Goal: Information Seeking & Learning: Understand process/instructions

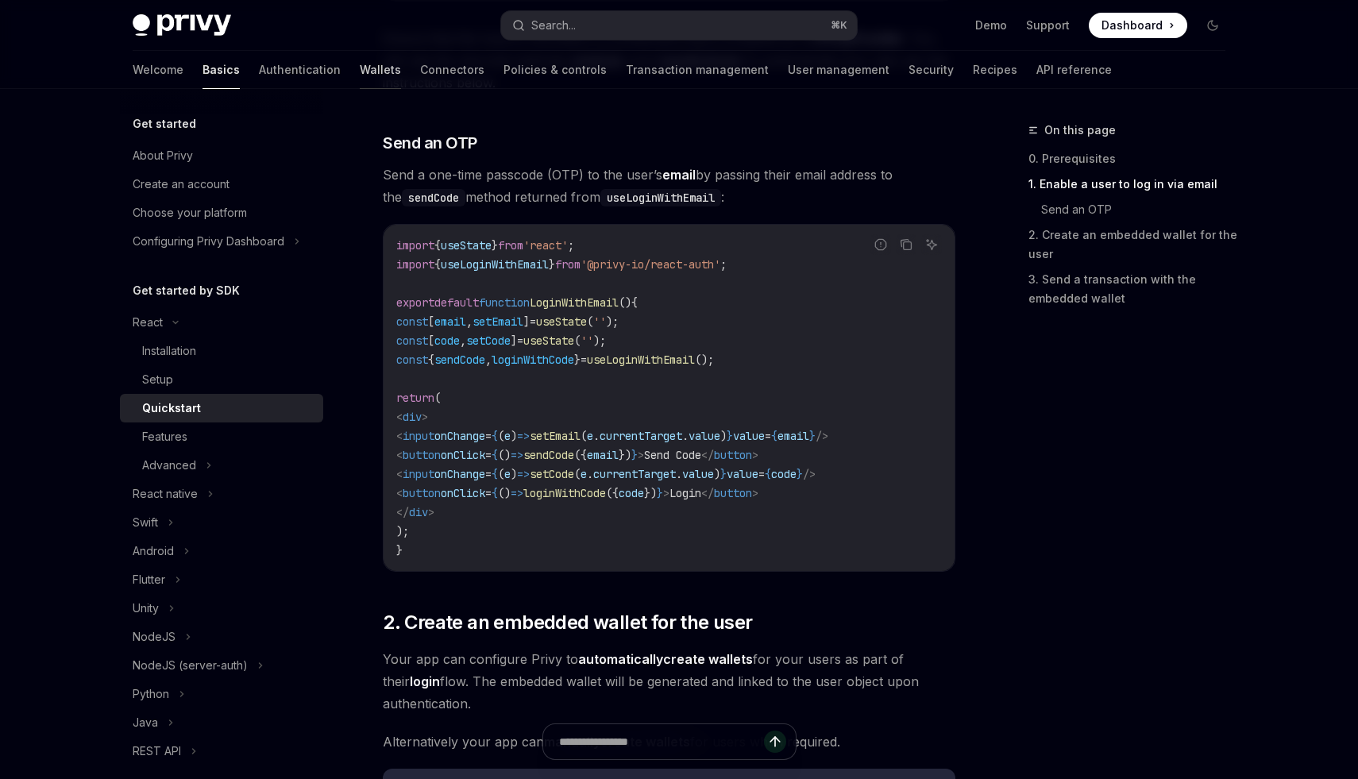
click at [360, 75] on link "Wallets" at bounding box center [380, 70] width 41 height 38
type textarea "*"
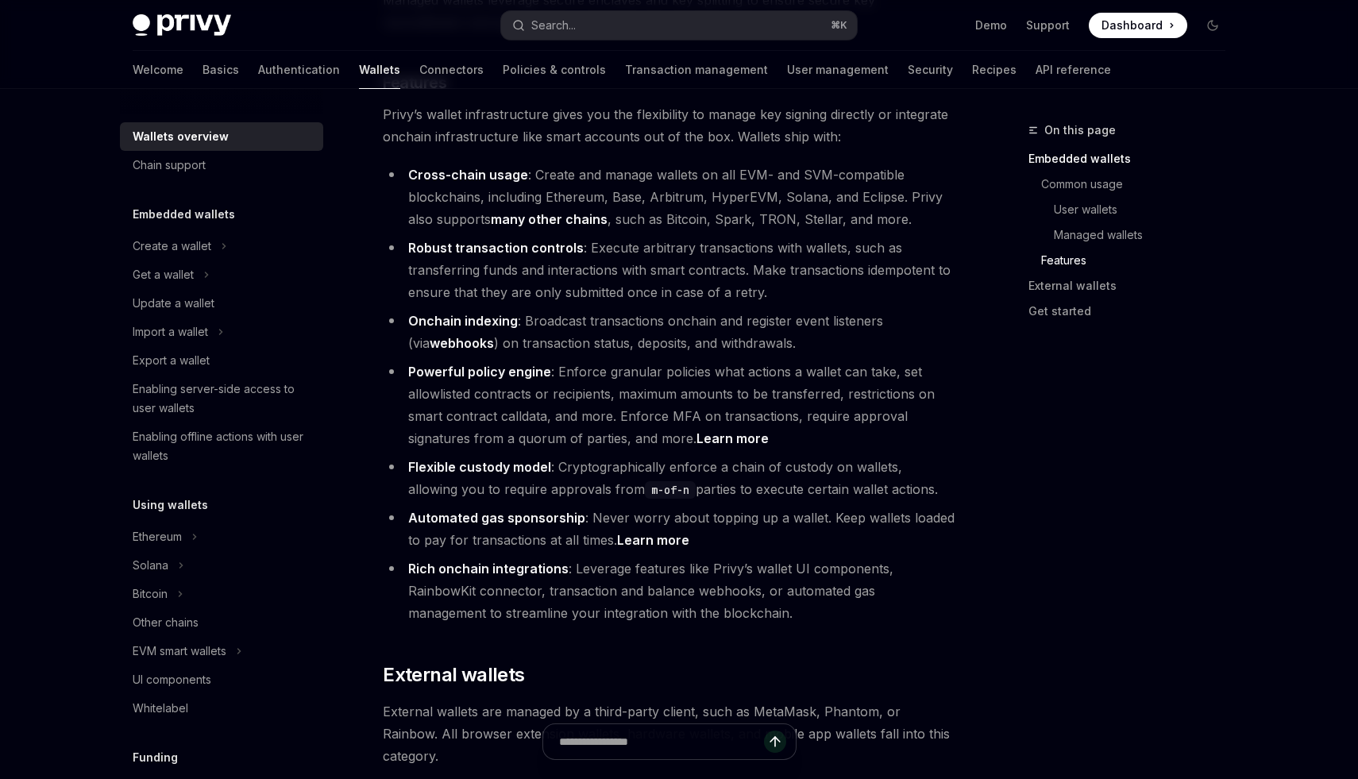
scroll to position [1904, 0]
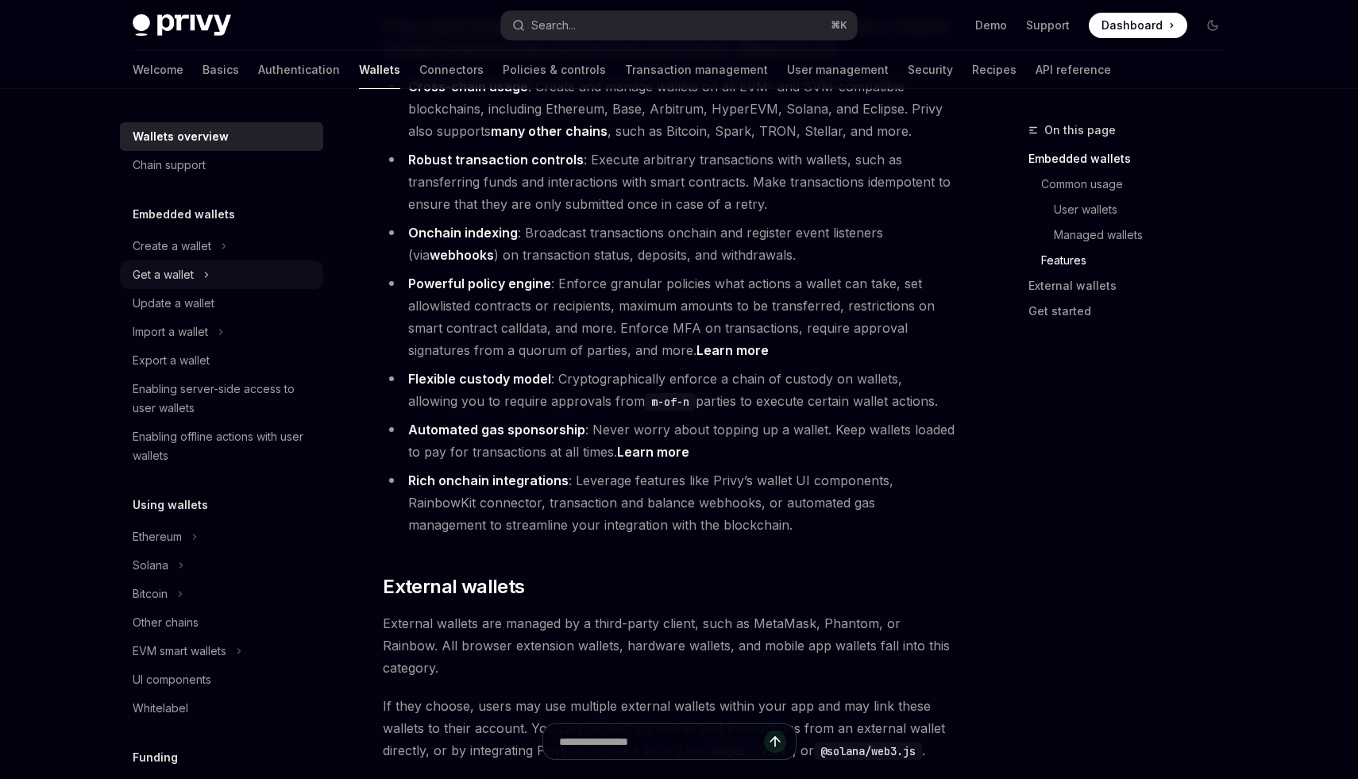
click at [191, 265] on div "Get a wallet" at bounding box center [163, 274] width 61 height 19
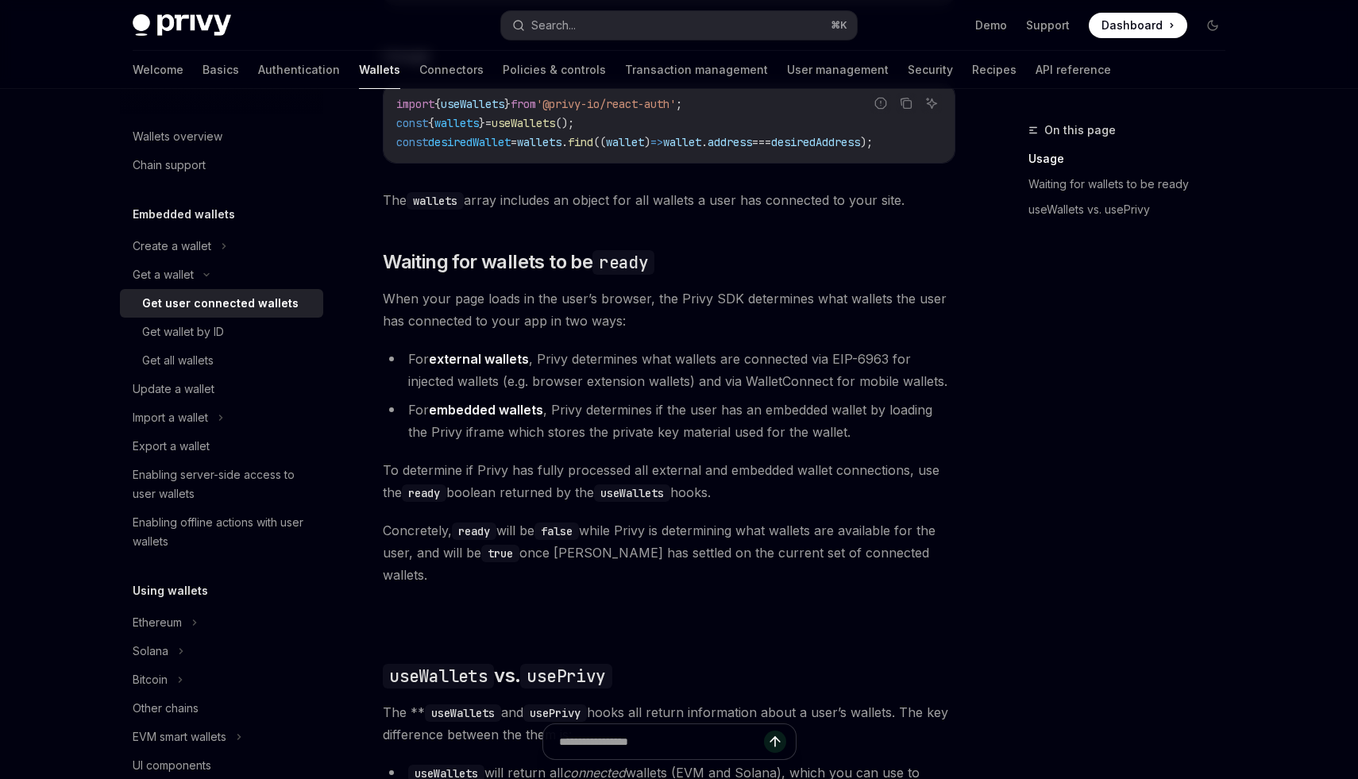
scroll to position [678, 0]
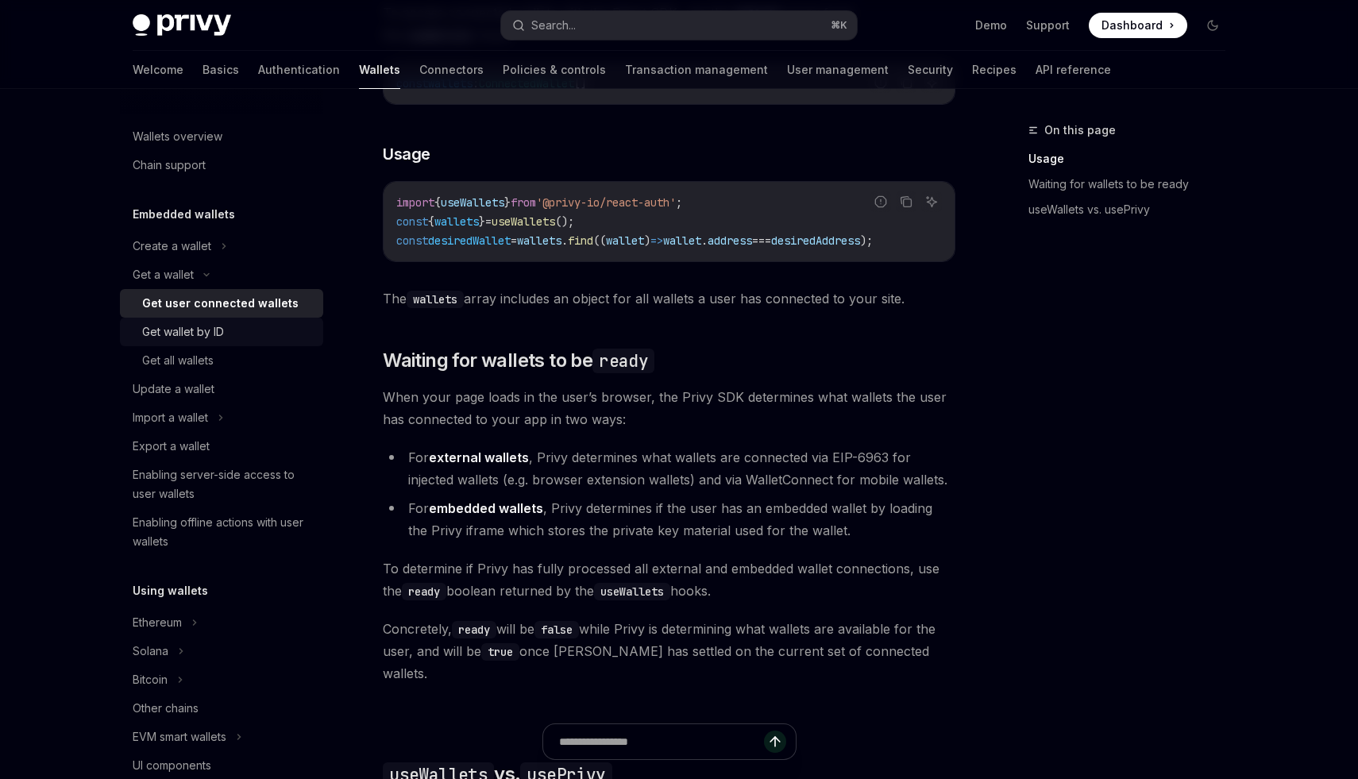
click at [173, 334] on div "Get wallet by ID" at bounding box center [183, 332] width 82 height 19
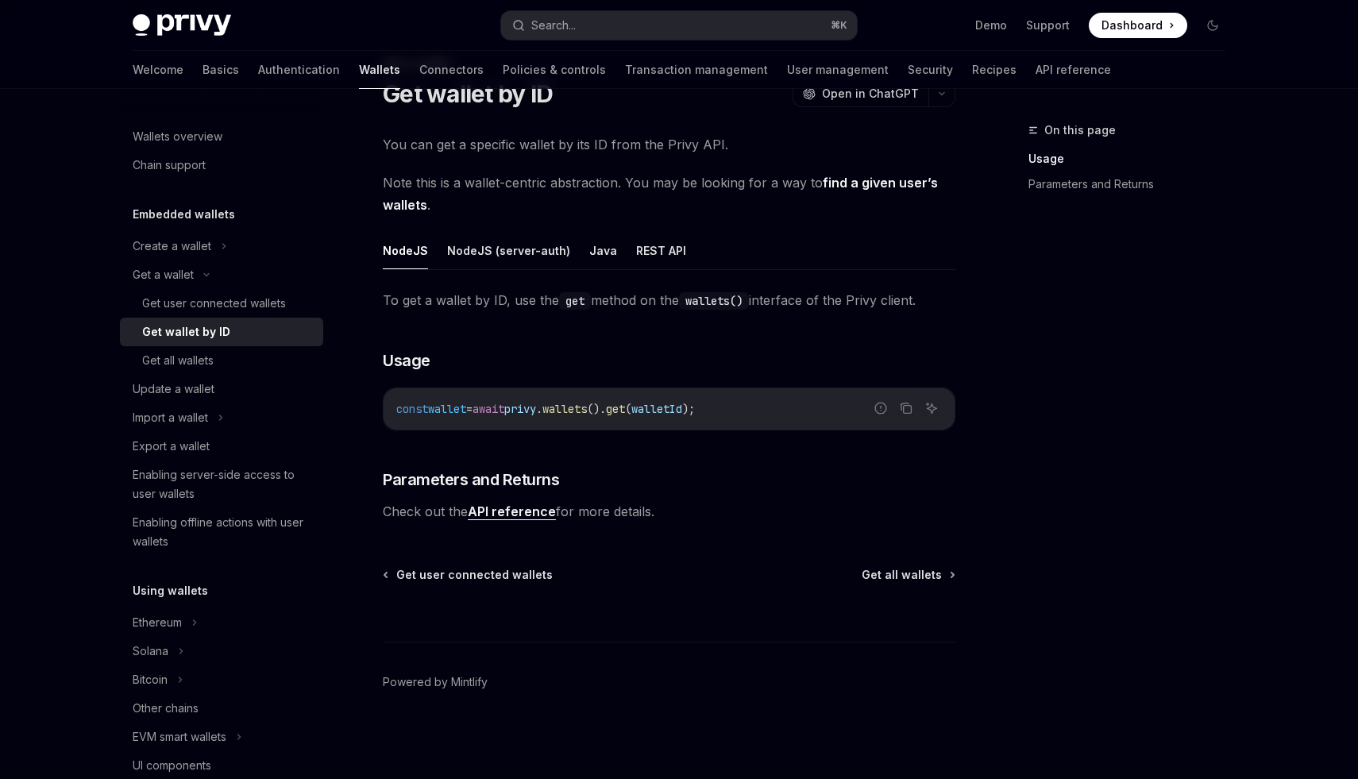
scroll to position [67, 0]
click at [228, 365] on div "Get all wallets" at bounding box center [228, 360] width 172 height 19
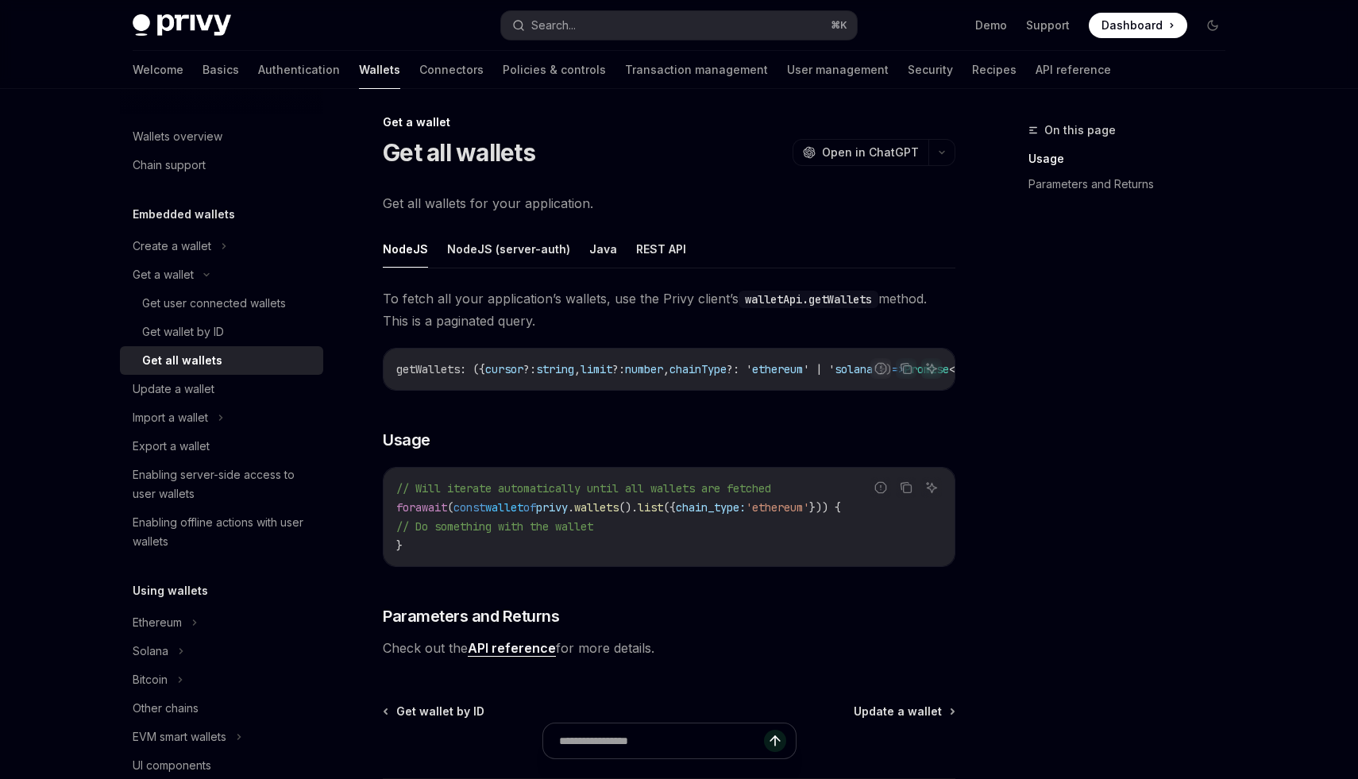
scroll to position [11, 0]
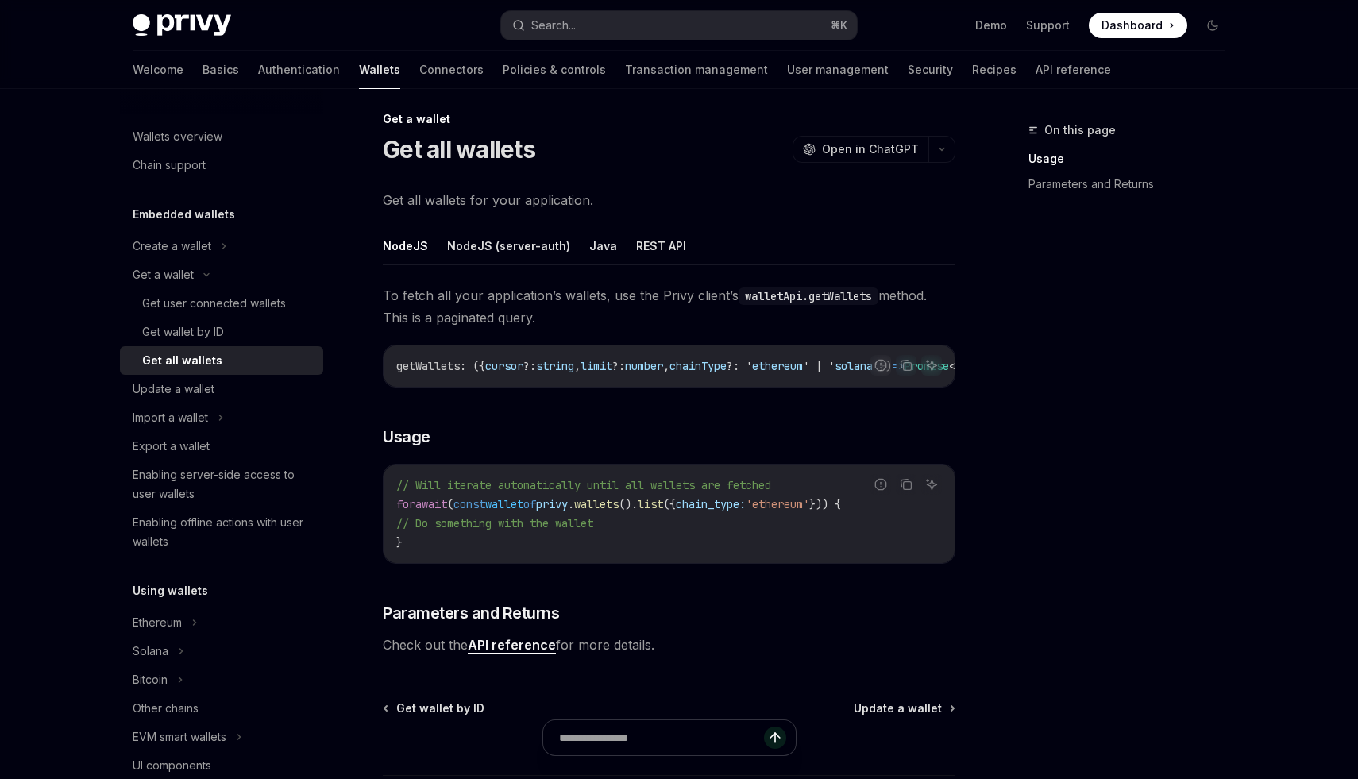
click at [643, 257] on button "REST API" at bounding box center [661, 245] width 50 height 37
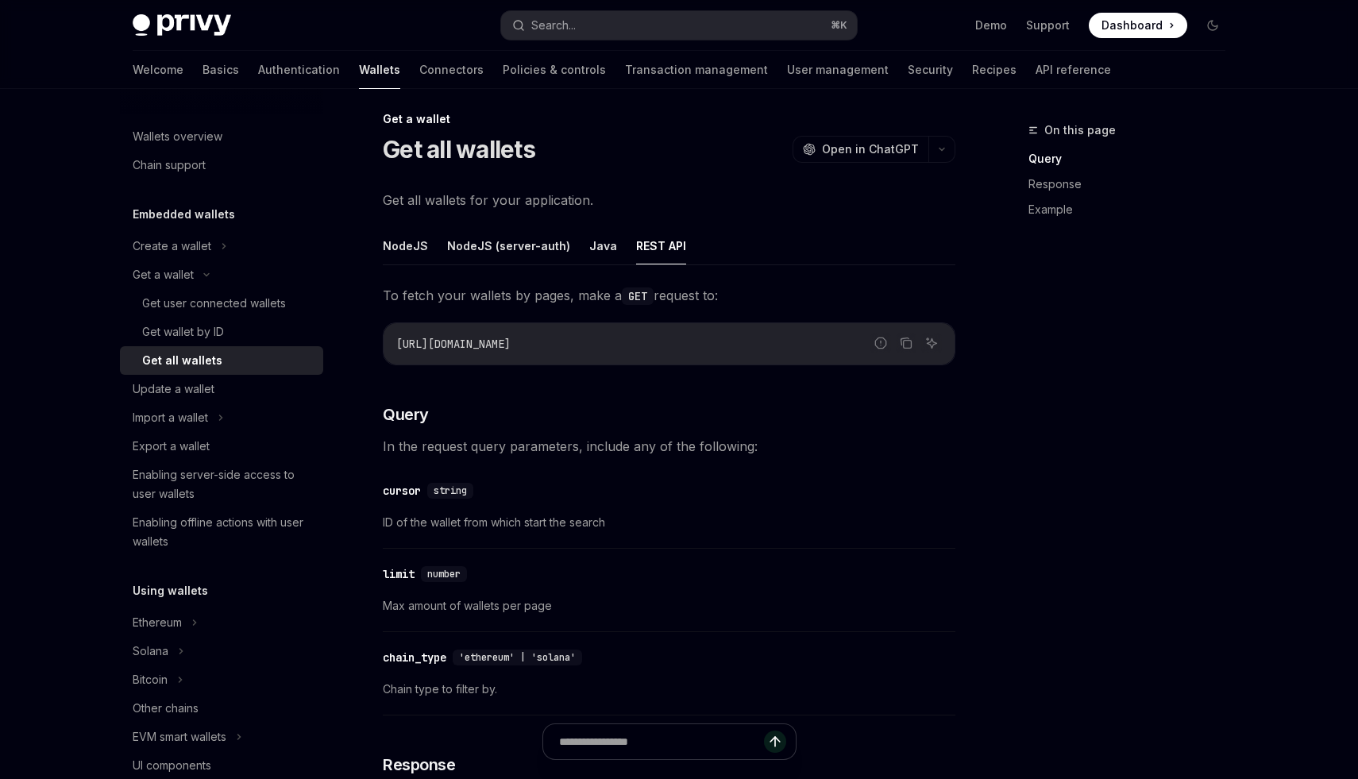
click at [400, 257] on button "NodeJS" at bounding box center [405, 245] width 45 height 37
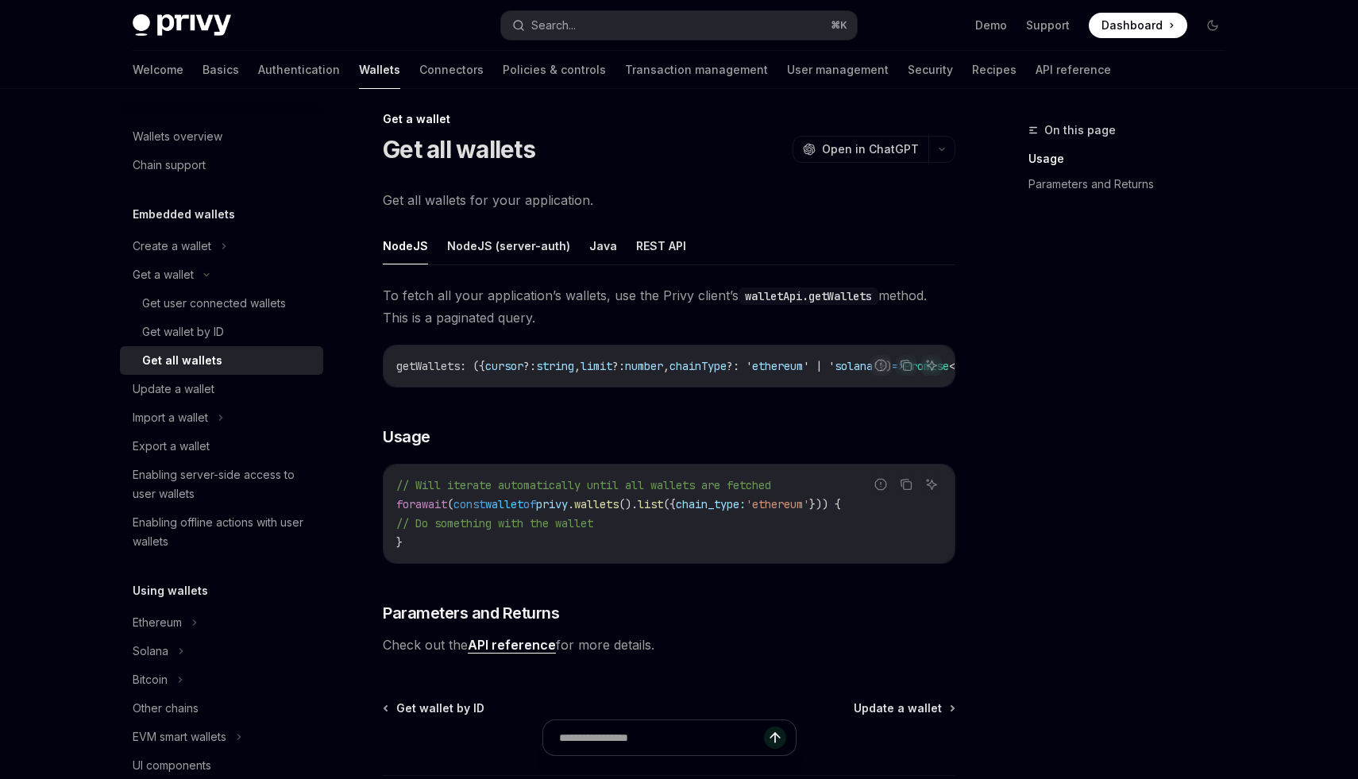
click at [499, 648] on link "API reference" at bounding box center [512, 645] width 88 height 17
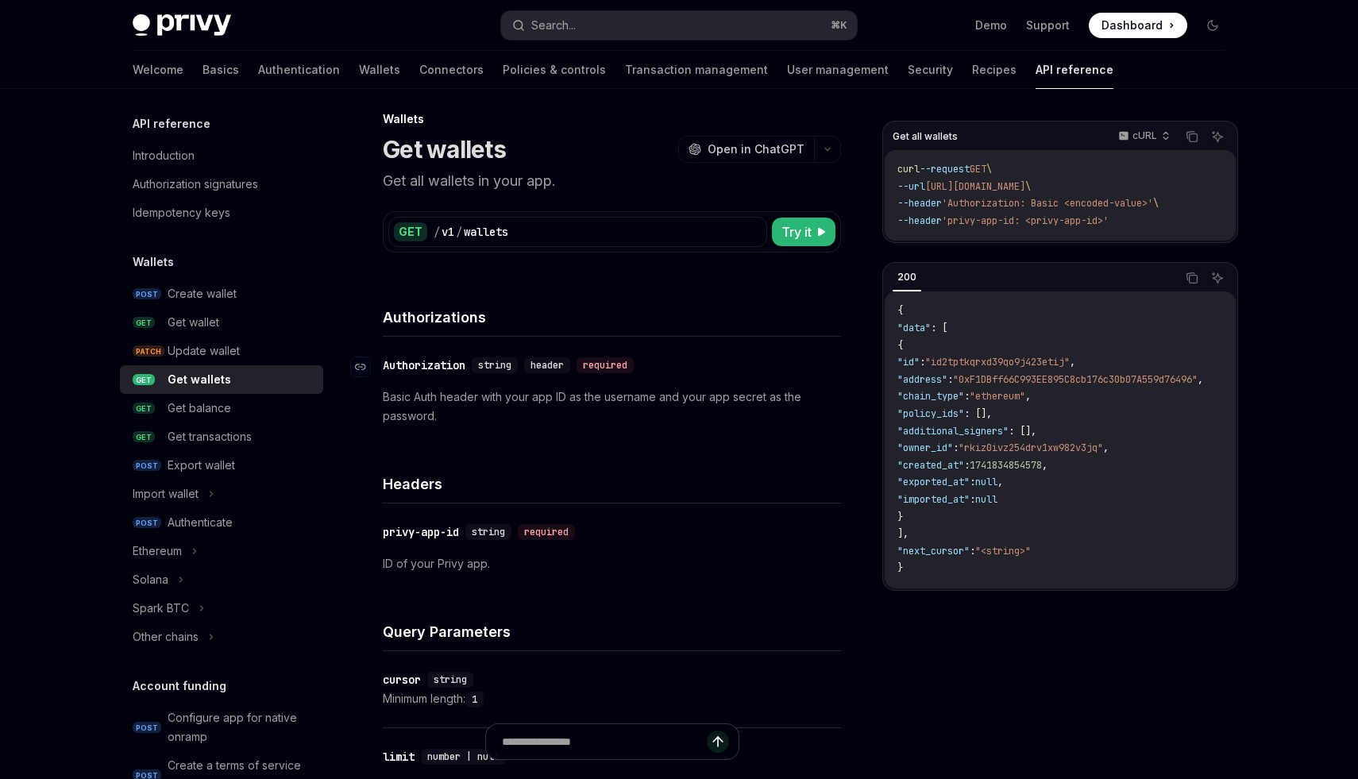
scroll to position [33, 0]
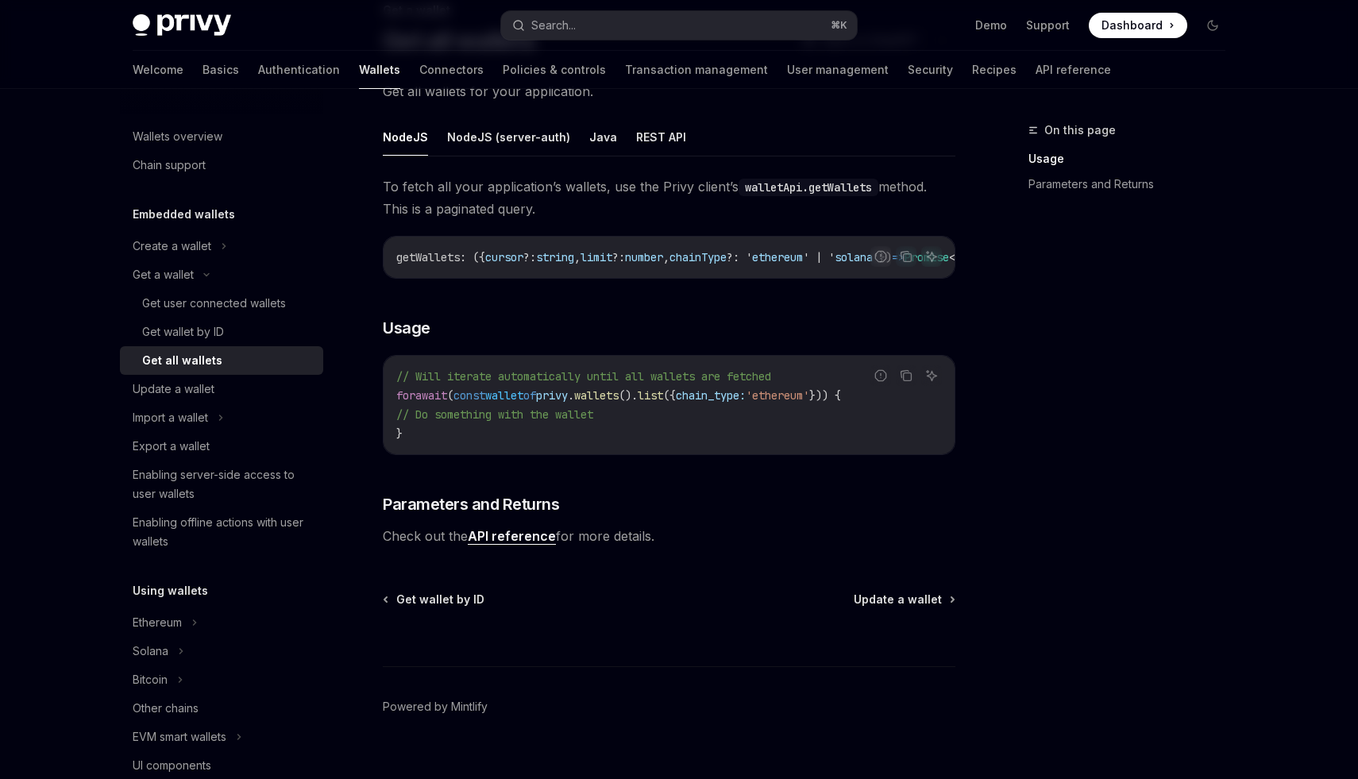
scroll to position [133, 0]
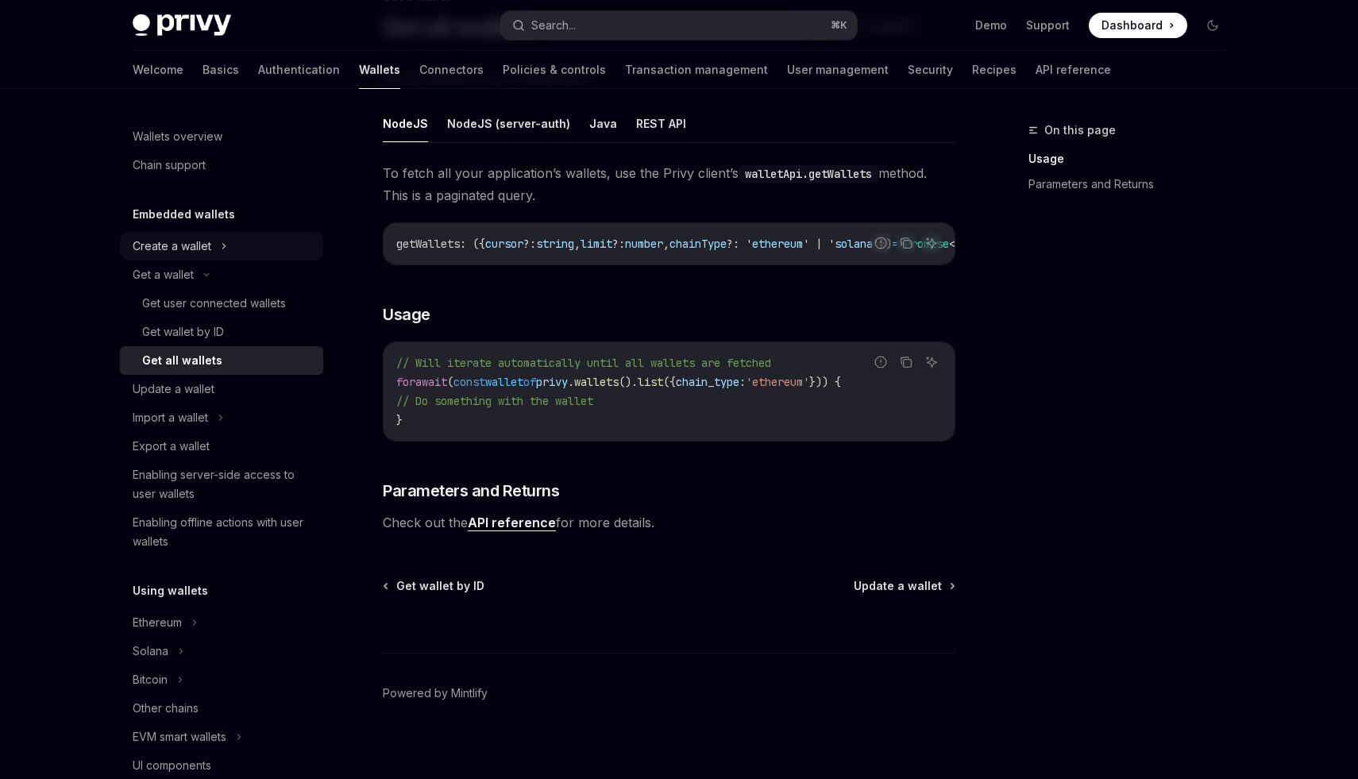
click at [177, 234] on div "Create a wallet" at bounding box center [221, 246] width 203 height 29
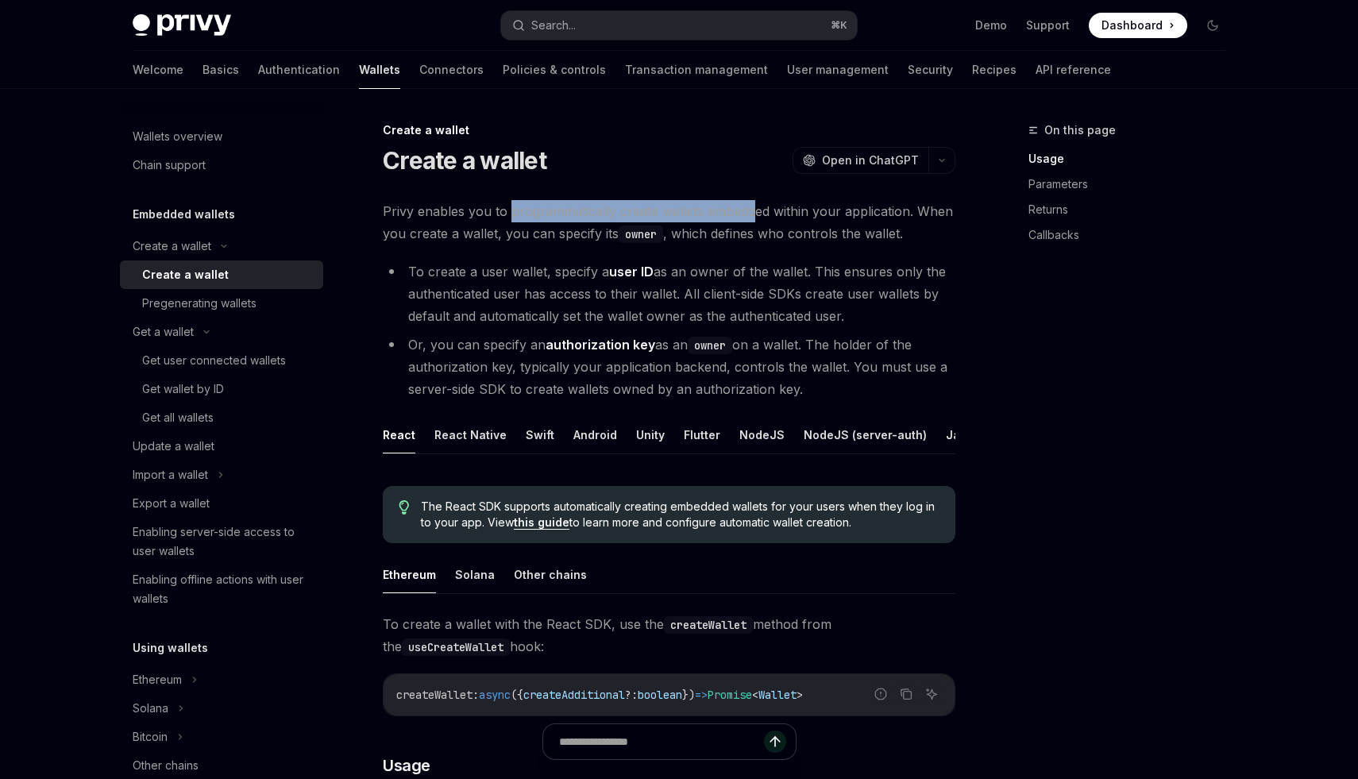
drag, startPoint x: 512, startPoint y: 213, endPoint x: 758, endPoint y: 223, distance: 246.5
click at [757, 220] on span "Privy enables you to programmatically create wallets embedded within your appli…" at bounding box center [669, 222] width 573 height 44
click at [758, 223] on span "Privy enables you to programmatically create wallets embedded within your appli…" at bounding box center [669, 222] width 573 height 44
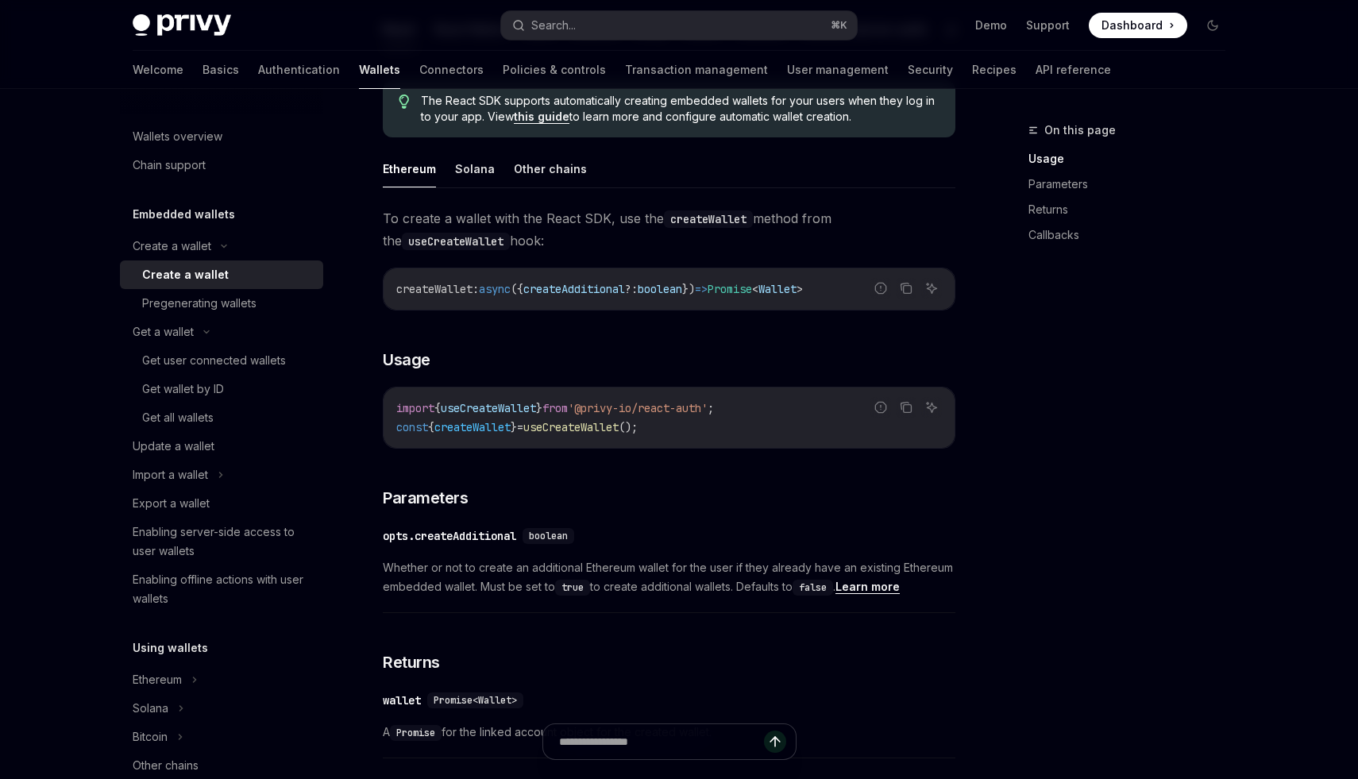
scroll to position [411, 0]
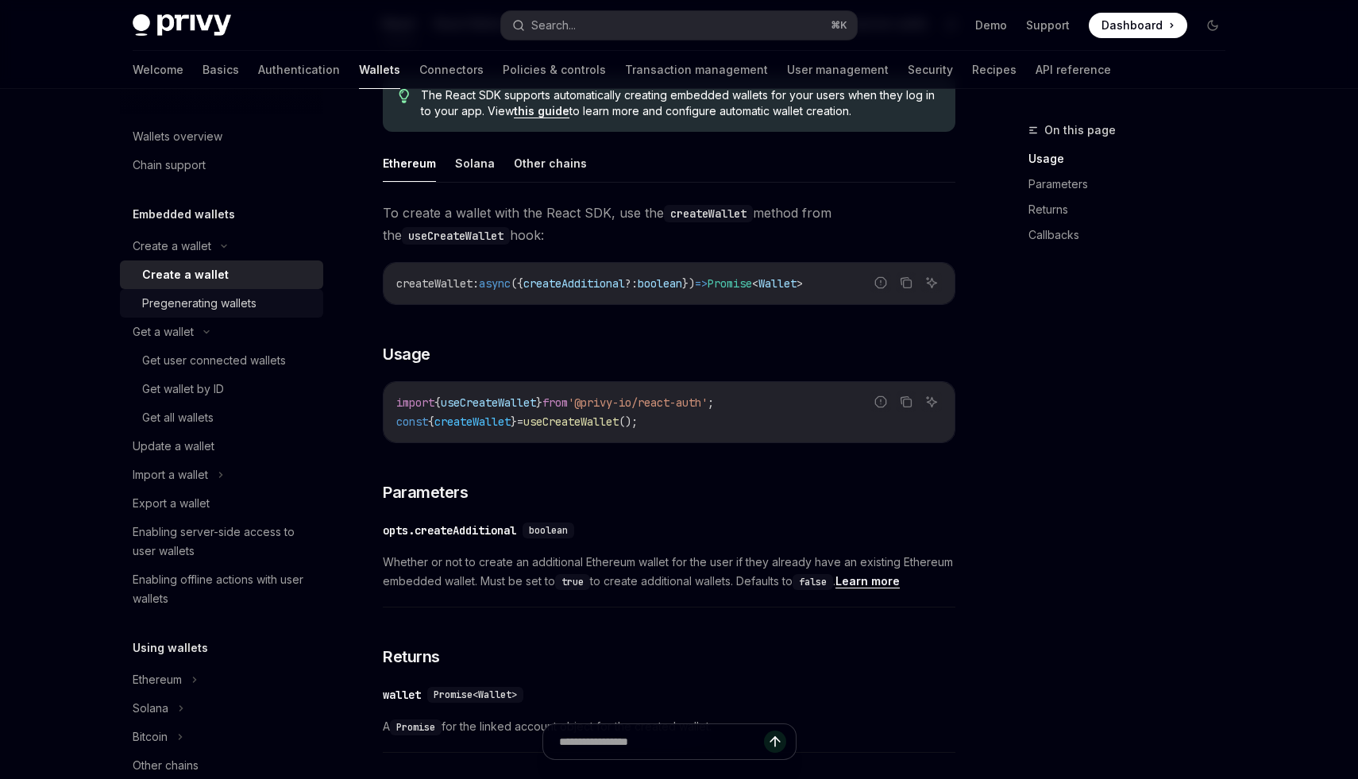
click at [185, 307] on div "Pregenerating wallets" at bounding box center [199, 303] width 114 height 19
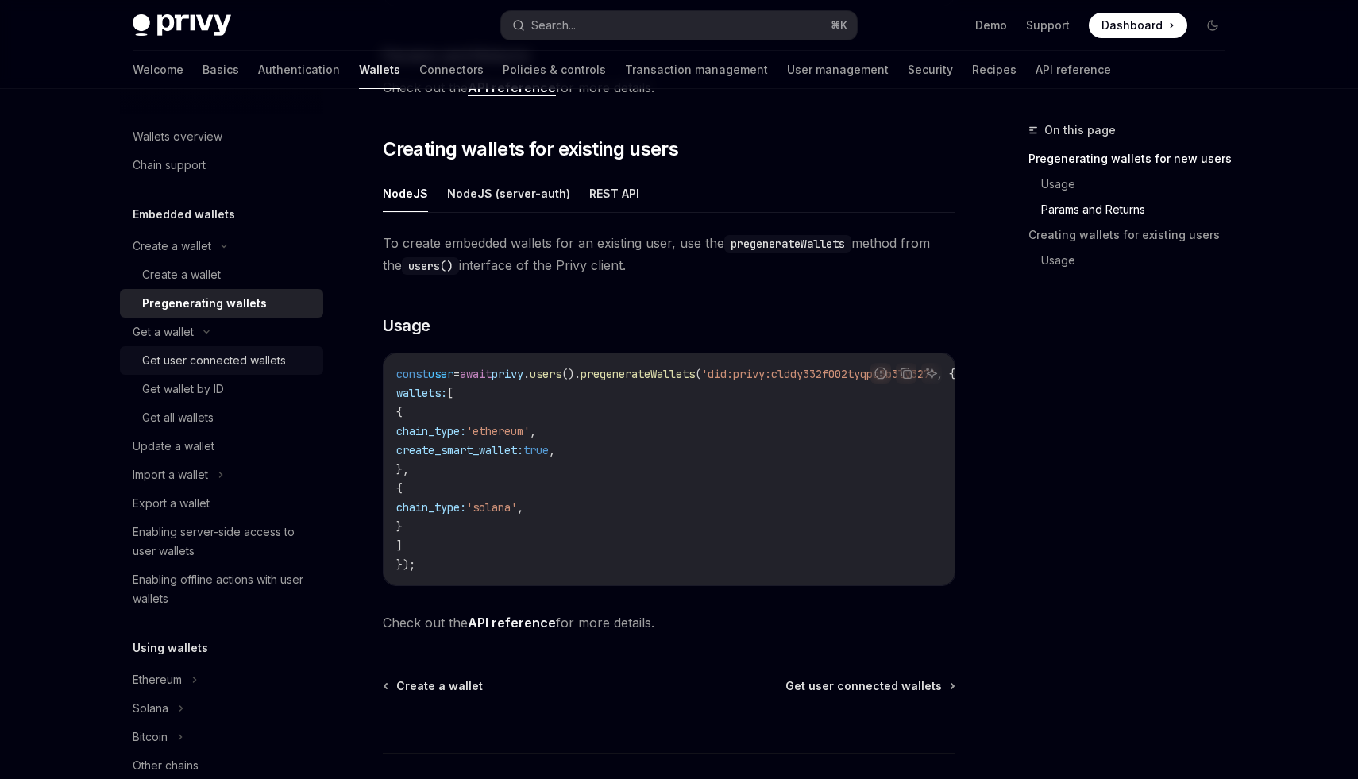
click at [198, 358] on div "Get user connected wallets" at bounding box center [214, 360] width 144 height 19
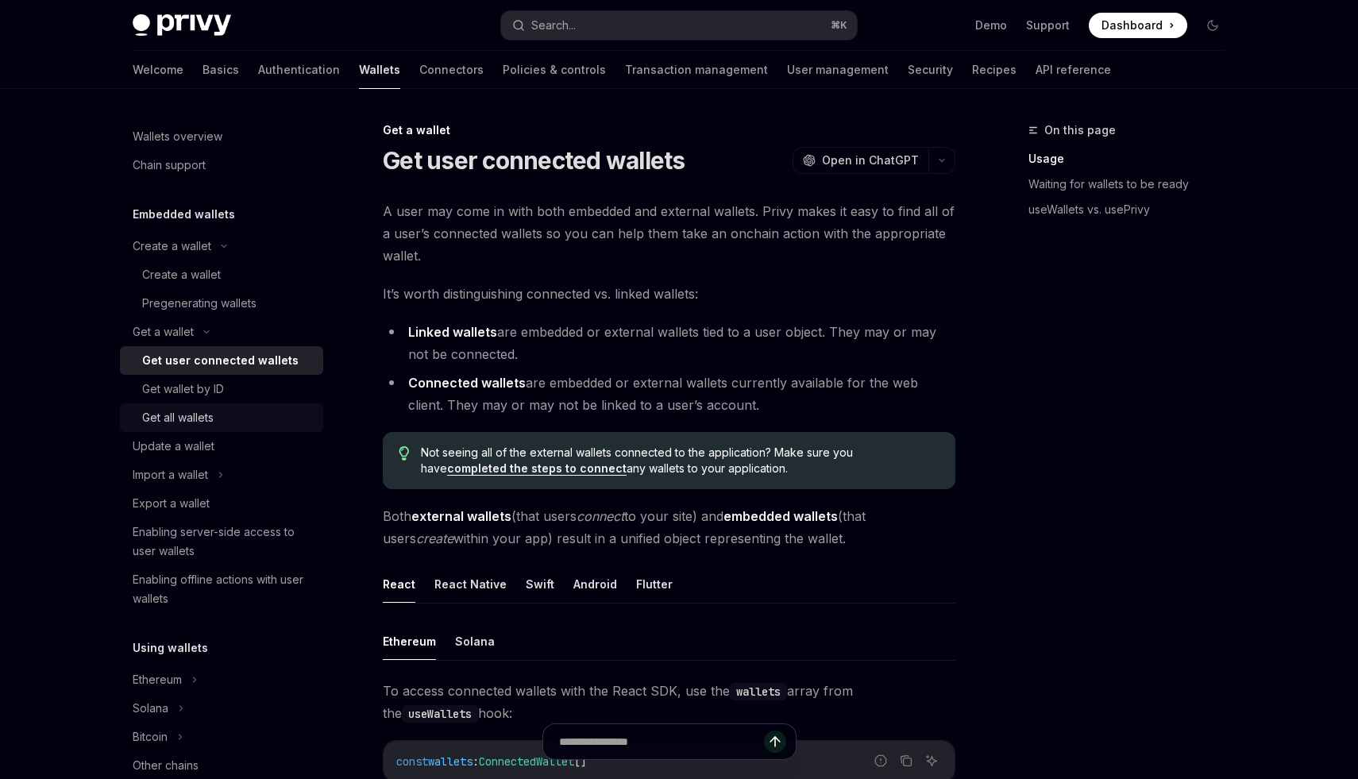
click at [177, 422] on div "Get all wallets" at bounding box center [177, 417] width 71 height 19
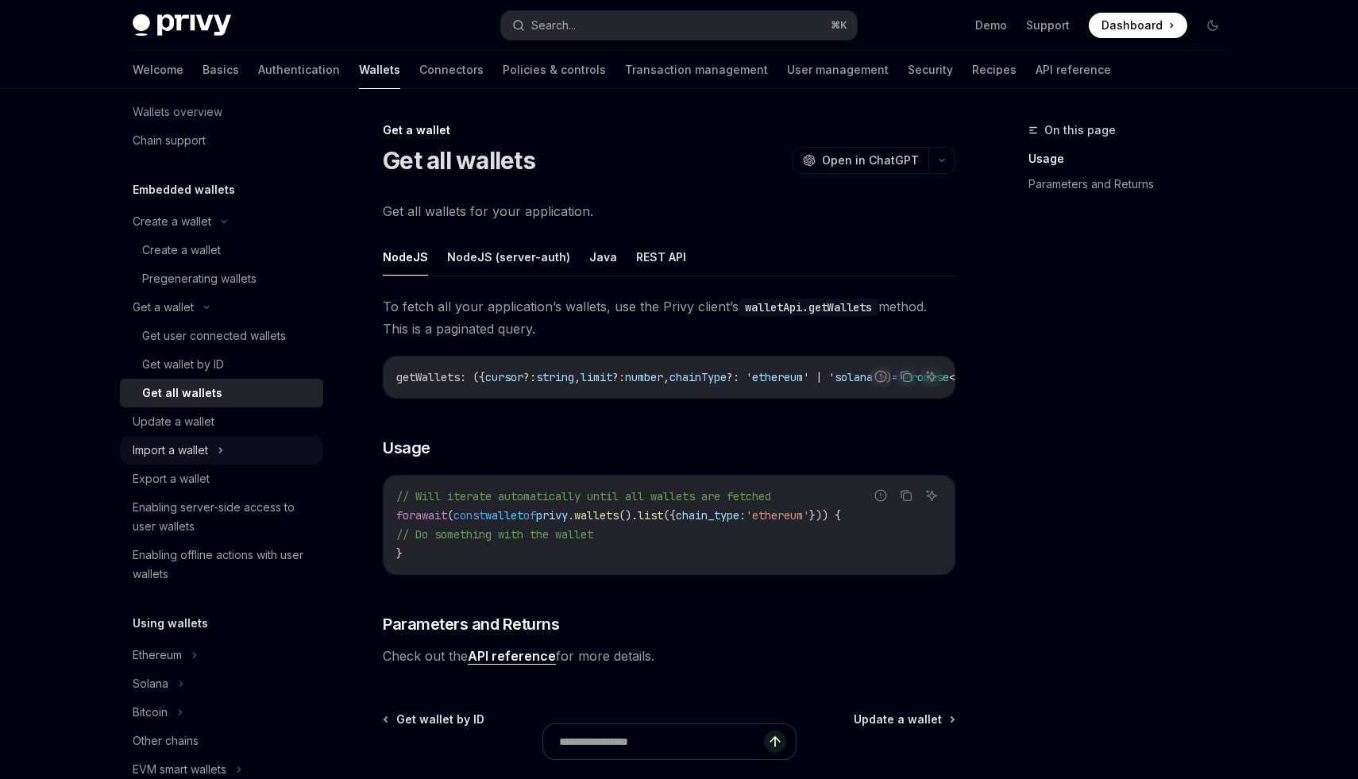
scroll to position [25, 0]
click at [182, 442] on div "Import a wallet" at bounding box center [170, 449] width 75 height 19
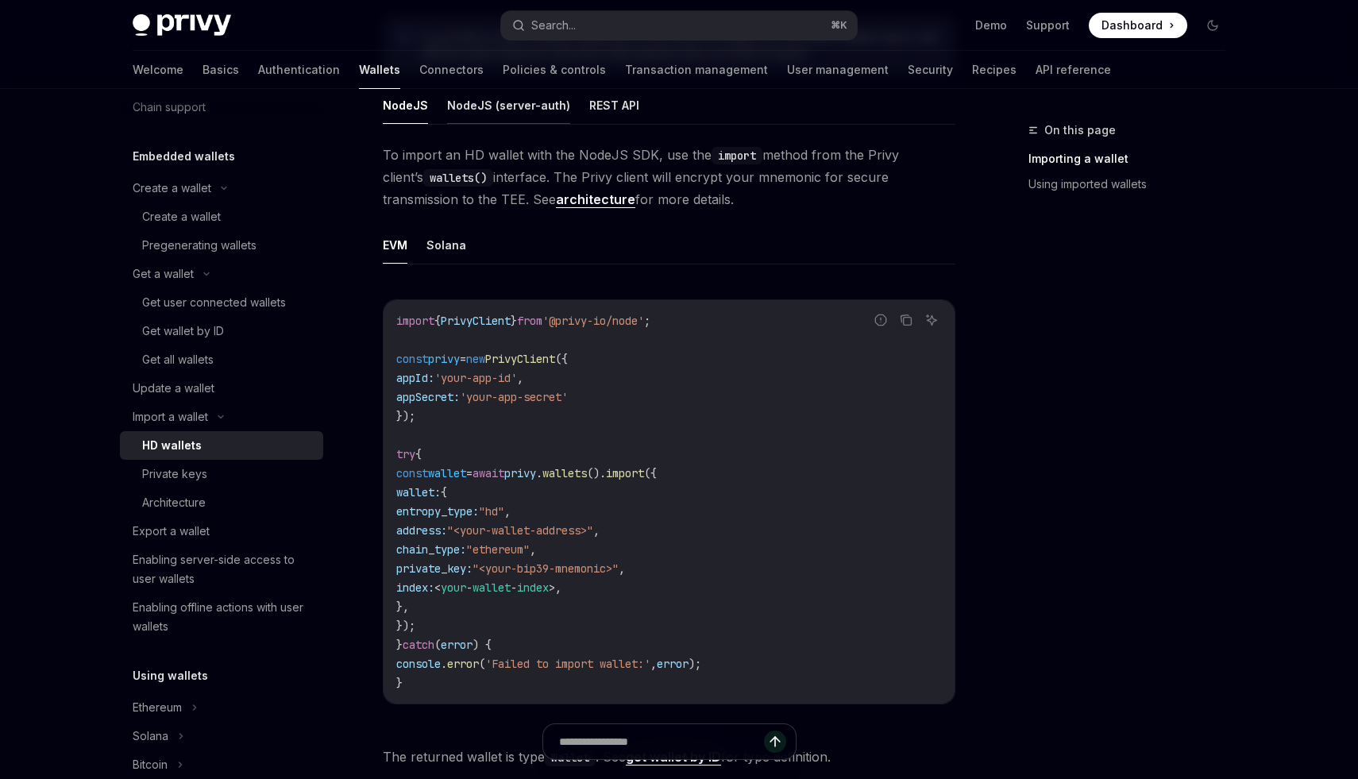
scroll to position [429, 0]
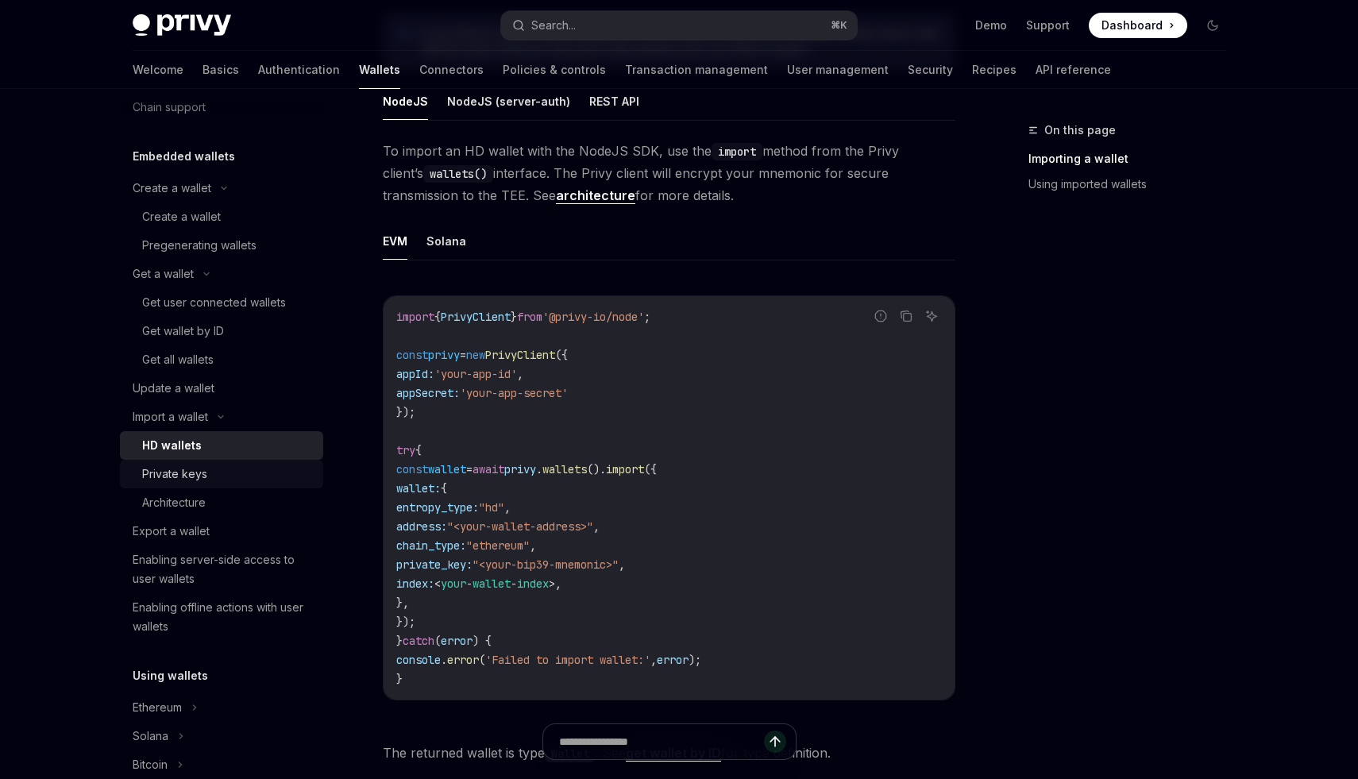
click at [203, 476] on div "Private keys" at bounding box center [174, 474] width 65 height 19
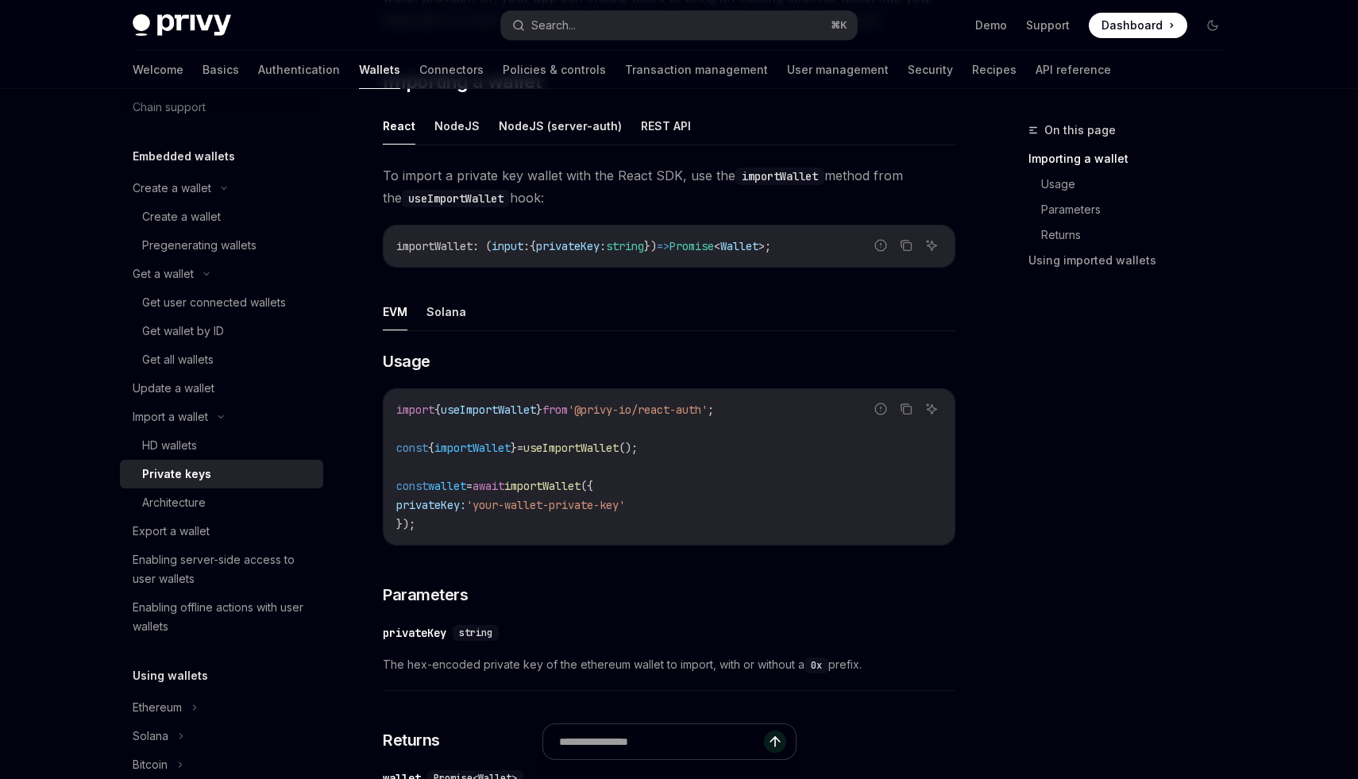
scroll to position [254, 0]
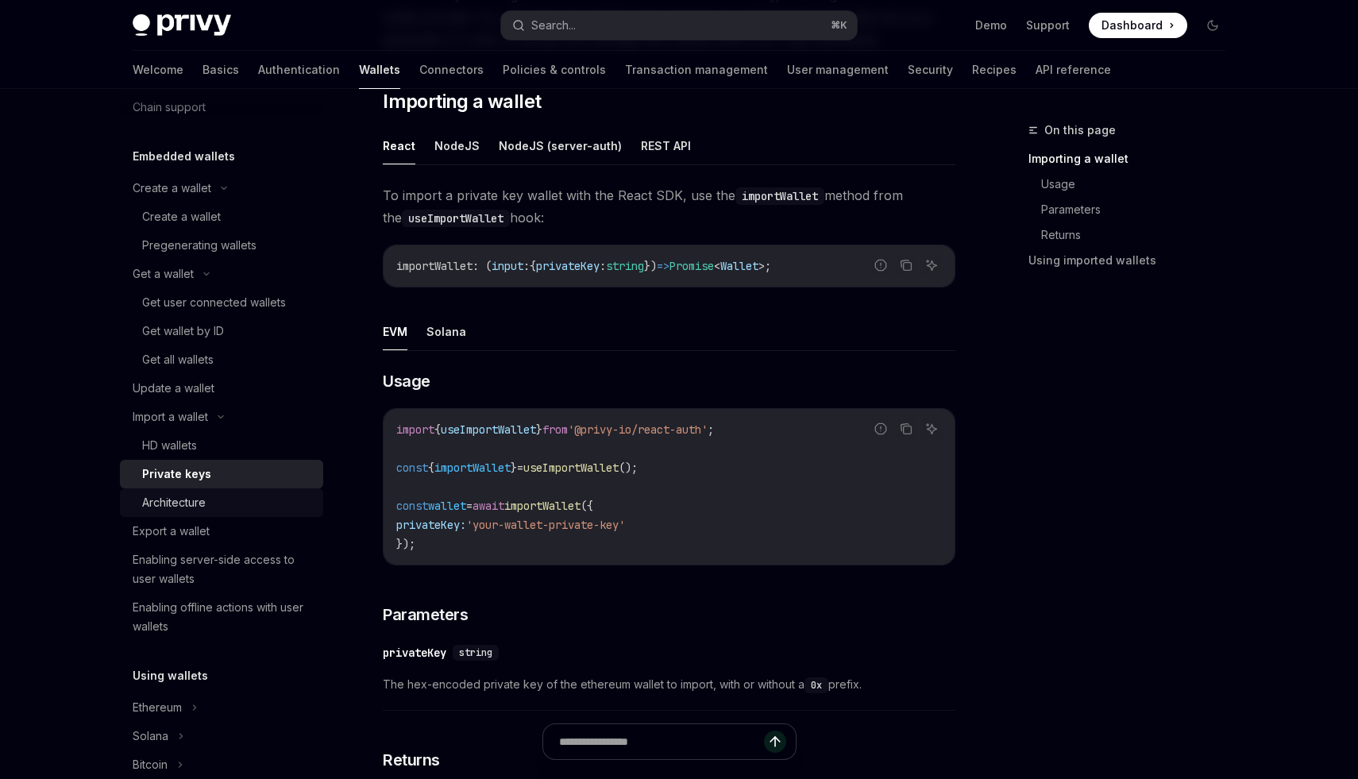
click at [180, 507] on div "Architecture" at bounding box center [174, 502] width 64 height 19
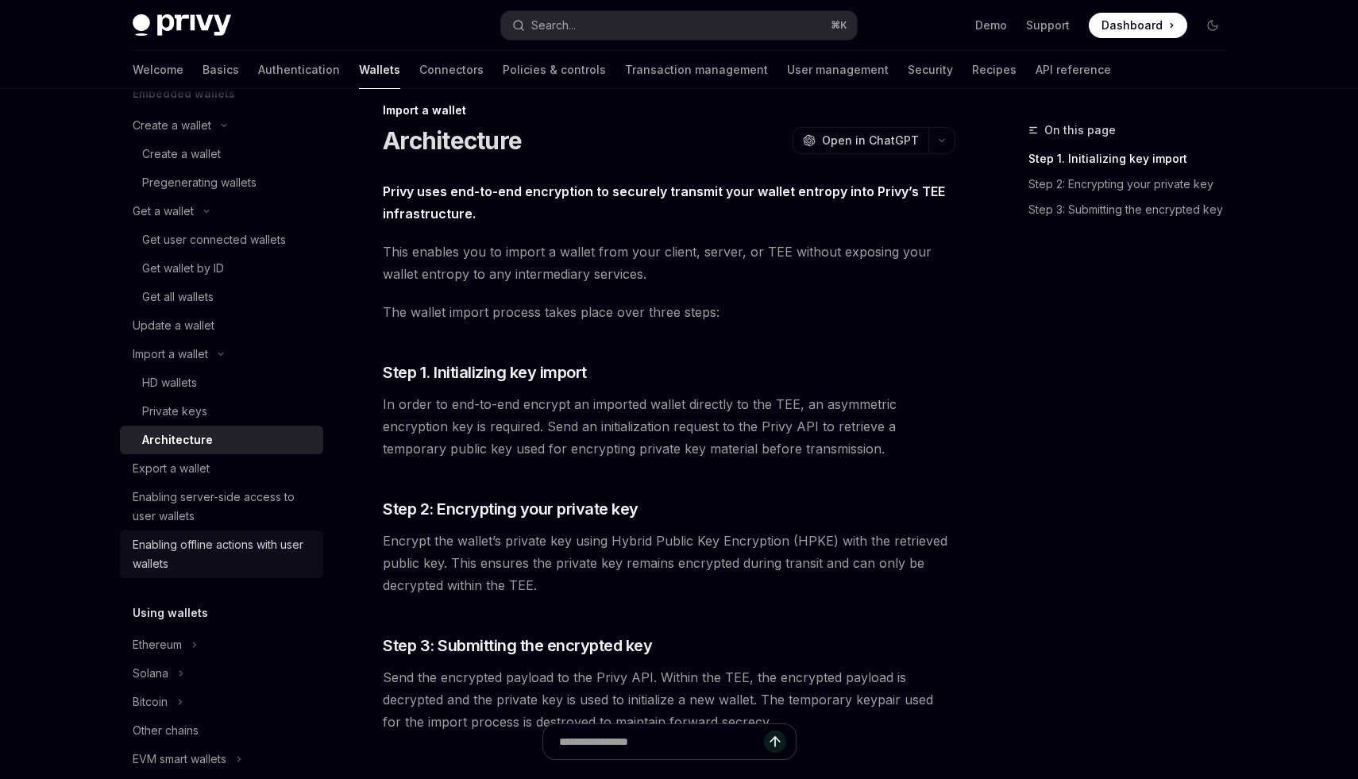
scroll to position [238, 0]
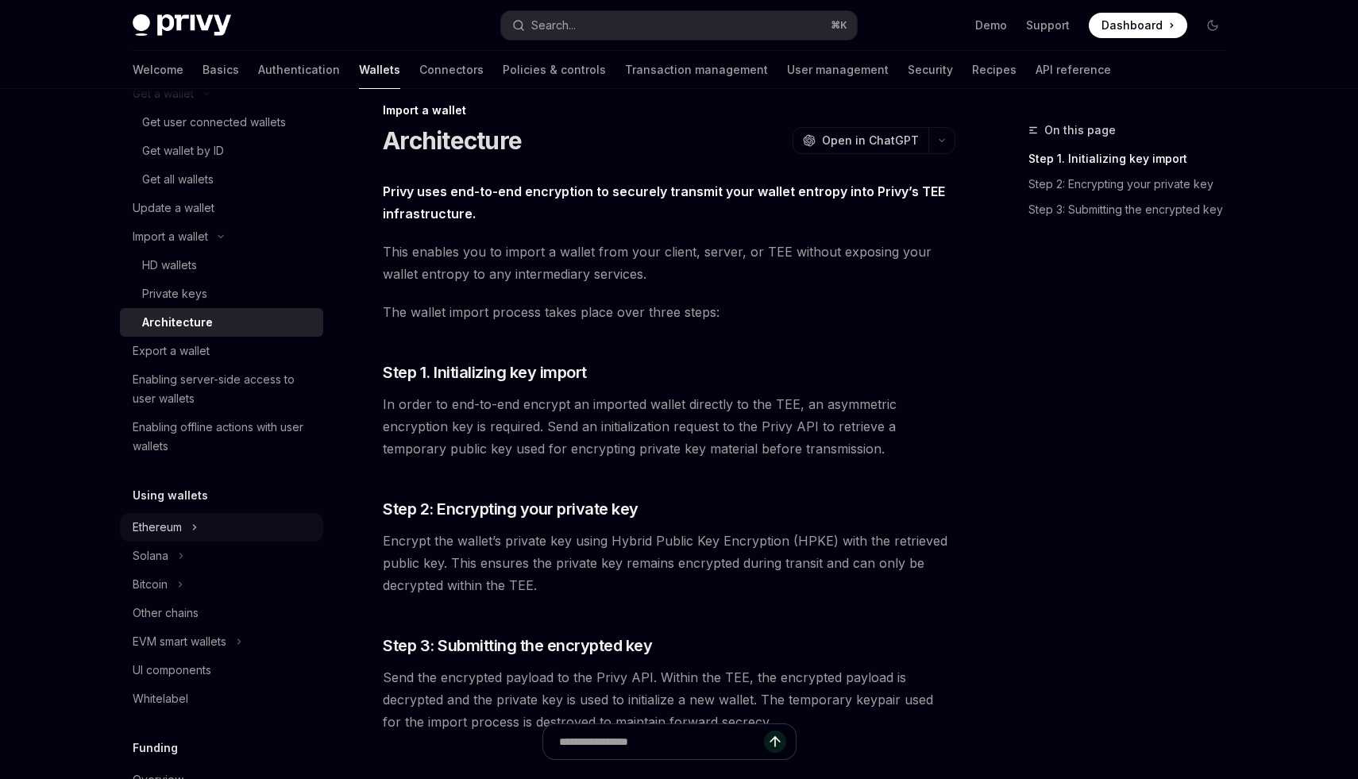
click at [162, 528] on div "Ethereum" at bounding box center [157, 527] width 49 height 19
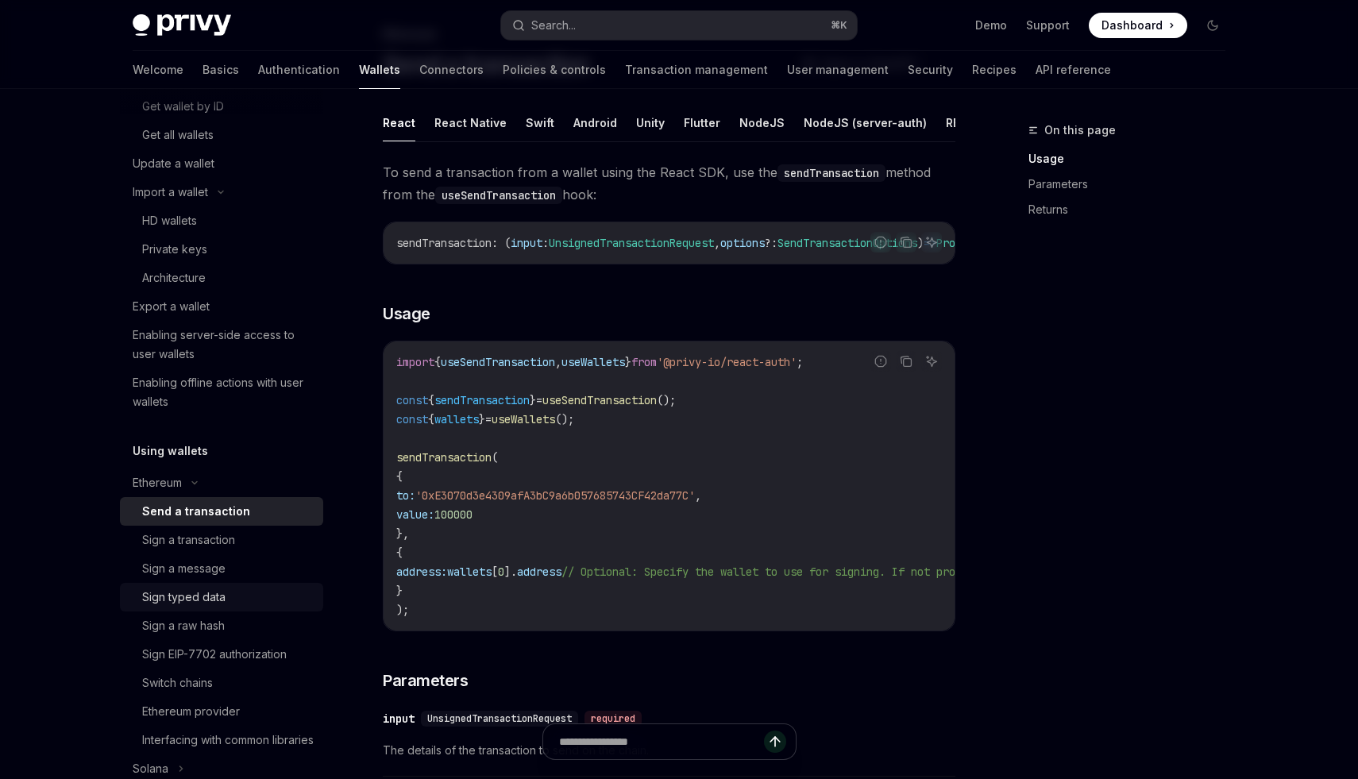
click at [209, 609] on link "Sign typed data" at bounding box center [221, 597] width 203 height 29
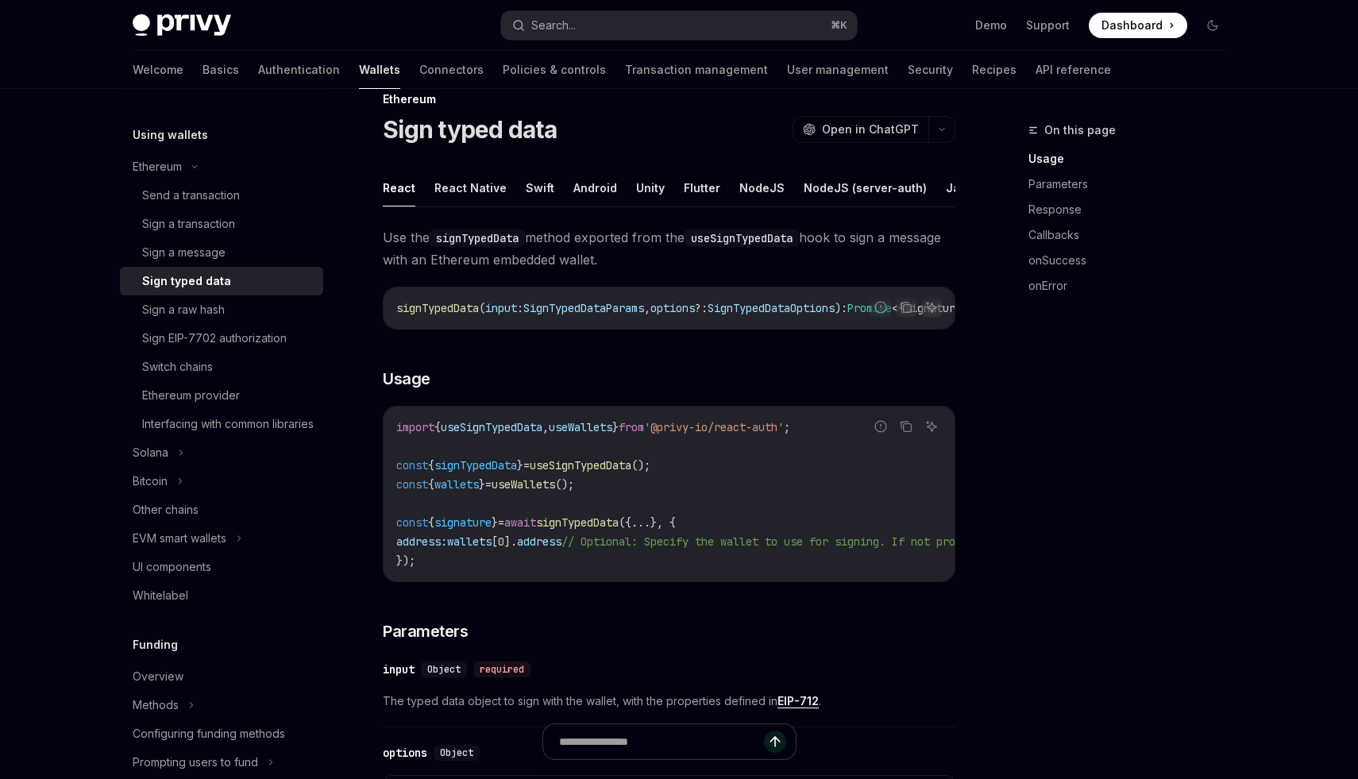
scroll to position [149, 0]
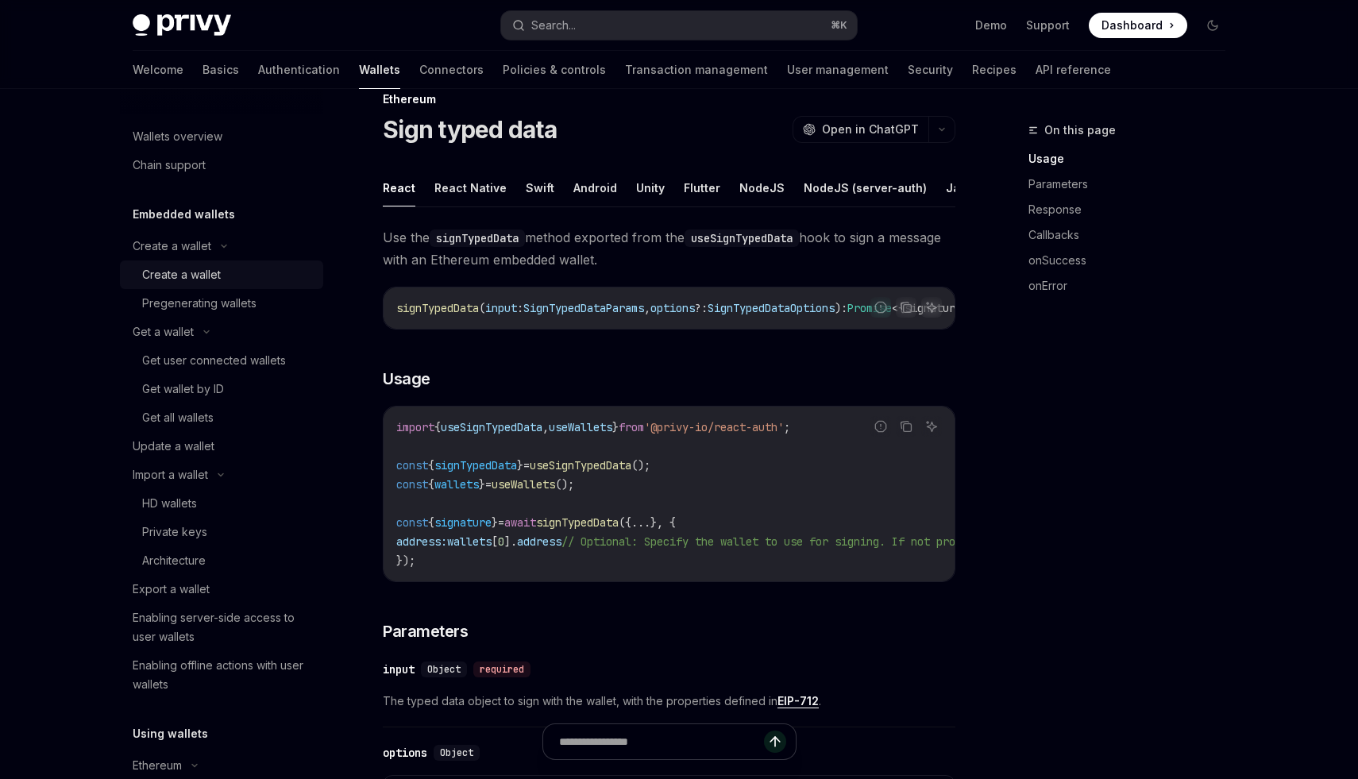
click at [176, 269] on div "Create a wallet" at bounding box center [181, 274] width 79 height 19
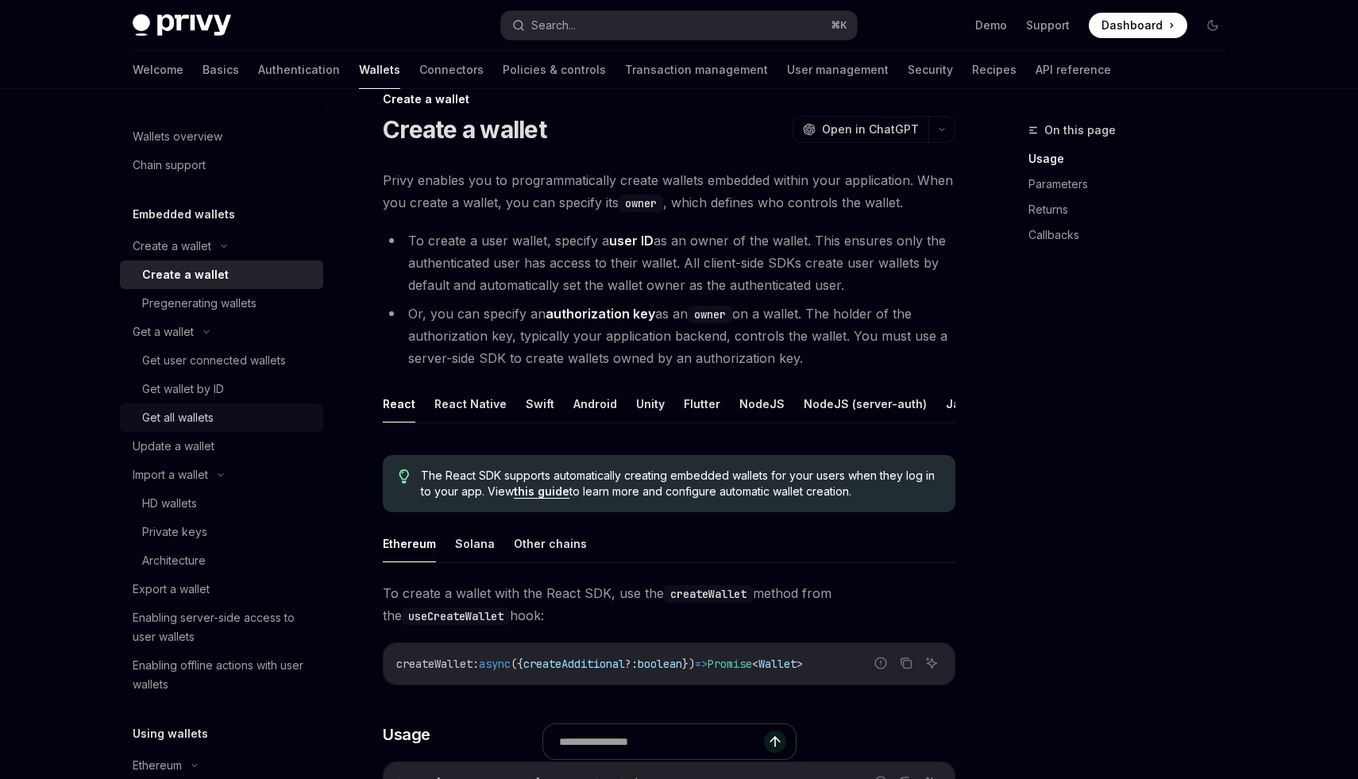
click at [182, 411] on div "Get all wallets" at bounding box center [177, 417] width 71 height 19
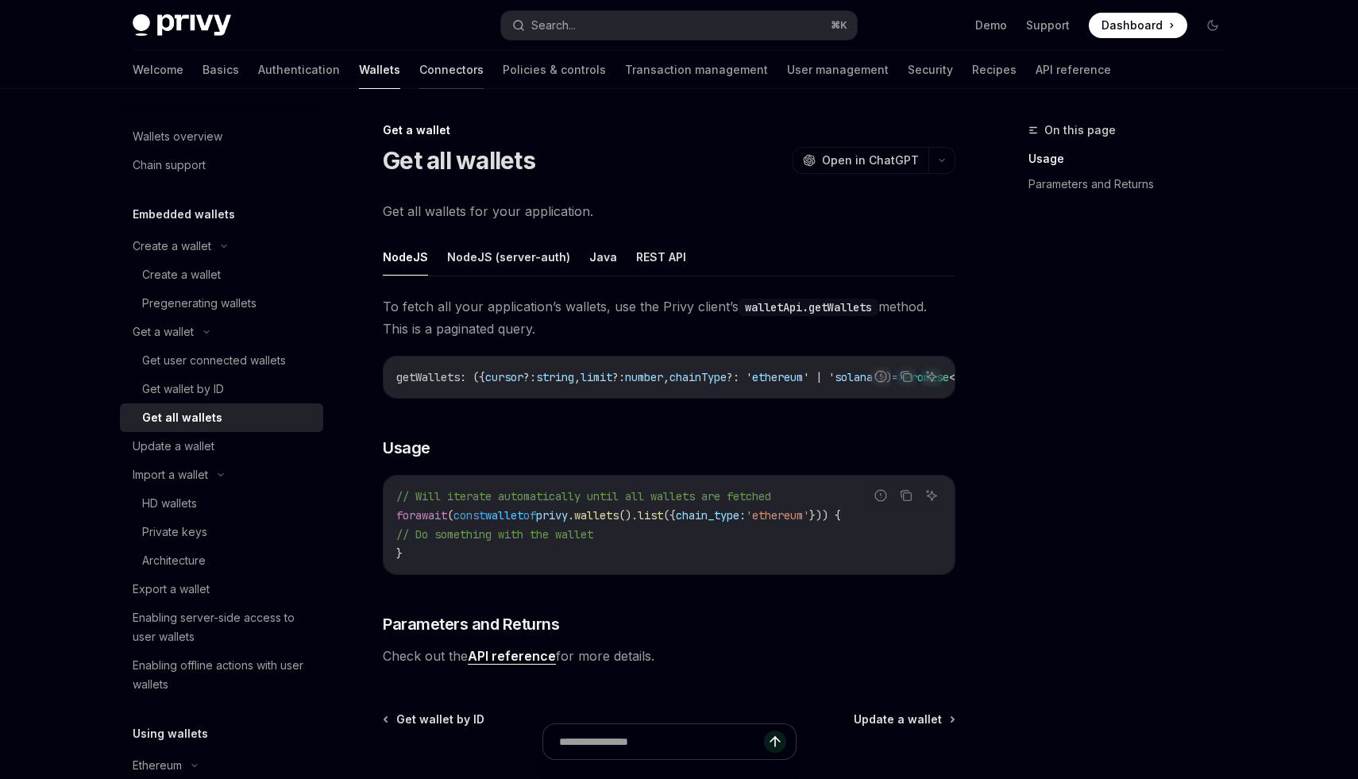
click at [419, 74] on link "Connectors" at bounding box center [451, 70] width 64 height 38
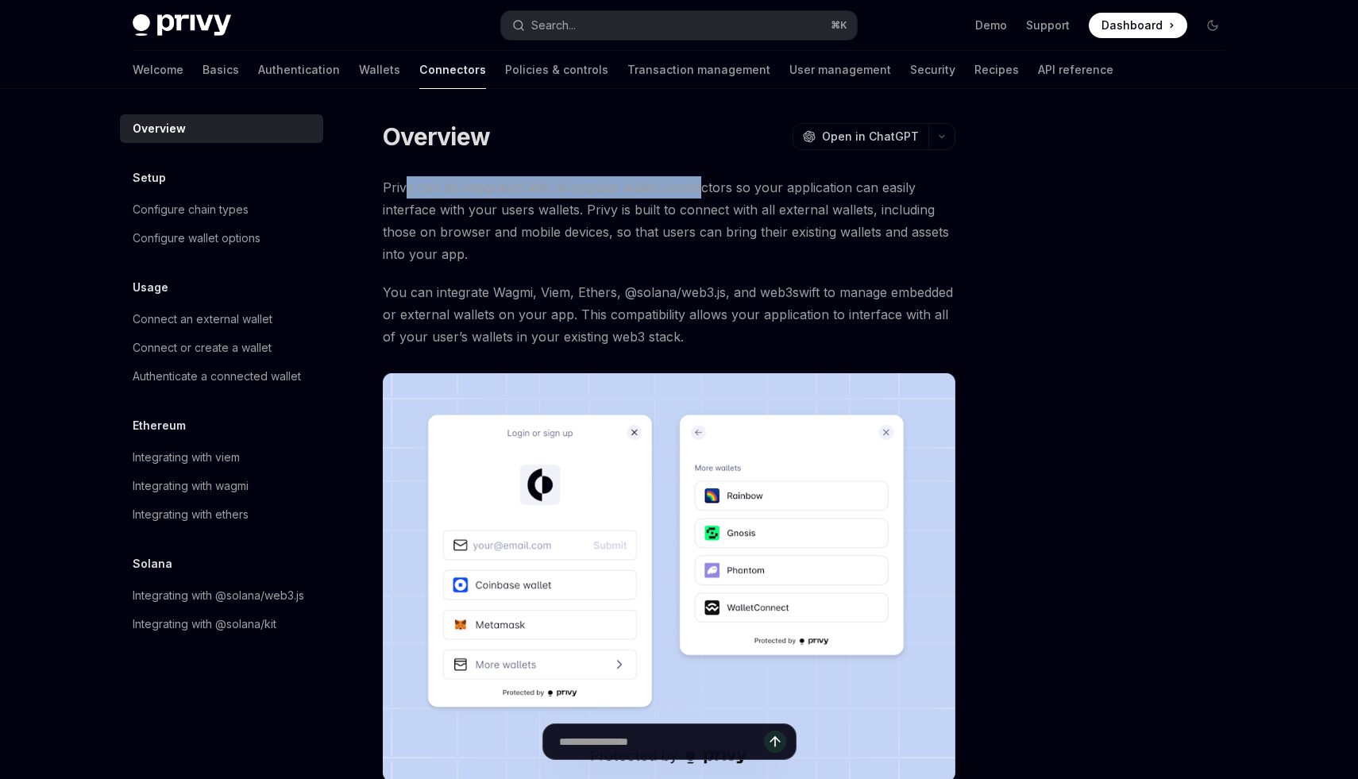
drag, startPoint x: 424, startPoint y: 195, endPoint x: 699, endPoint y: 195, distance: 274.9
click at [699, 195] on span "Privy can be integrated with all popular wallet connectors so your application …" at bounding box center [669, 220] width 573 height 89
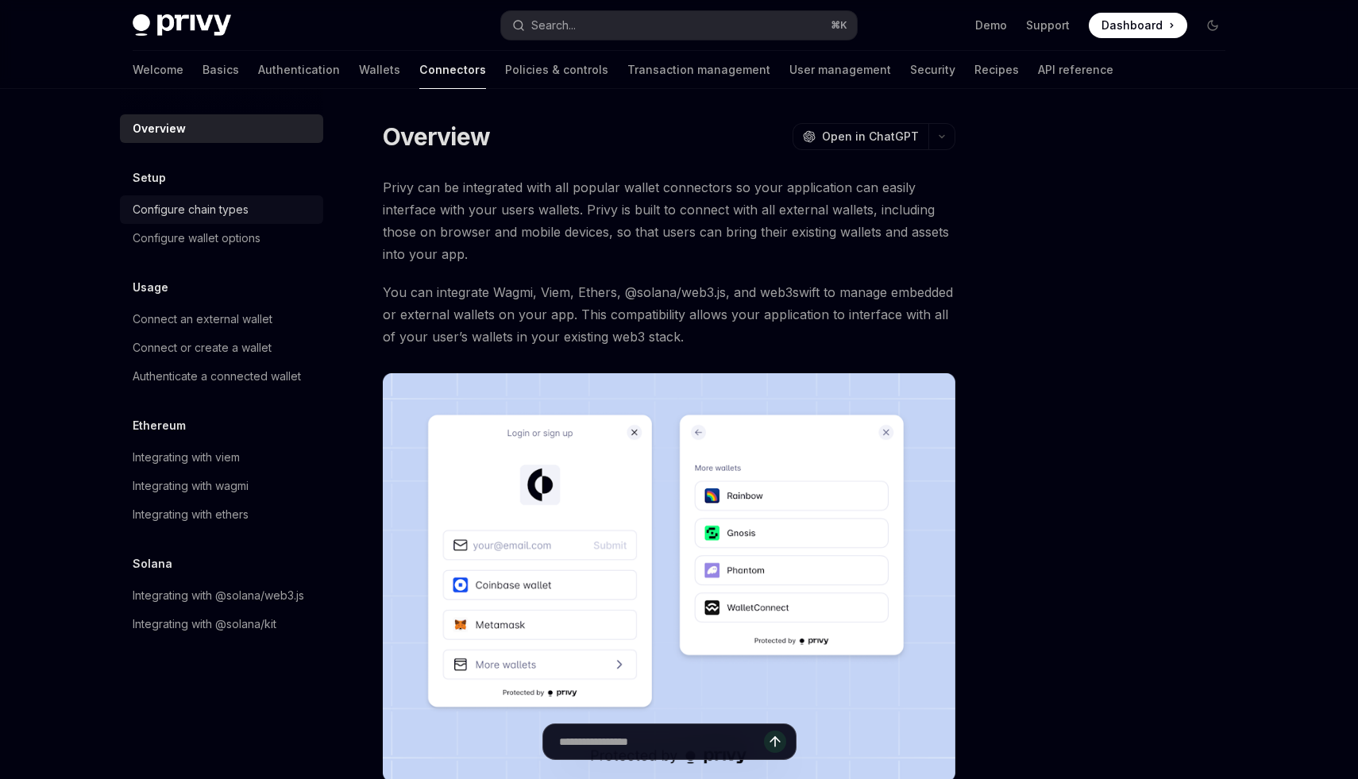
click at [206, 215] on div "Configure chain types" at bounding box center [191, 209] width 116 height 19
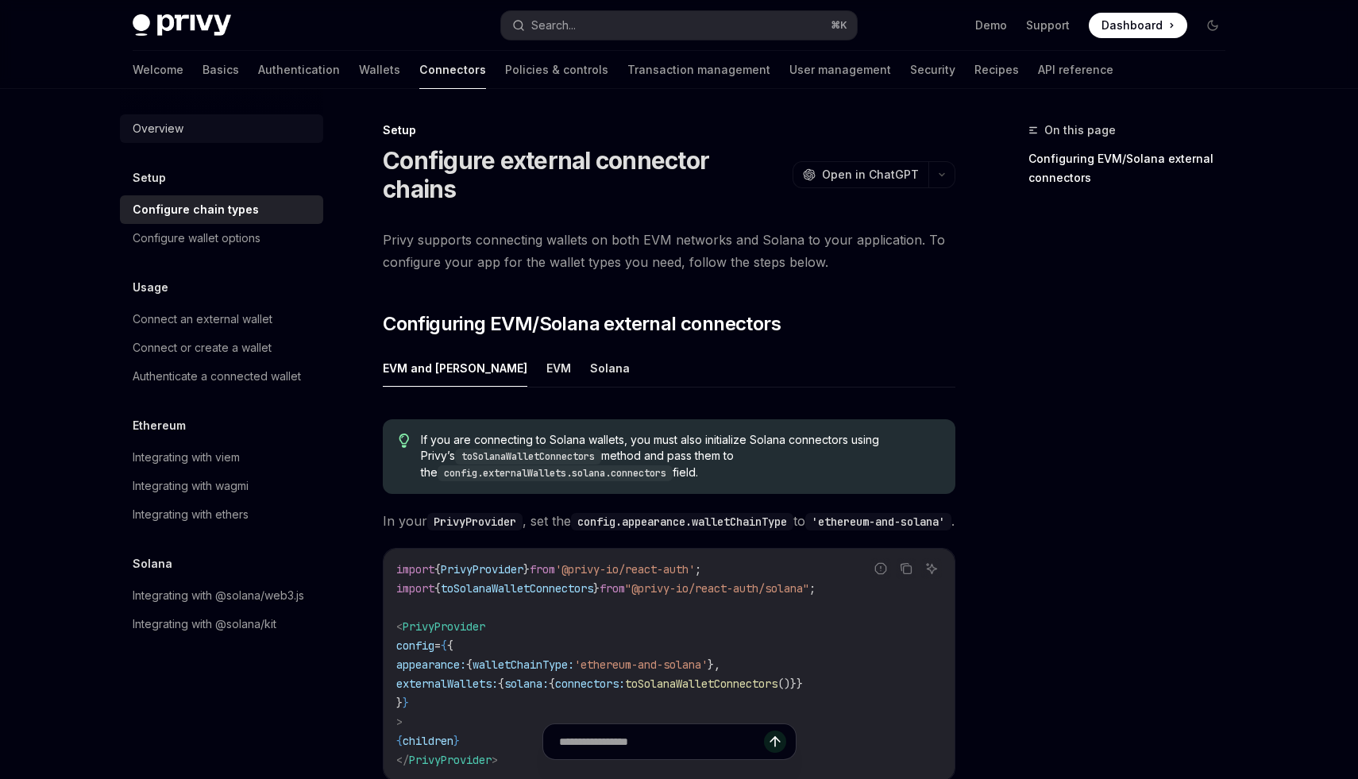
click at [163, 125] on div "Overview" at bounding box center [158, 128] width 51 height 19
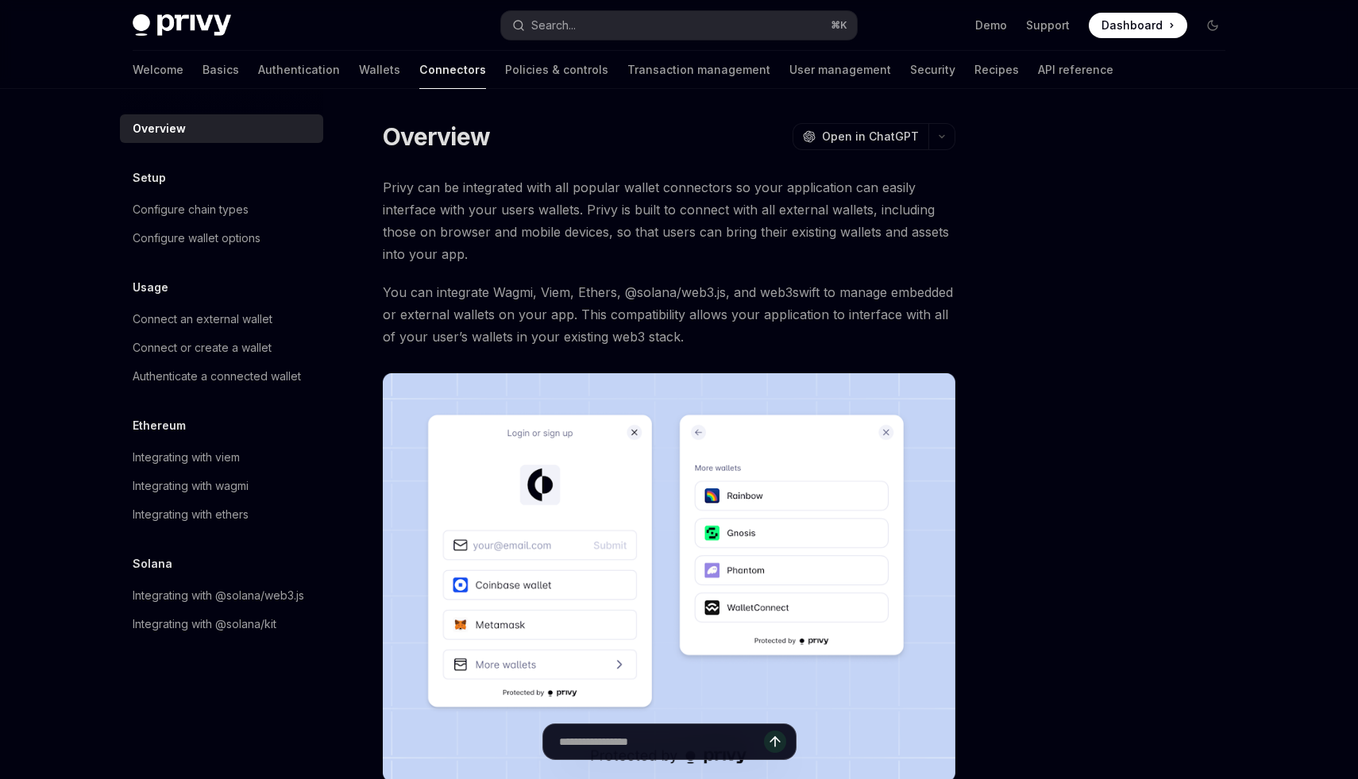
scroll to position [260, 0]
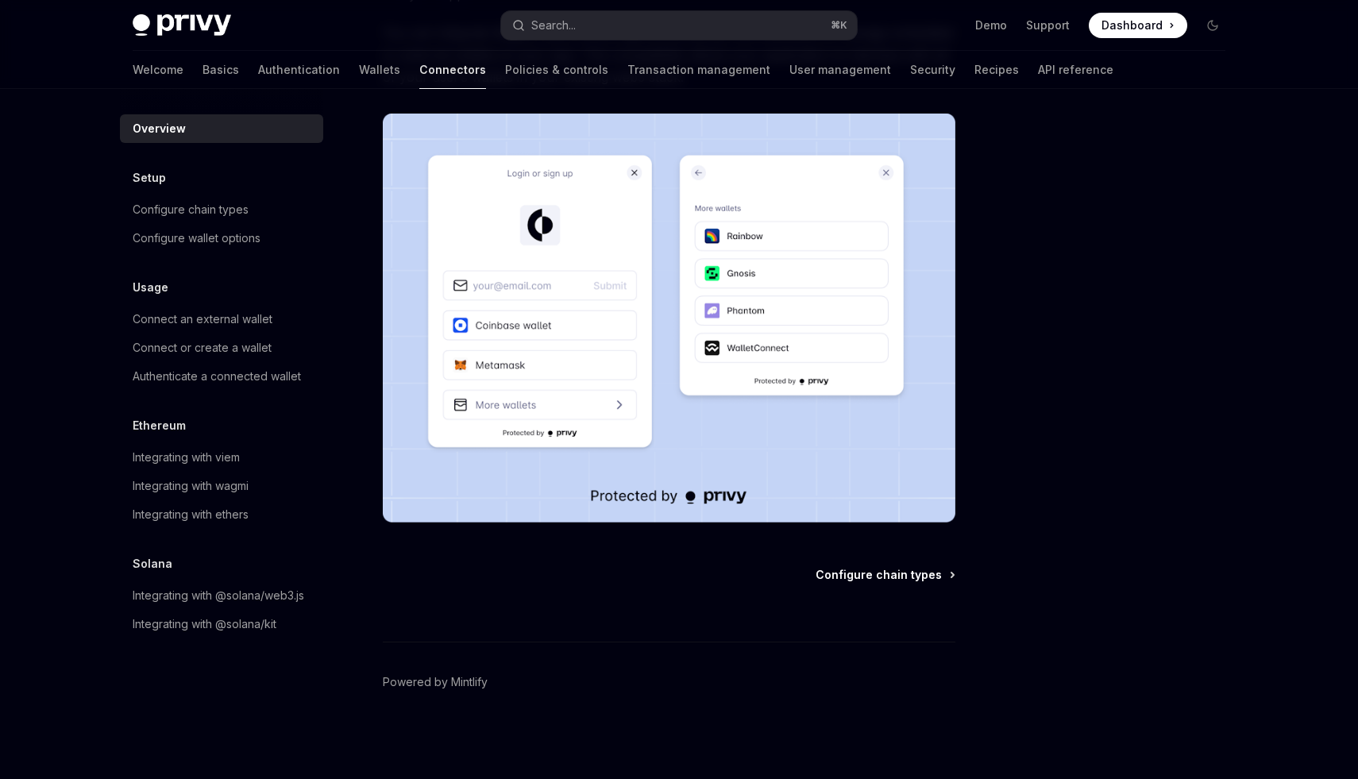
click at [859, 580] on span "Configure chain types" at bounding box center [879, 575] width 126 height 16
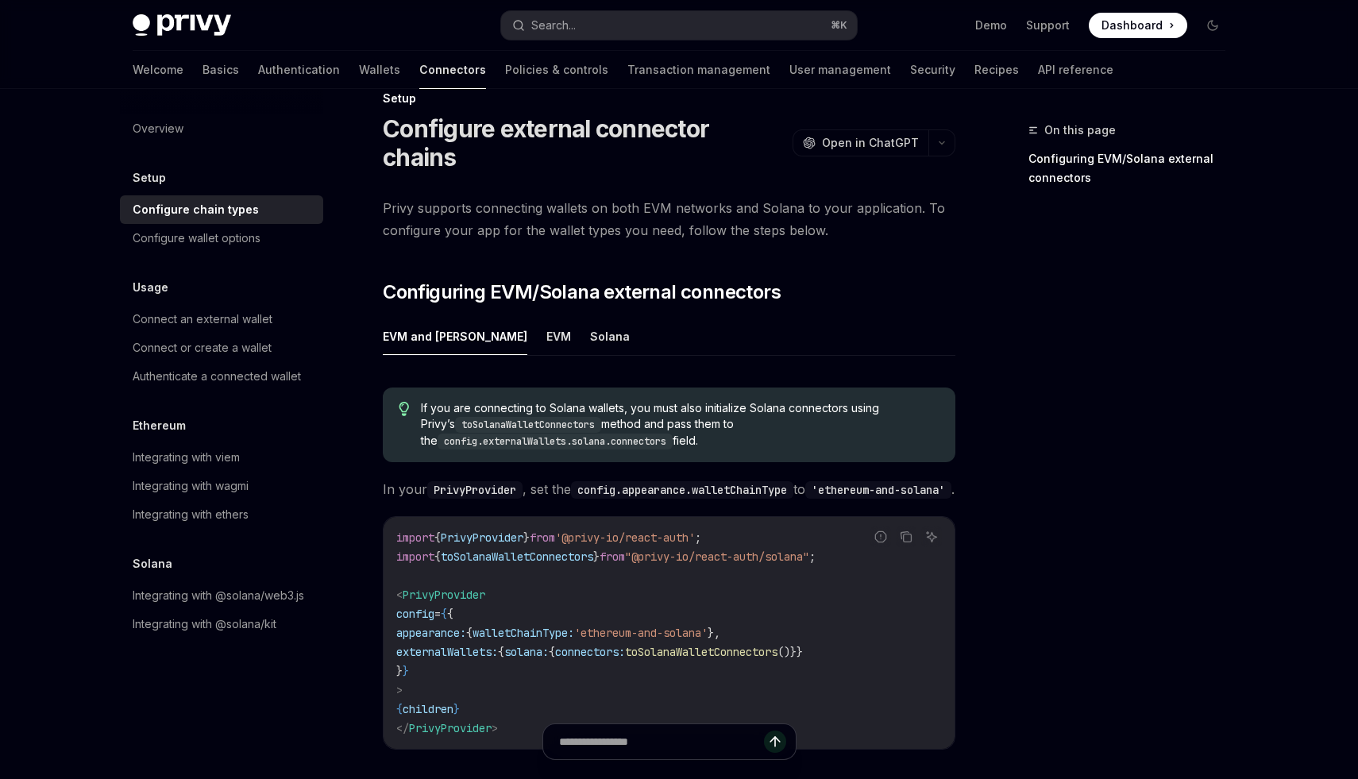
scroll to position [37, 0]
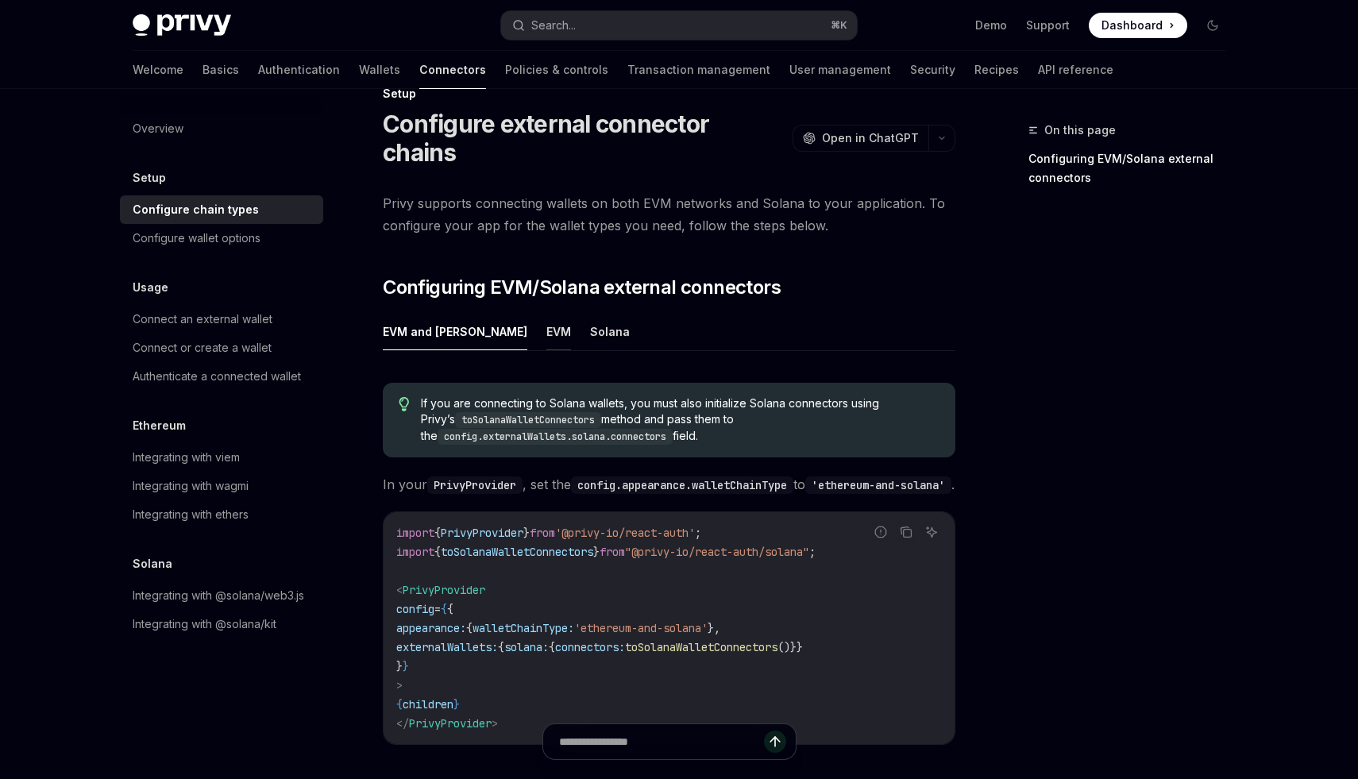
click at [547, 313] on button "EVM" at bounding box center [559, 331] width 25 height 37
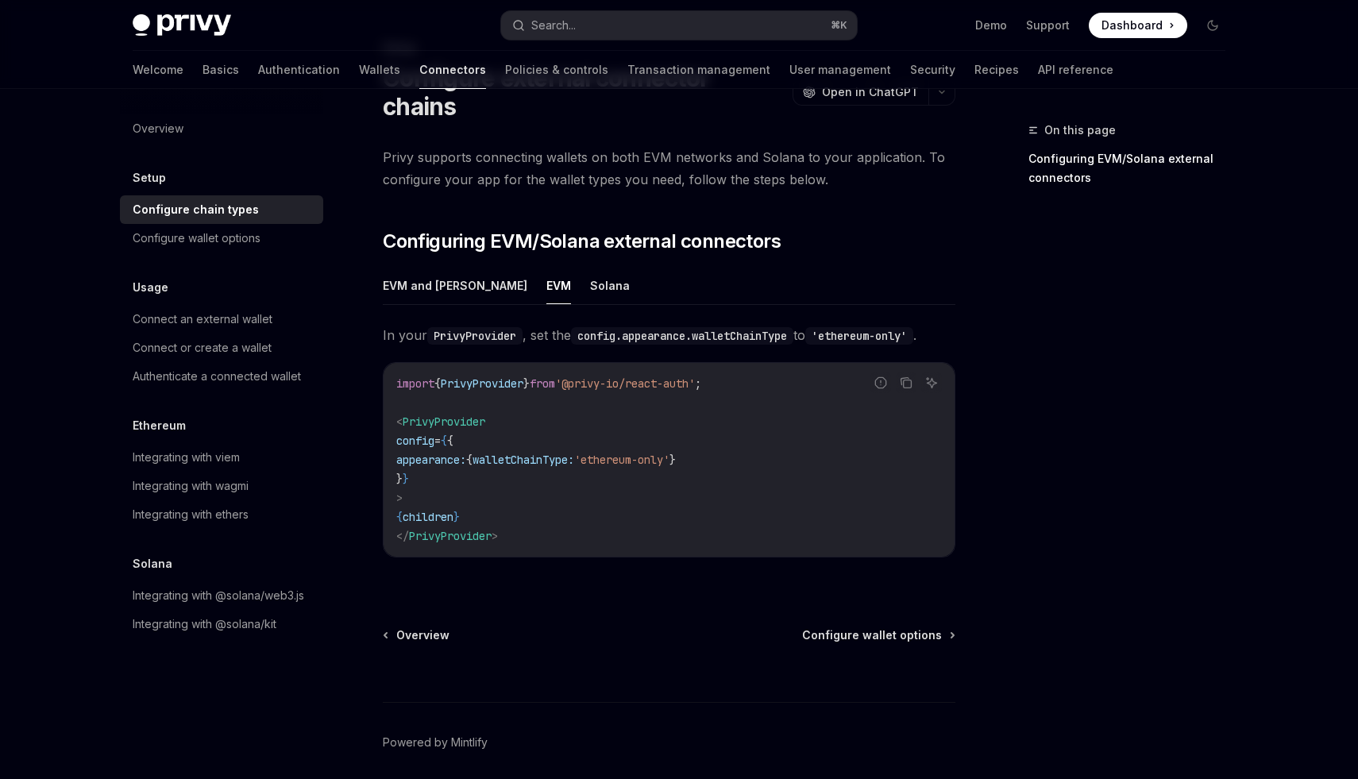
scroll to position [100, 0]
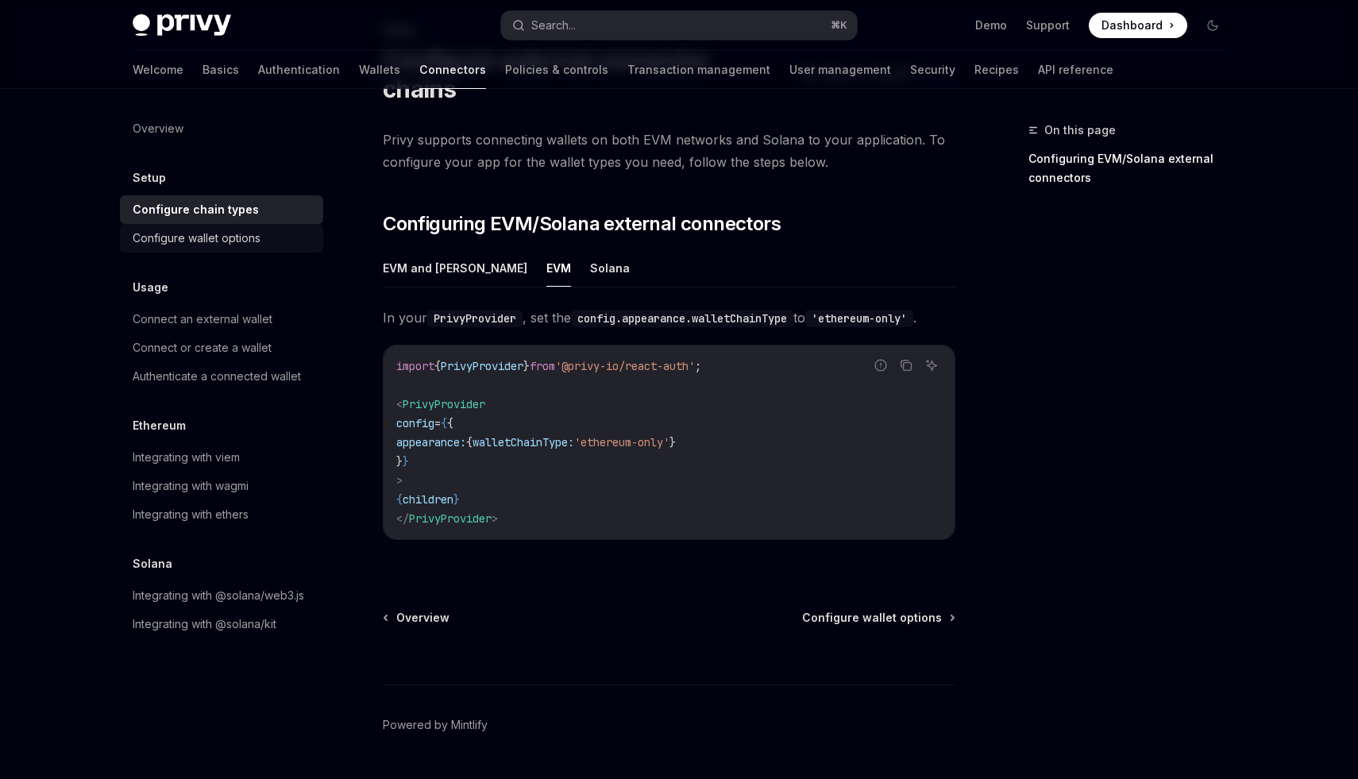
click at [231, 243] on div "Configure wallet options" at bounding box center [197, 238] width 128 height 19
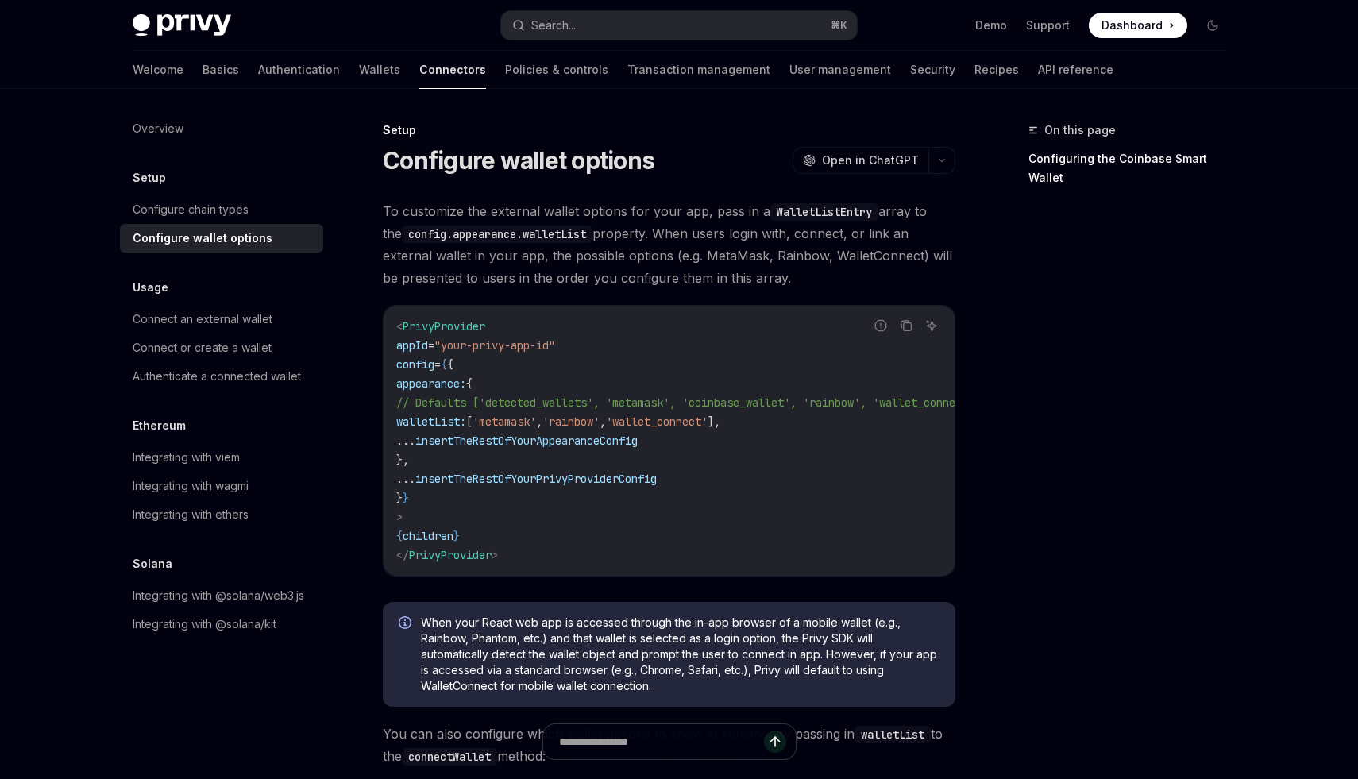
scroll to position [6, 0]
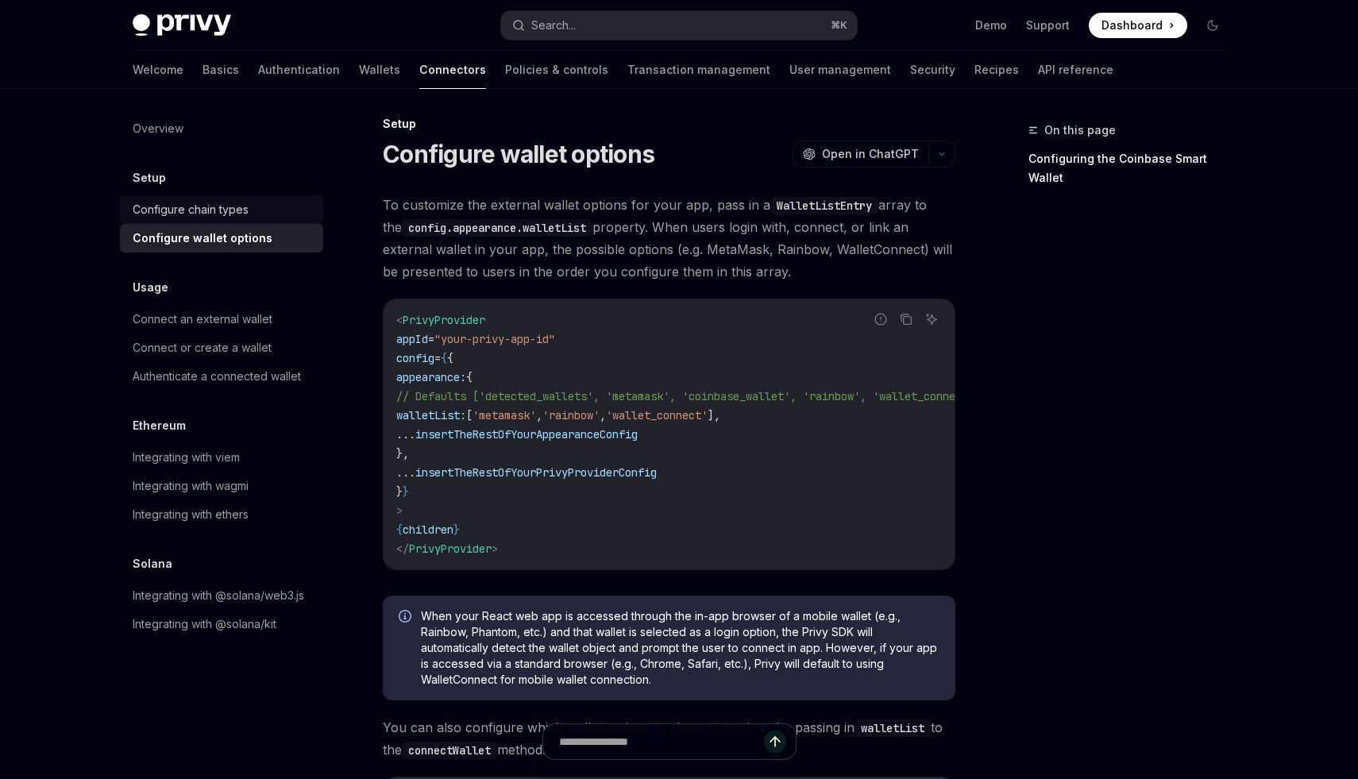
click at [216, 211] on div "Configure chain types" at bounding box center [191, 209] width 116 height 19
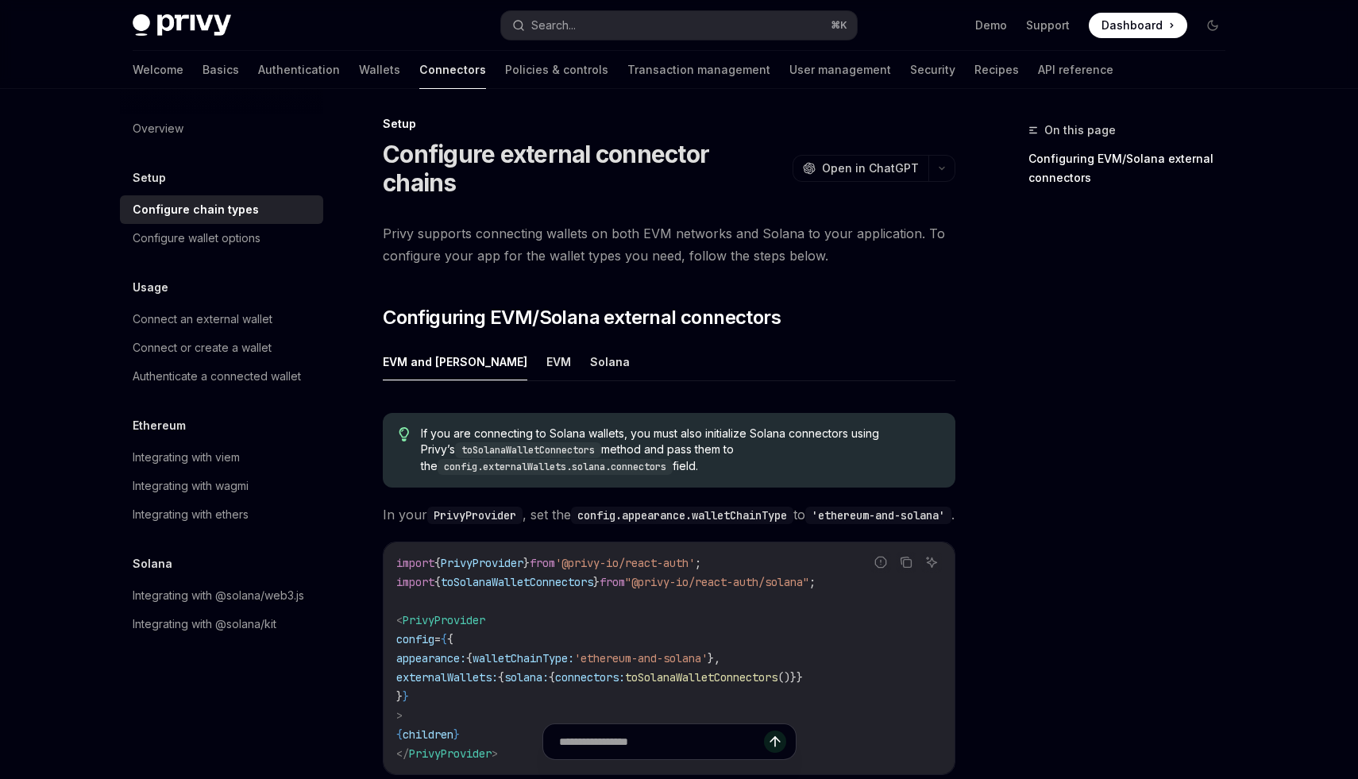
click at [488, 343] on ul "EVM and Solana EVM Solana" at bounding box center [669, 362] width 573 height 38
click at [547, 343] on button "EVM" at bounding box center [559, 361] width 25 height 37
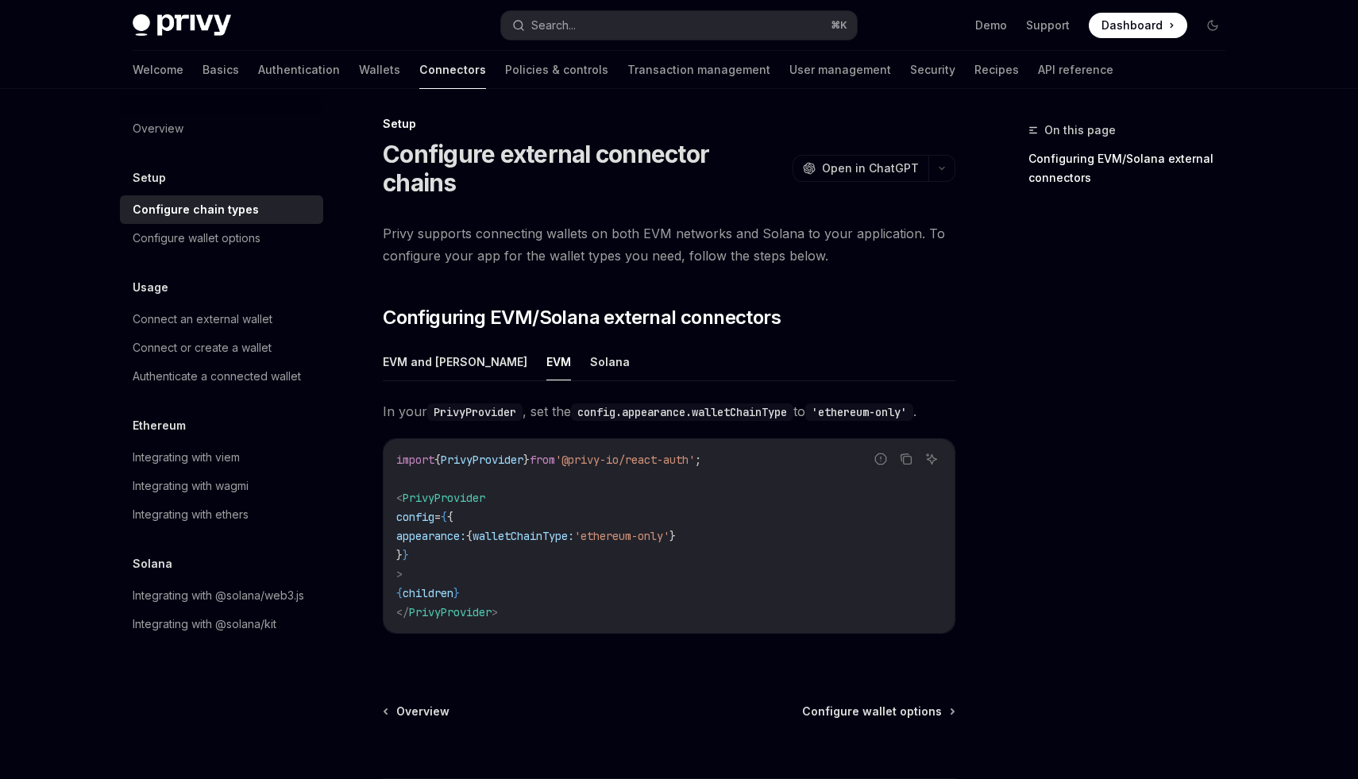
scroll to position [10, 0]
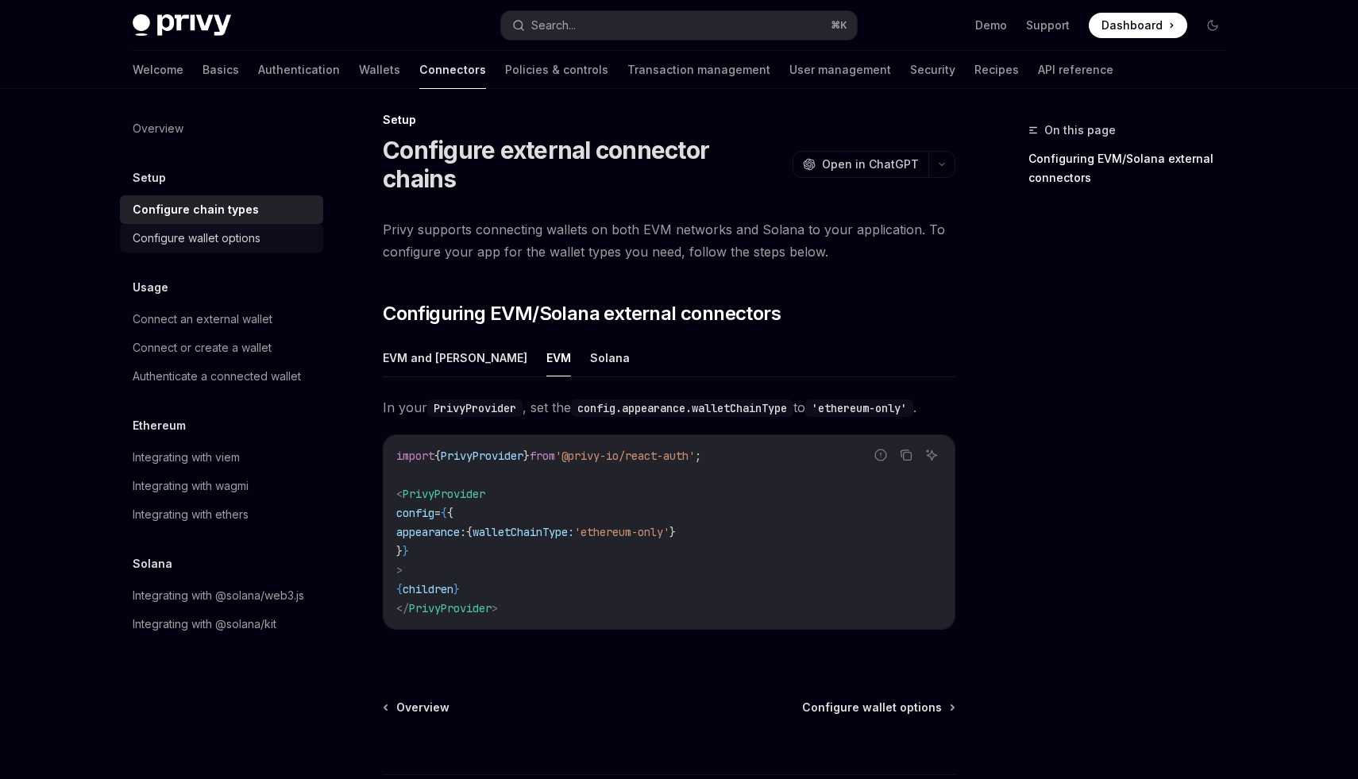
click at [253, 239] on div "Configure wallet options" at bounding box center [197, 238] width 128 height 19
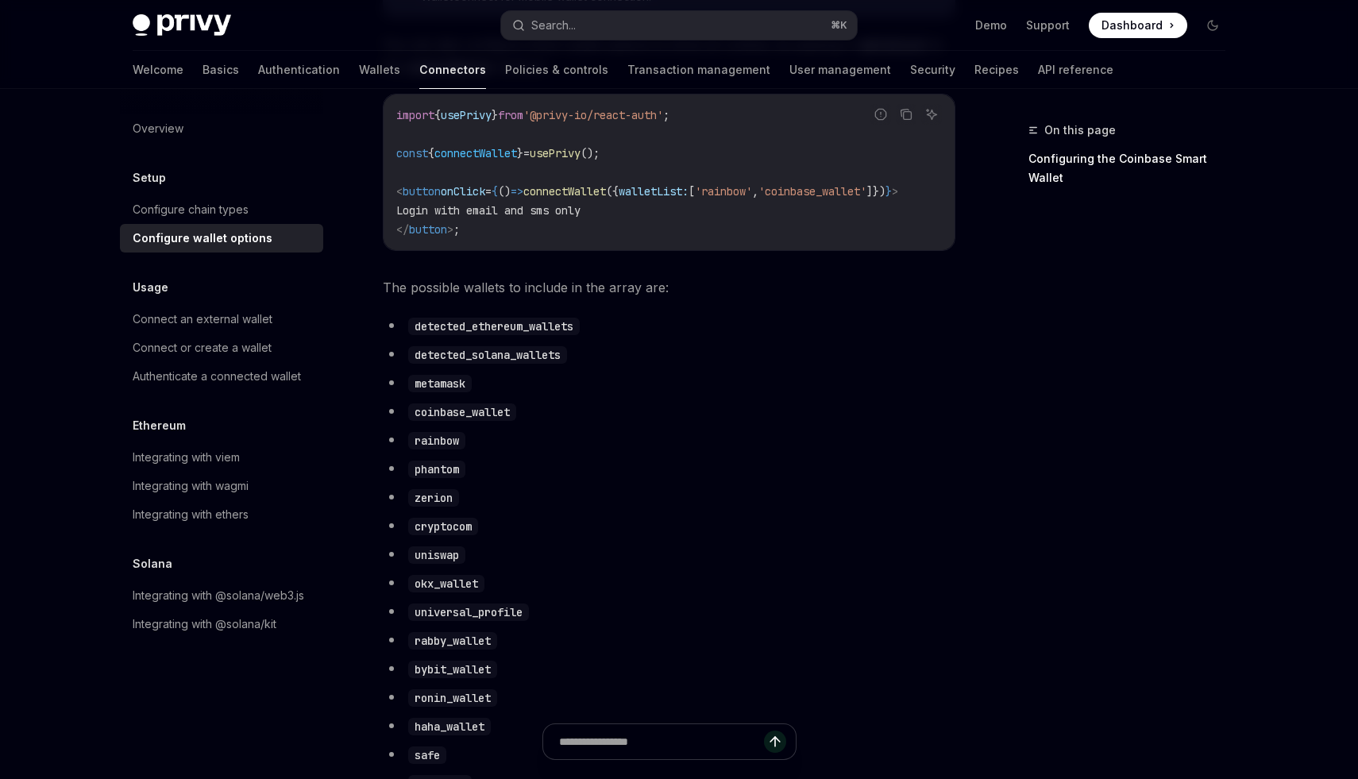
scroll to position [691, 0]
click at [461, 335] on li "detected_ethereum_wallets" at bounding box center [669, 324] width 573 height 22
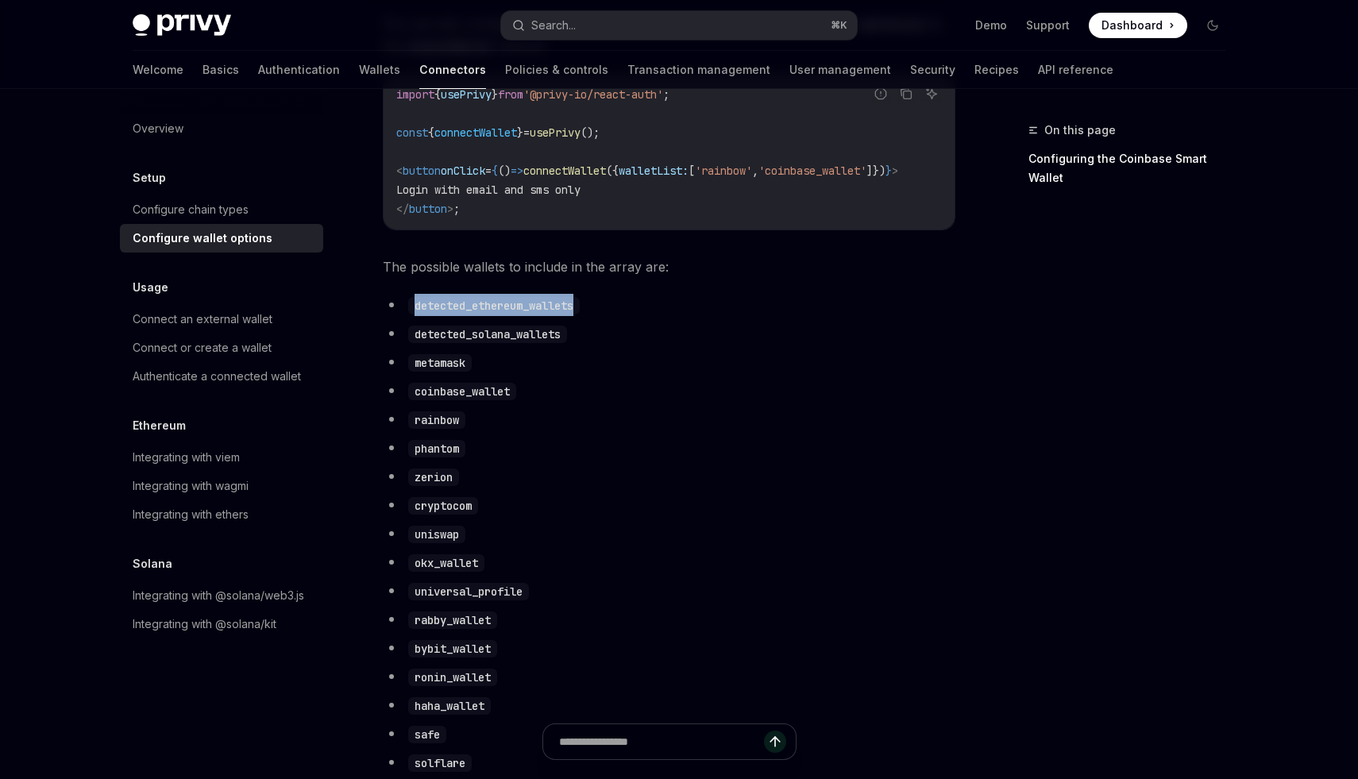
click at [511, 450] on li "phantom" at bounding box center [669, 448] width 573 height 22
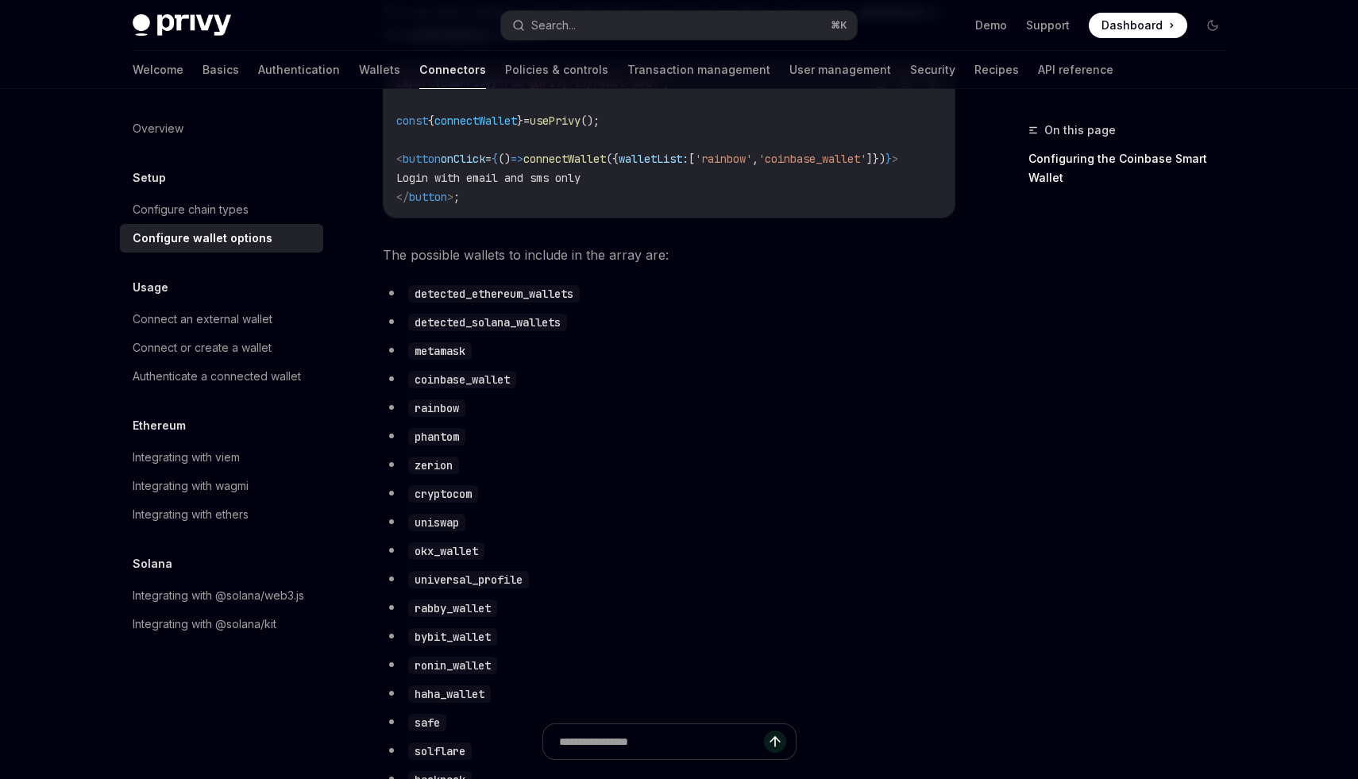
scroll to position [723, 0]
click at [520, 302] on code "detected_ethereum_wallets" at bounding box center [494, 292] width 172 height 17
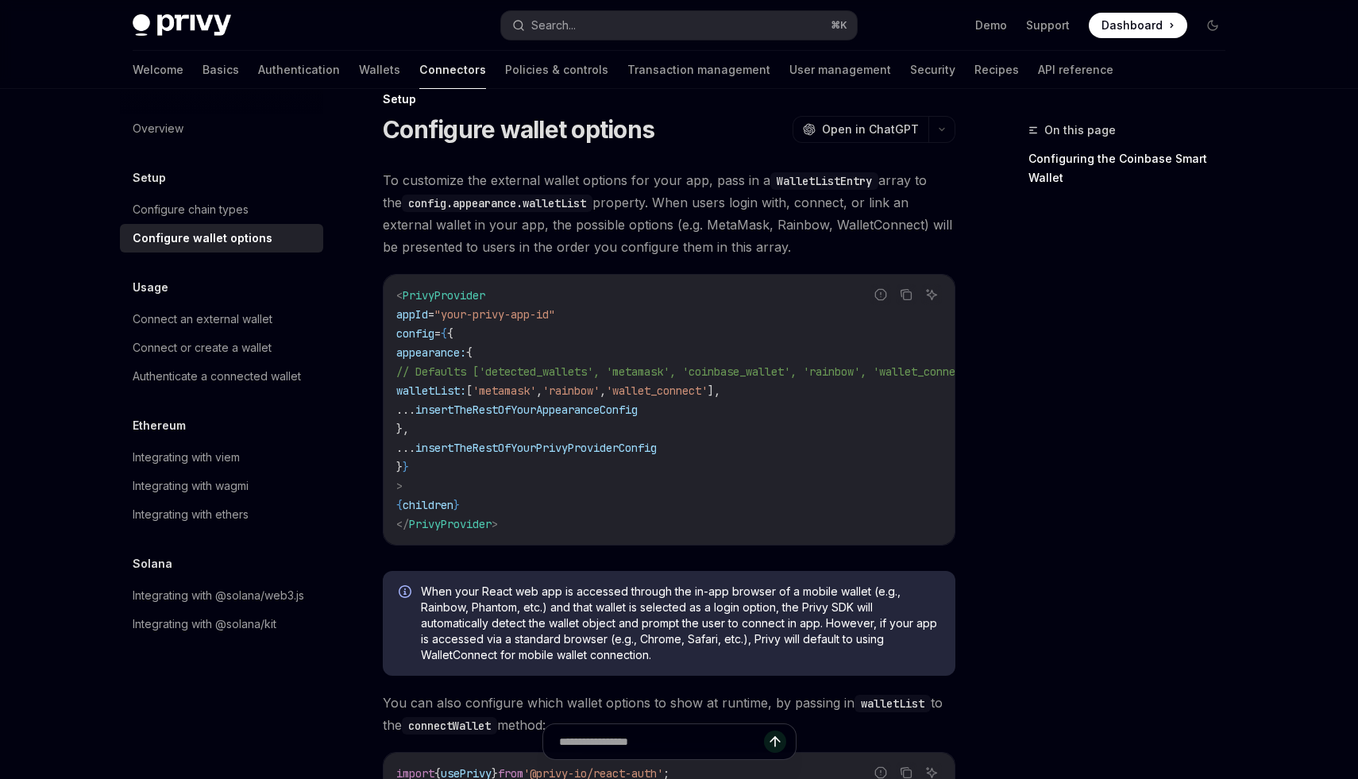
scroll to position [0, 0]
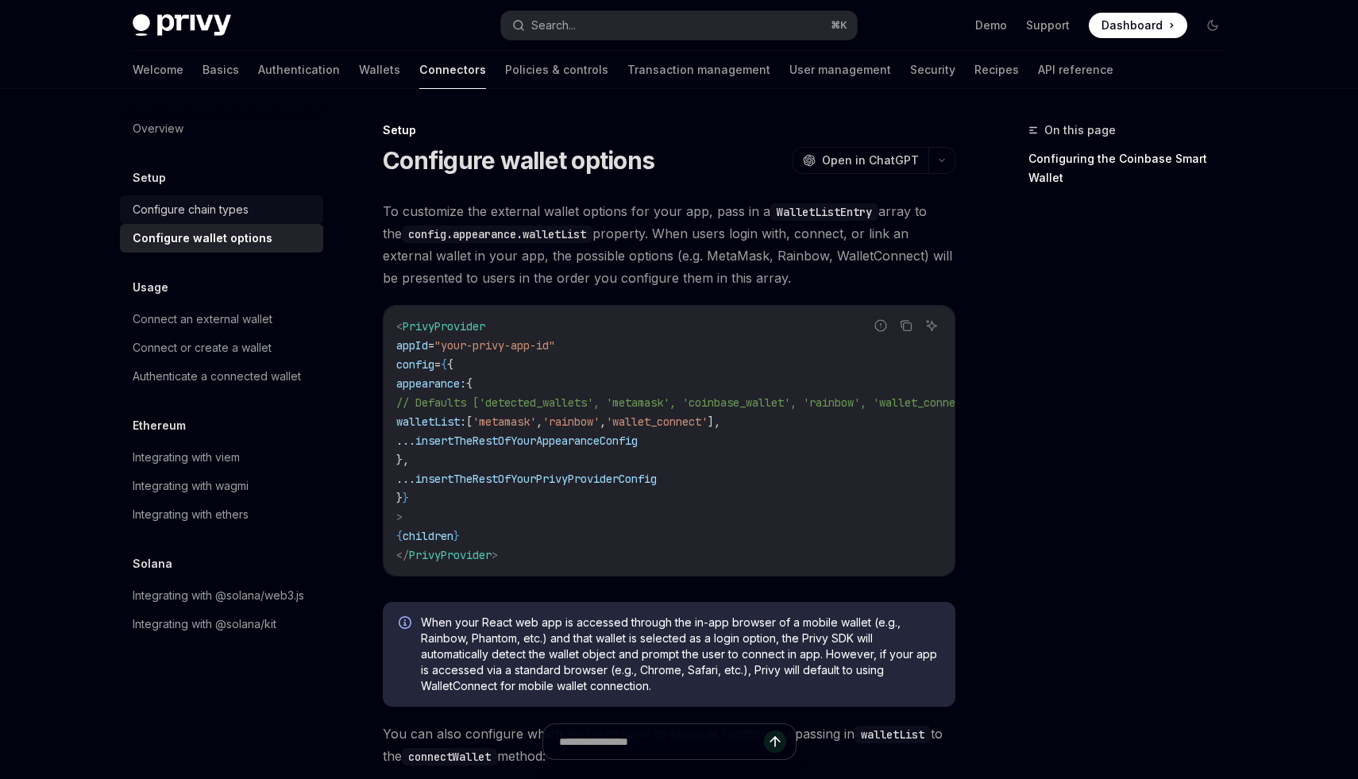
click at [210, 210] on div "Configure chain types" at bounding box center [191, 209] width 116 height 19
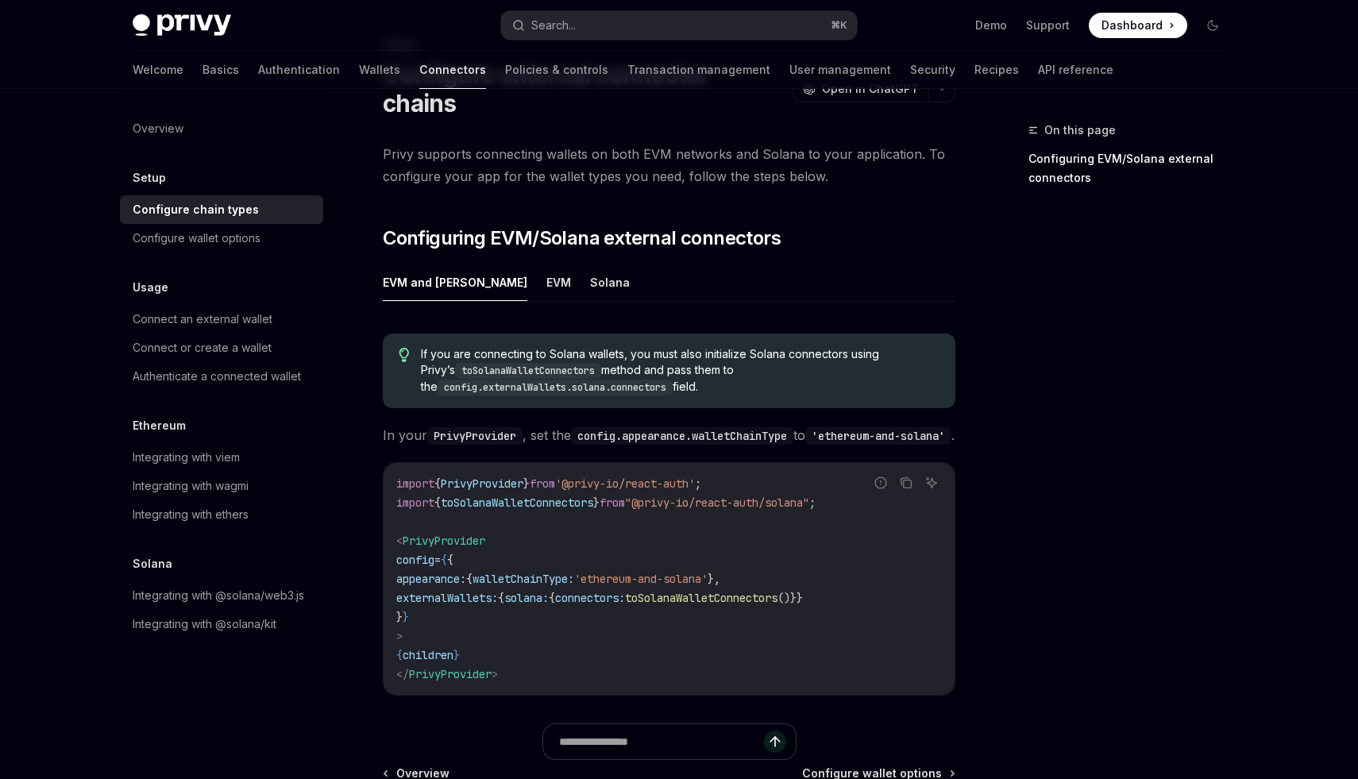
scroll to position [97, 0]
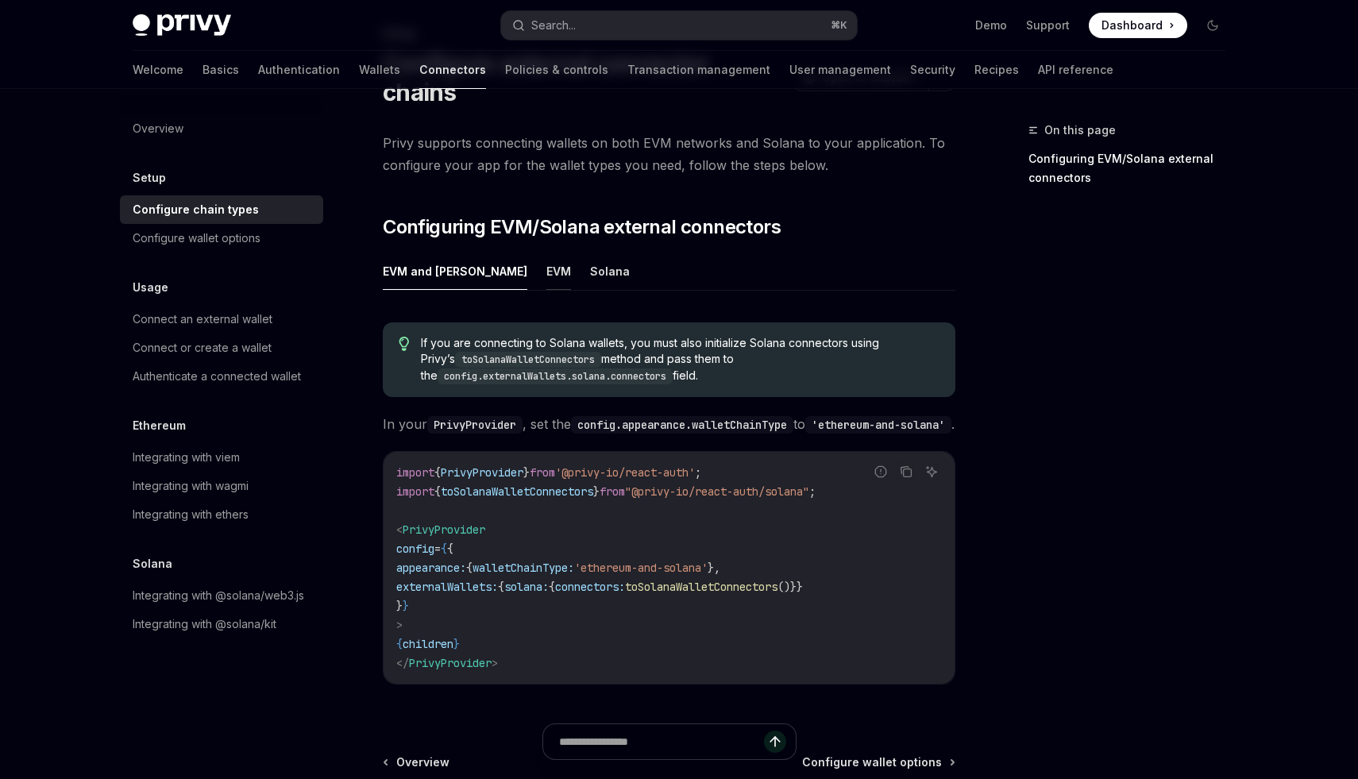
click at [547, 253] on button "EVM" at bounding box center [559, 271] width 25 height 37
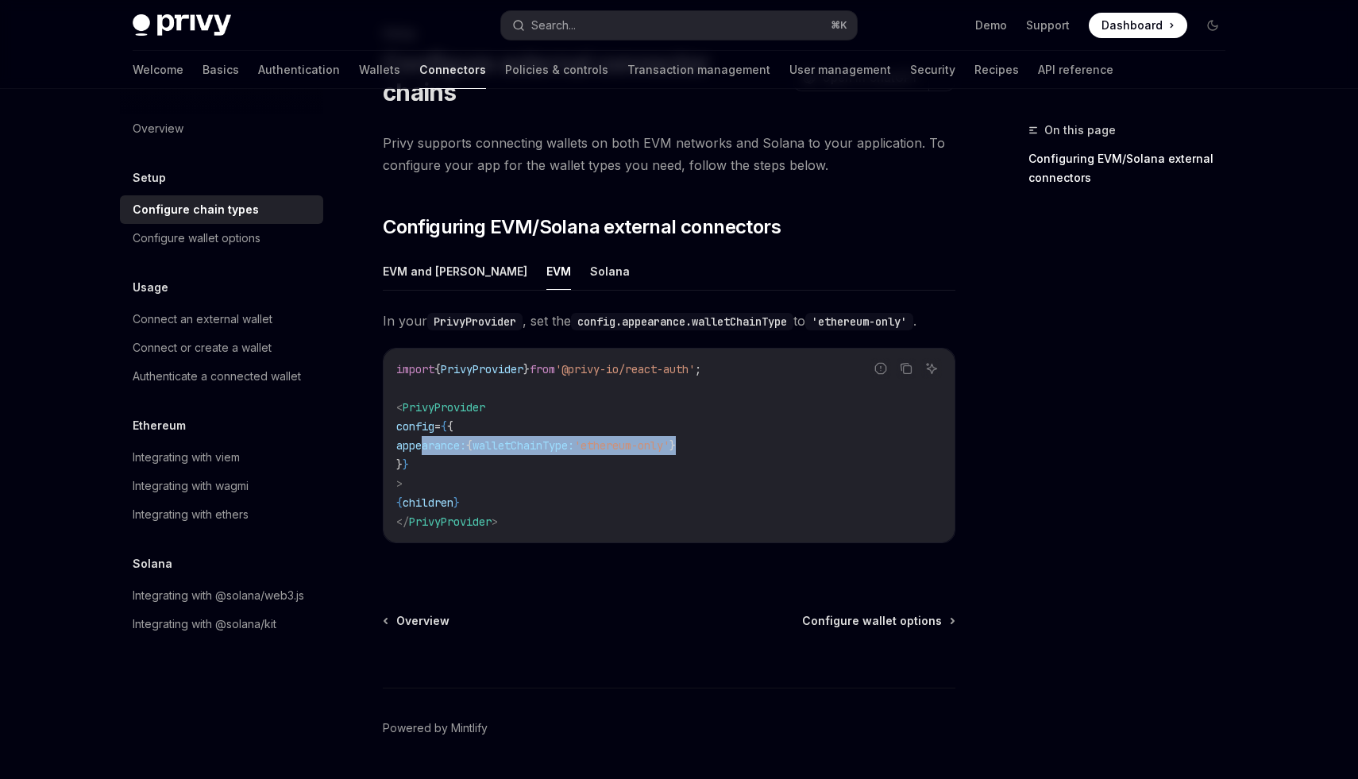
drag, startPoint x: 420, startPoint y: 418, endPoint x: 842, endPoint y: 418, distance: 421.8
click at [842, 418] on code "import { PrivyProvider } from '@privy-io/react-auth' ; < PrivyProvider config =…" at bounding box center [669, 446] width 546 height 172
copy span "appearance: { walletChainType: 'ethereum-only' }"
click at [199, 251] on link "Configure wallet options" at bounding box center [221, 238] width 203 height 29
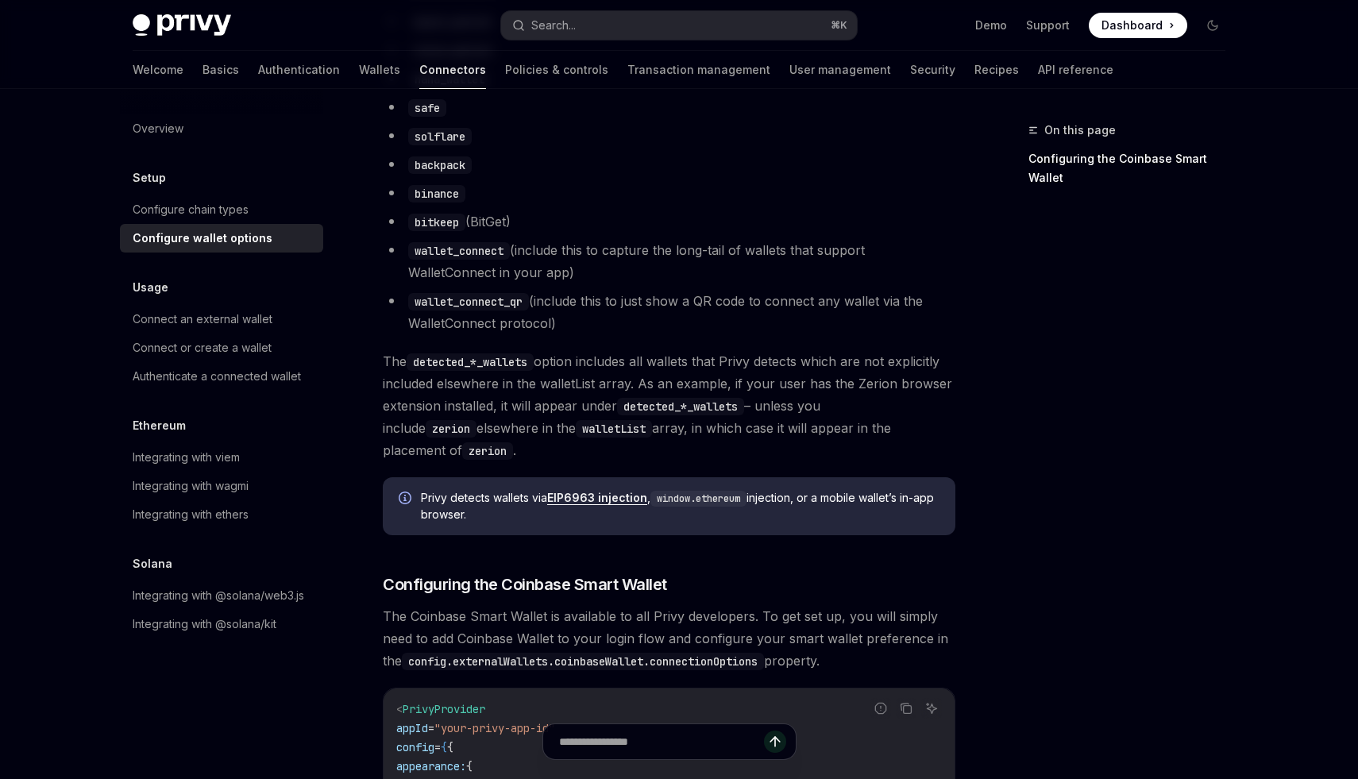
scroll to position [1338, 0]
drag, startPoint x: 428, startPoint y: 374, endPoint x: 538, endPoint y: 374, distance: 109.6
click at [534, 370] on code "detected_*_wallets" at bounding box center [470, 361] width 127 height 17
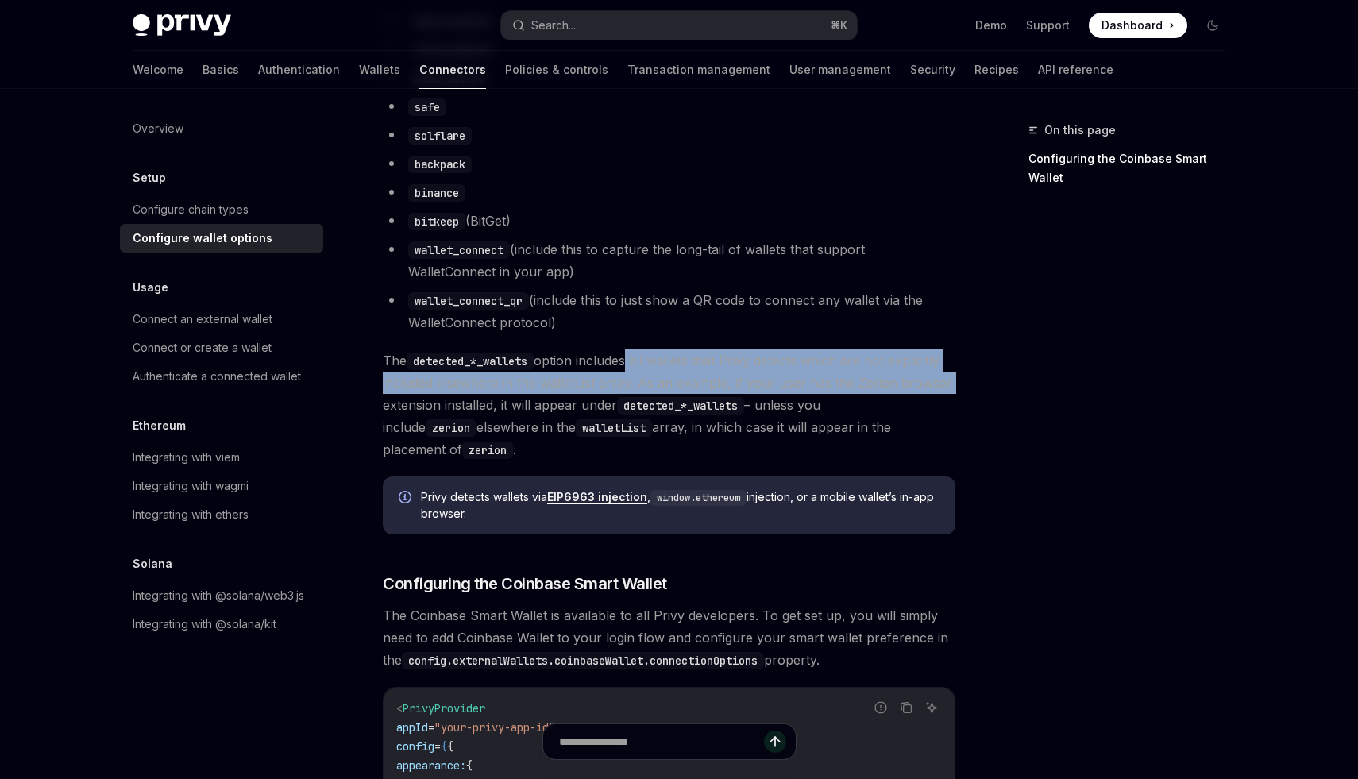
drag, startPoint x: 632, startPoint y: 380, endPoint x: 941, endPoint y: 385, distance: 308.3
click at [941, 385] on span "The detected_*_wallets option includes all wallets that Privy detects which are…" at bounding box center [669, 405] width 573 height 111
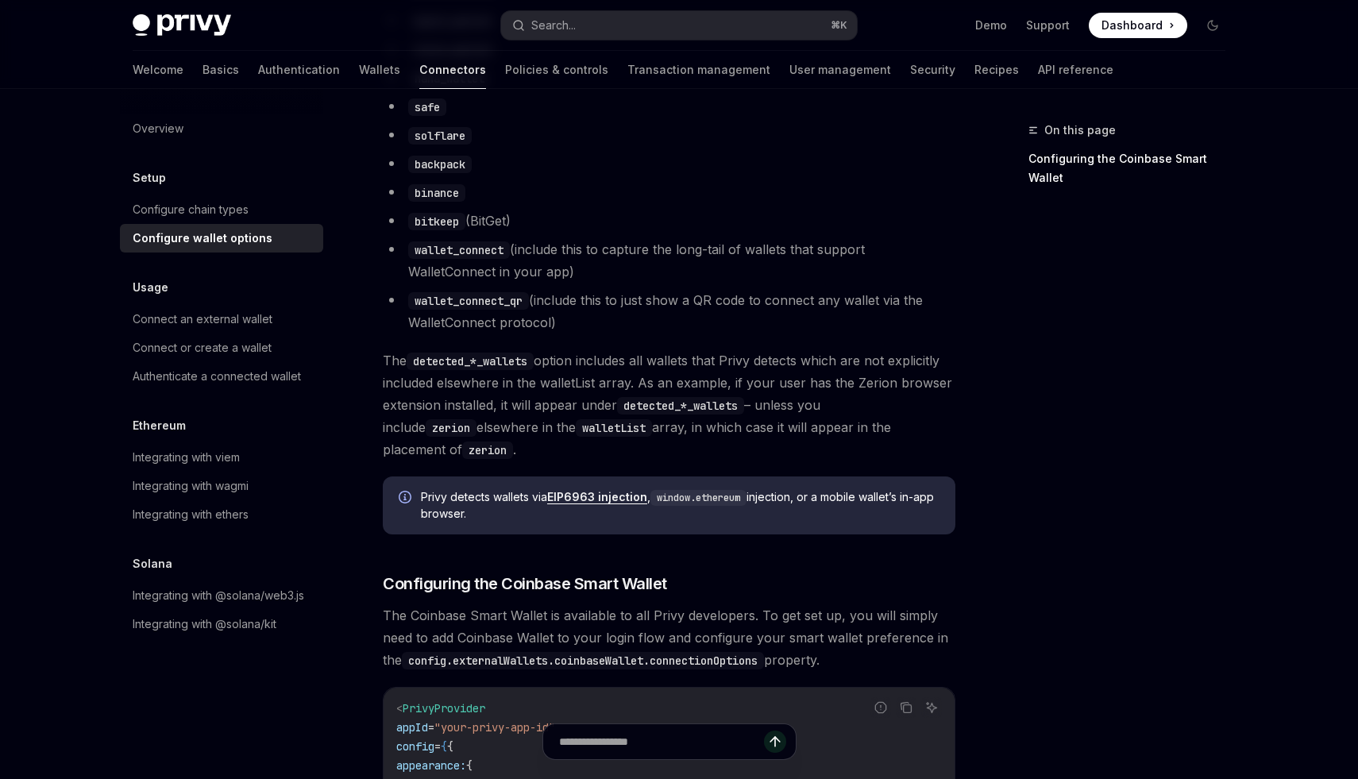
click at [707, 415] on code "detected_*_wallets" at bounding box center [680, 405] width 127 height 17
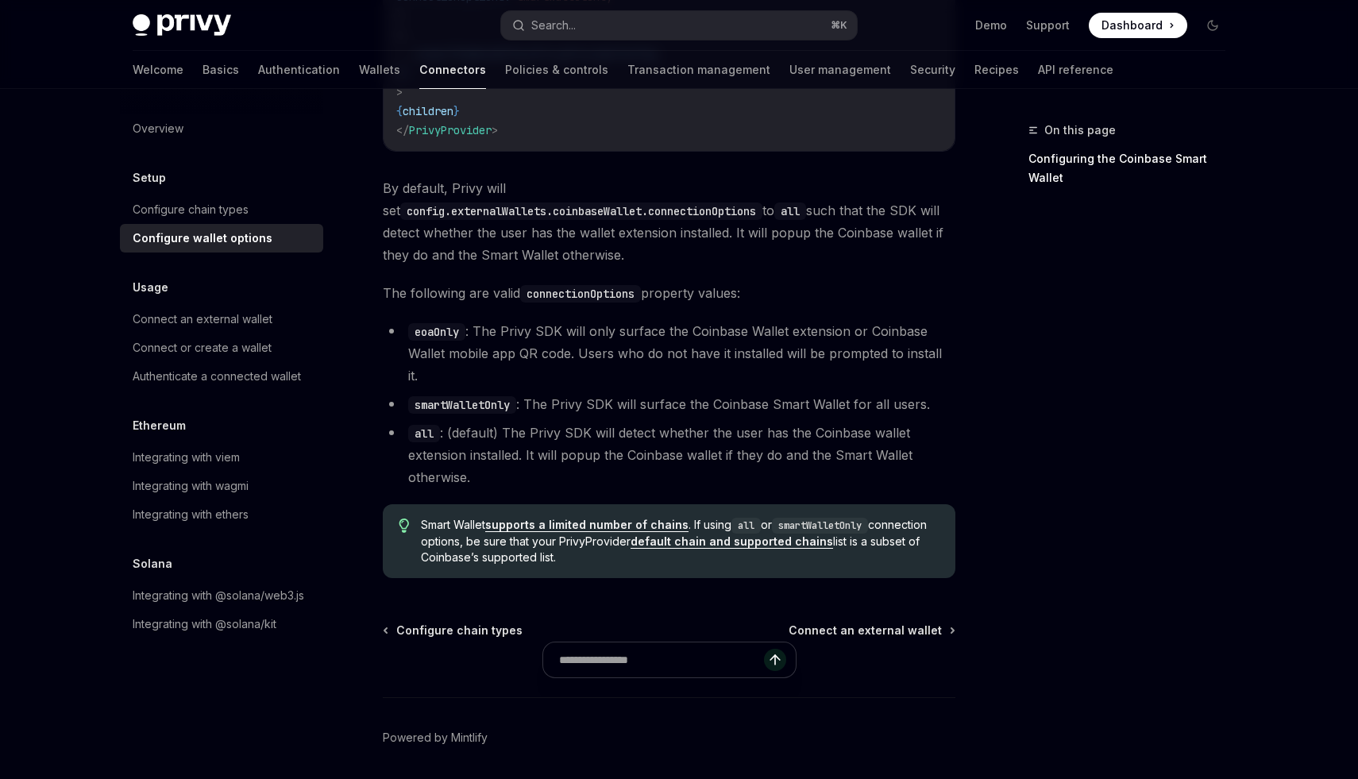
scroll to position [2247, 0]
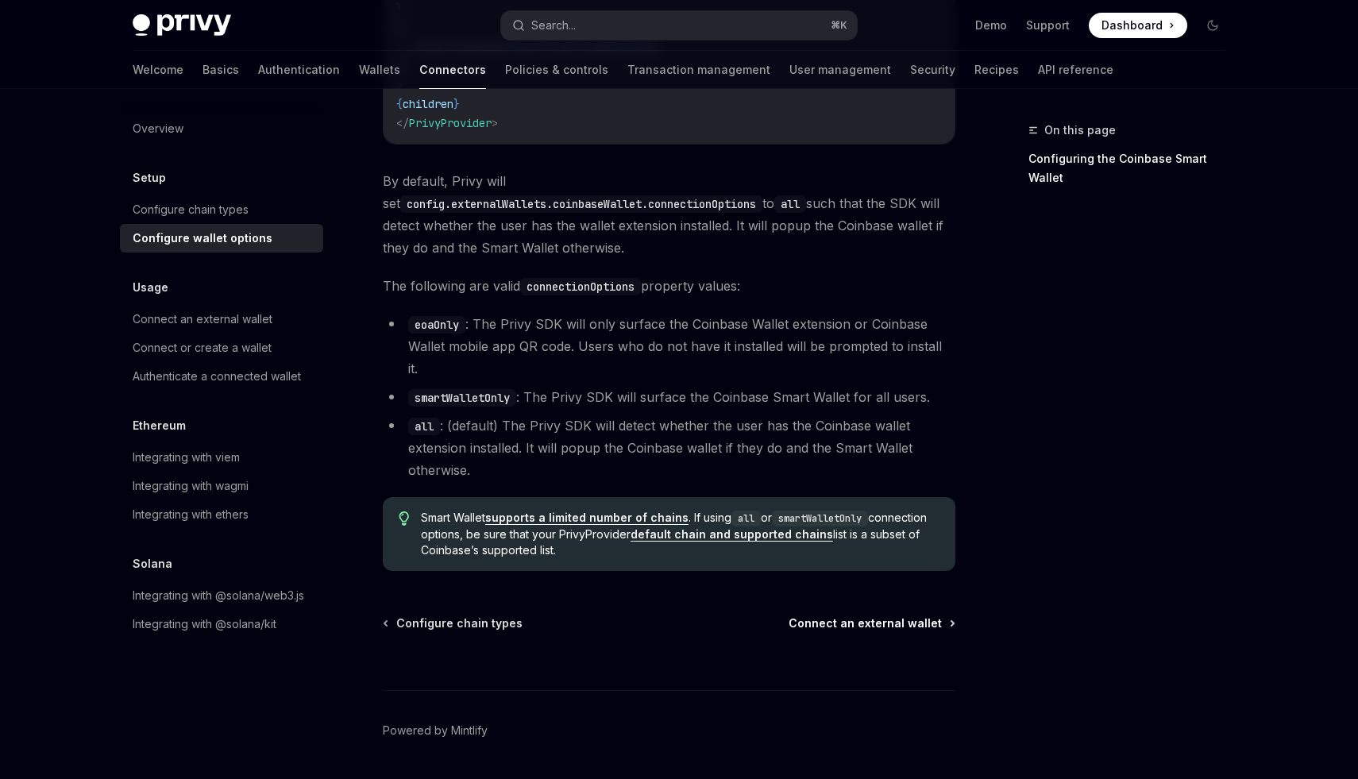
click at [859, 616] on span "Connect an external wallet" at bounding box center [865, 624] width 153 height 16
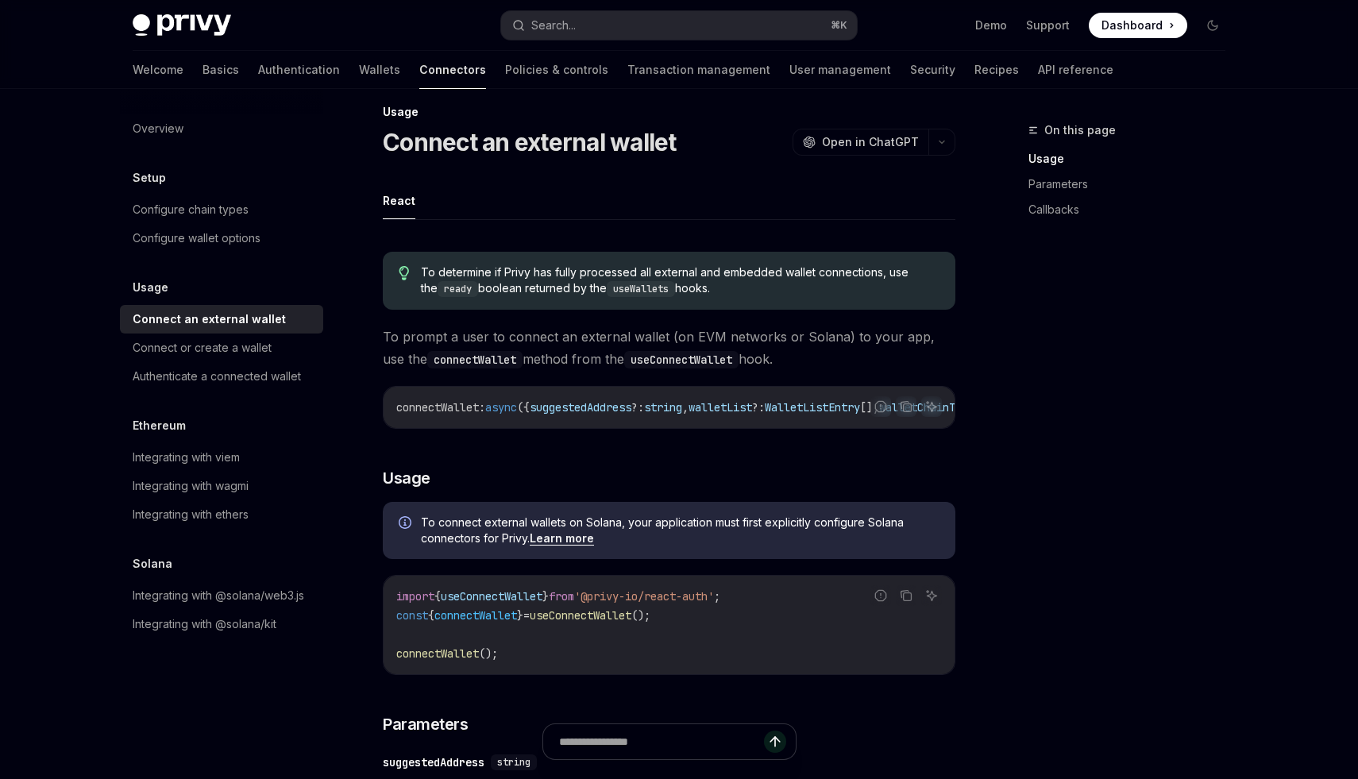
scroll to position [23, 0]
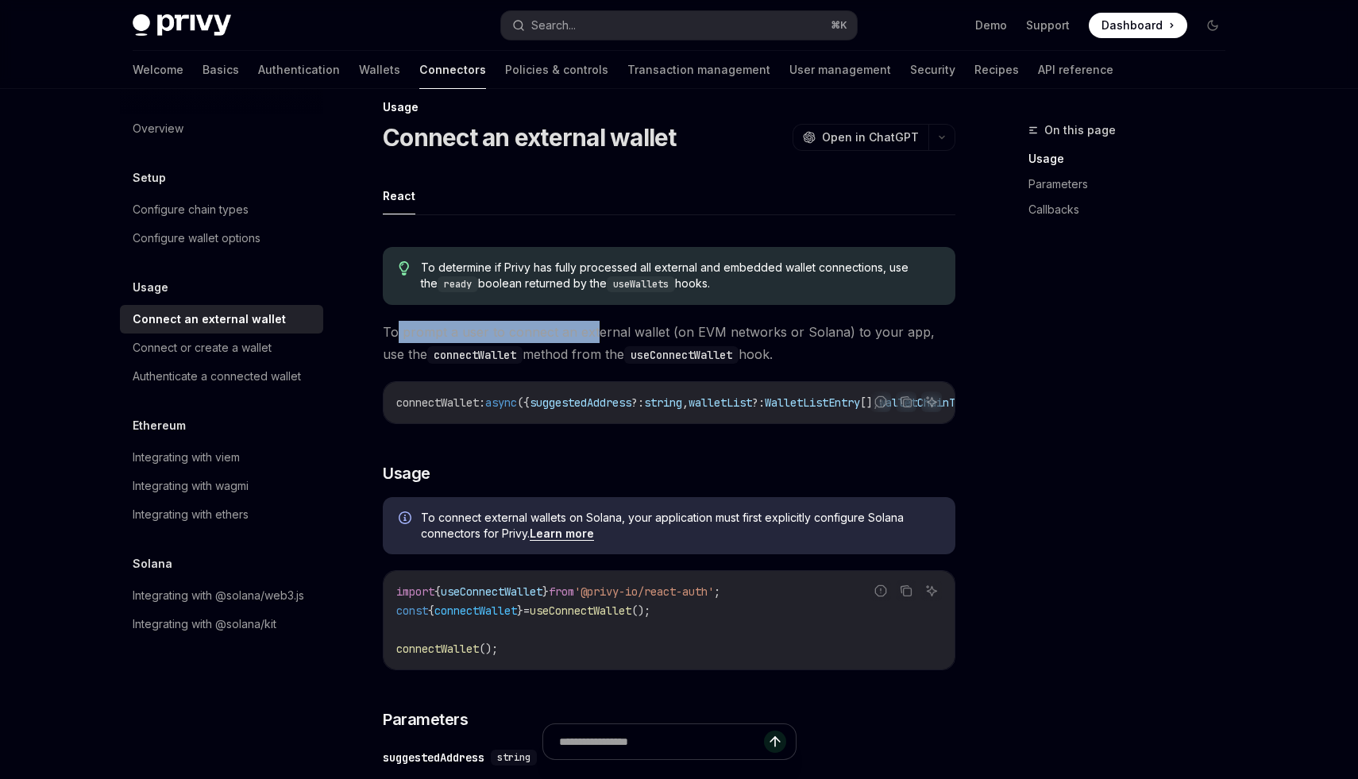
drag, startPoint x: 397, startPoint y: 332, endPoint x: 635, endPoint y: 332, distance: 237.5
click at [594, 332] on span "To prompt a user to connect an external wallet (on EVM networks or Solana) to y…" at bounding box center [669, 343] width 573 height 44
click at [635, 332] on span "To prompt a user to connect an external wallet (on EVM networks or Solana) to y…" at bounding box center [669, 343] width 573 height 44
drag, startPoint x: 397, startPoint y: 357, endPoint x: 644, endPoint y: 357, distance: 247.0
click at [436, 357] on span "To prompt a user to connect an external wallet (on EVM networks or Solana) to y…" at bounding box center [669, 343] width 573 height 44
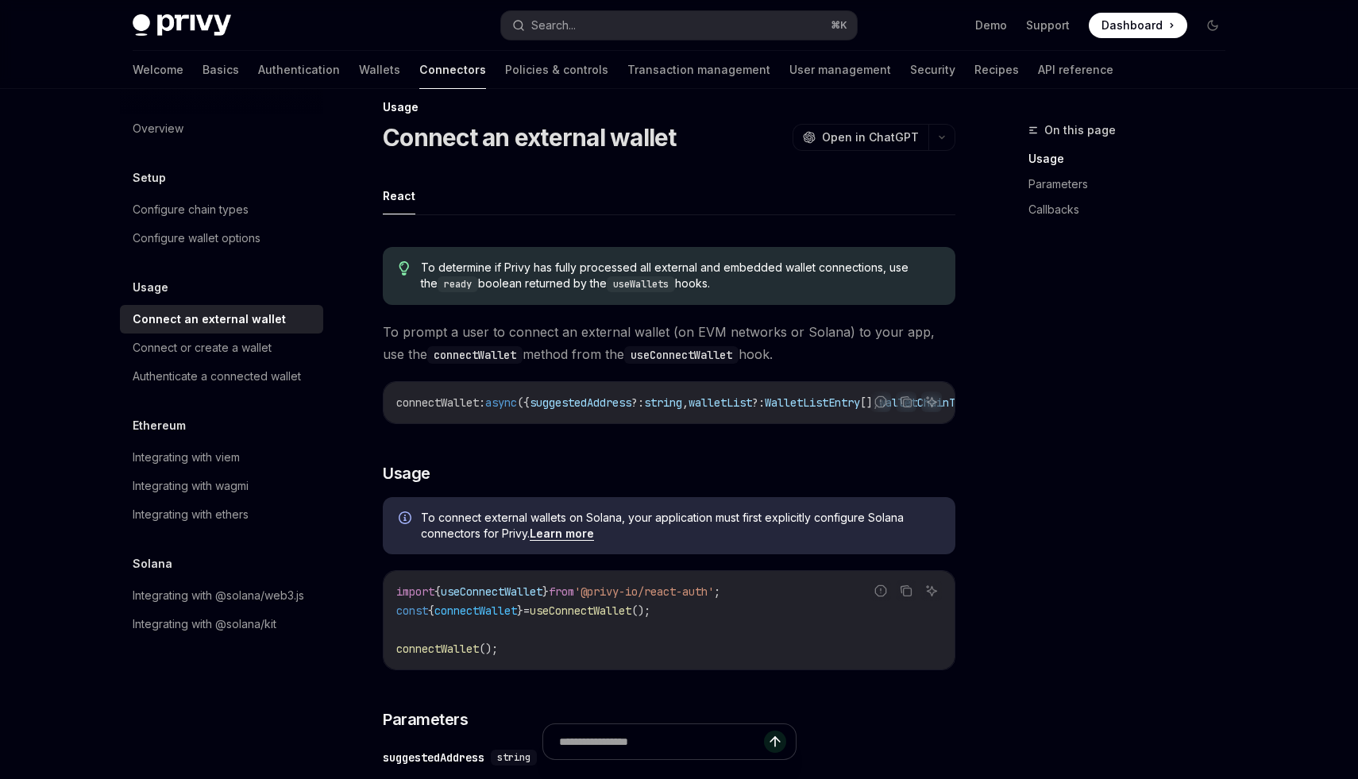
click at [644, 357] on code "useConnectWallet" at bounding box center [681, 354] width 114 height 17
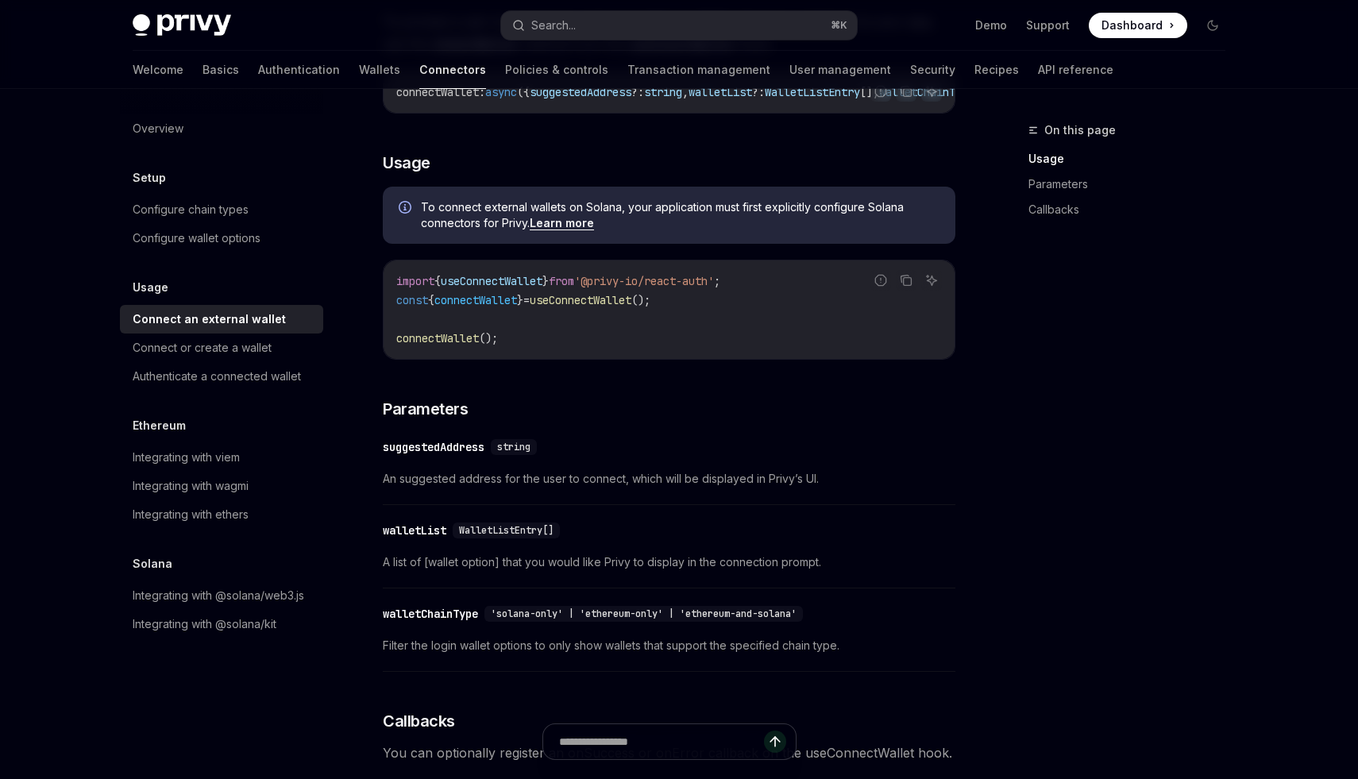
scroll to position [341, 0]
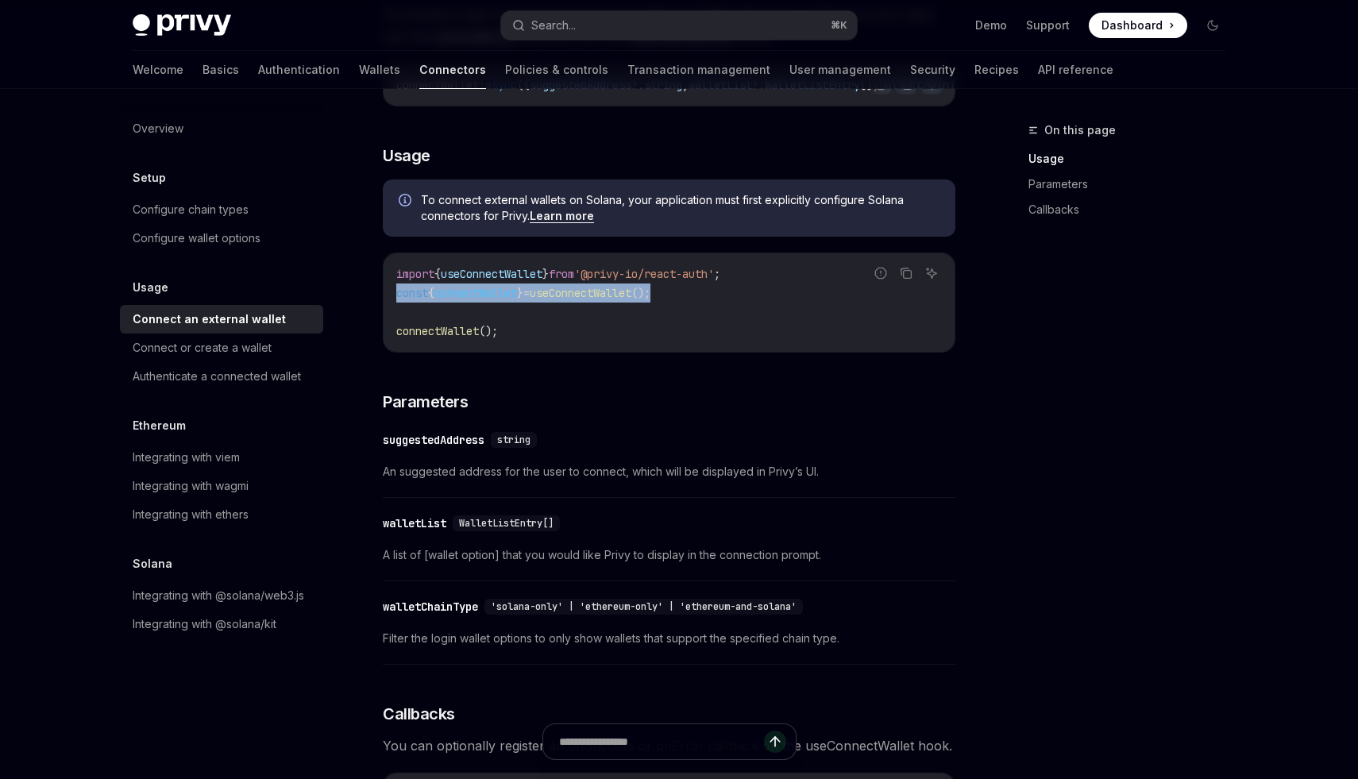
drag, startPoint x: 397, startPoint y: 299, endPoint x: 730, endPoint y: 299, distance: 332.8
click at [730, 299] on code "import { useConnectWallet } from '@privy-io/react-auth' ; const { connectWallet…" at bounding box center [669, 303] width 546 height 76
copy span "const { connectWallet } = useConnectWallet ();"
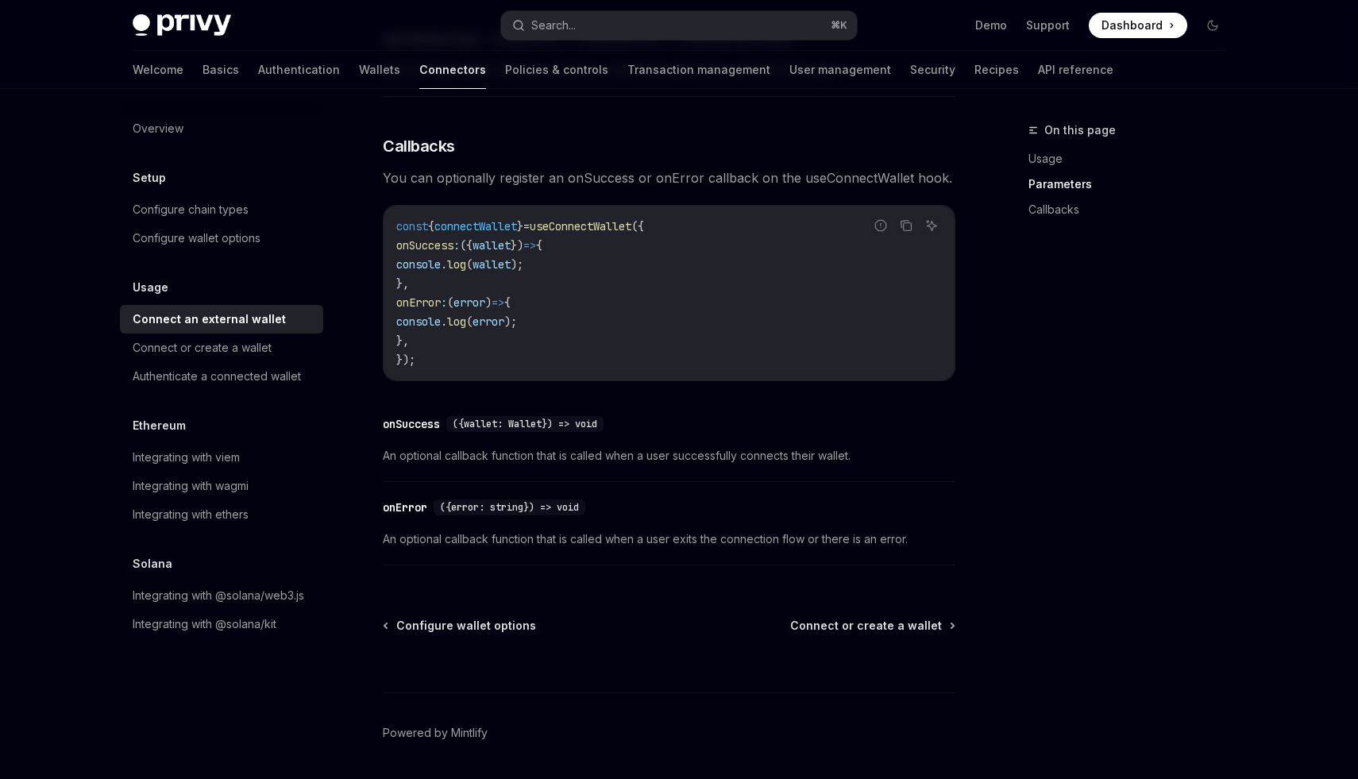
scroll to position [914, 0]
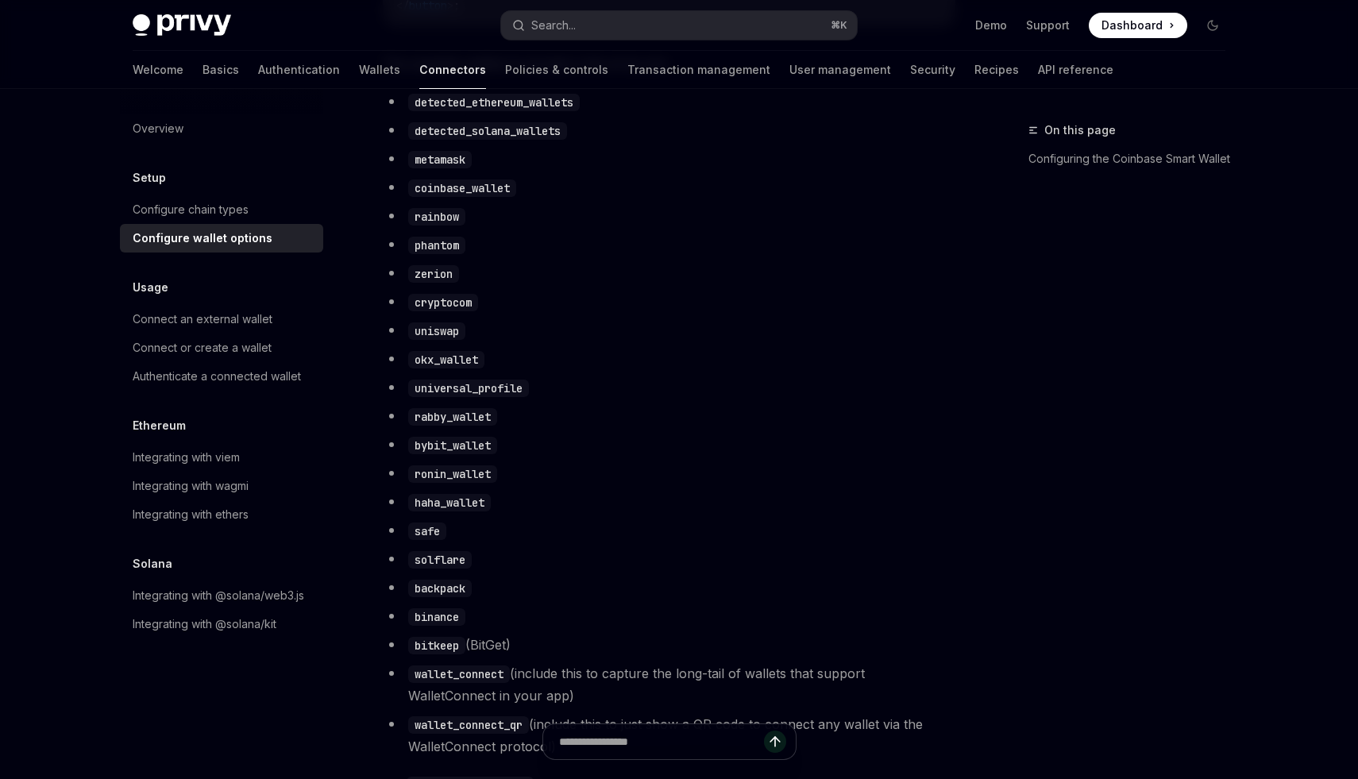
type textarea "*"
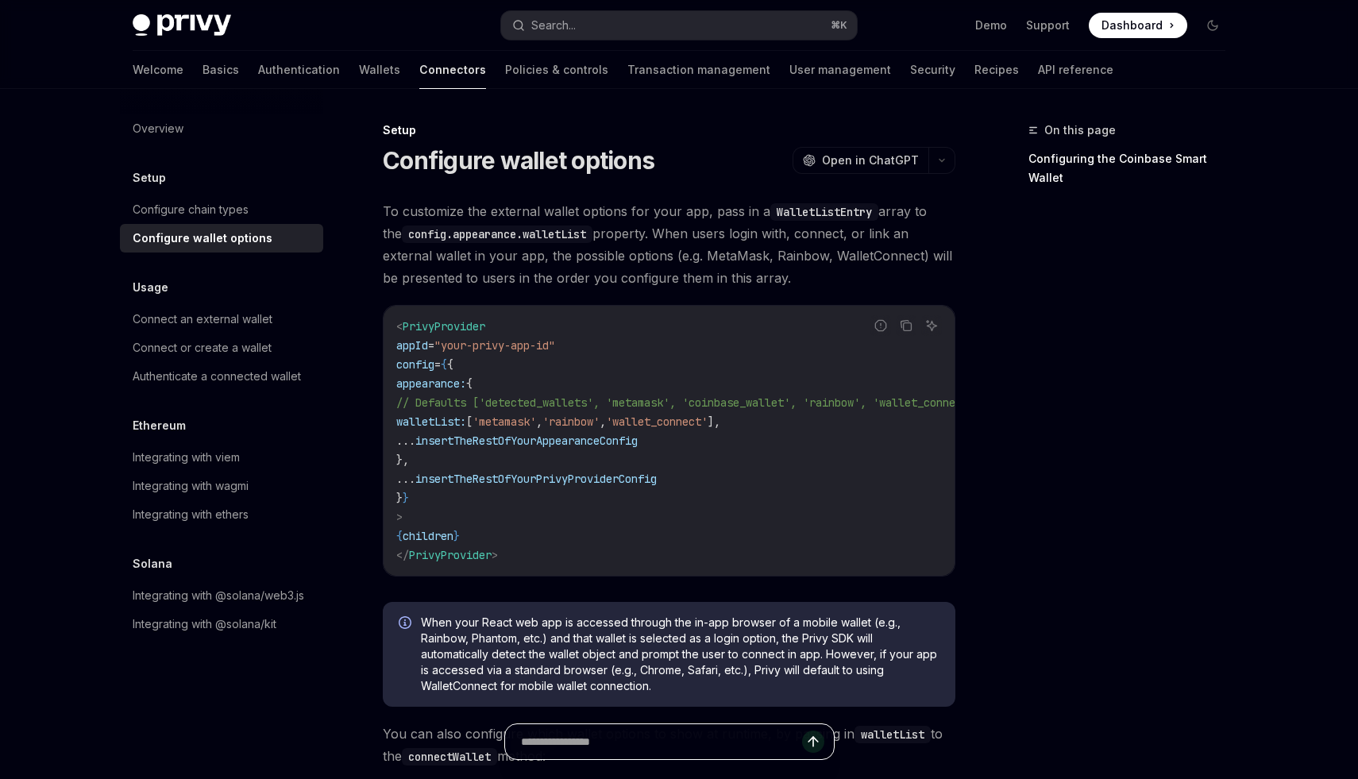
click at [631, 748] on input "text" at bounding box center [661, 741] width 281 height 35
type input "**********"
click at [816, 746] on icon "Send message" at bounding box center [813, 742] width 16 height 16
type textarea "*"
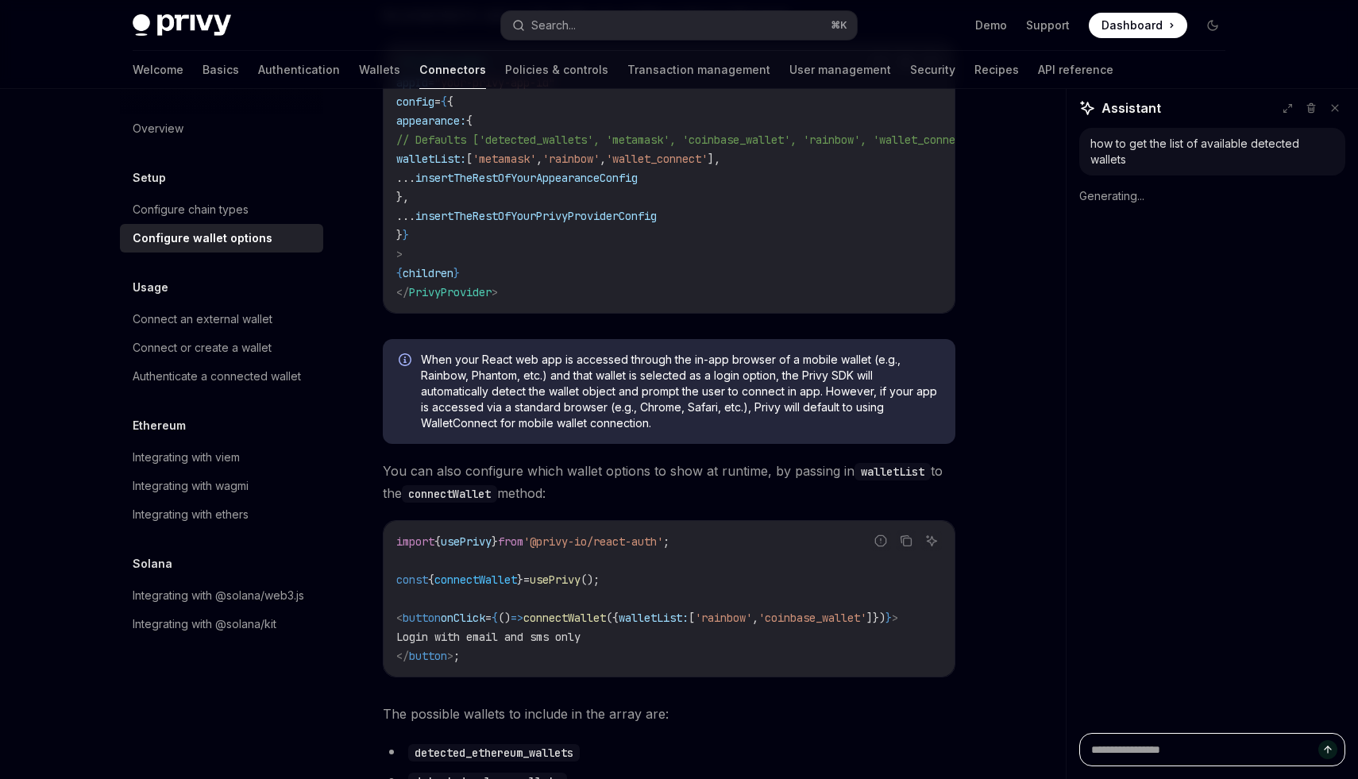
scroll to position [265, 0]
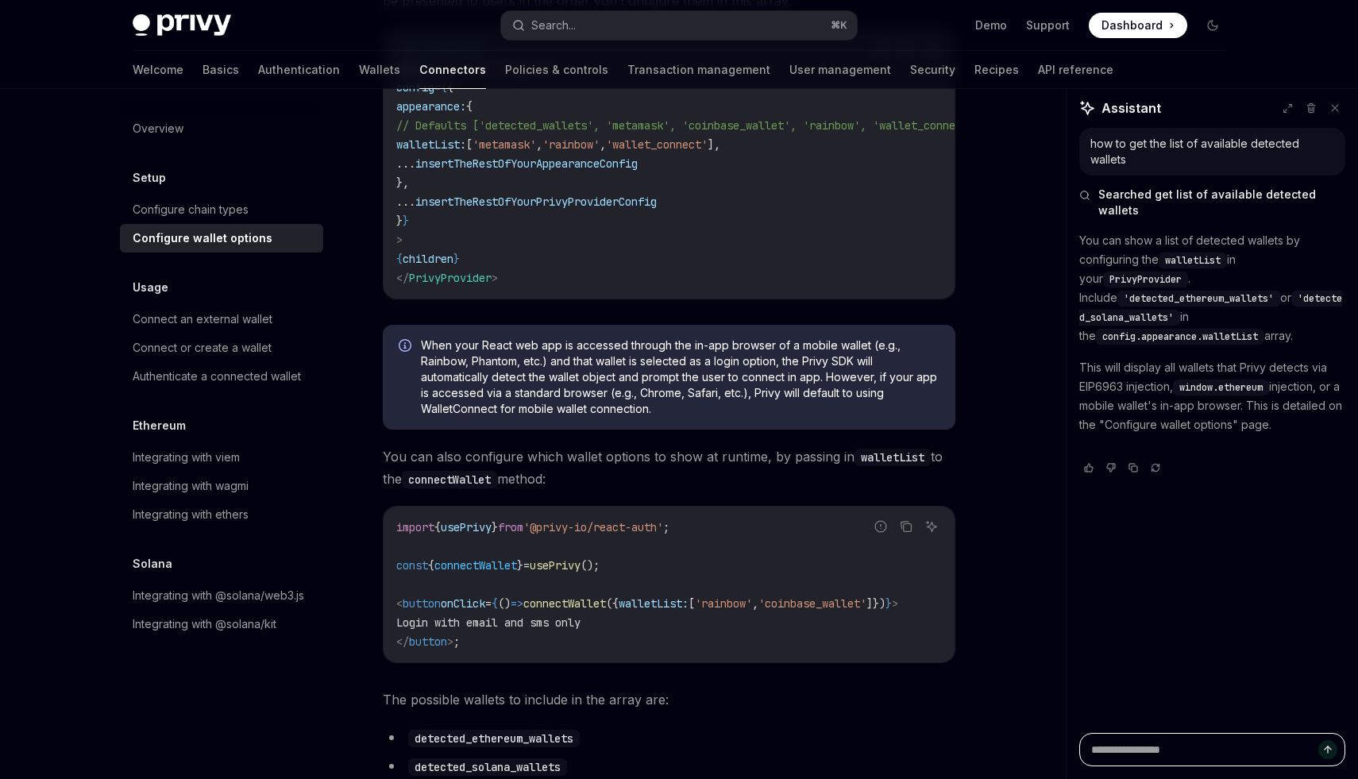
type textarea "*"
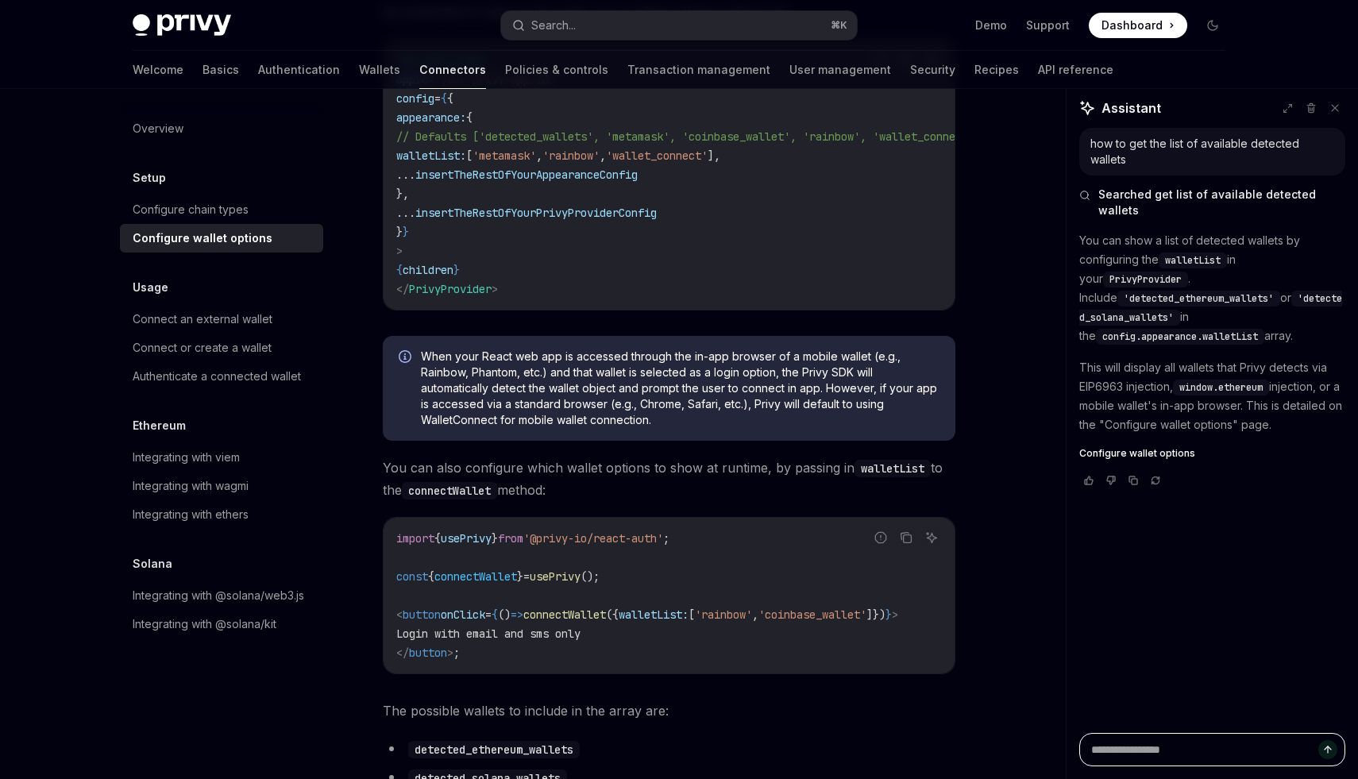
scroll to position [265, 0]
click at [1183, 291] on code "'detected_ethereum_wallets'" at bounding box center [1199, 299] width 163 height 16
copy span "detected_ethereum_wallets"
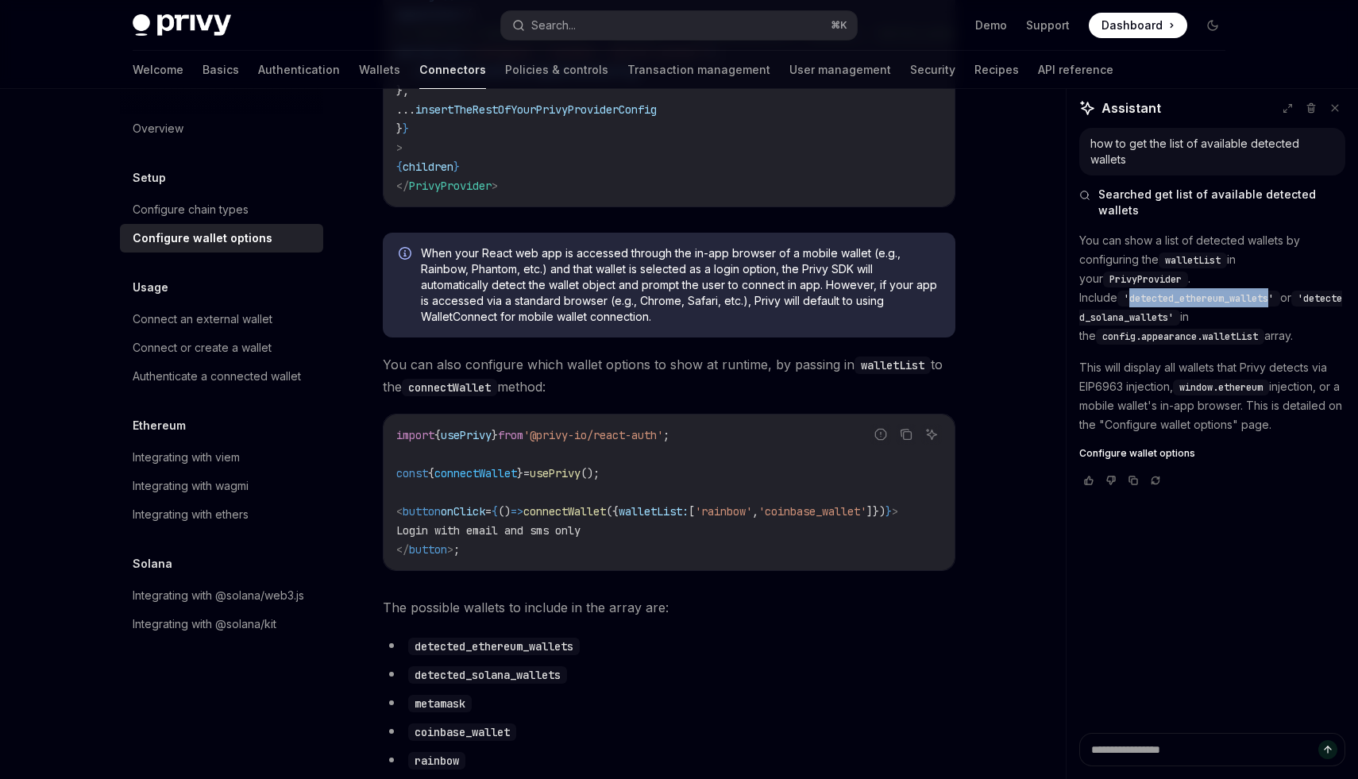
scroll to position [351, 0]
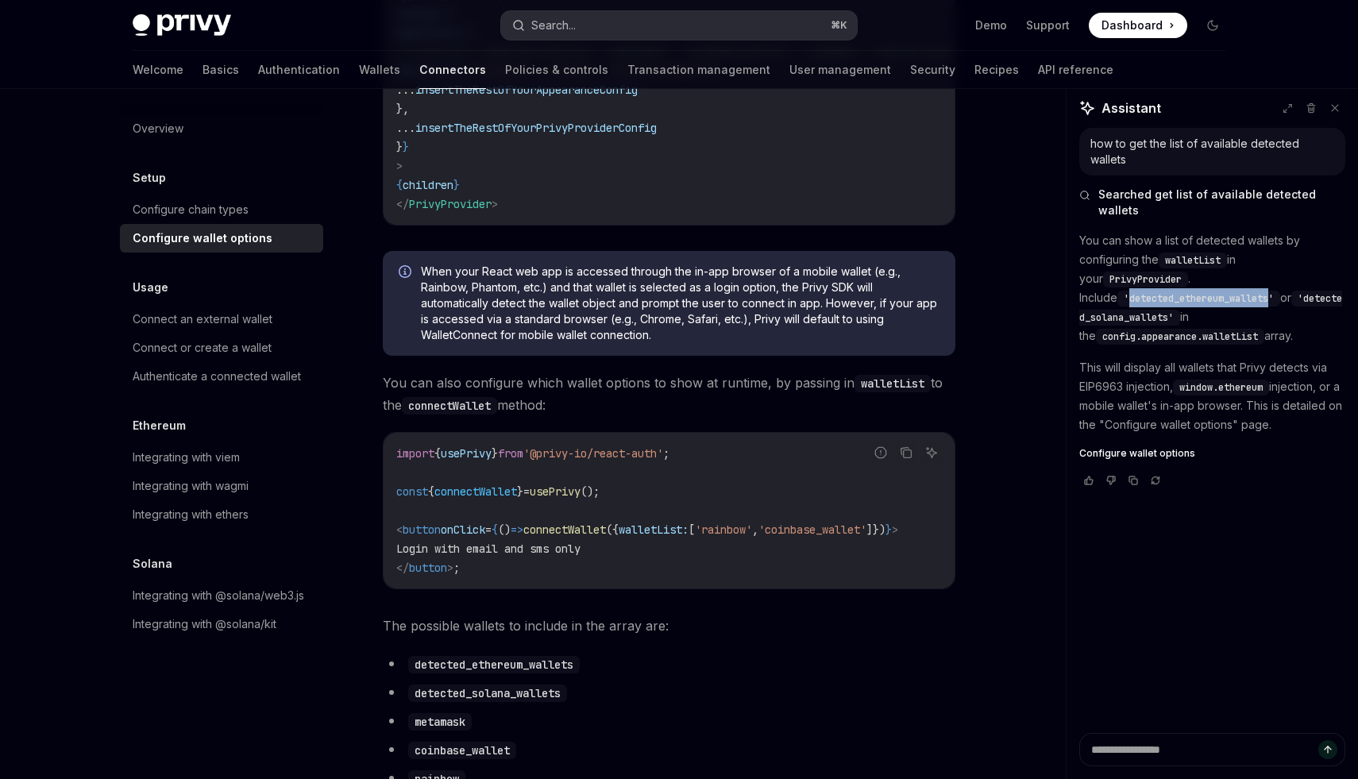
click at [660, 21] on button "Search... ⌘ K" at bounding box center [679, 25] width 356 height 29
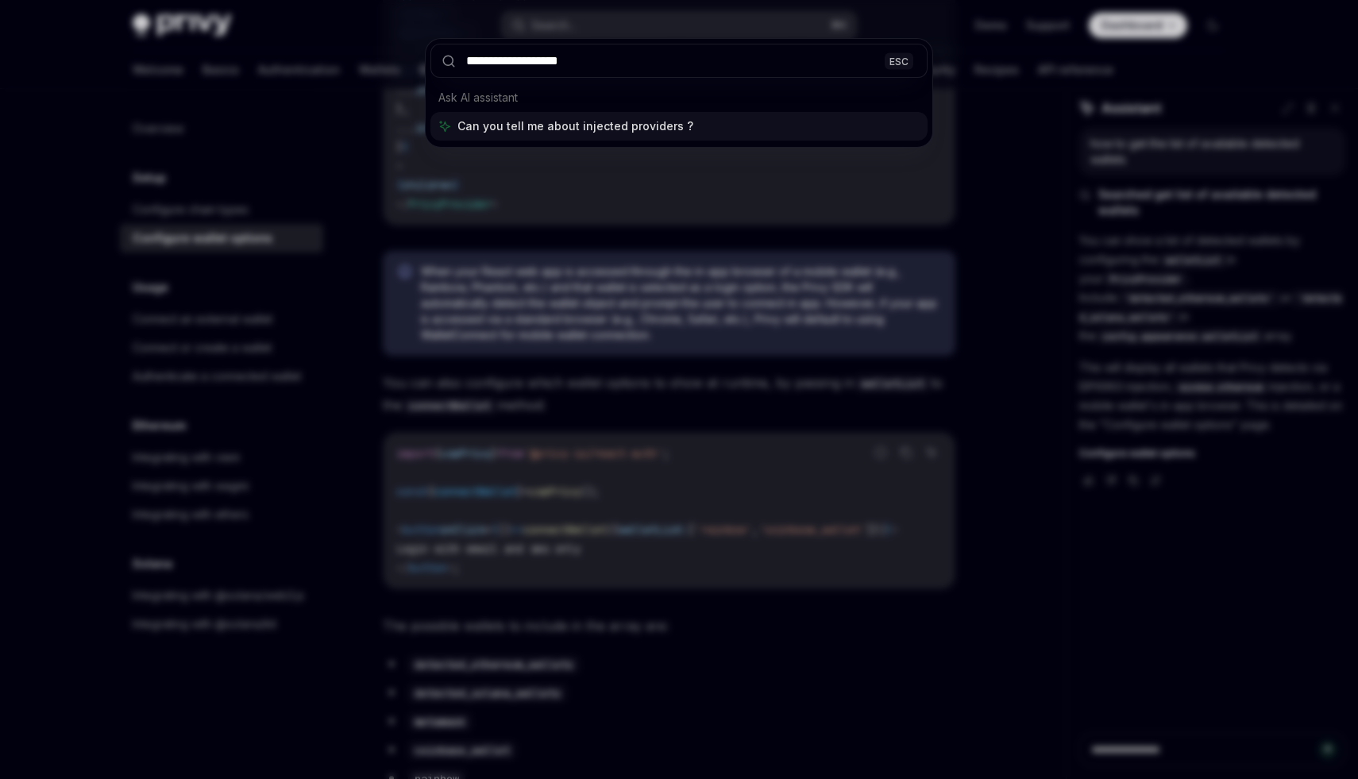
type input "**********"
type textarea "*"
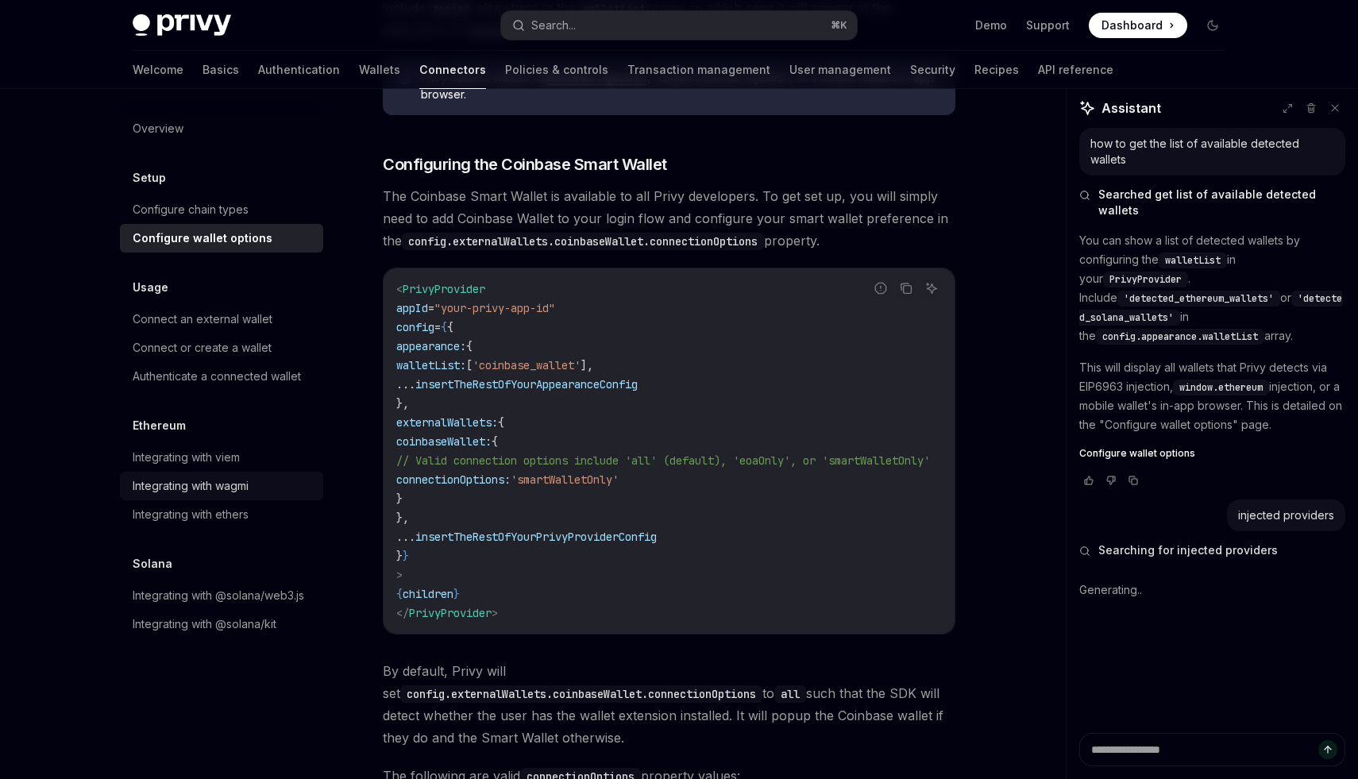
scroll to position [1754, 0]
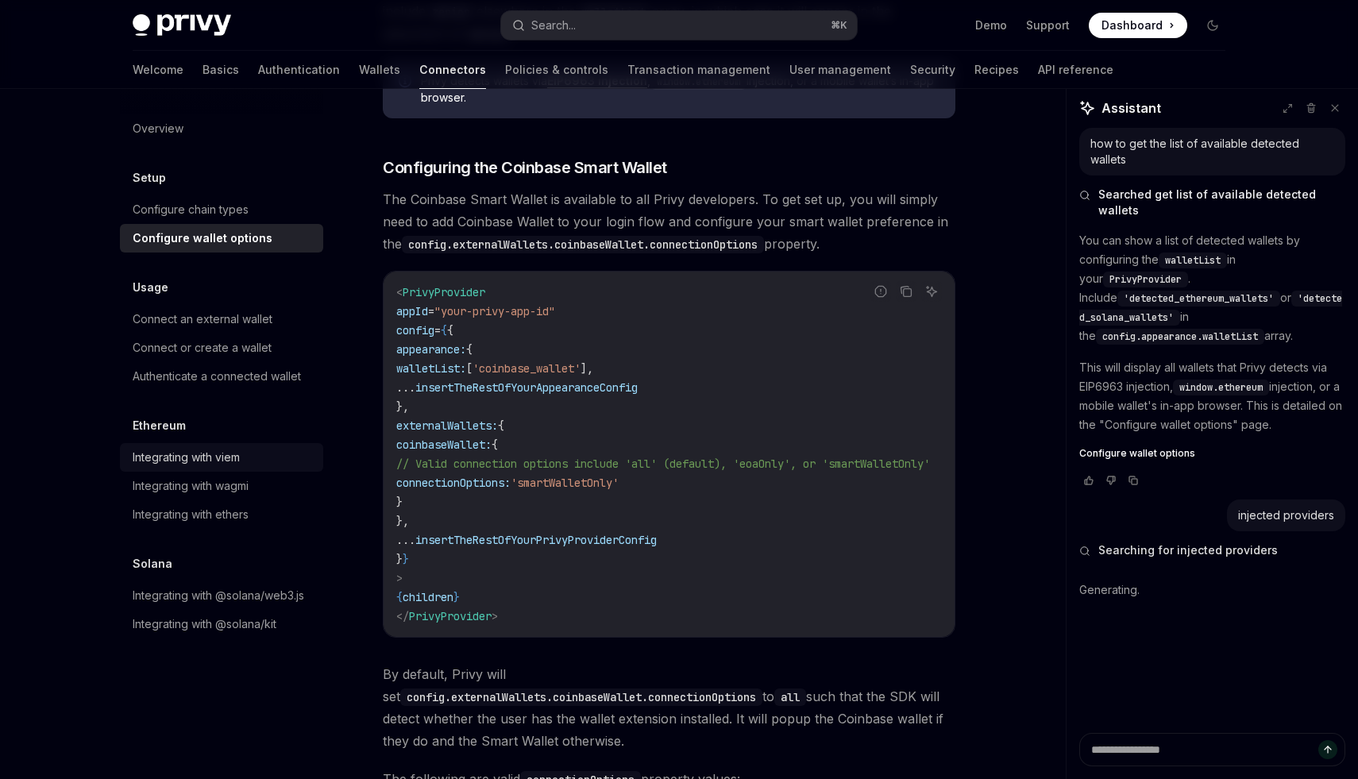
click at [165, 461] on div "Integrating with viem" at bounding box center [186, 457] width 107 height 19
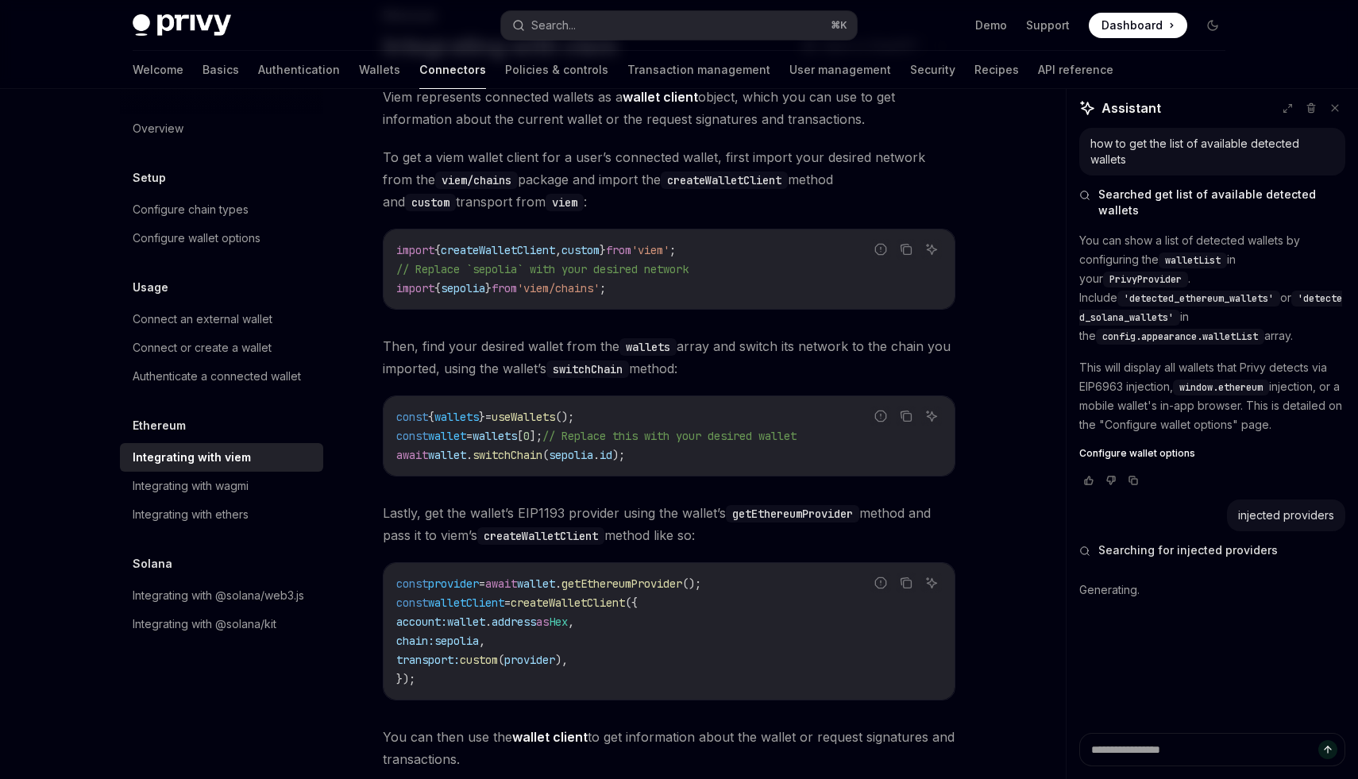
scroll to position [115, 0]
drag, startPoint x: 419, startPoint y: 519, endPoint x: 723, endPoint y: 523, distance: 304.3
click at [723, 523] on span "Lastly, get the wallet’s EIP1193 provider using the wallet’s getEthereumProvide…" at bounding box center [669, 523] width 573 height 44
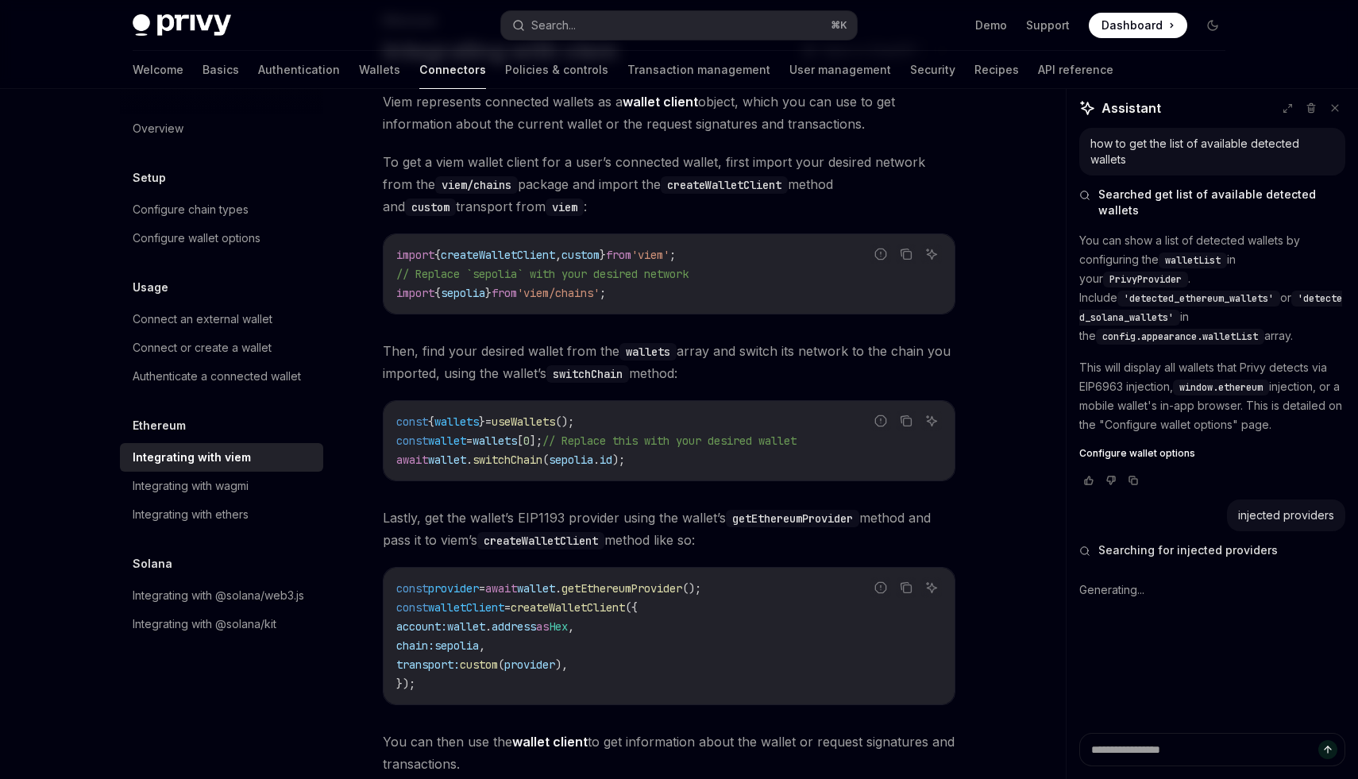
scroll to position [300, 0]
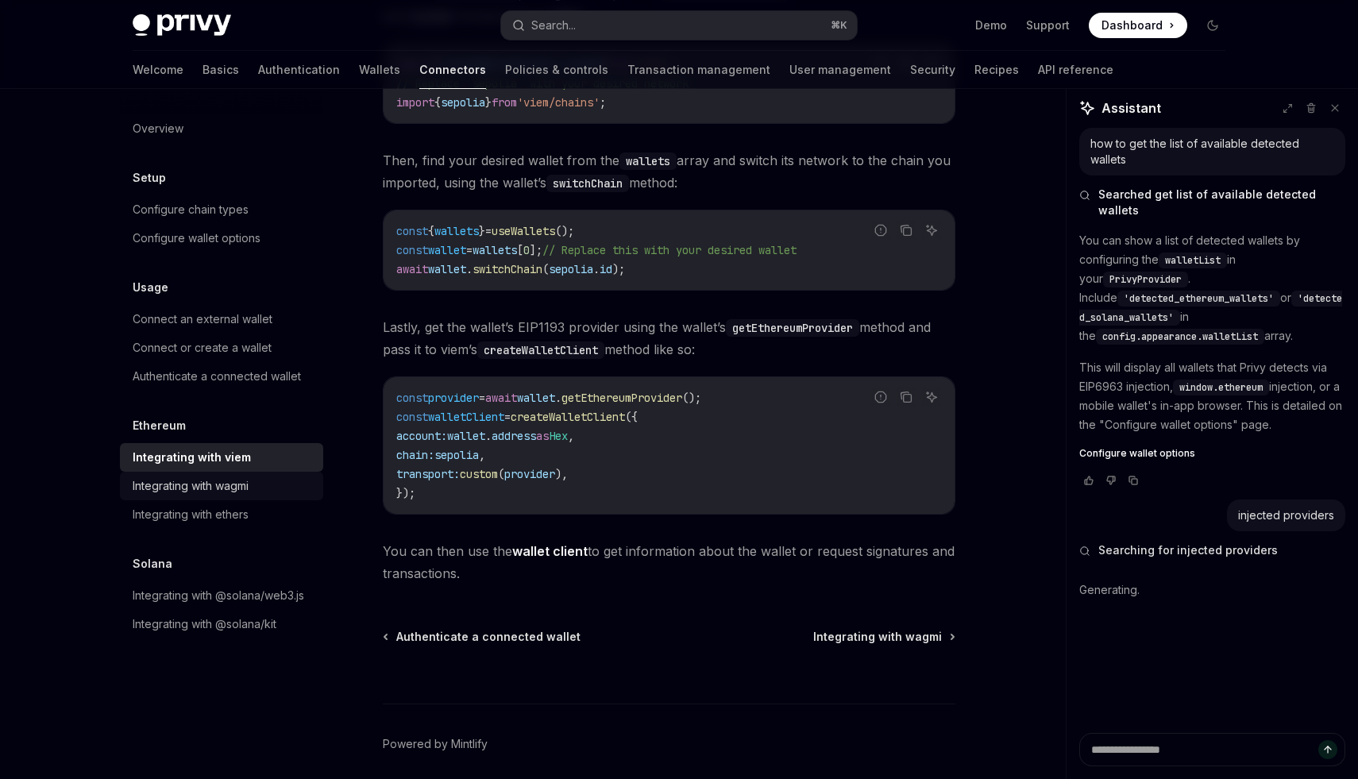
click at [224, 481] on div "Integrating with wagmi" at bounding box center [191, 486] width 116 height 19
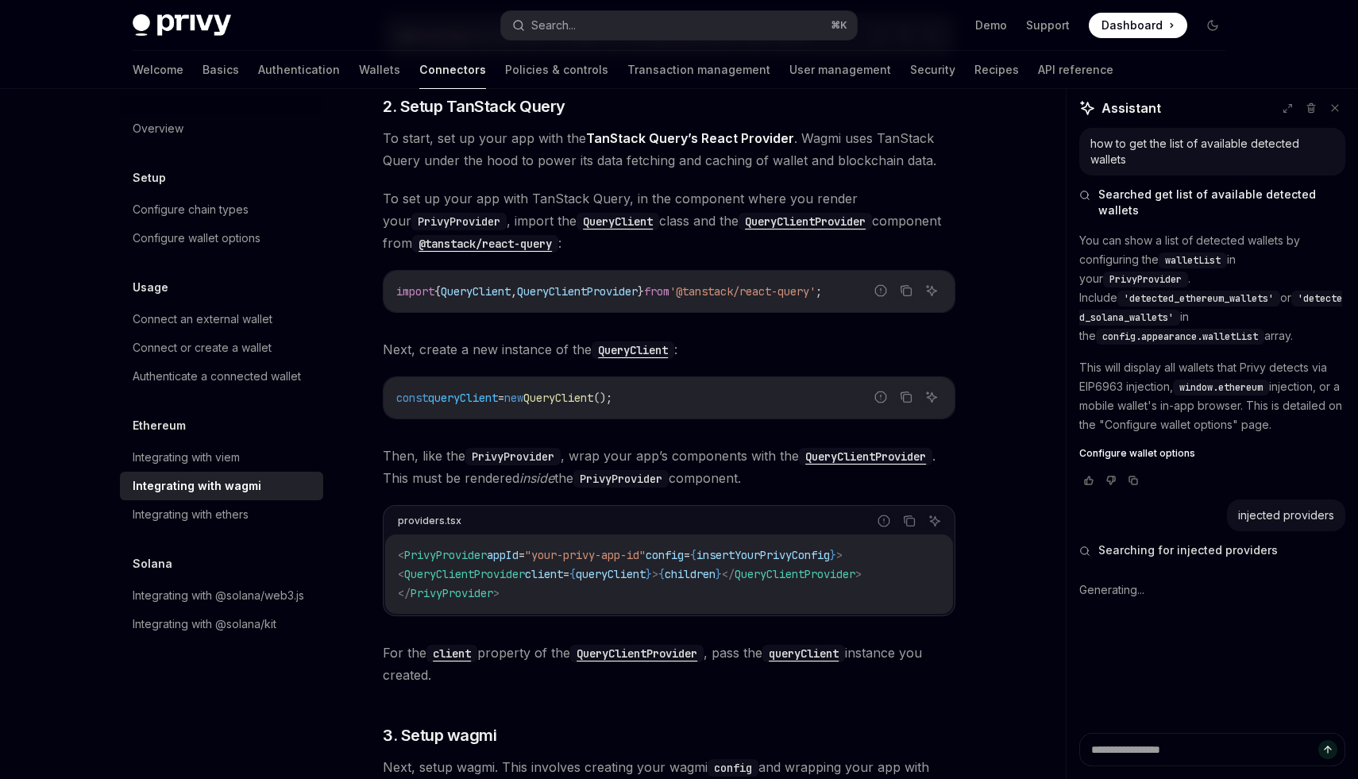
scroll to position [546, 0]
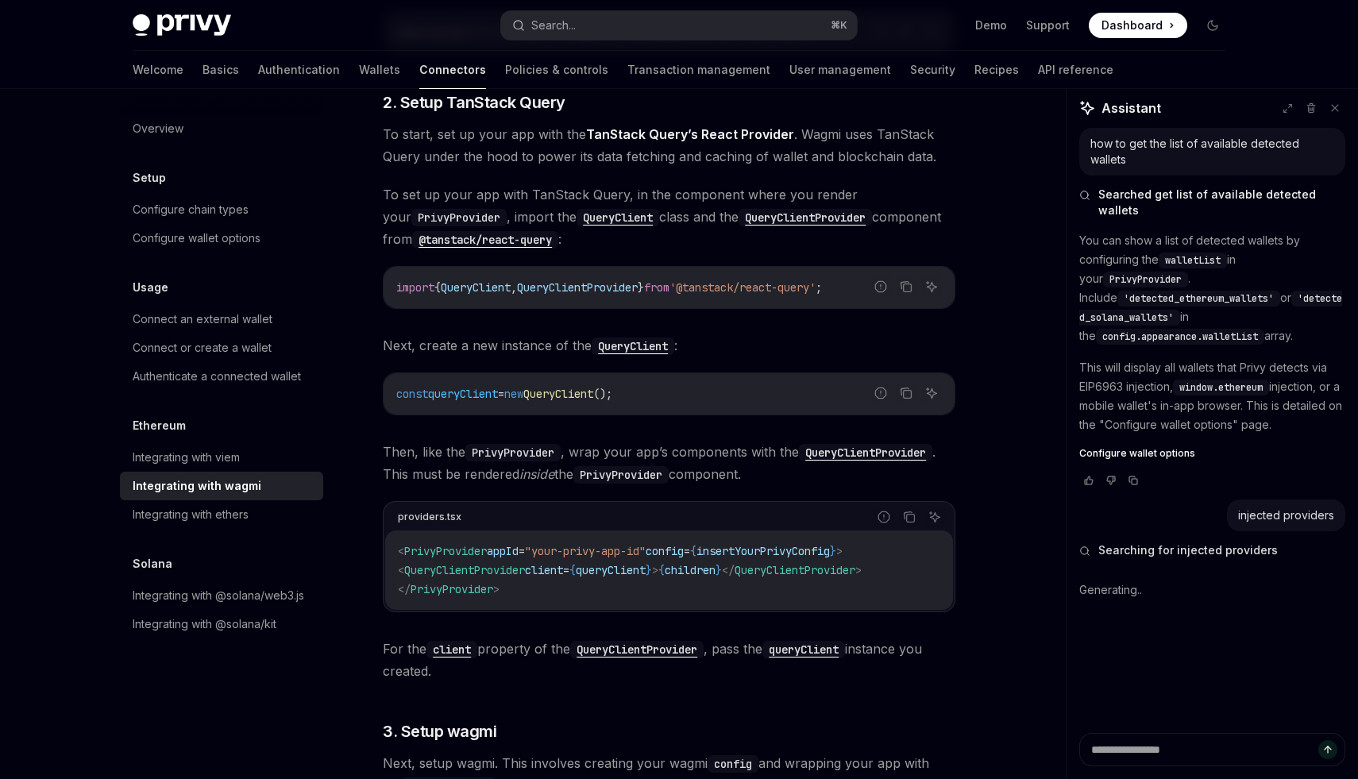
type textarea "*"
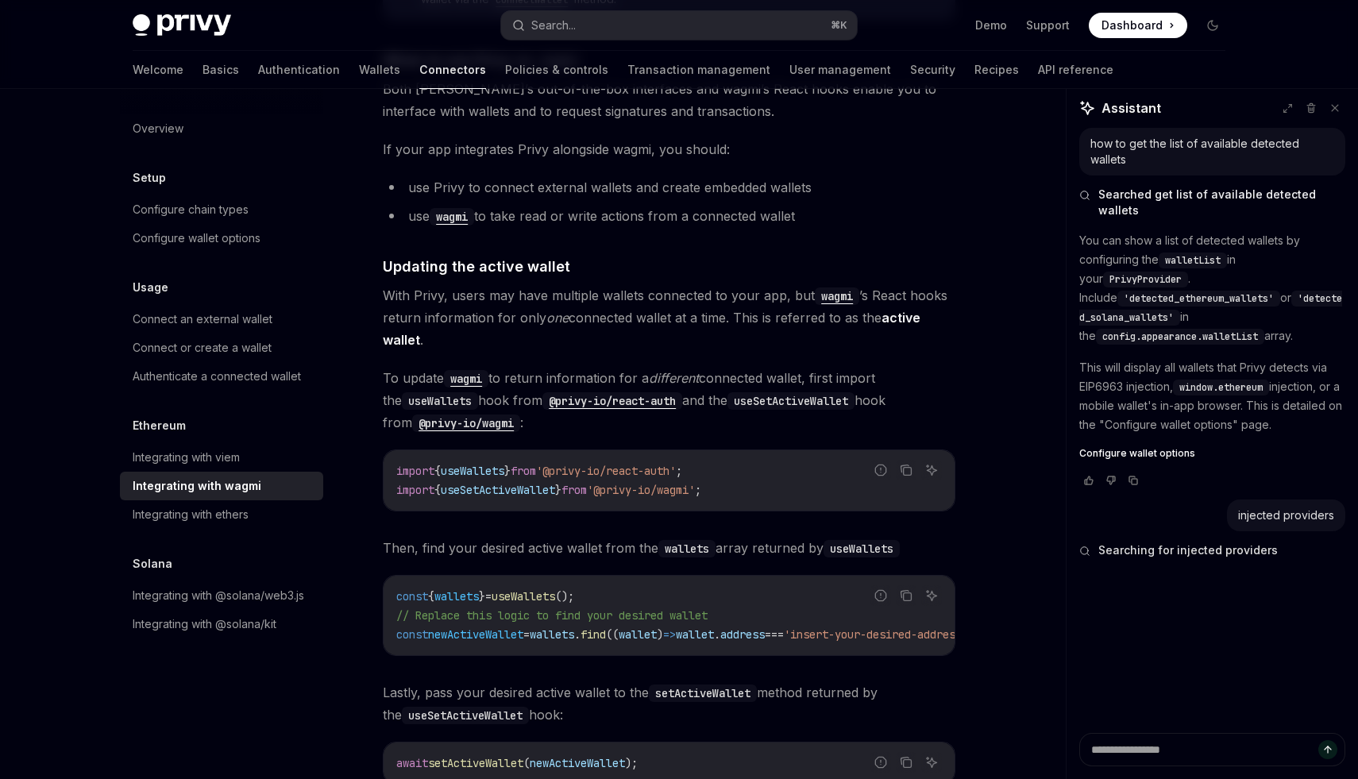
scroll to position [4122, 0]
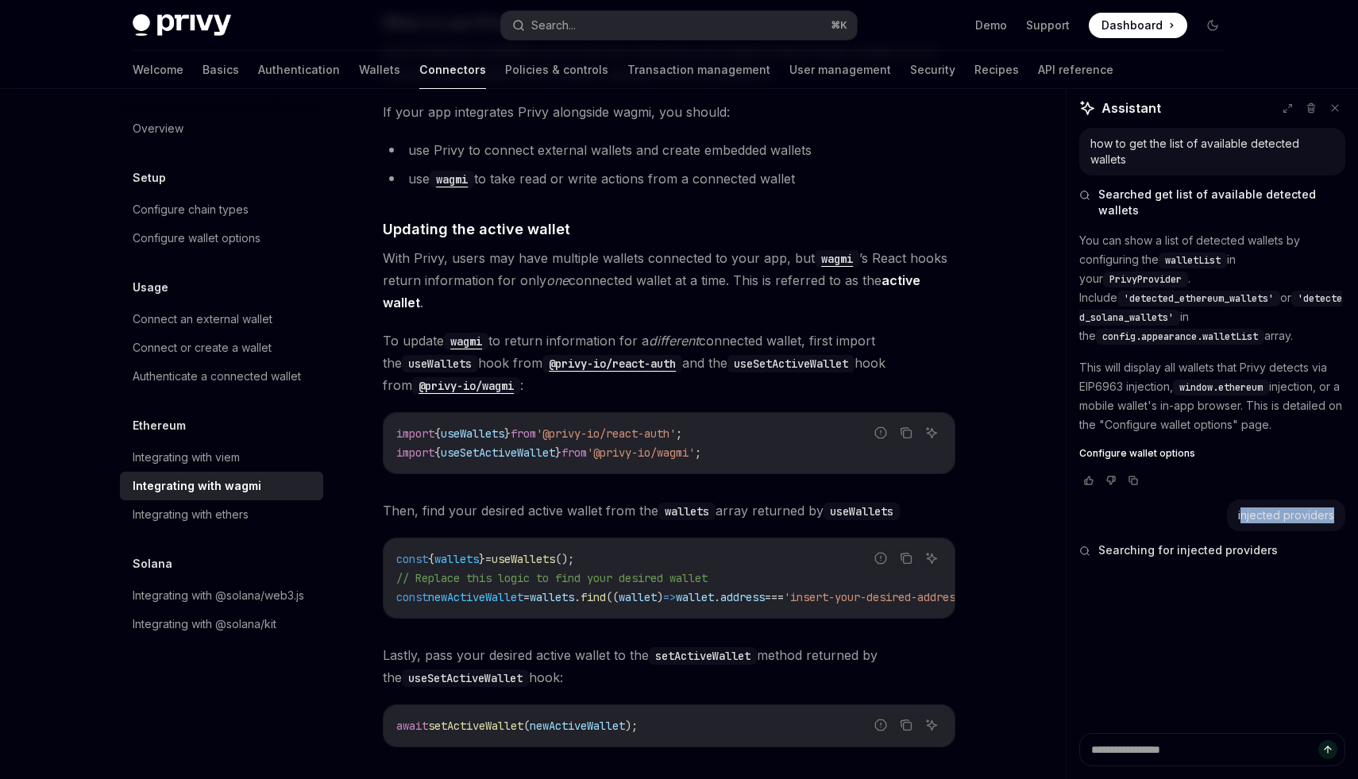
drag, startPoint x: 1242, startPoint y: 506, endPoint x: 1345, endPoint y: 500, distance: 103.4
click at [1345, 500] on div "injected providers" at bounding box center [1286, 516] width 118 height 32
drag, startPoint x: 1341, startPoint y: 500, endPoint x: 1224, endPoint y: 500, distance: 116.8
click at [1224, 500] on div "injected providers" at bounding box center [1213, 516] width 266 height 32
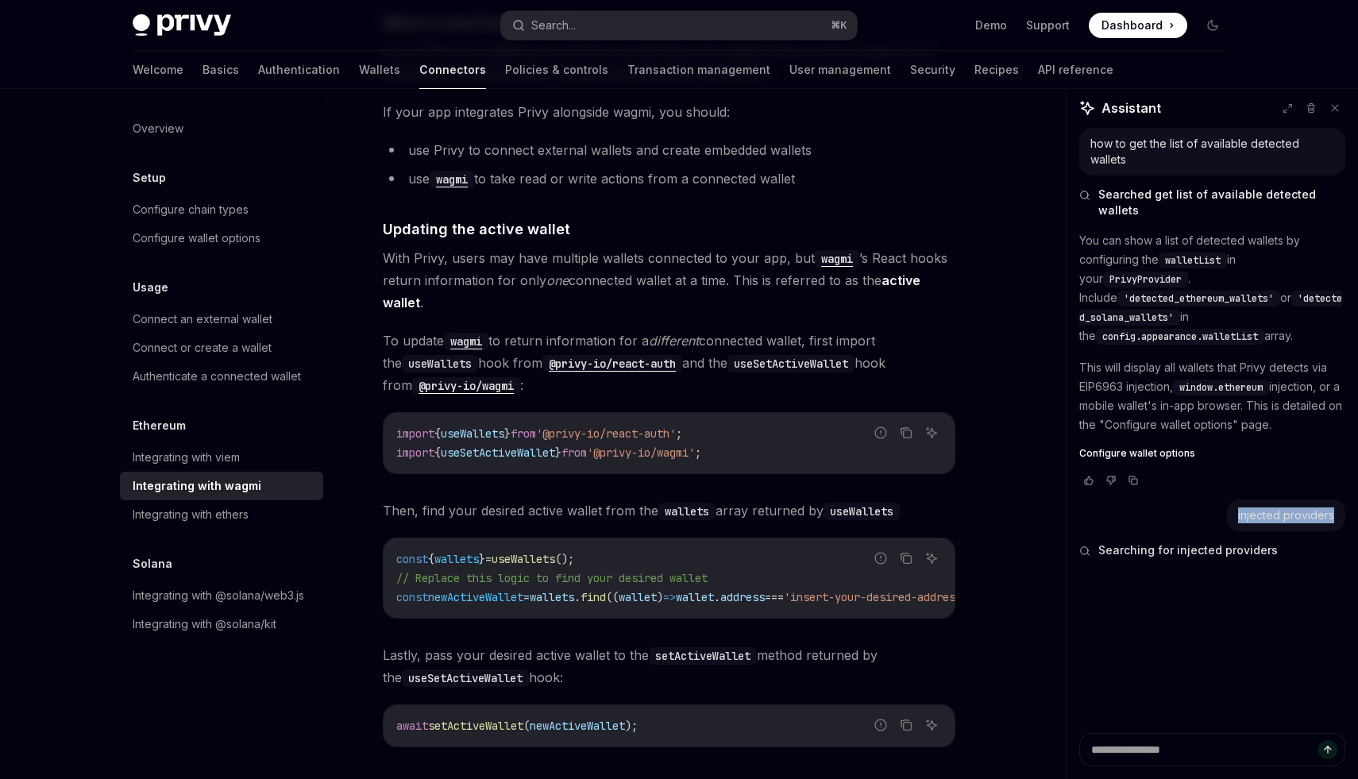
copy div "injected providers"
click at [1267, 508] on div "injected providers" at bounding box center [1286, 516] width 96 height 16
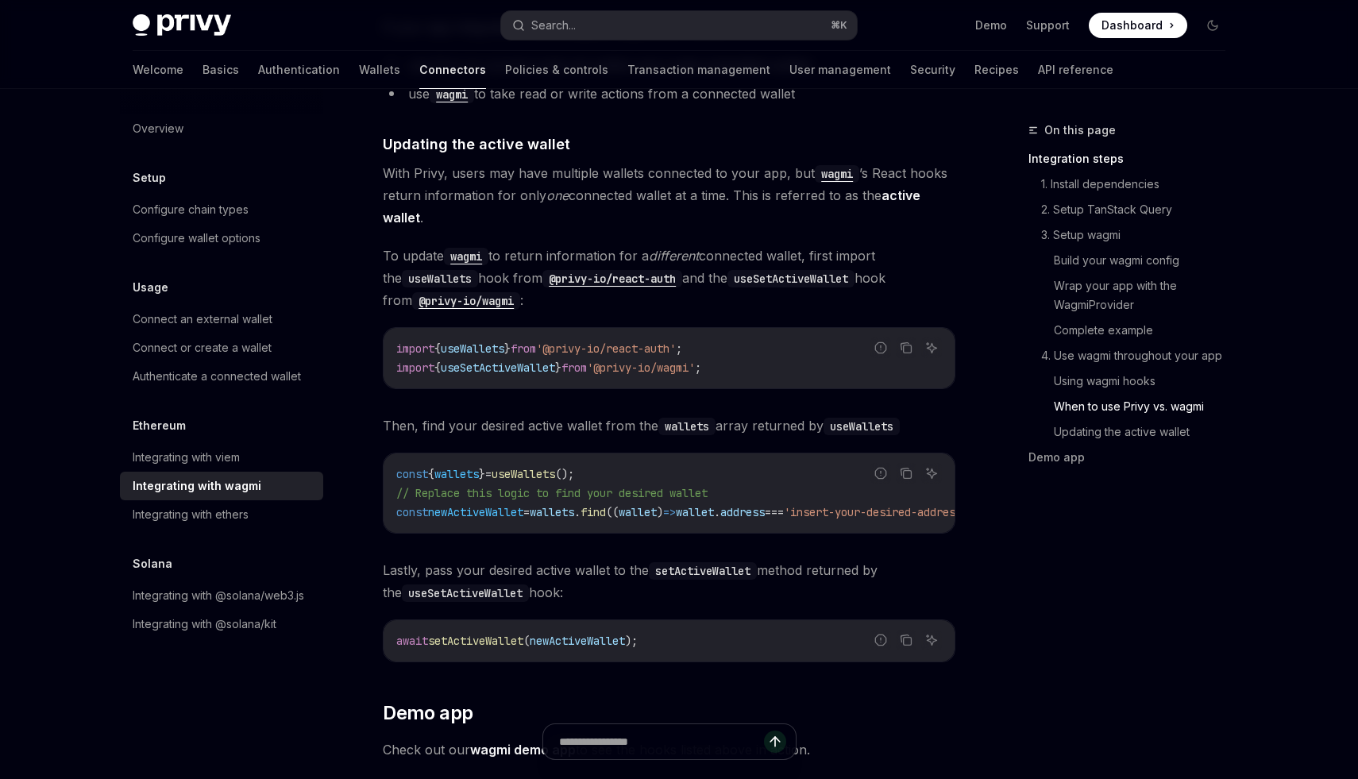
click at [212, 523] on div "Integrating with ethers" at bounding box center [191, 514] width 116 height 19
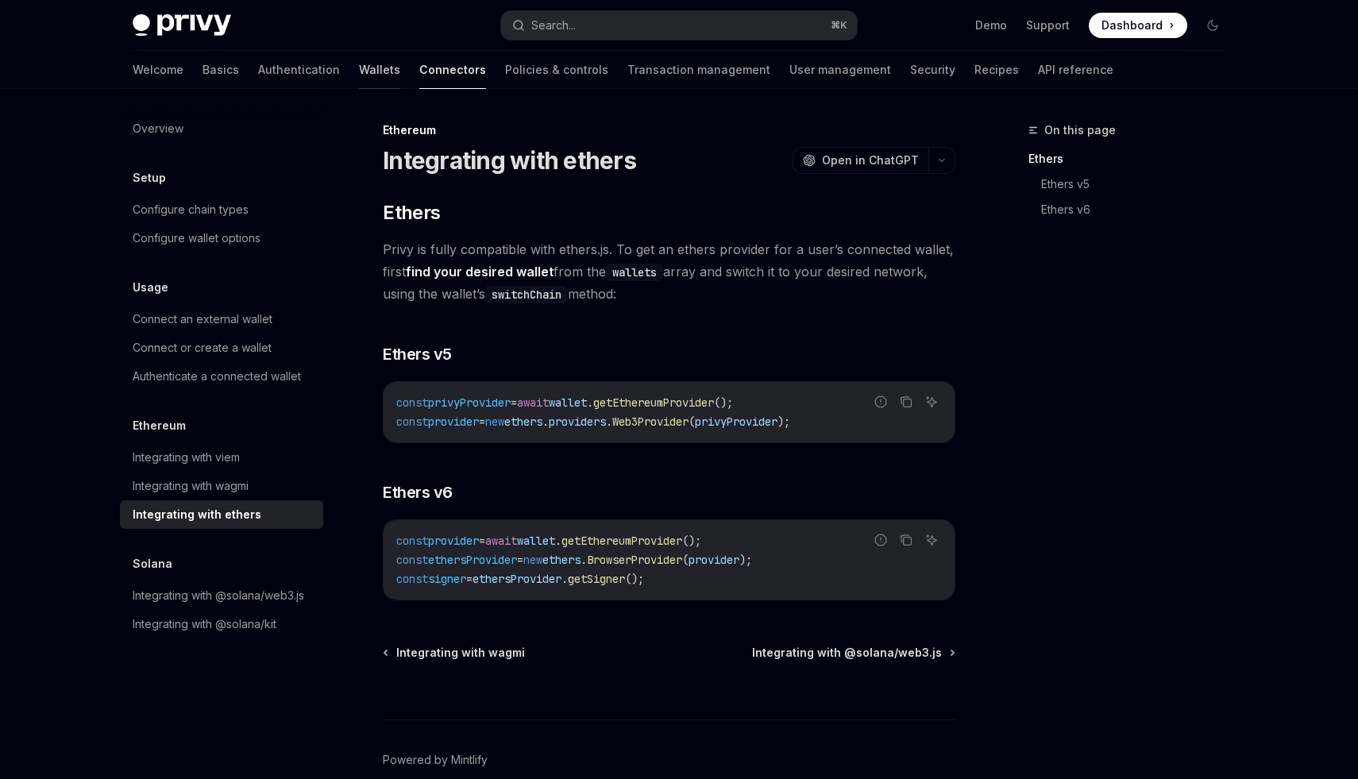
click at [359, 83] on link "Wallets" at bounding box center [379, 70] width 41 height 38
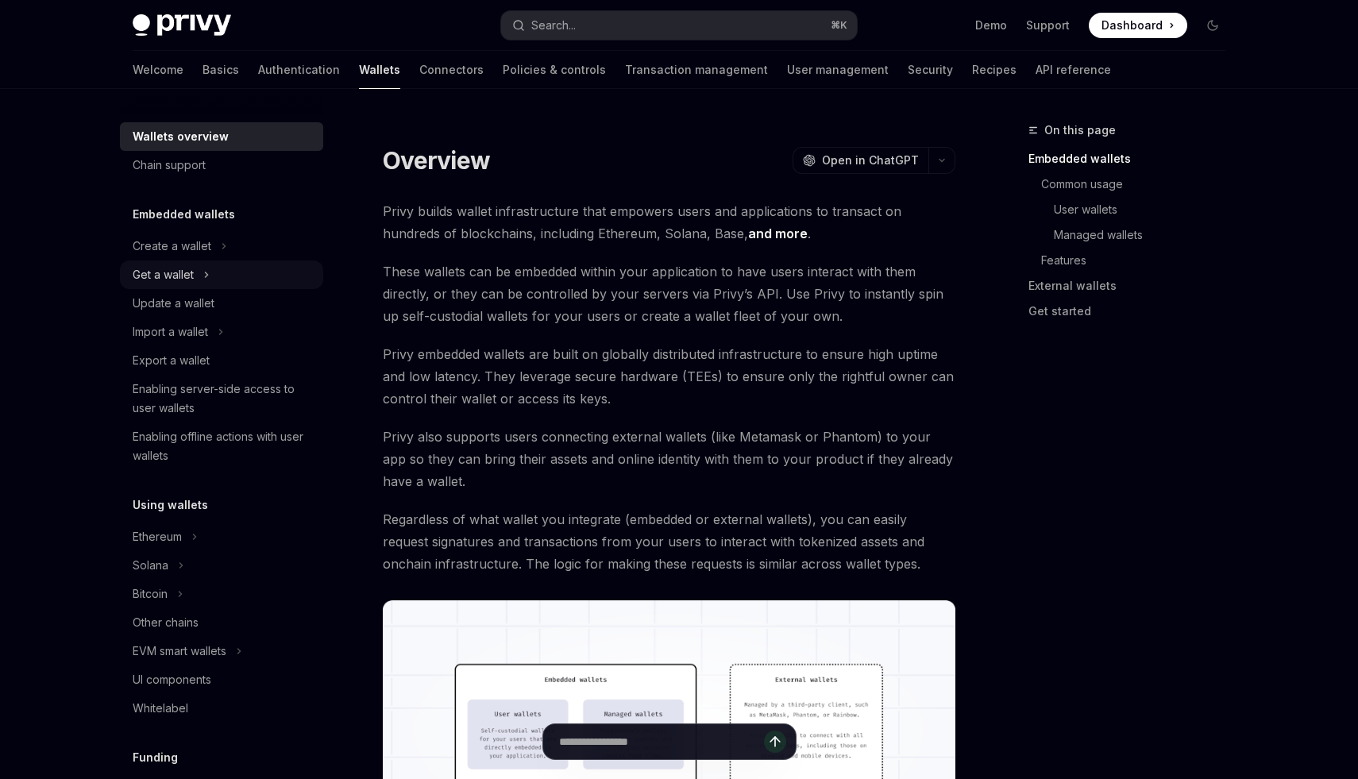
click at [168, 282] on div "Get a wallet" at bounding box center [163, 274] width 61 height 19
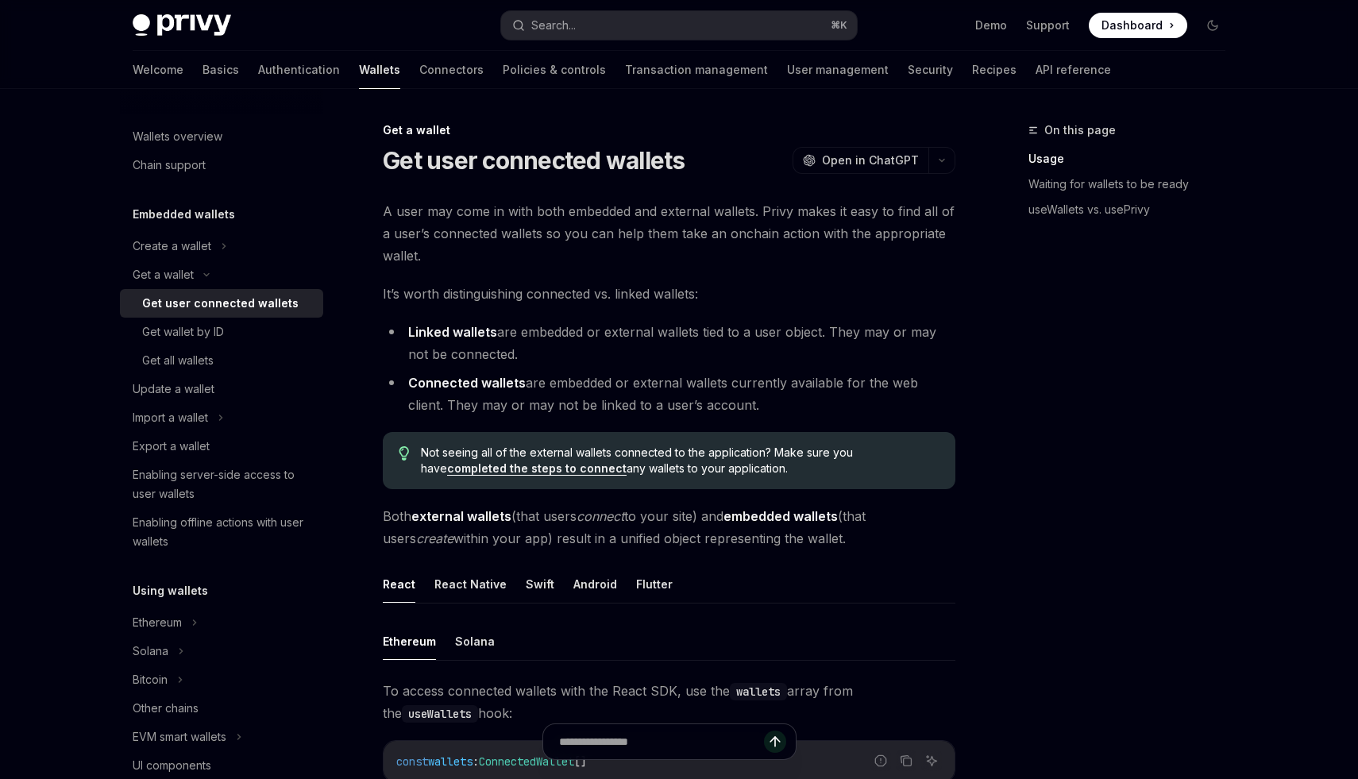
scroll to position [13, 0]
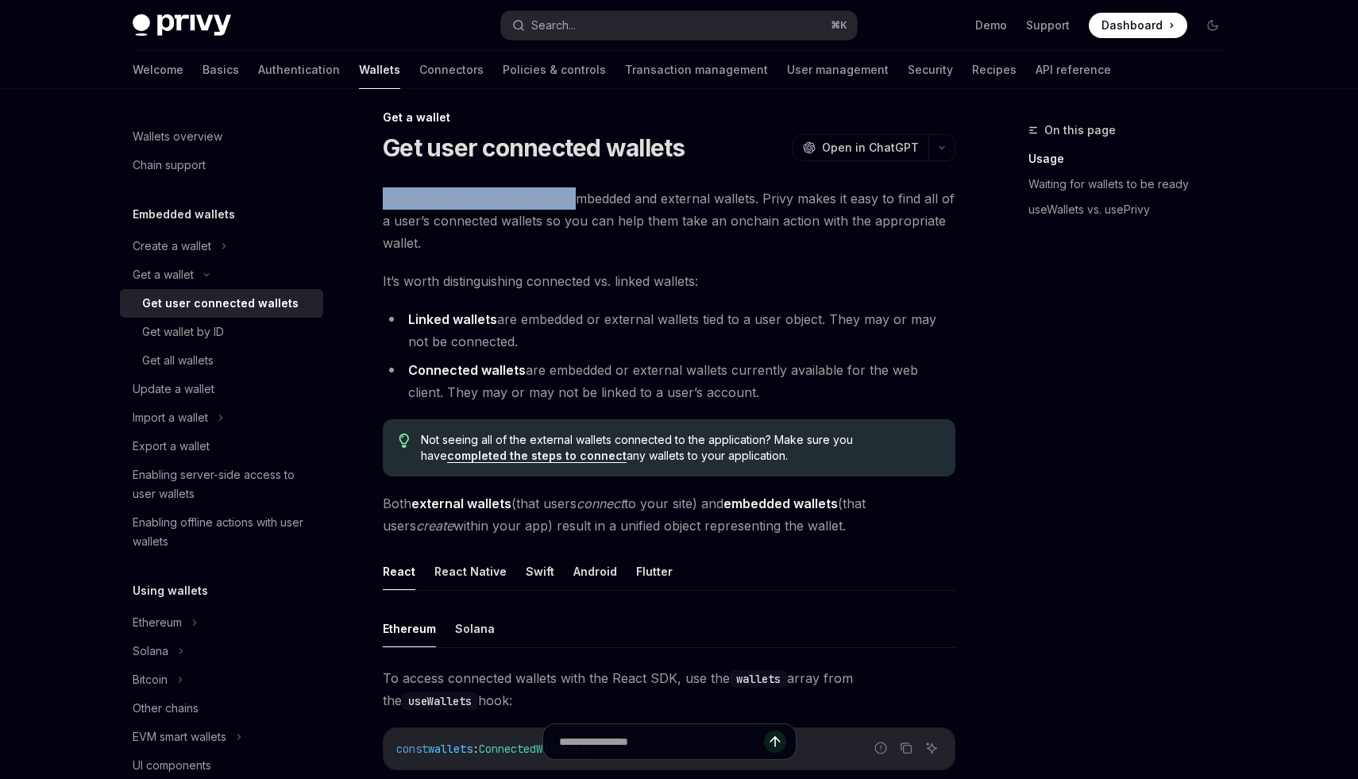
drag, startPoint x: 386, startPoint y: 198, endPoint x: 572, endPoint y: 198, distance: 185.9
click at [572, 198] on span "A user may come in with both embedded and external wallets. Privy makes it easy…" at bounding box center [669, 220] width 573 height 67
drag, startPoint x: 381, startPoint y: 216, endPoint x: 612, endPoint y: 219, distance: 232.0
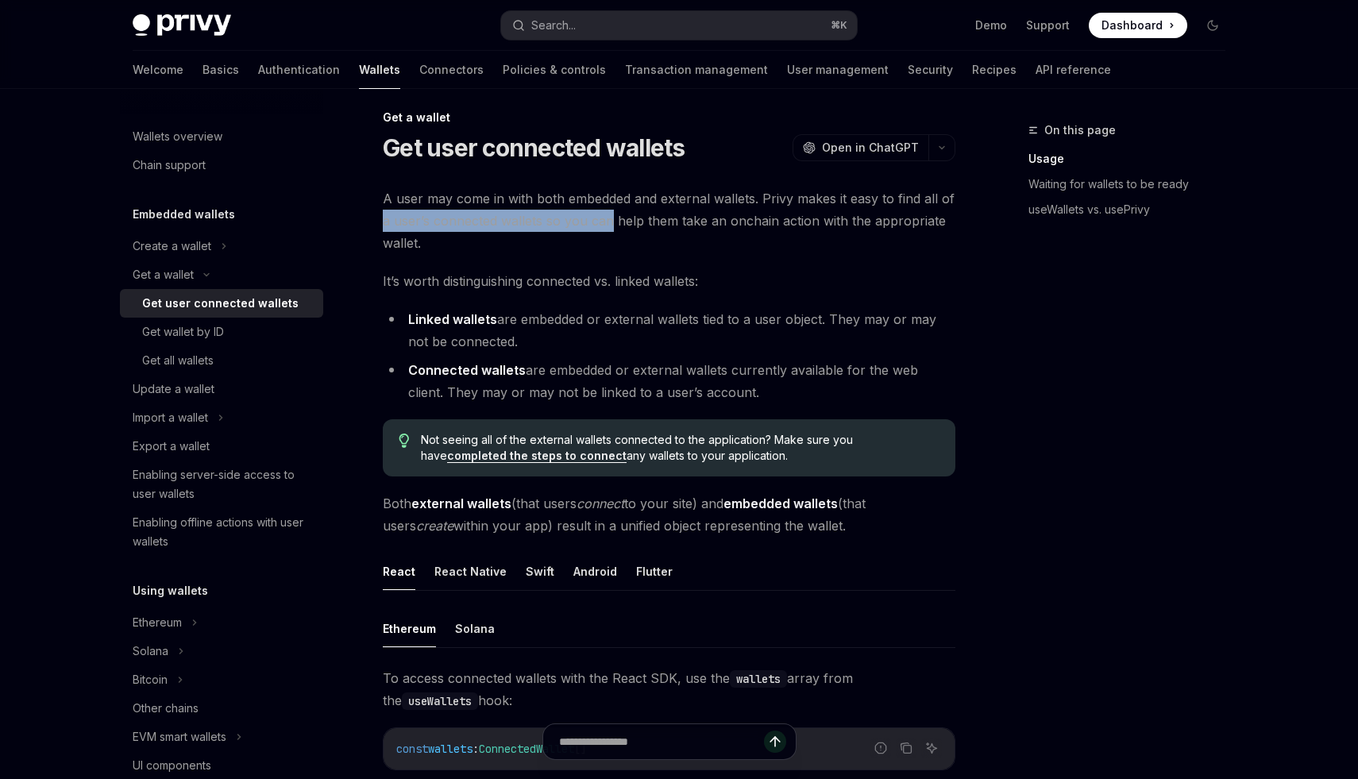
click at [612, 219] on span "A user may come in with both embedded and external wallets. Privy makes it easy…" at bounding box center [669, 220] width 573 height 67
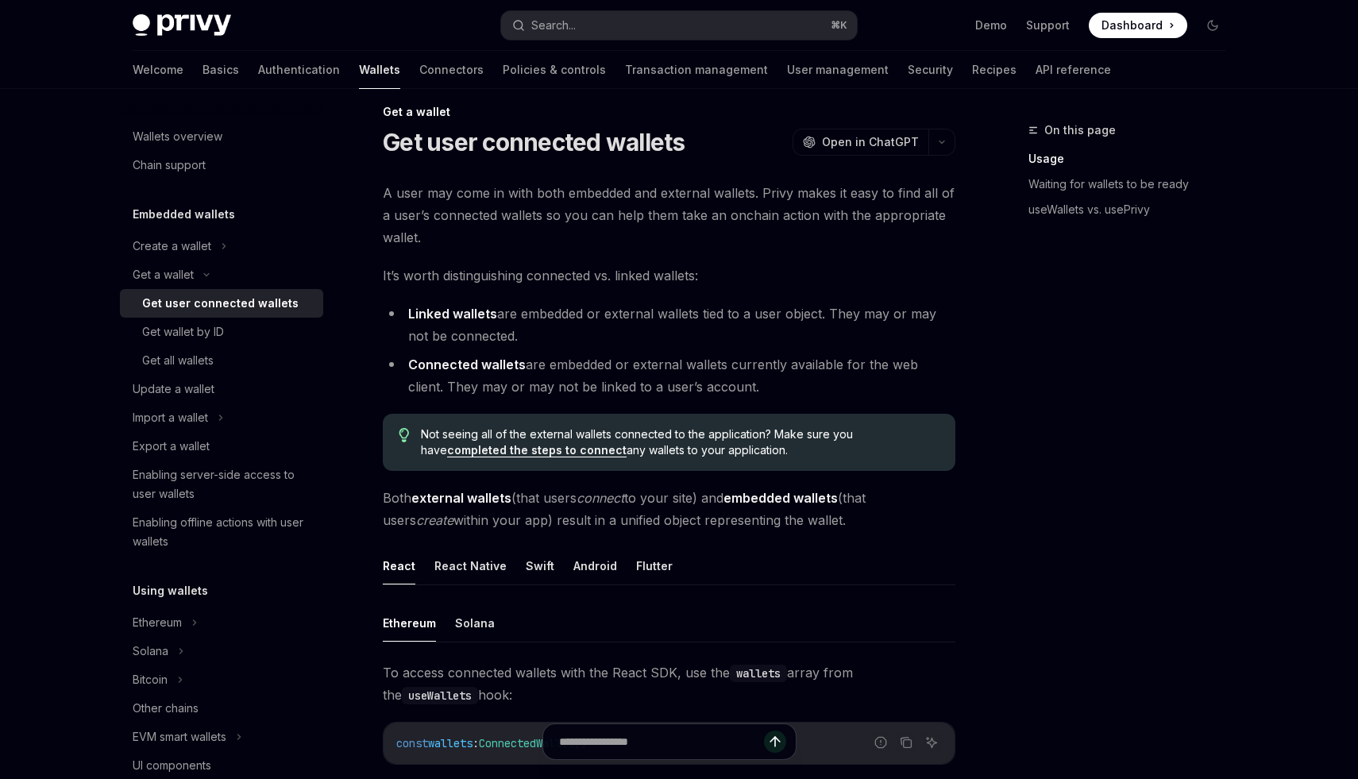
scroll to position [20, 0]
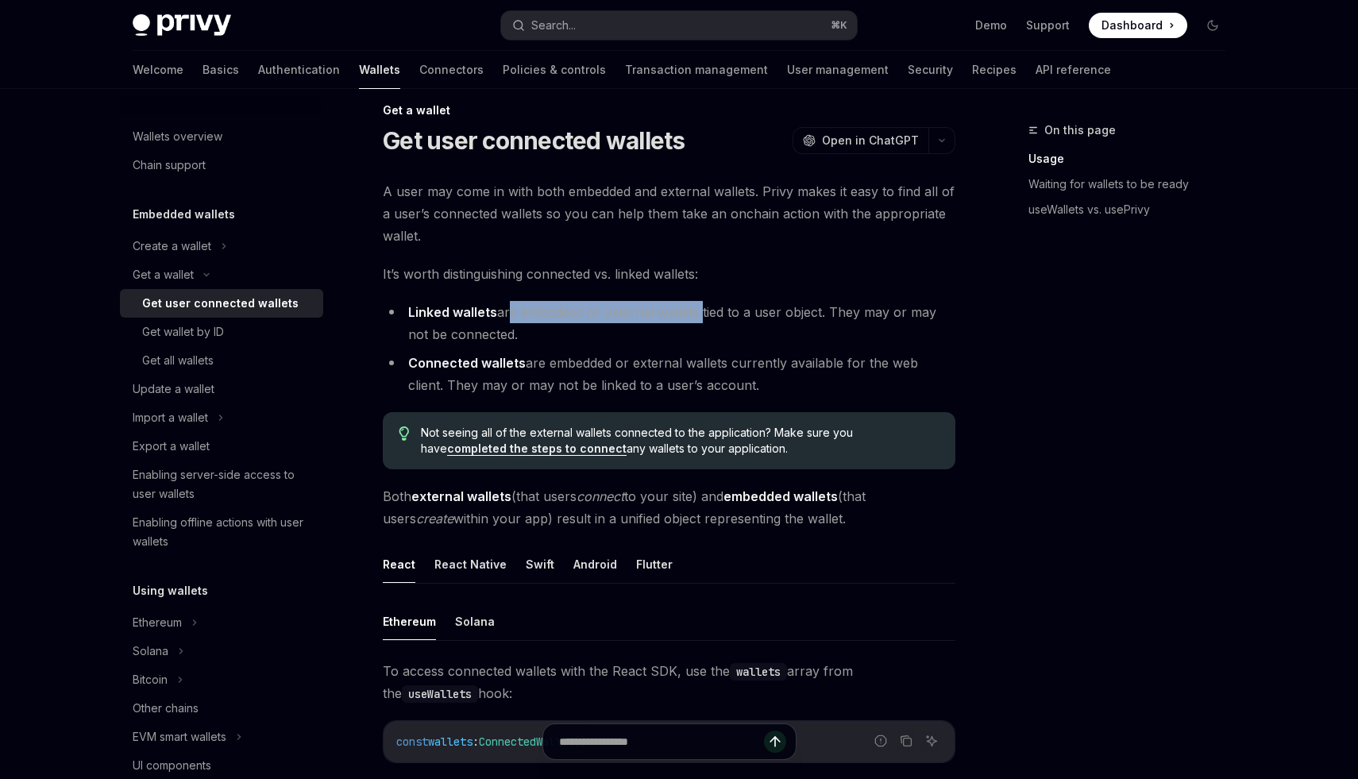
drag, startPoint x: 507, startPoint y: 313, endPoint x: 701, endPoint y: 313, distance: 193.8
click at [701, 313] on li "Linked wallets are embedded or external wallets tied to a user object. They may…" at bounding box center [669, 323] width 573 height 44
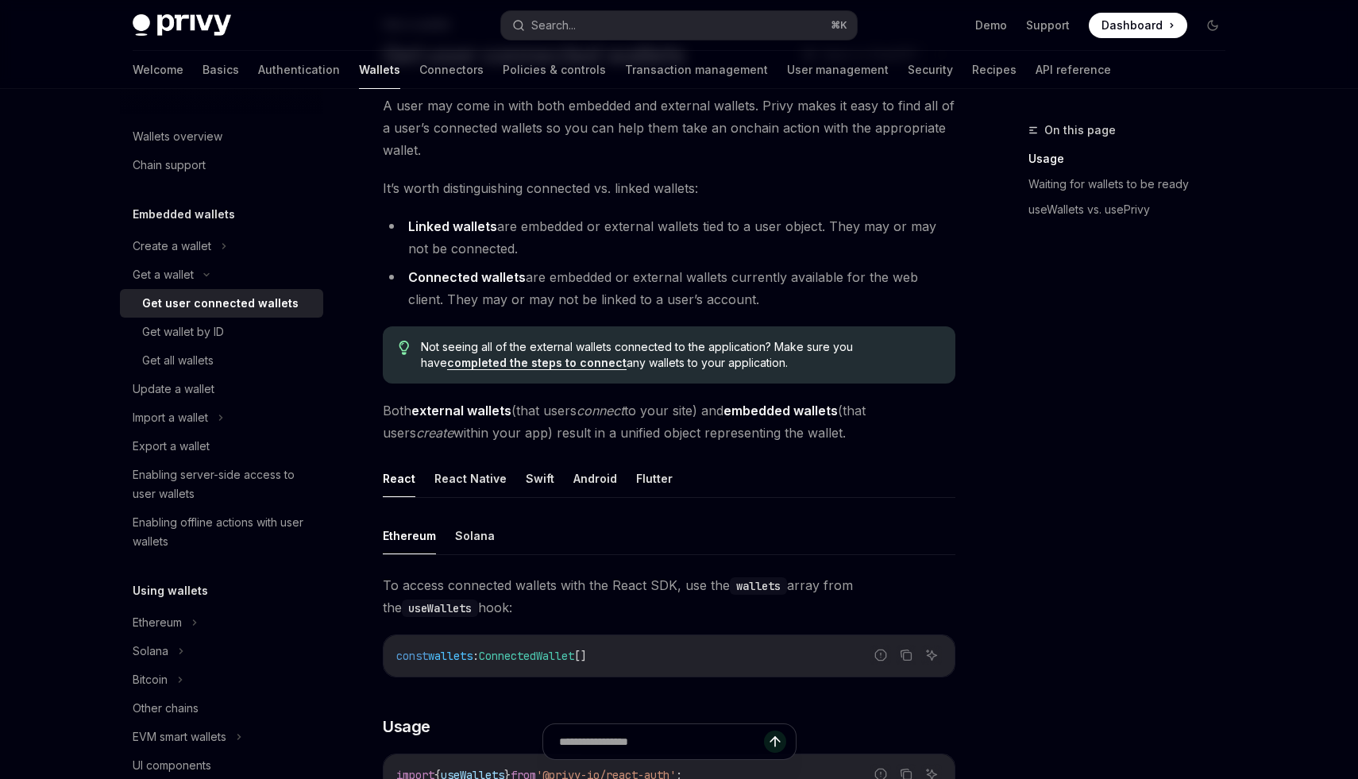
scroll to position [107, 0]
click at [627, 354] on link "completed the steps to connect" at bounding box center [537, 361] width 180 height 14
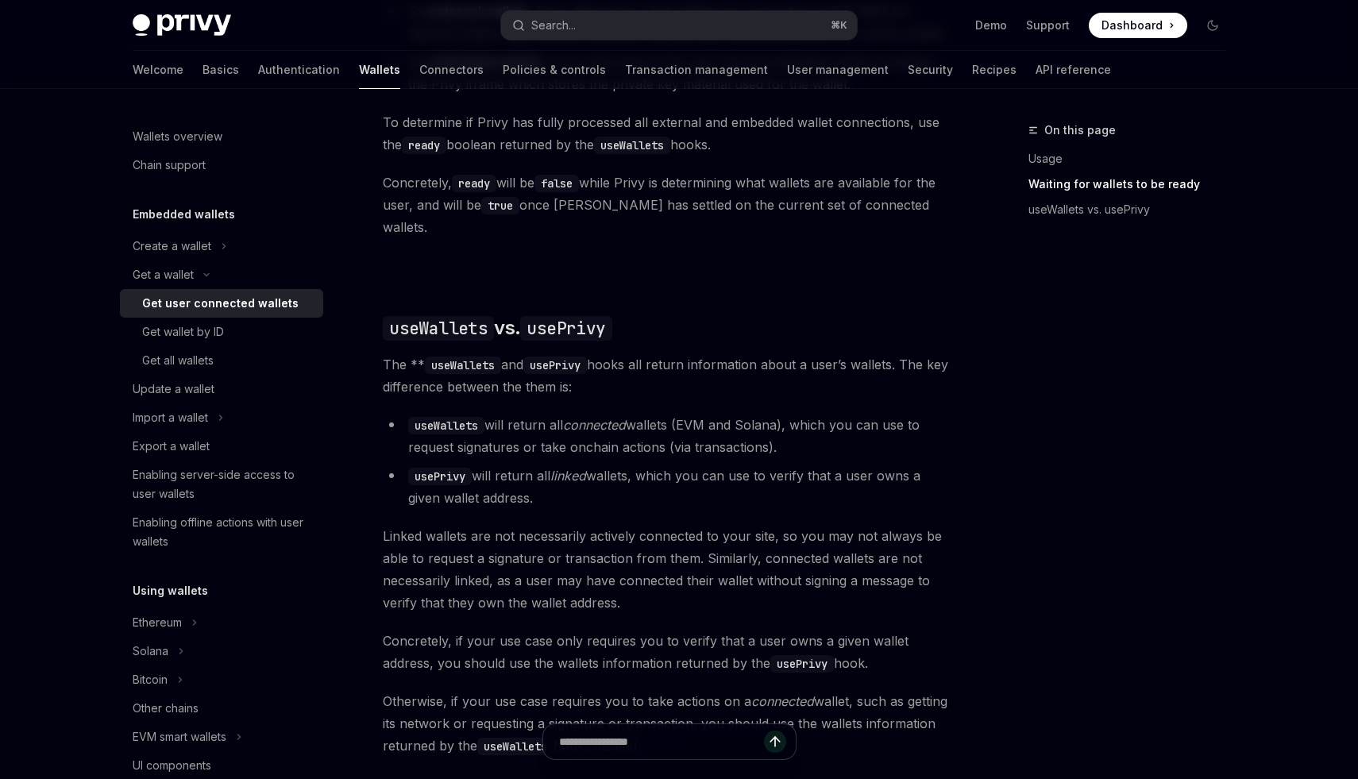
scroll to position [1128, 0]
click at [431, 465] on code "usePrivy" at bounding box center [440, 473] width 64 height 17
copy code "usePrivy"
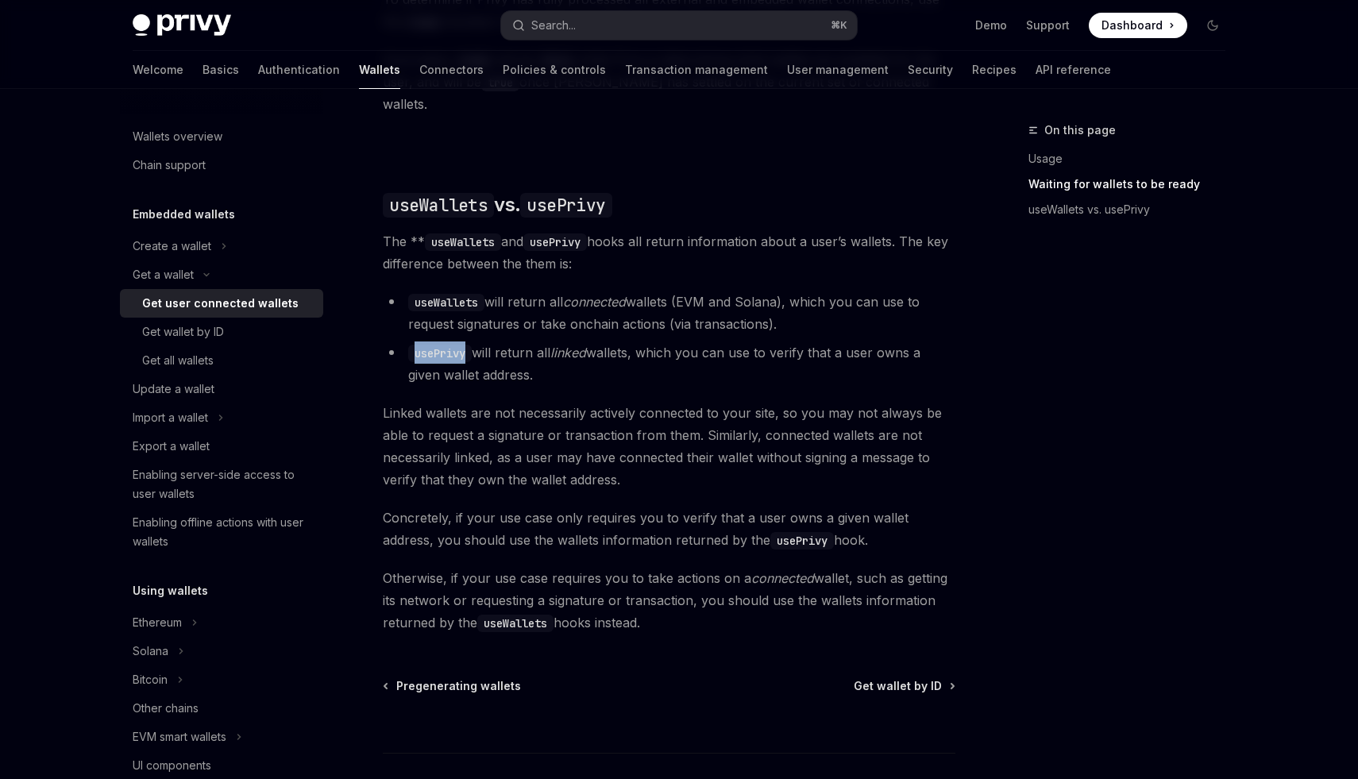
scroll to position [1343, 0]
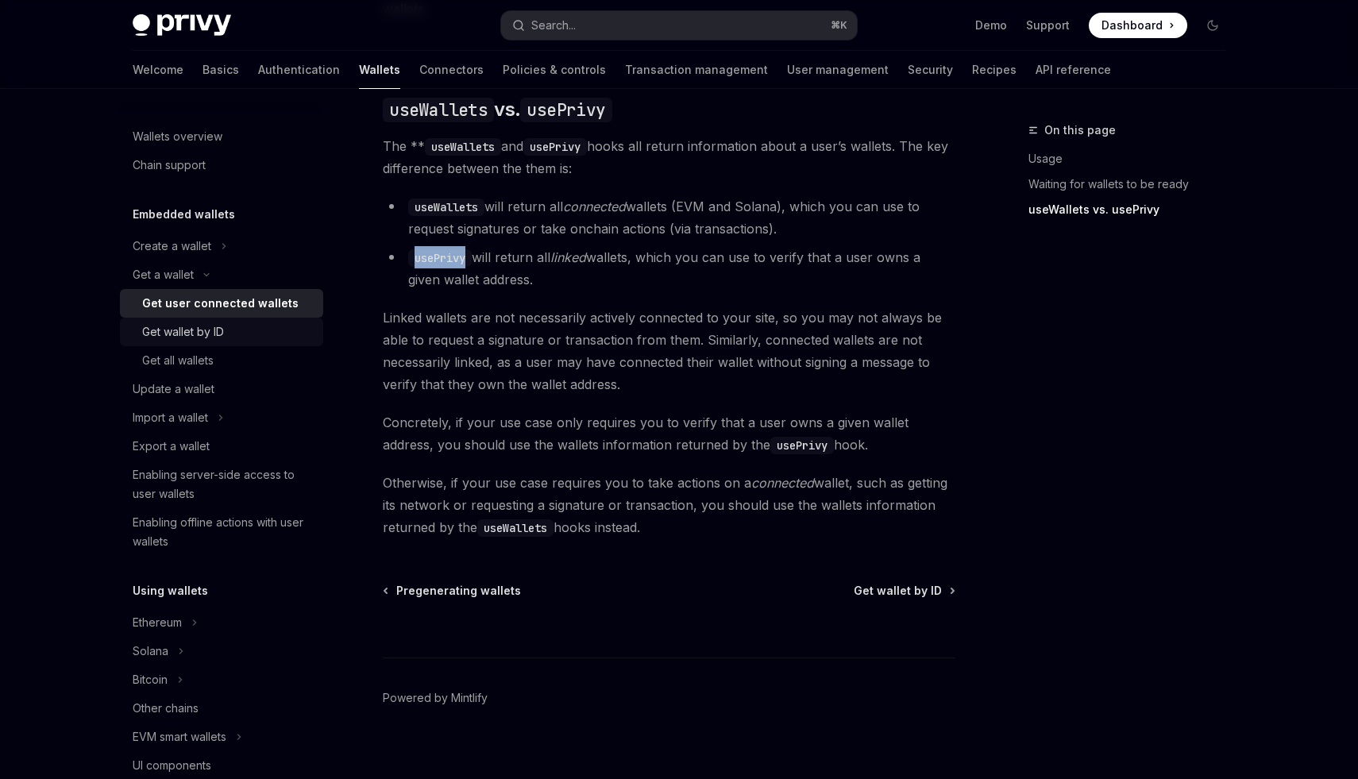
click at [195, 343] on link "Get wallet by ID" at bounding box center [221, 332] width 203 height 29
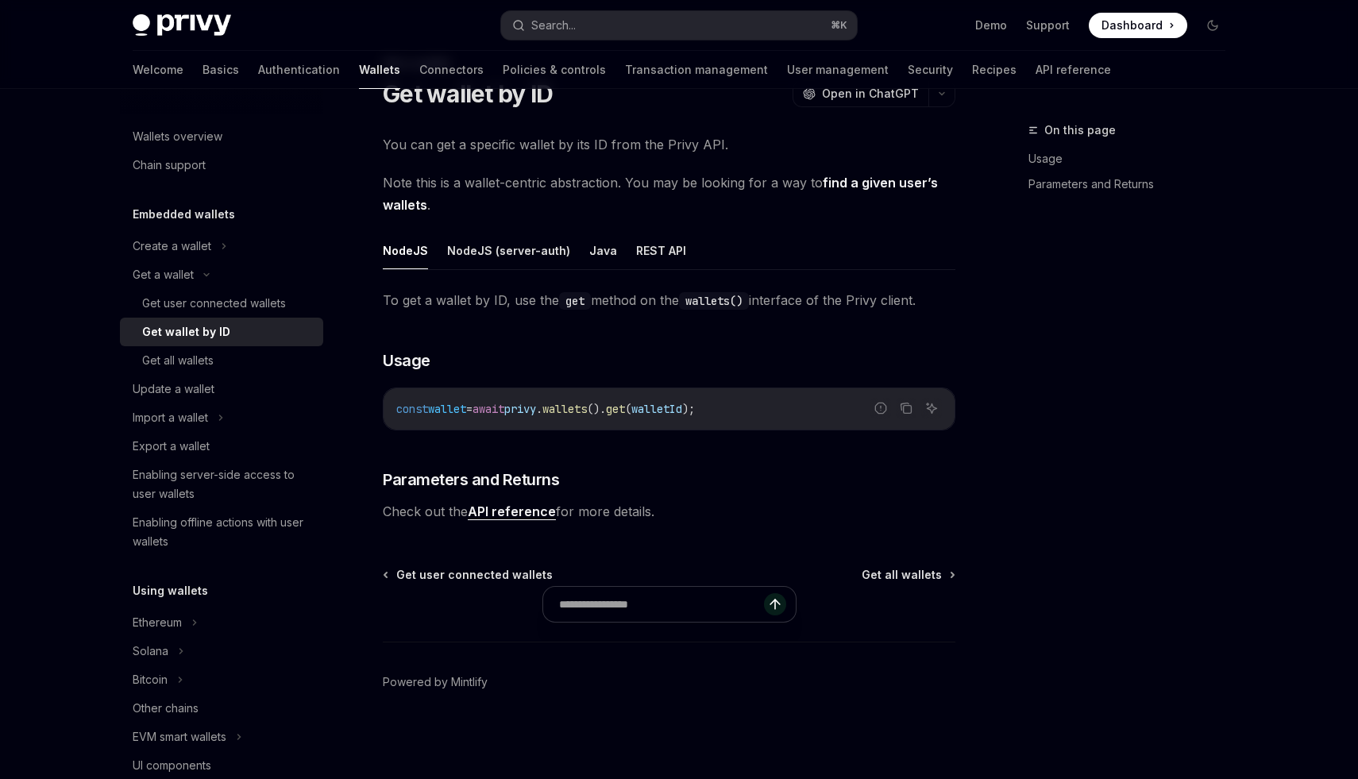
scroll to position [67, 0]
click at [191, 359] on div "Get all wallets" at bounding box center [177, 360] width 71 height 19
type textarea "*"
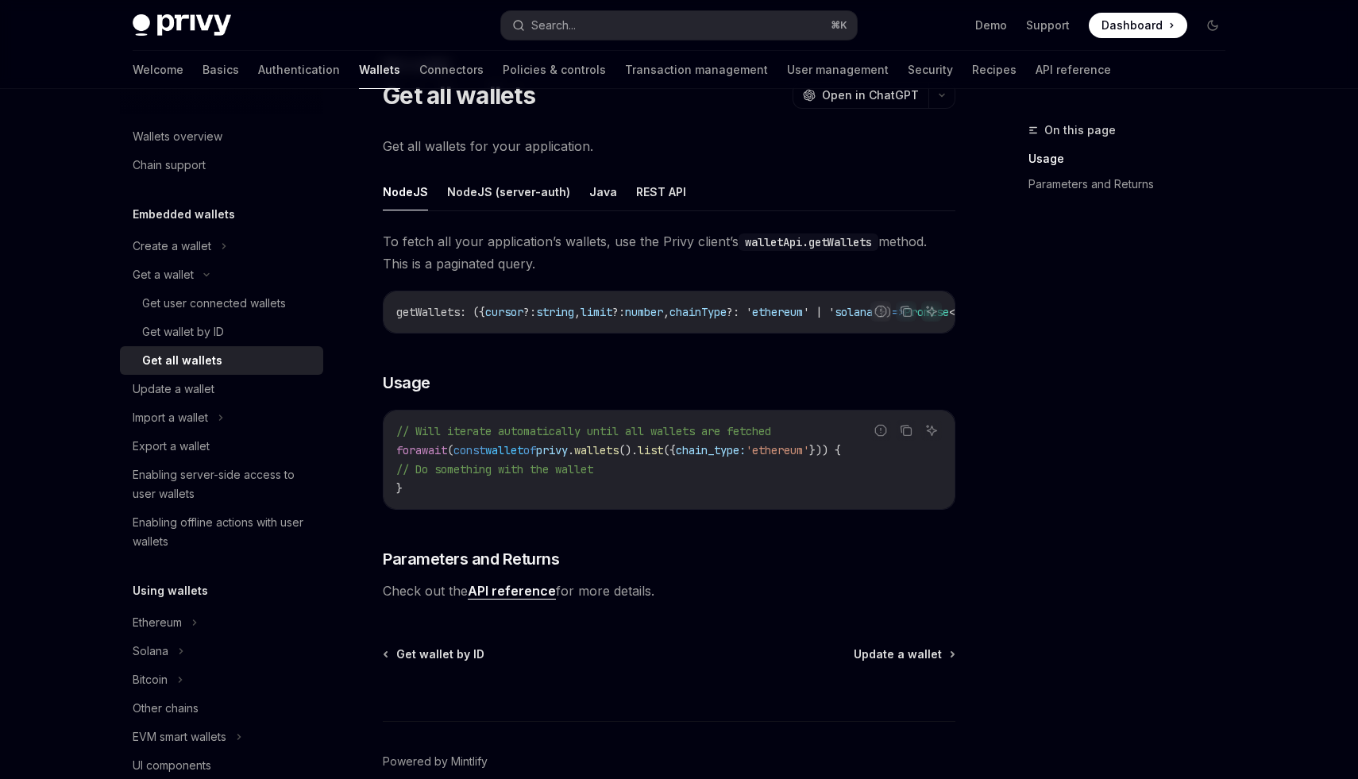
scroll to position [64, 0]
drag, startPoint x: 575, startPoint y: 458, endPoint x: 642, endPoint y: 458, distance: 66.7
click at [642, 458] on span "for await ( const wallet of privy . wallets (). list ({ chain_type: 'ethereum' …" at bounding box center [618, 451] width 445 height 14
click at [619, 458] on span "wallets" at bounding box center [596, 451] width 44 height 14
drag, startPoint x: 578, startPoint y: 462, endPoint x: 676, endPoint y: 462, distance: 98.5
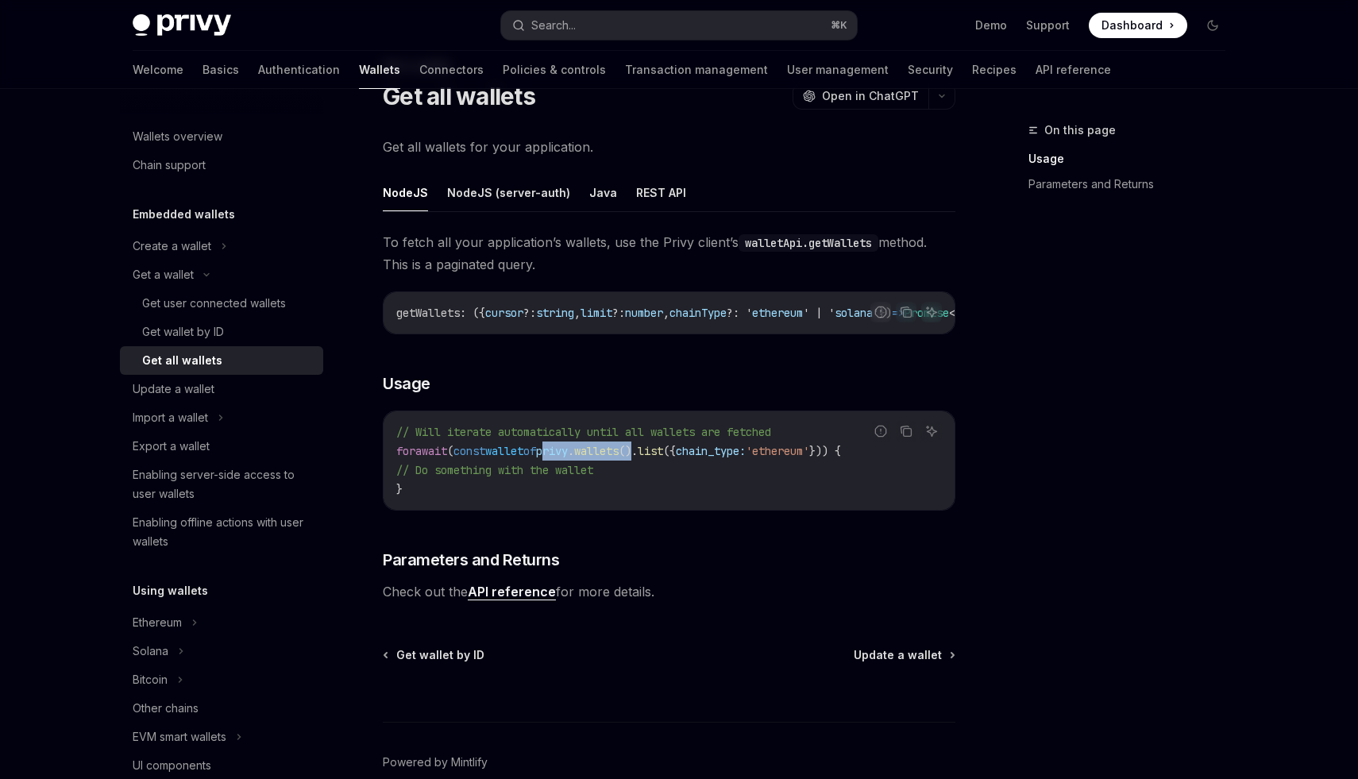
click at [676, 458] on span "for await ( const wallet of privy . wallets (). list ({ chain_type: 'ethereum' …" at bounding box center [618, 451] width 445 height 14
copy span "privy . wallets ()"
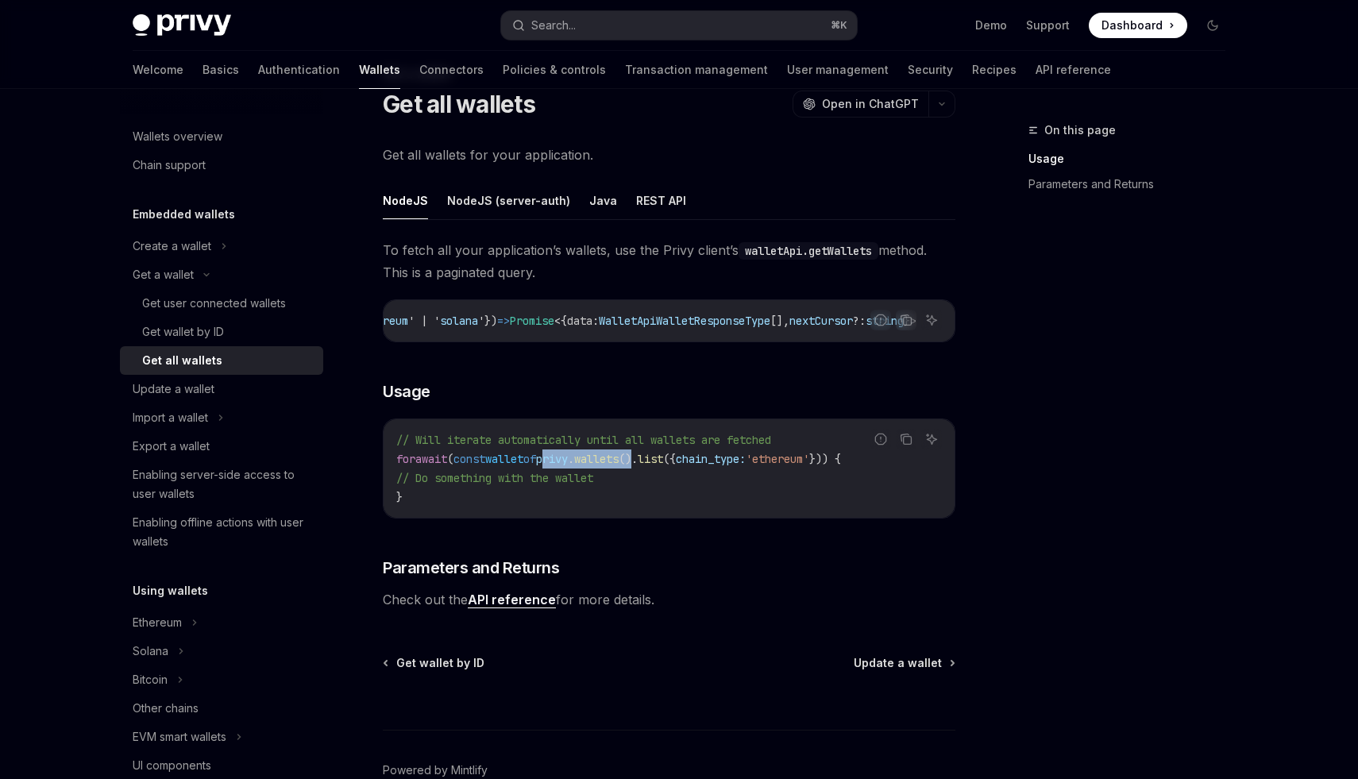
scroll to position [60, 0]
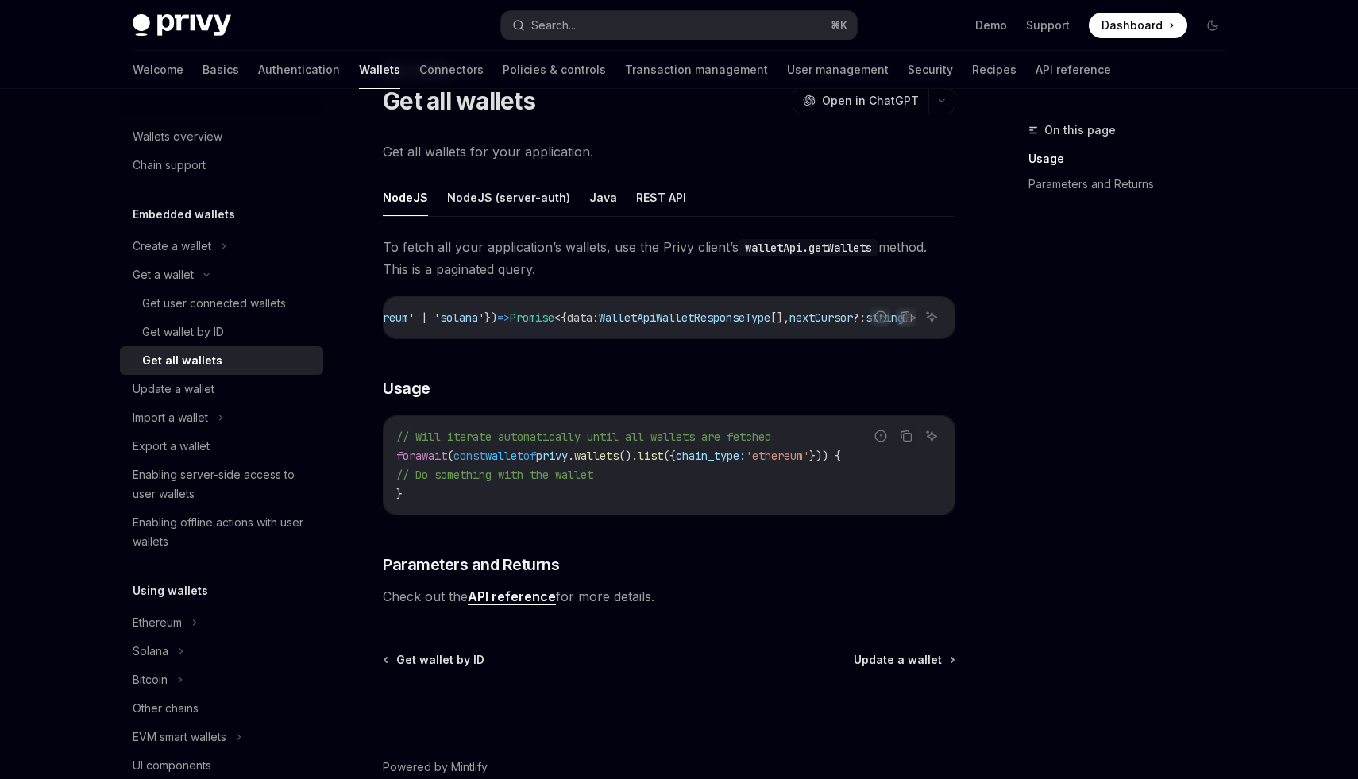
click at [574, 463] on span "." at bounding box center [571, 456] width 6 height 14
drag, startPoint x: 577, startPoint y: 465, endPoint x: 676, endPoint y: 468, distance: 99.3
click at [676, 463] on span "for await ( const wallet of privy . wallets (). list ({ chain_type: 'ethereum' …" at bounding box center [618, 456] width 445 height 14
copy span "privy . wallets ()"
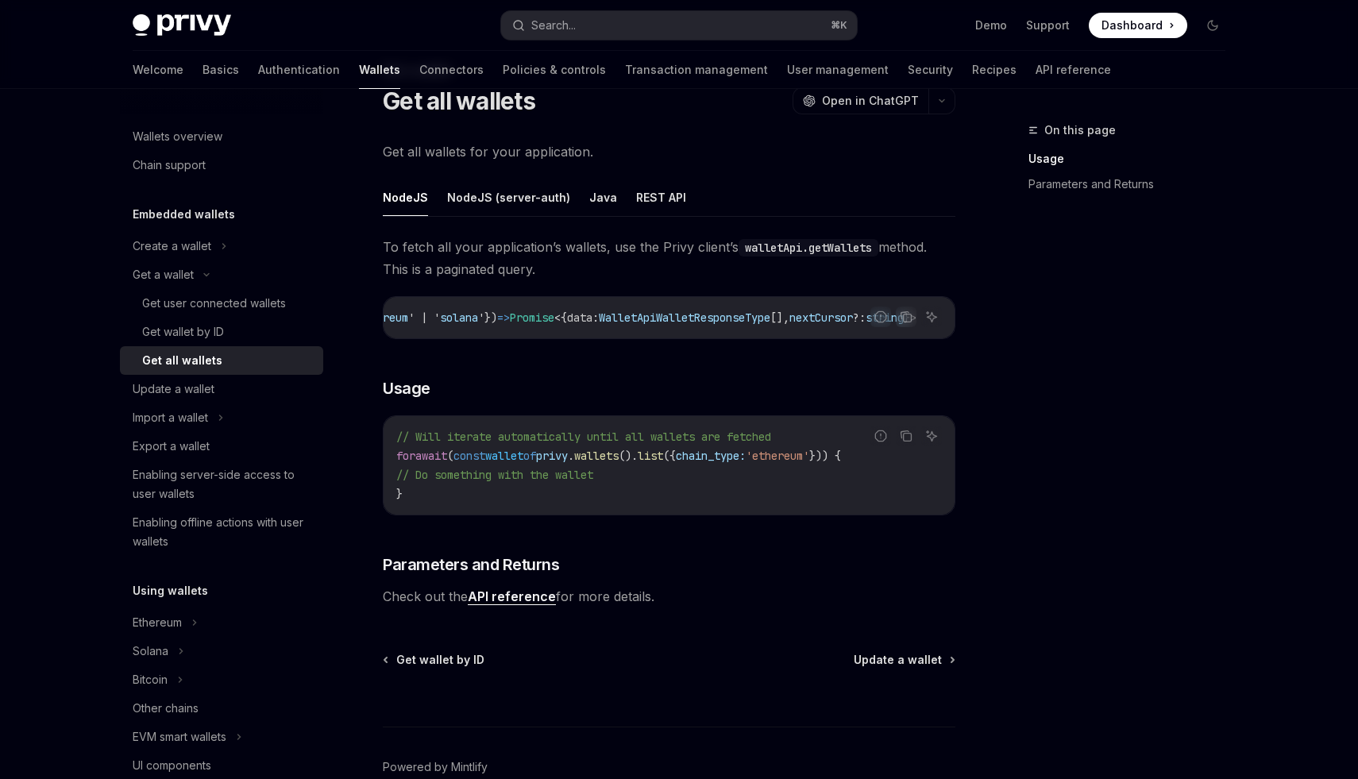
click at [644, 40] on div "Privy Docs home page Search... ⌘ K Demo Support Dashboard Dashboard Search..." at bounding box center [679, 25] width 1093 height 51
click at [642, 31] on button "Search... ⌘ K" at bounding box center [679, 25] width 356 height 29
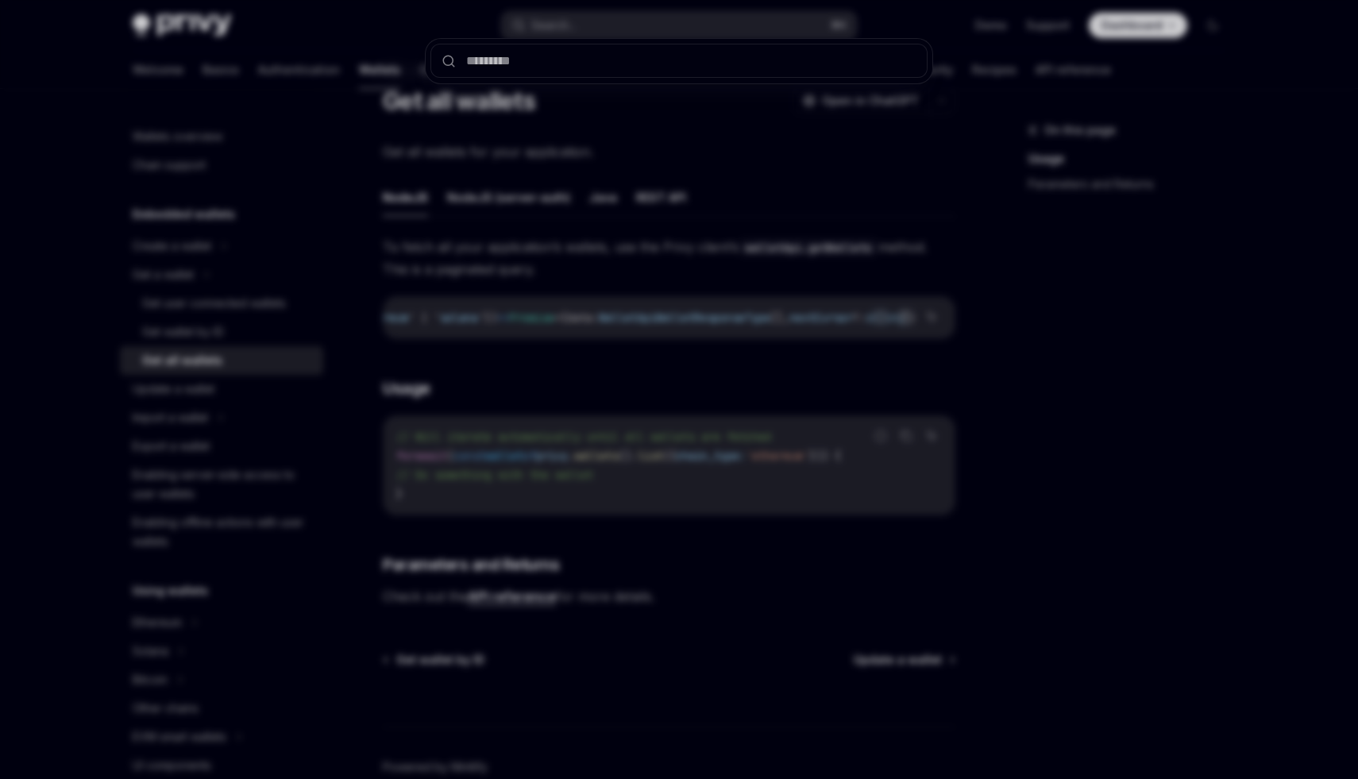
type input "**********"
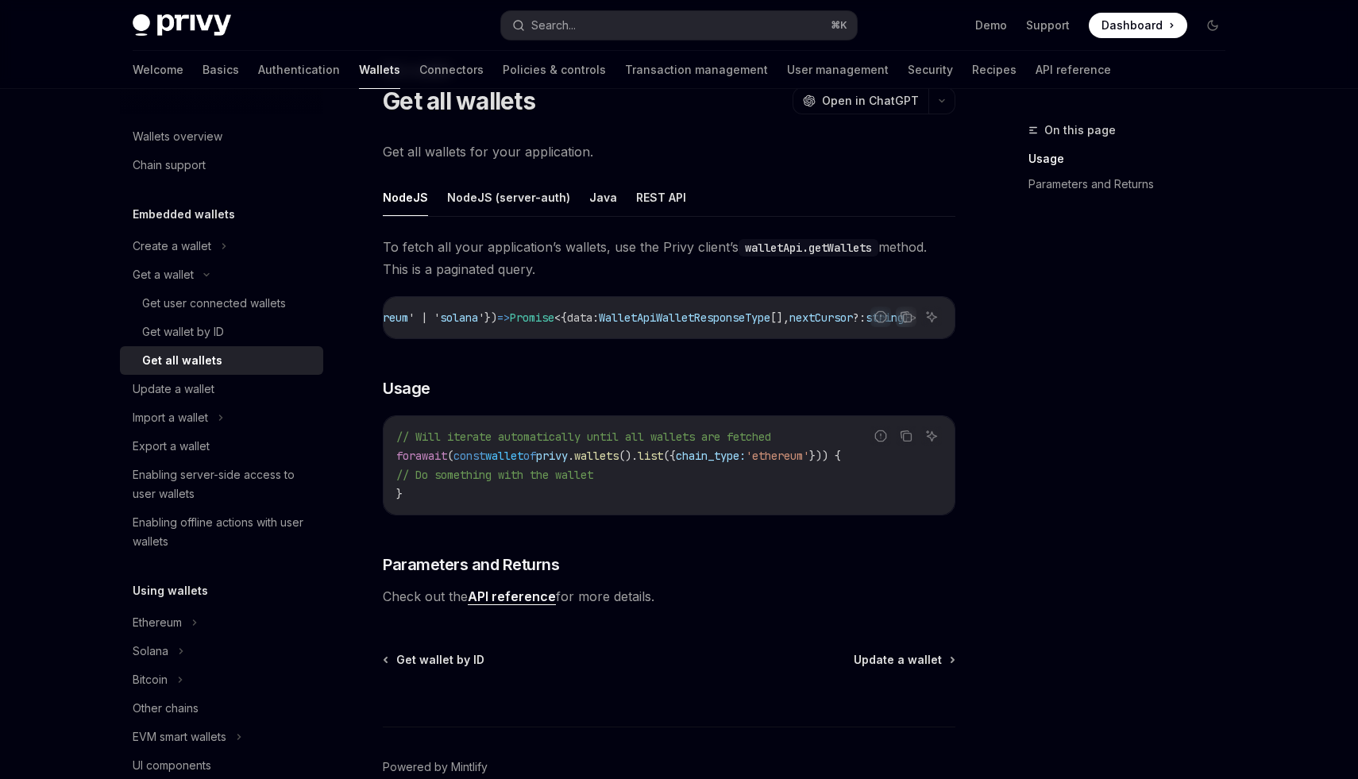
type textarea "*"
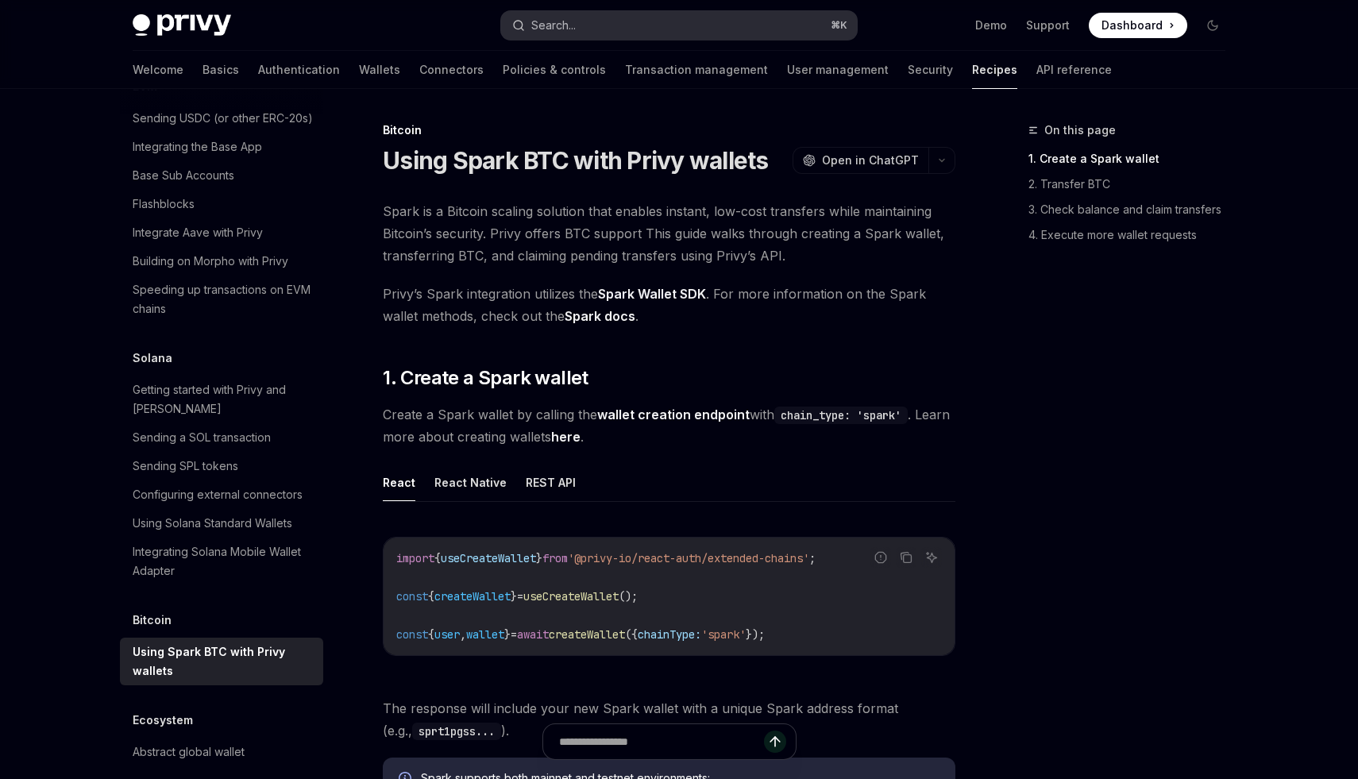
click at [646, 27] on button "Search... ⌘ K" at bounding box center [679, 25] width 356 height 29
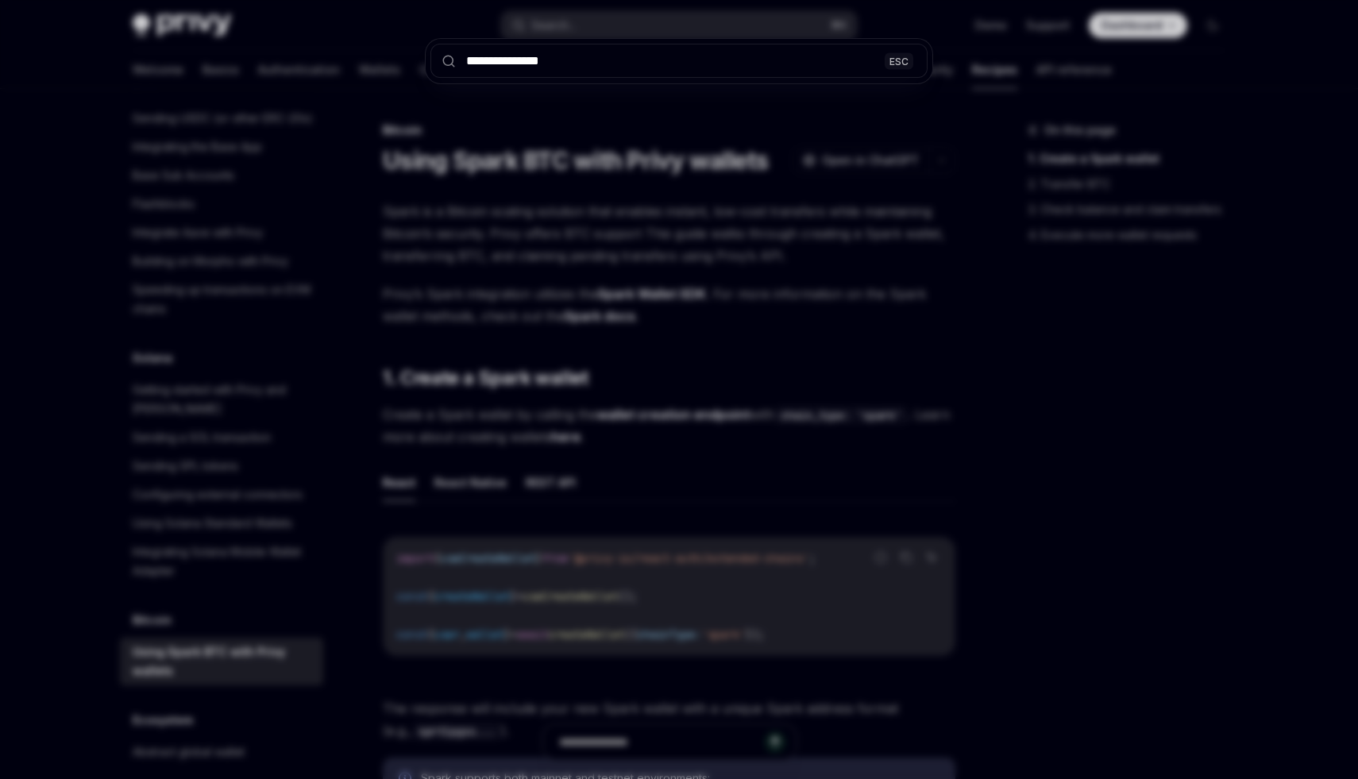
type input "**********"
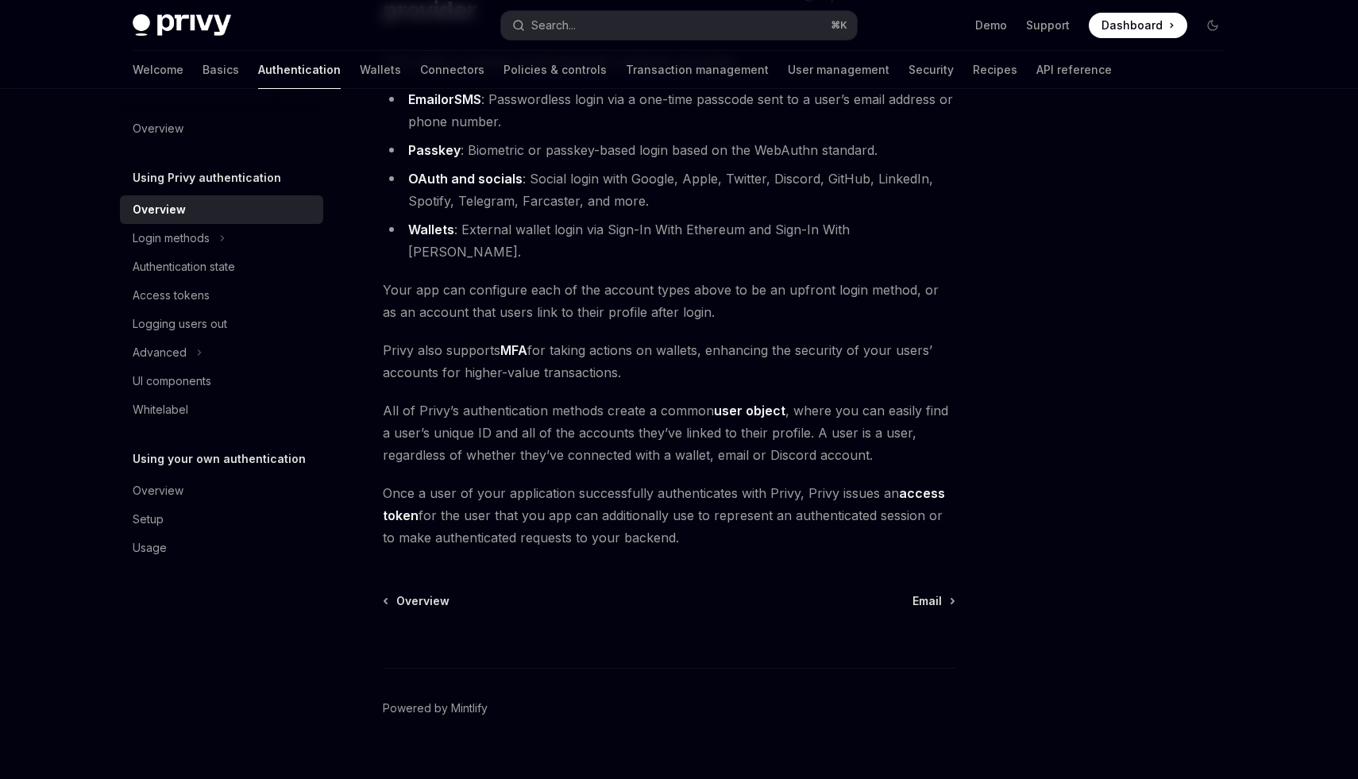
scroll to position [183, 0]
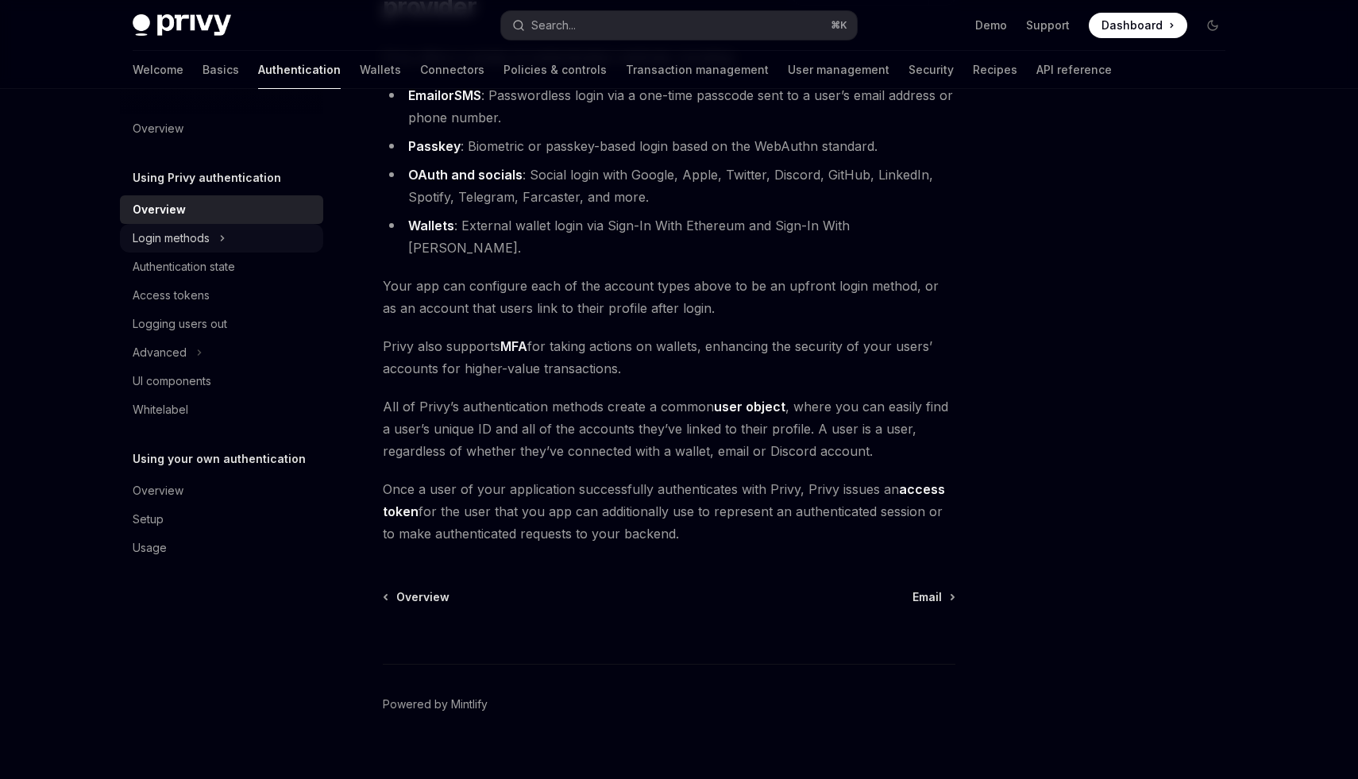
click at [236, 230] on div "Login methods" at bounding box center [221, 238] width 203 height 29
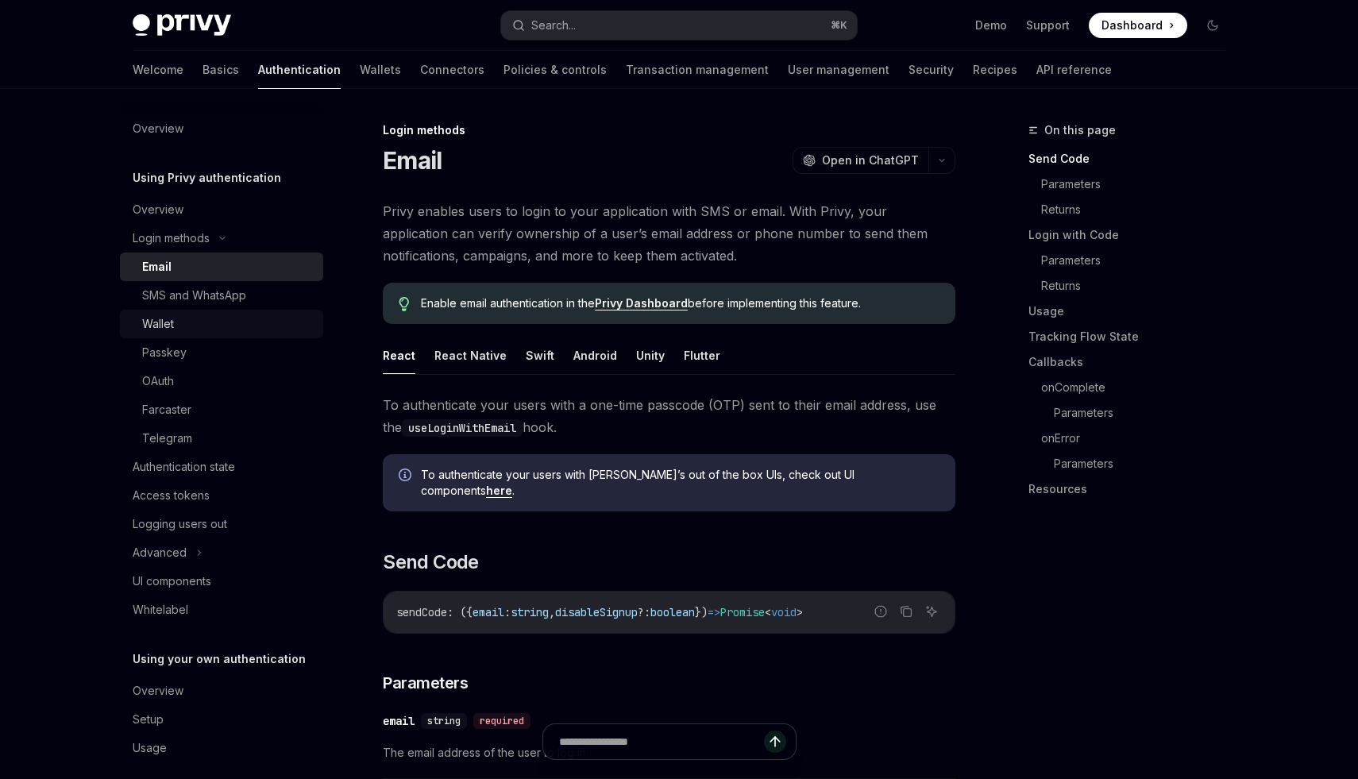
click at [199, 311] on link "Wallet" at bounding box center [221, 324] width 203 height 29
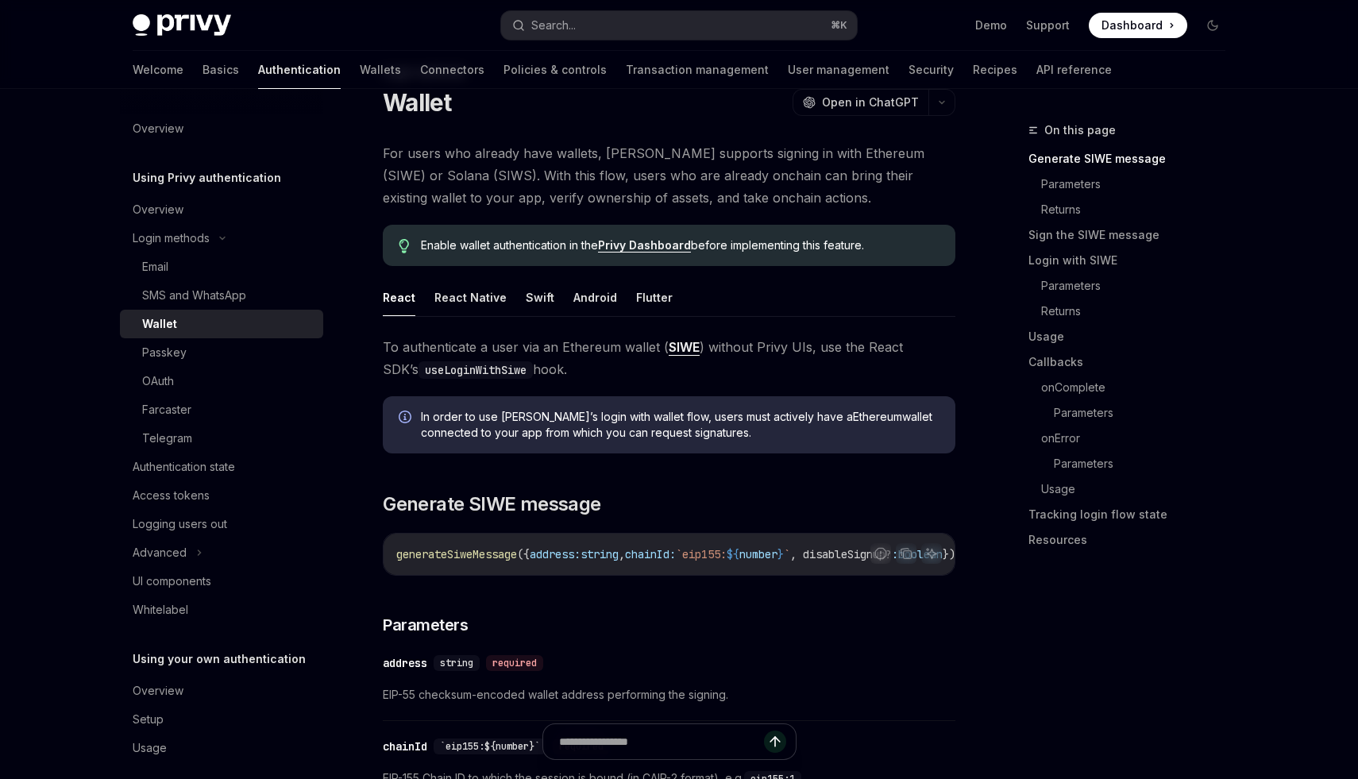
scroll to position [48, 0]
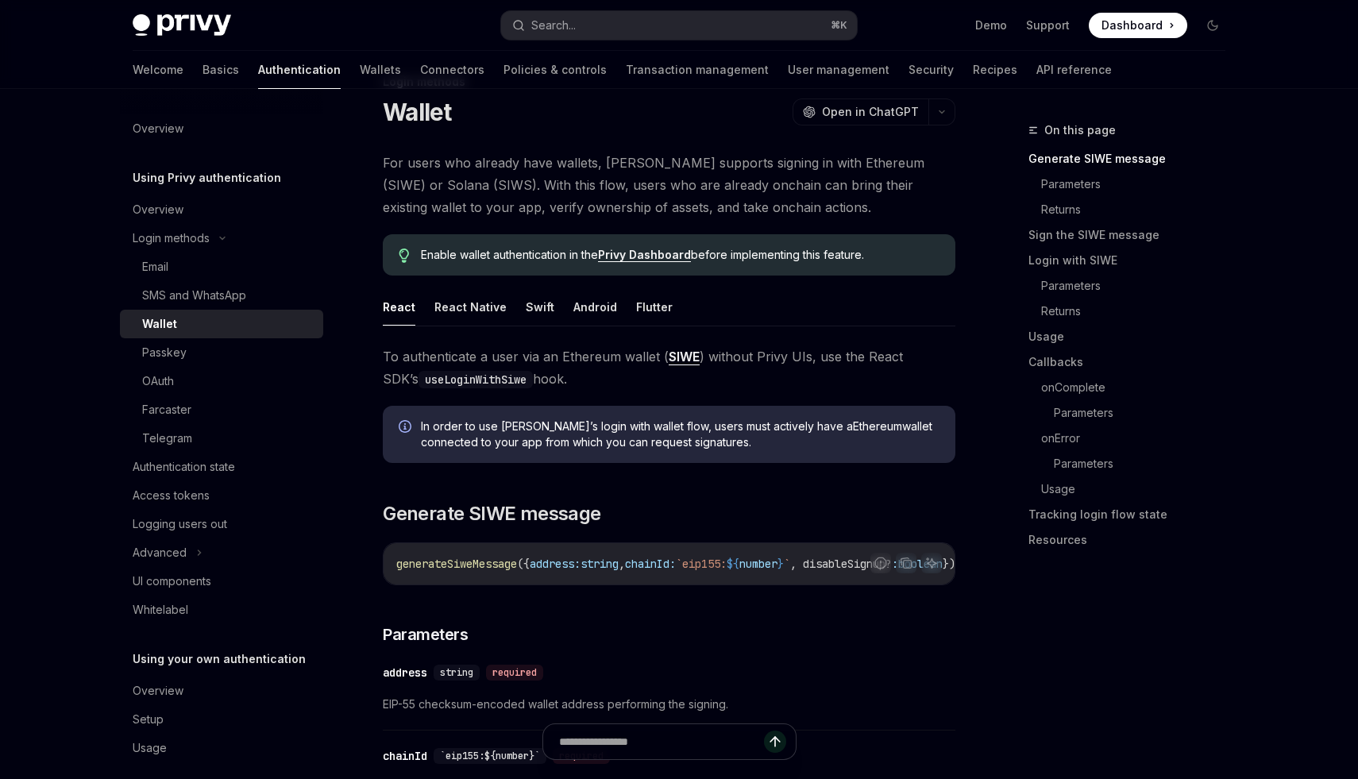
click at [659, 251] on link "Privy Dashboard" at bounding box center [644, 255] width 93 height 14
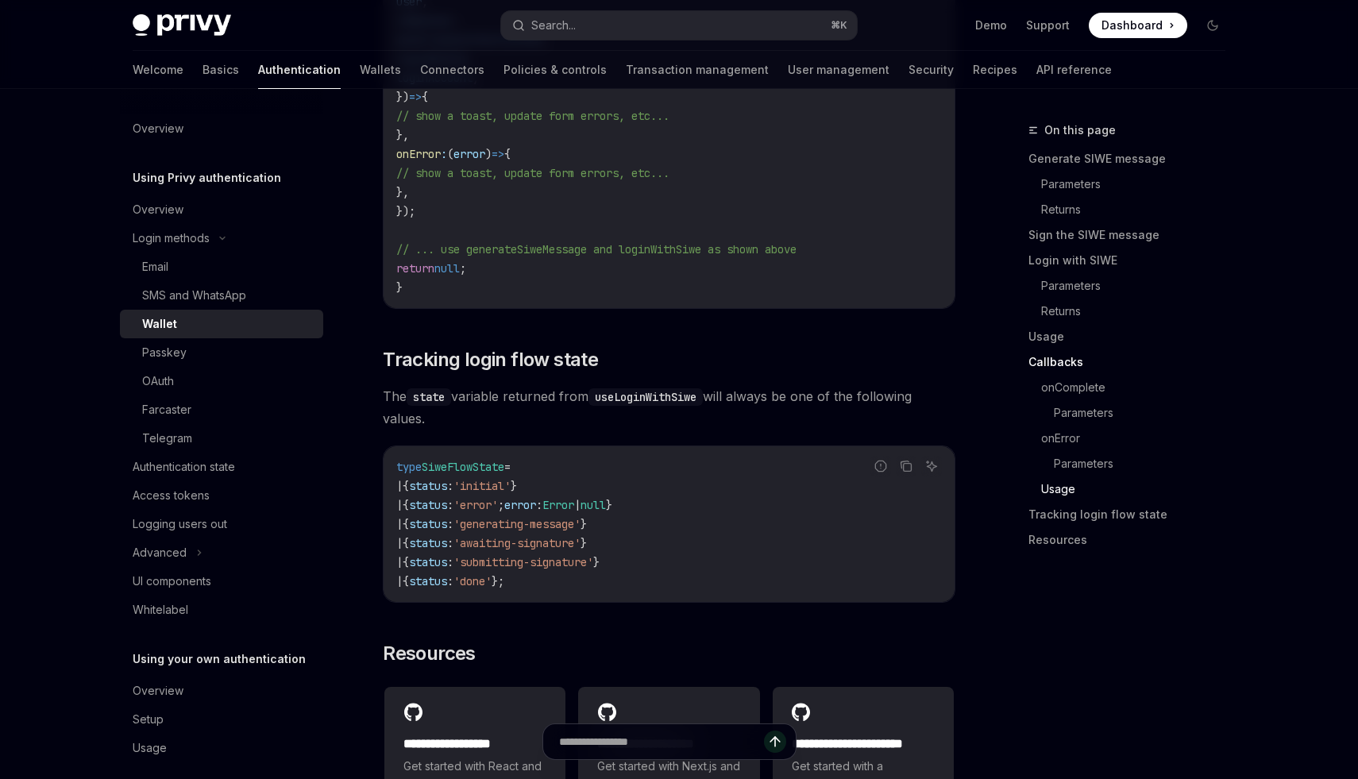
scroll to position [3701, 0]
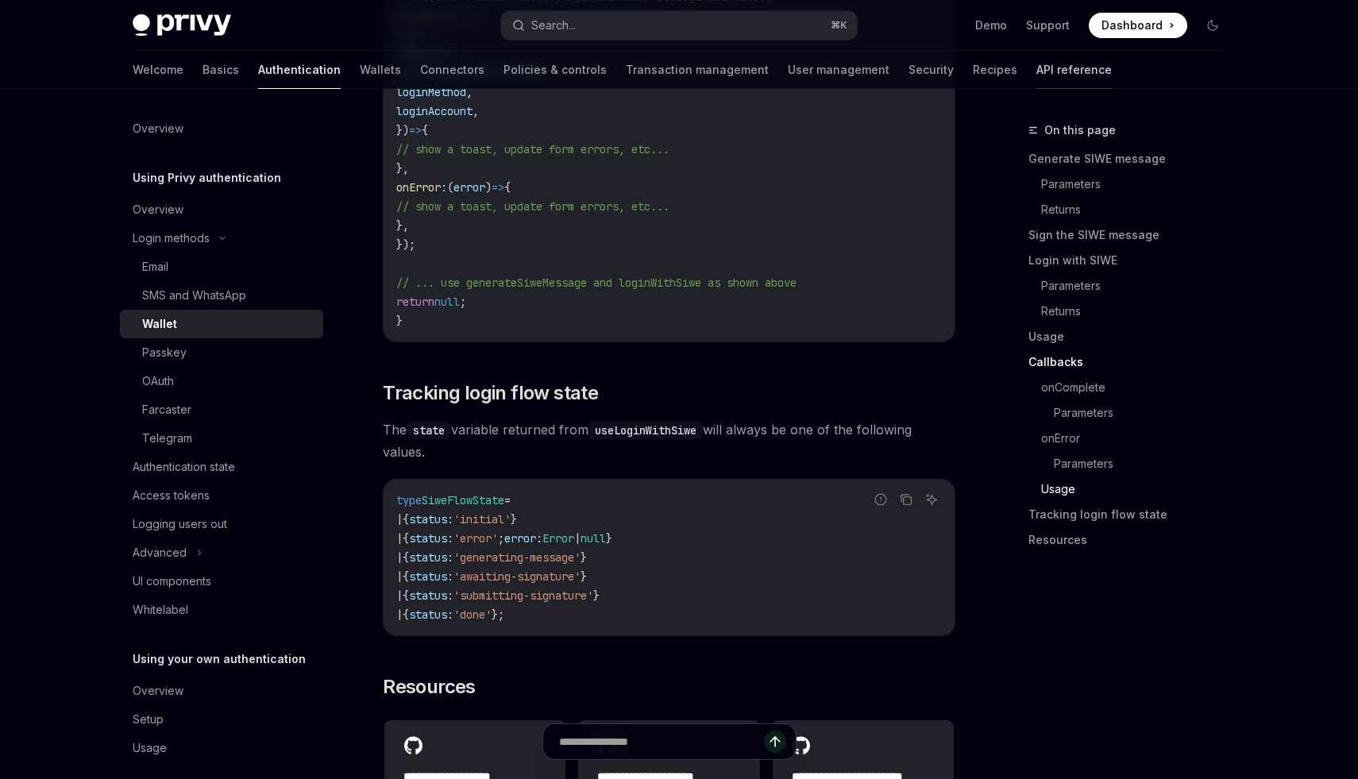
click at [1037, 64] on link "API reference" at bounding box center [1074, 70] width 75 height 38
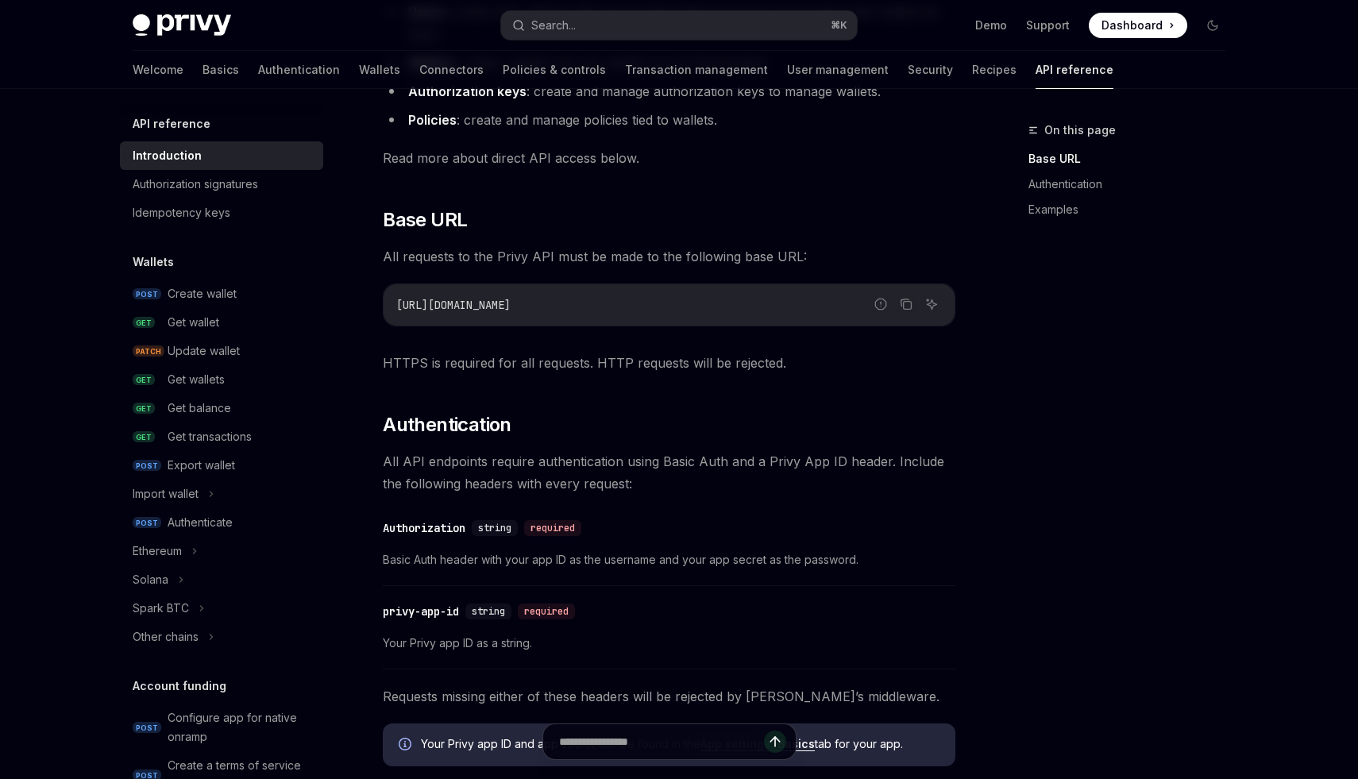
scroll to position [703, 0]
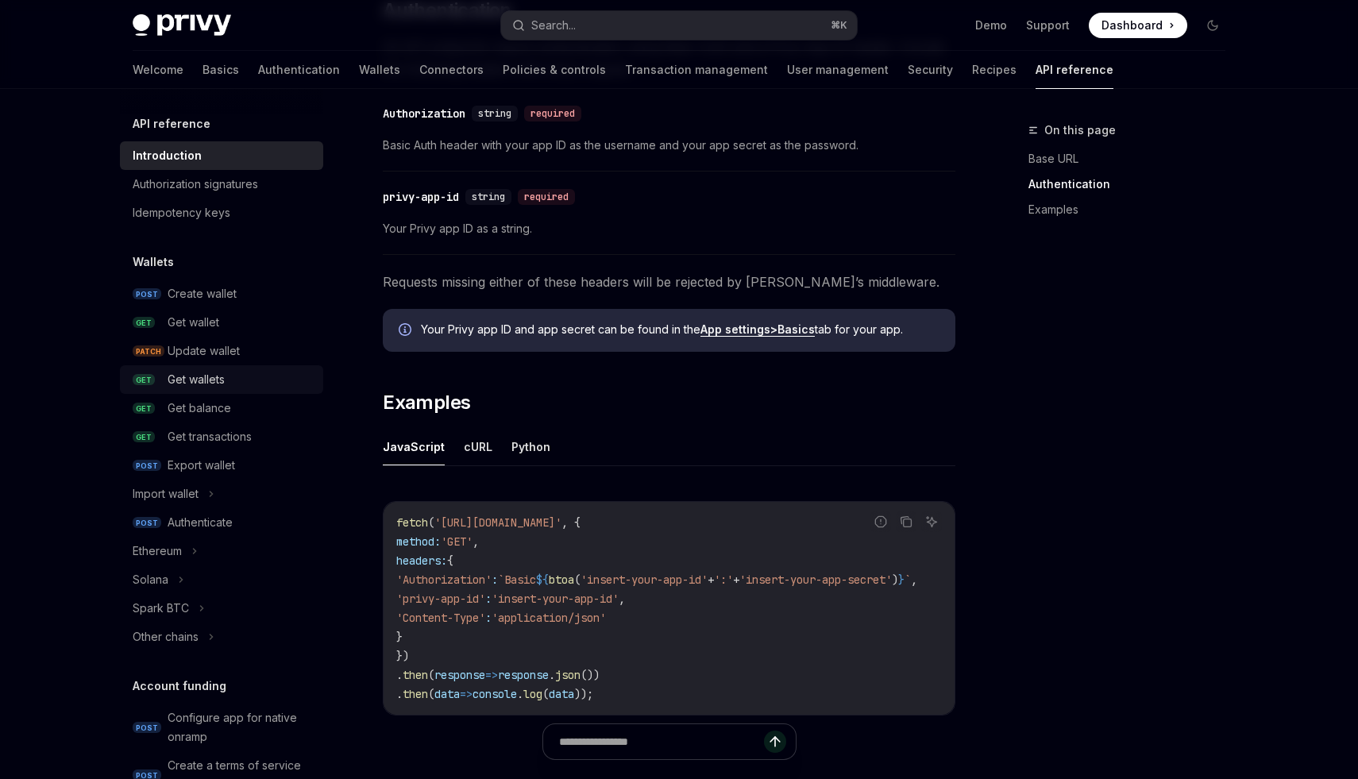
click at [180, 385] on div "Get wallets" at bounding box center [196, 379] width 57 height 19
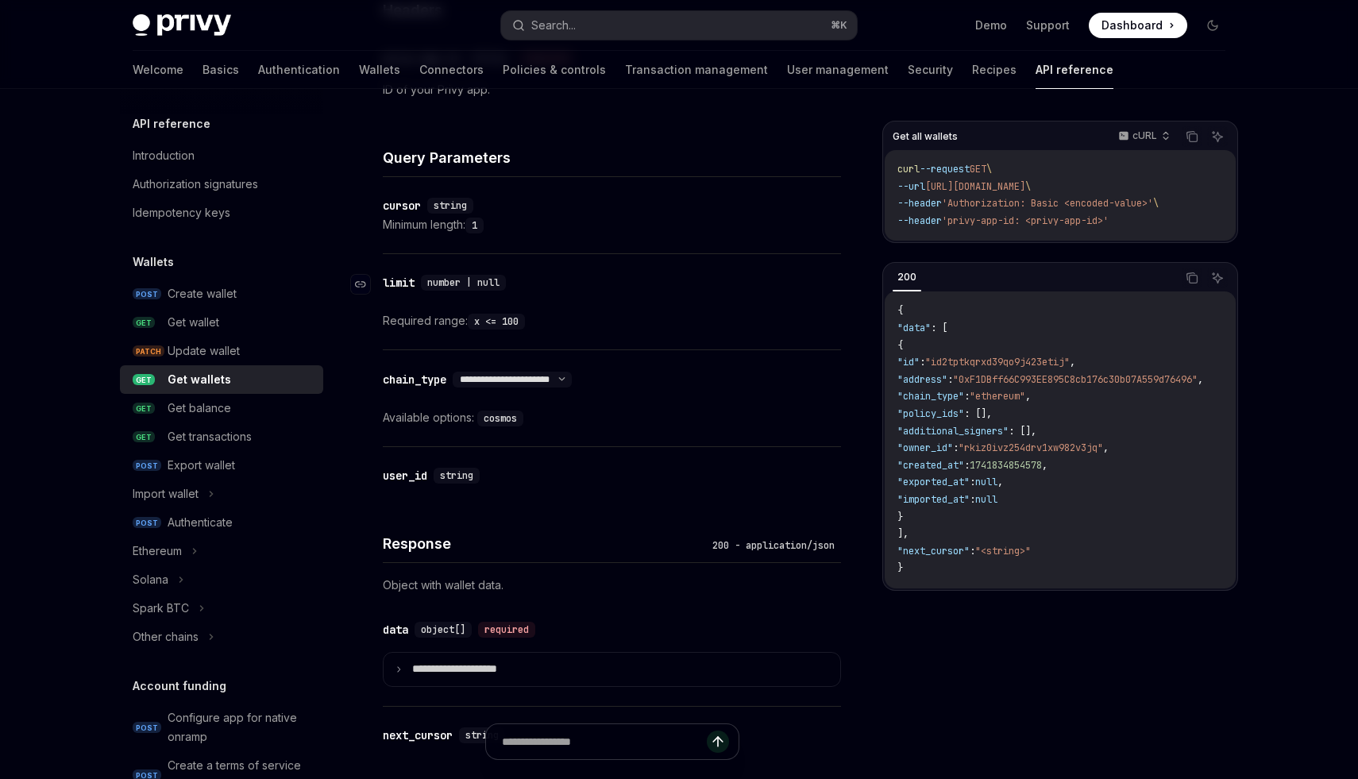
scroll to position [454, 0]
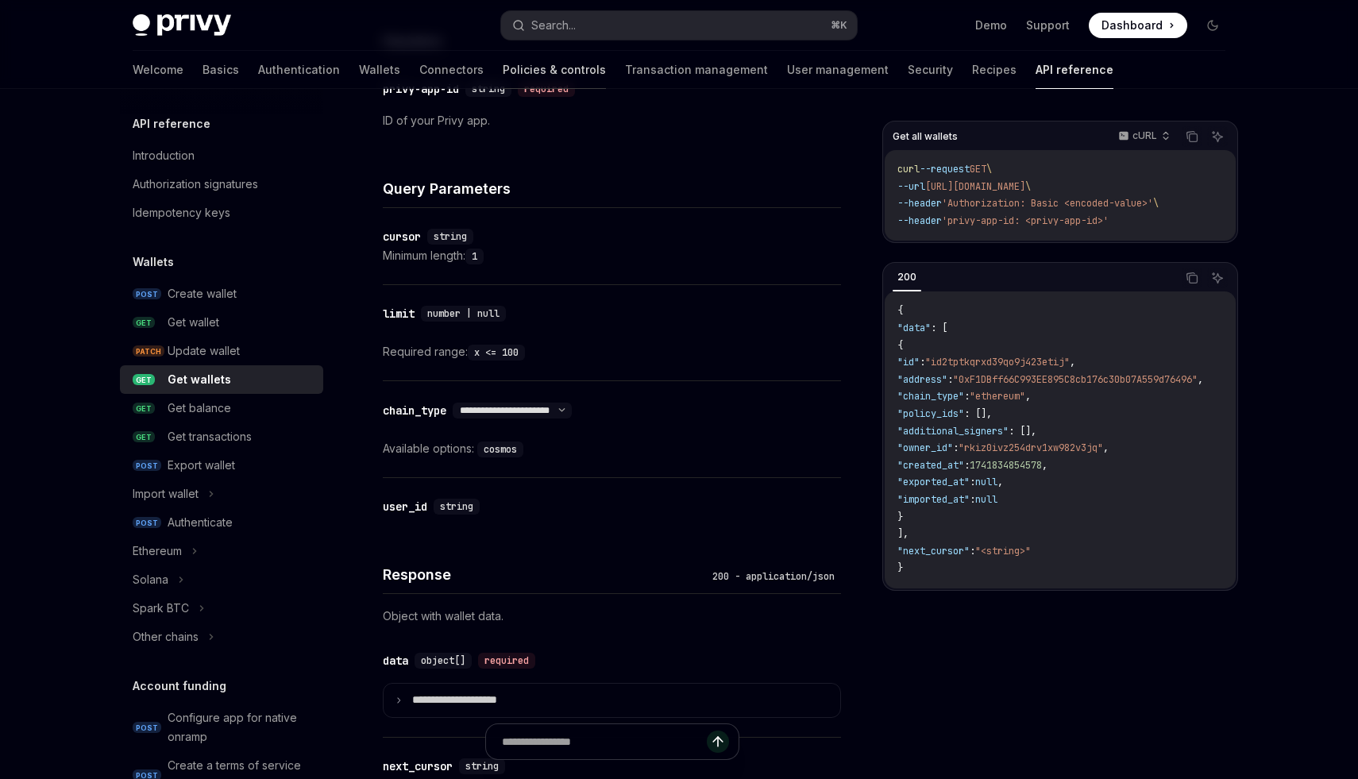
click at [503, 64] on link "Policies & controls" at bounding box center [554, 70] width 103 height 38
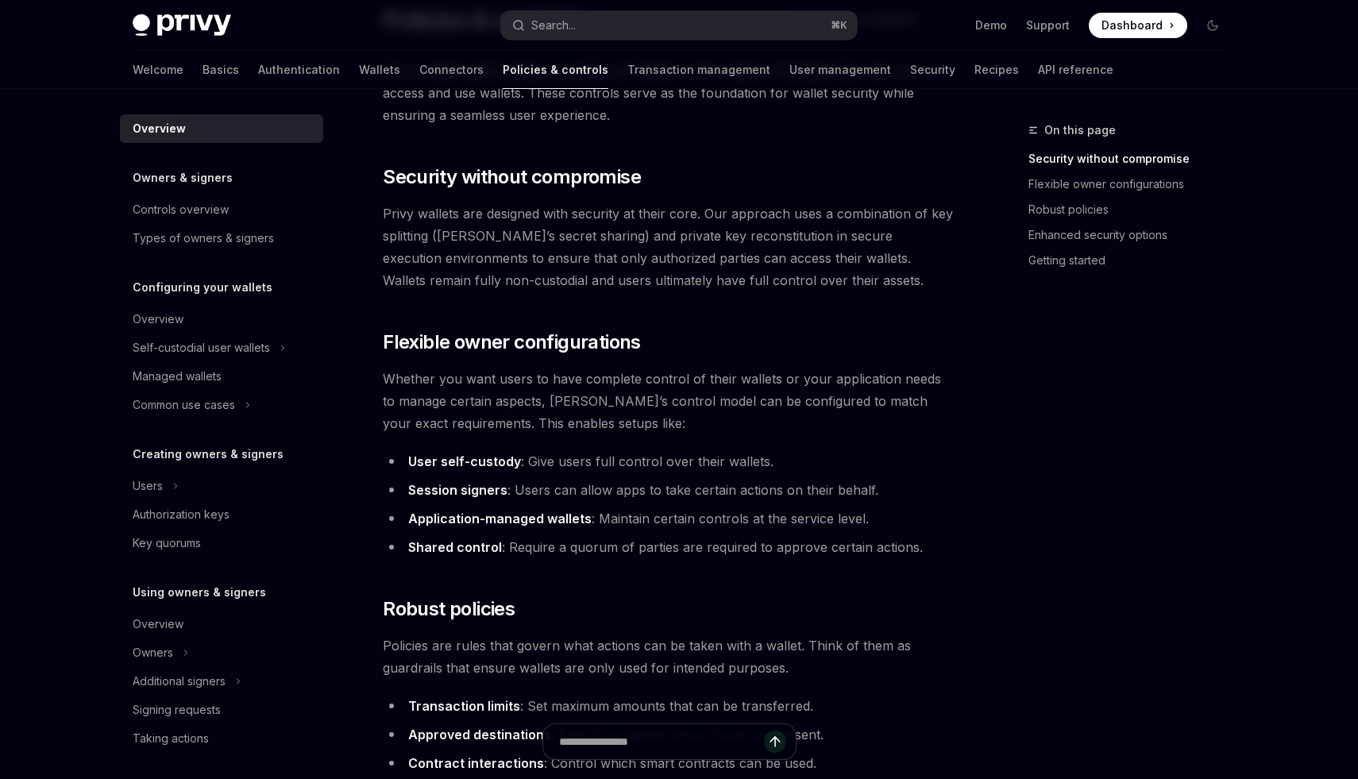
scroll to position [217, 0]
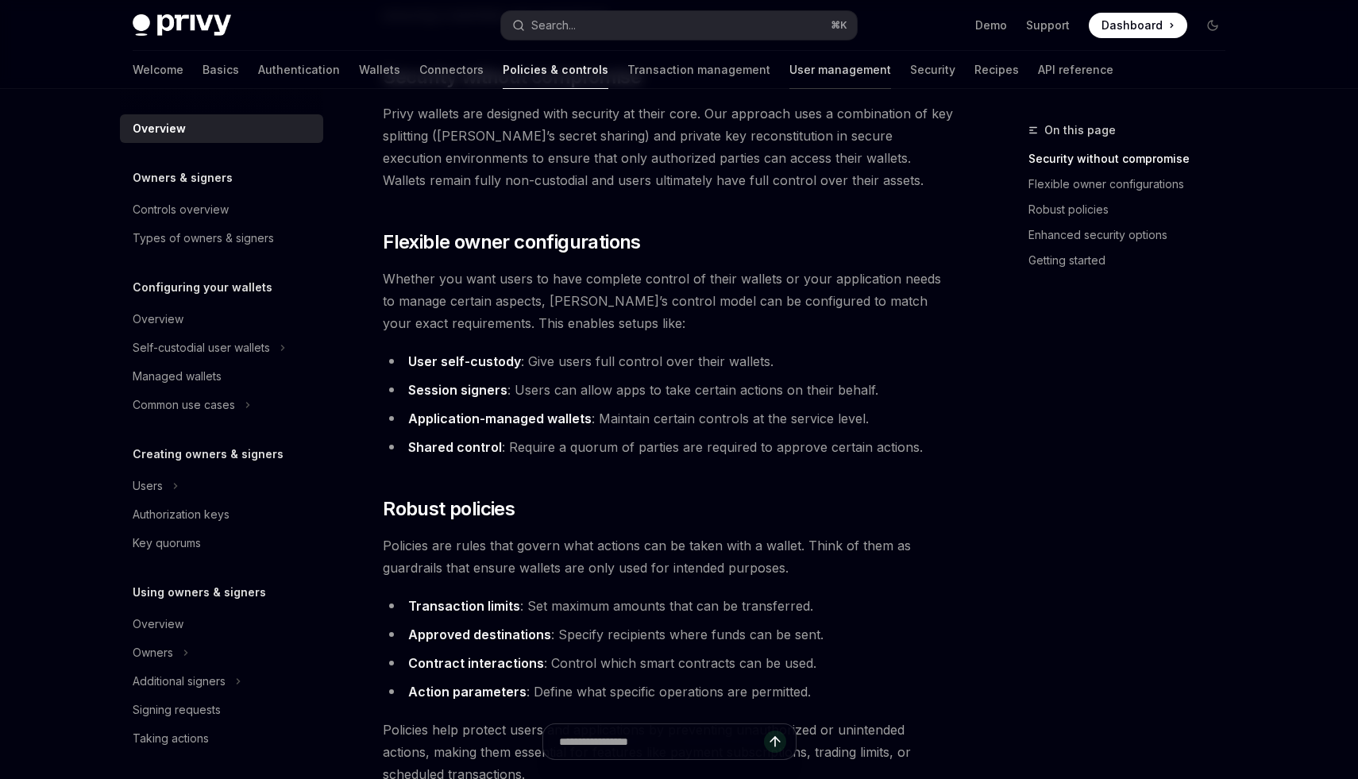
click at [790, 56] on link "User management" at bounding box center [841, 70] width 102 height 38
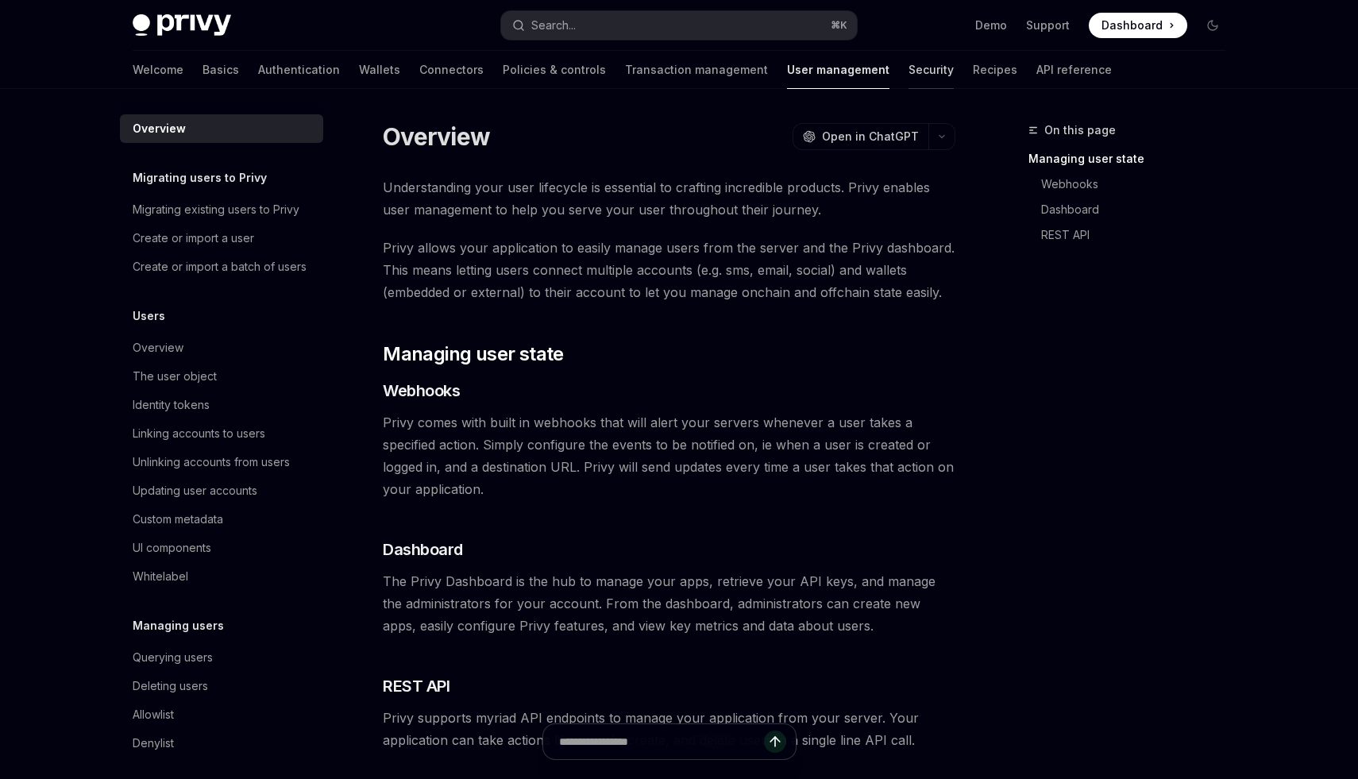
click at [909, 76] on link "Security" at bounding box center [931, 70] width 45 height 38
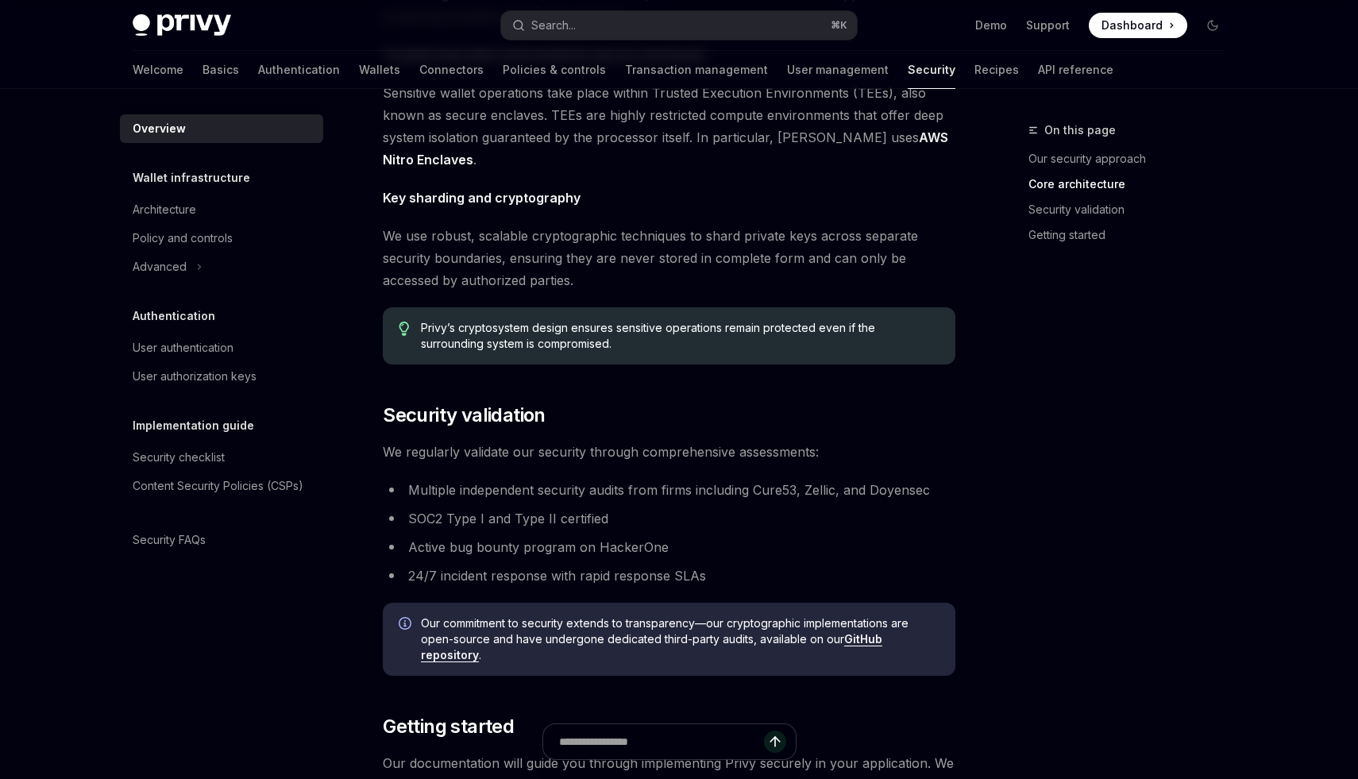
scroll to position [914, 0]
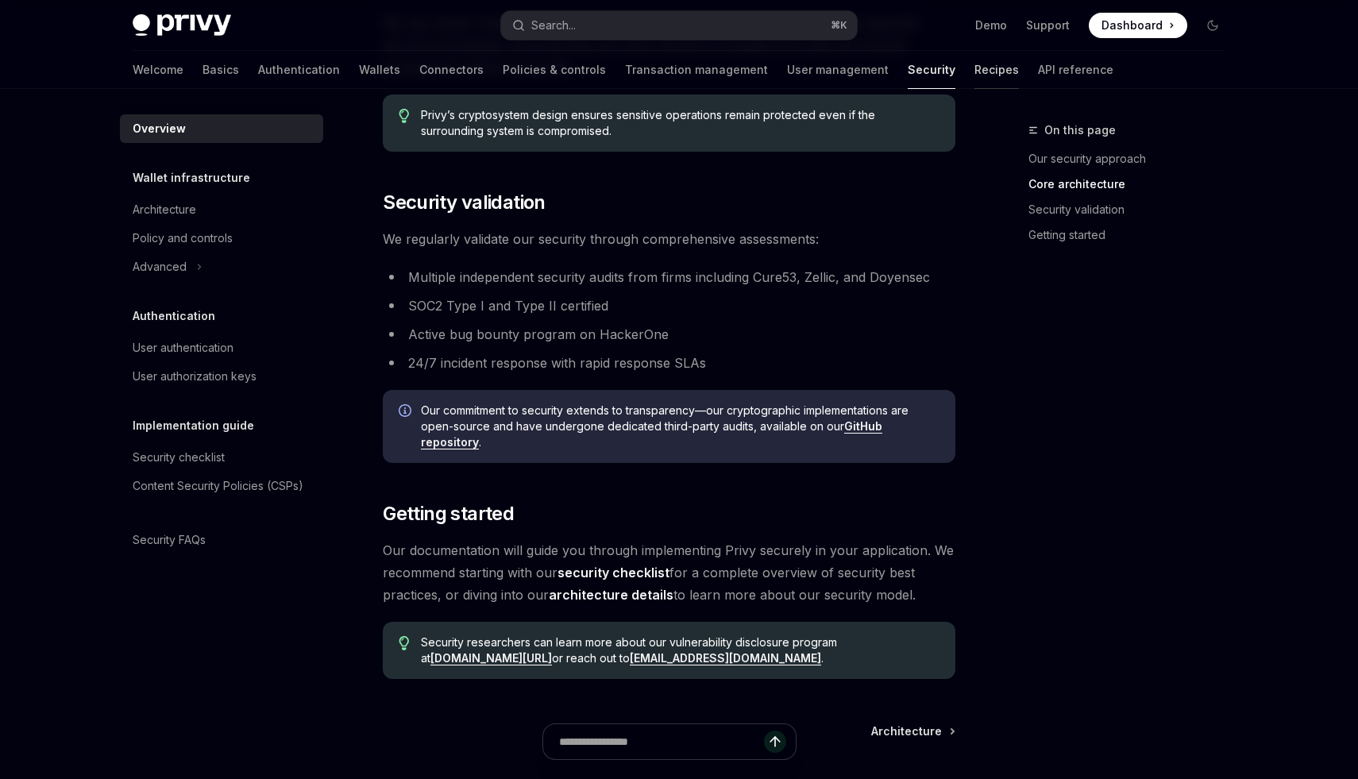
click at [975, 60] on link "Recipes" at bounding box center [997, 70] width 44 height 38
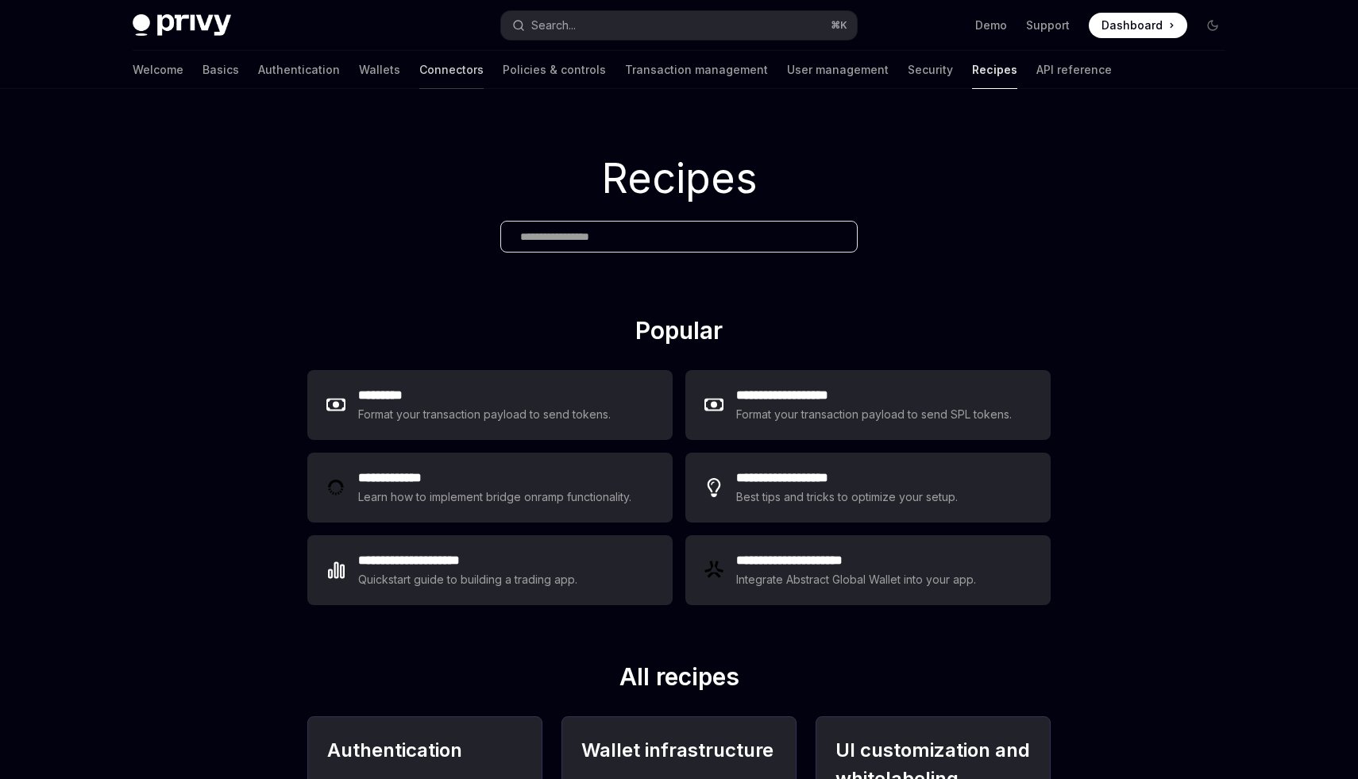
click at [419, 71] on link "Connectors" at bounding box center [451, 70] width 64 height 38
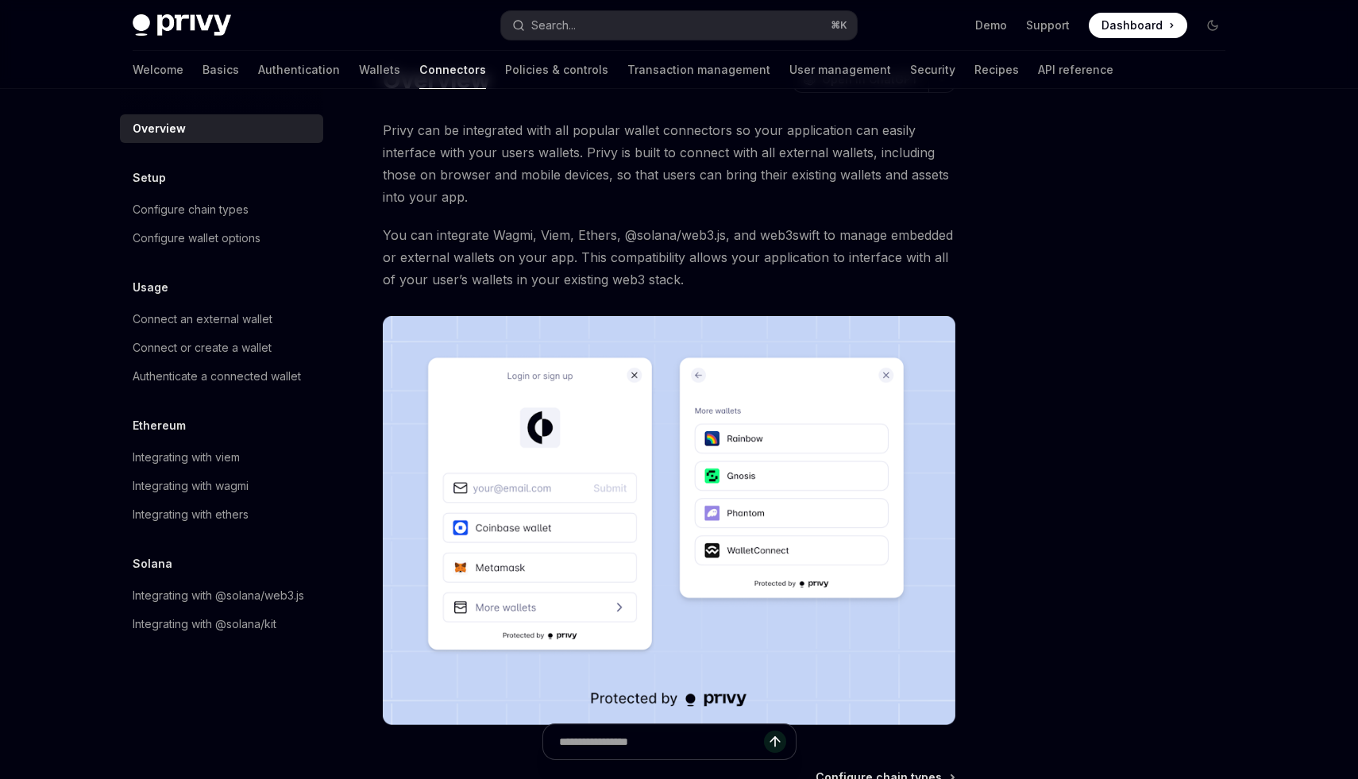
scroll to position [260, 0]
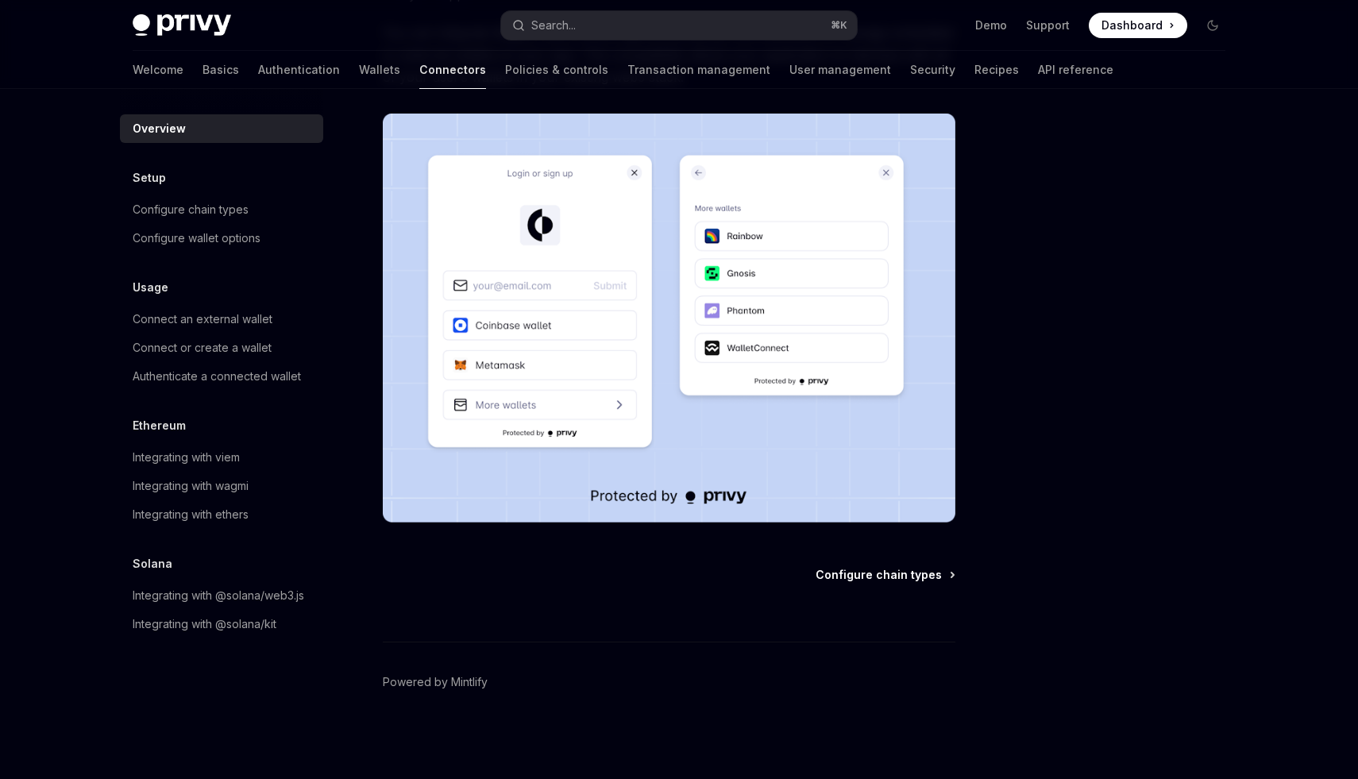
click at [875, 581] on span "Configure chain types" at bounding box center [879, 575] width 126 height 16
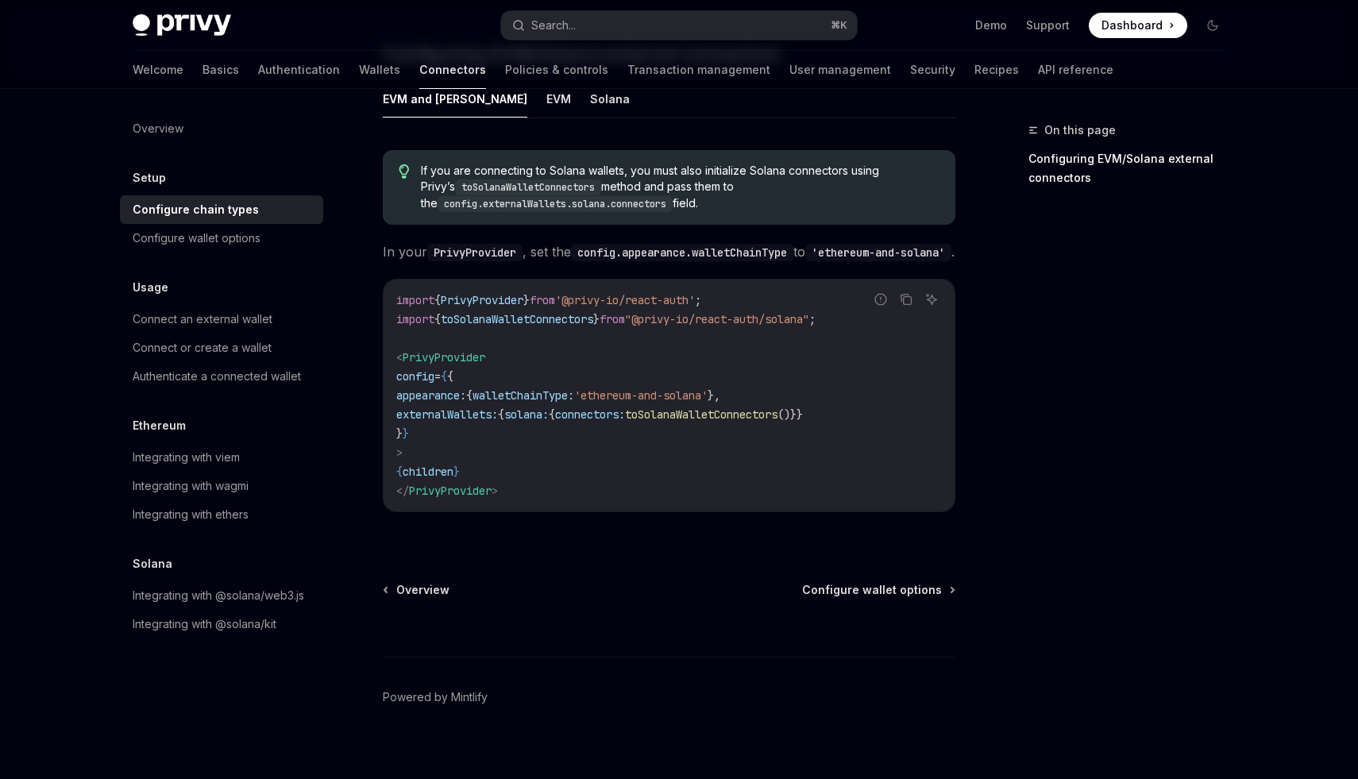
scroll to position [277, 0]
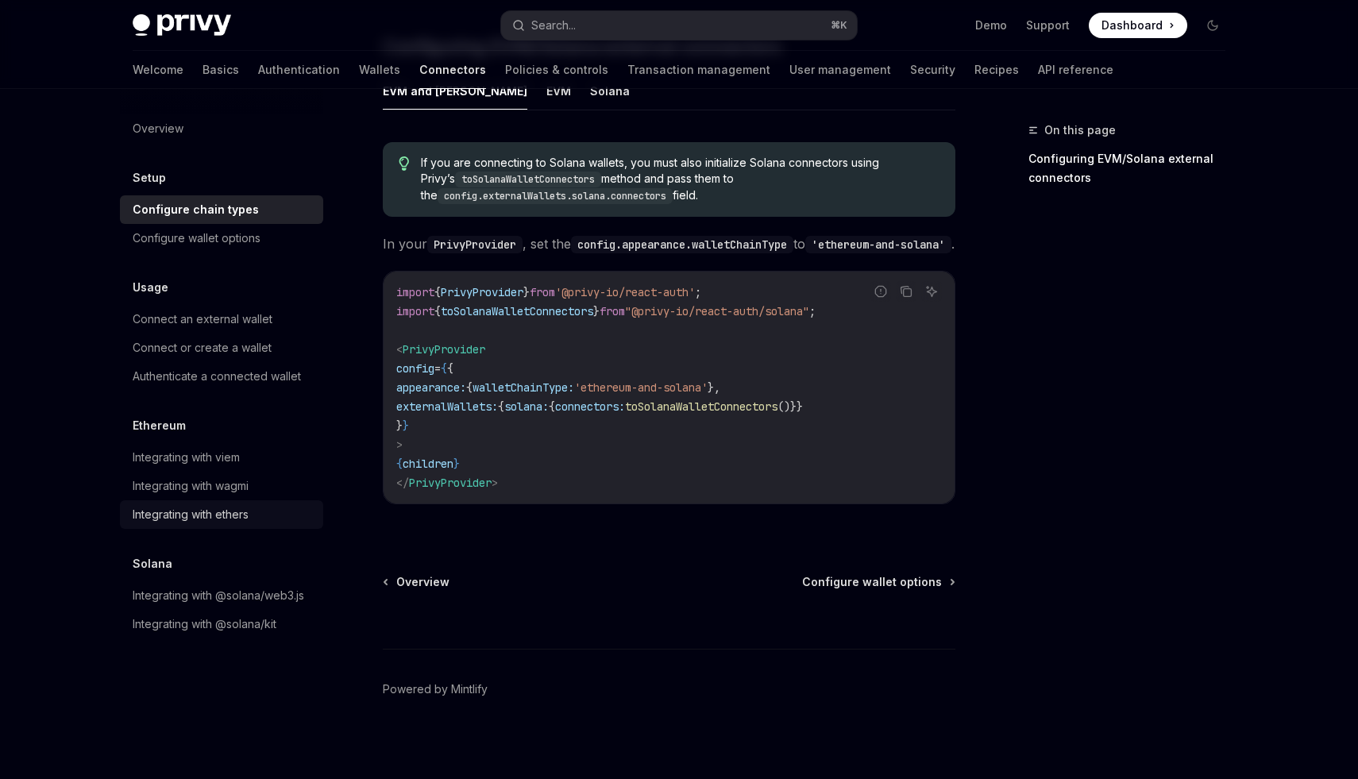
click at [223, 512] on div "Integrating with ethers" at bounding box center [191, 514] width 116 height 19
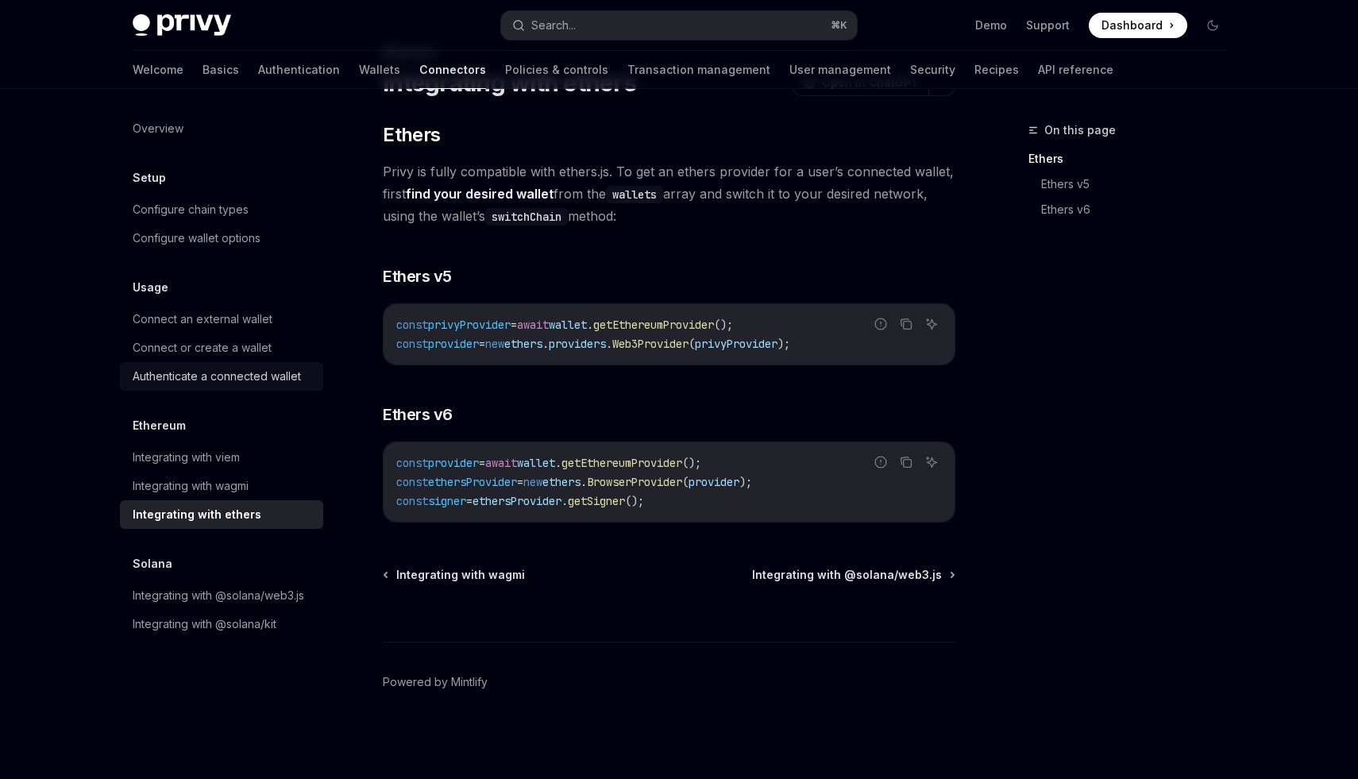
click at [225, 385] on div "Authenticate a connected wallet" at bounding box center [217, 376] width 168 height 19
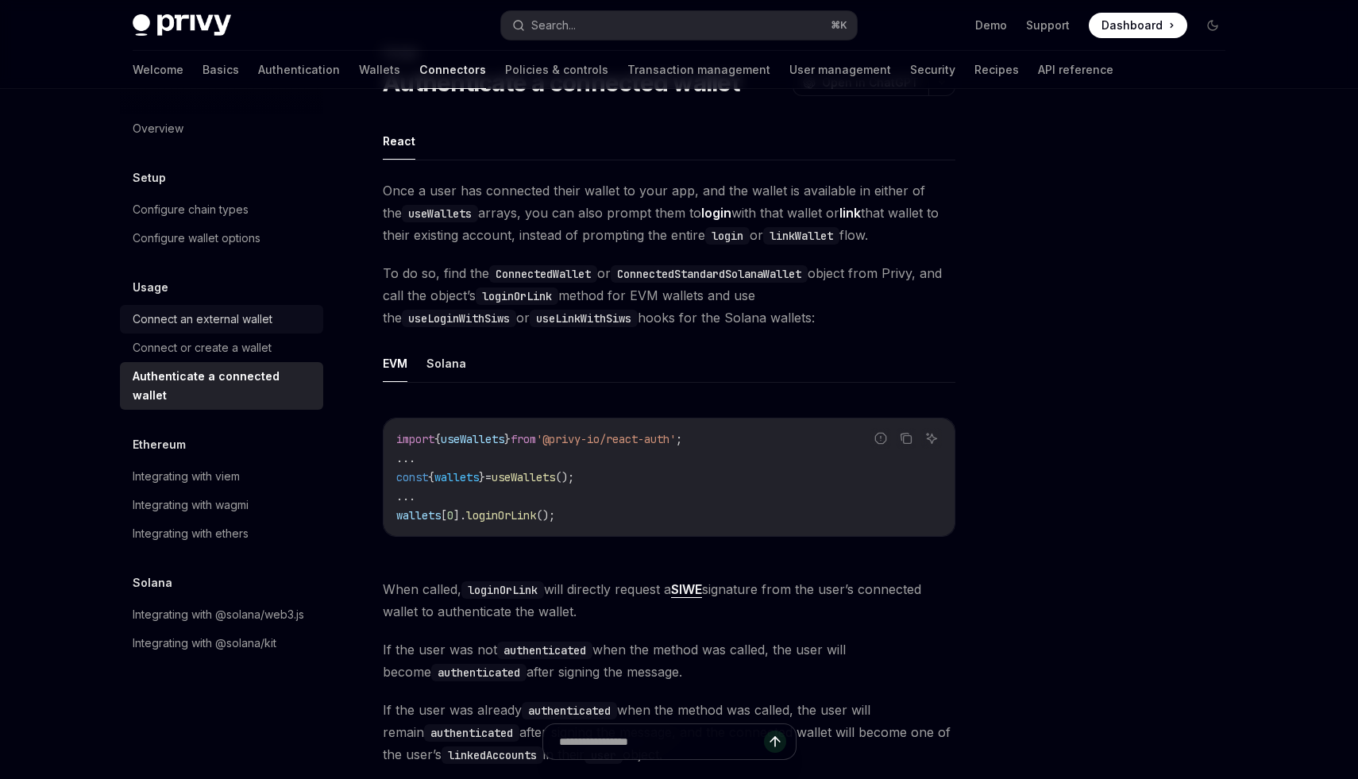
click at [237, 316] on div "Connect an external wallet" at bounding box center [203, 319] width 140 height 19
type textarea "*"
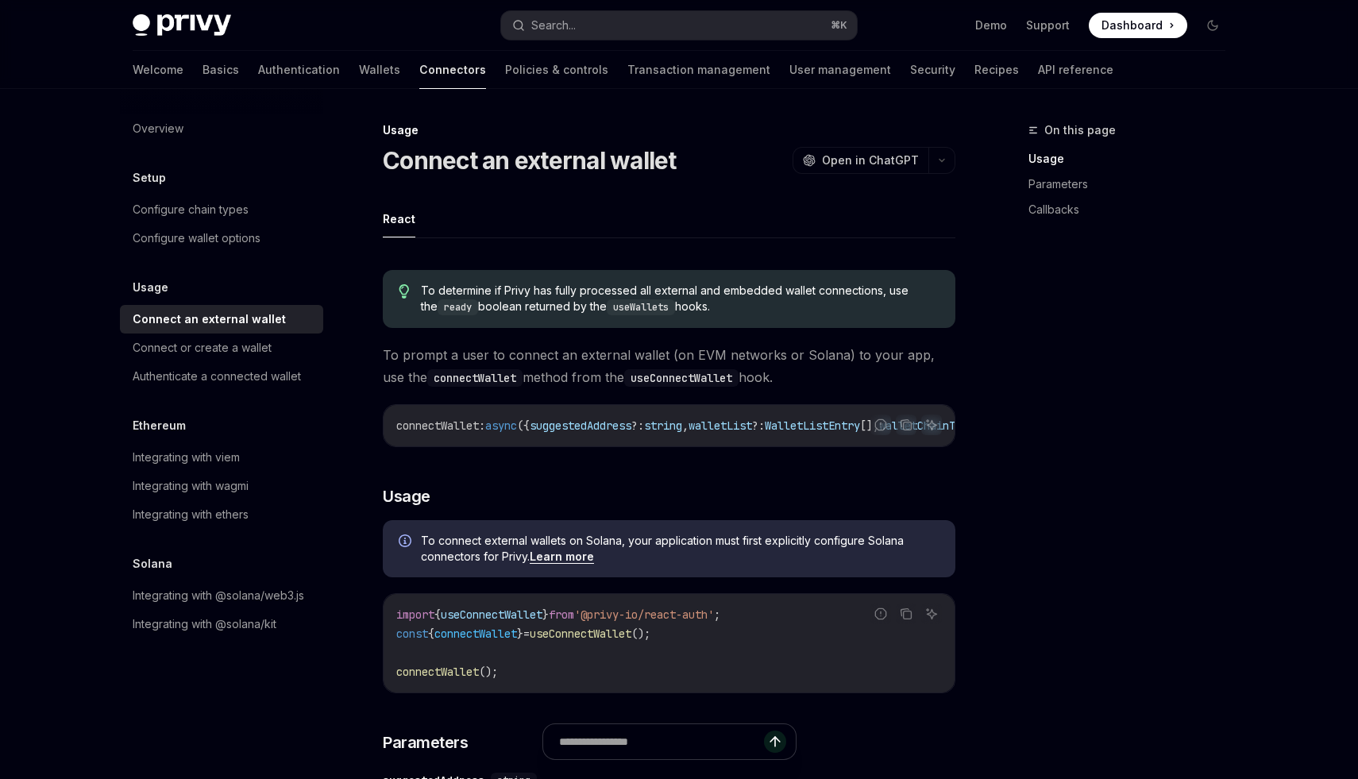
click at [843, 168] on span "Open in ChatGPT" at bounding box center [870, 161] width 97 height 16
click at [940, 168] on button "button" at bounding box center [942, 160] width 27 height 27
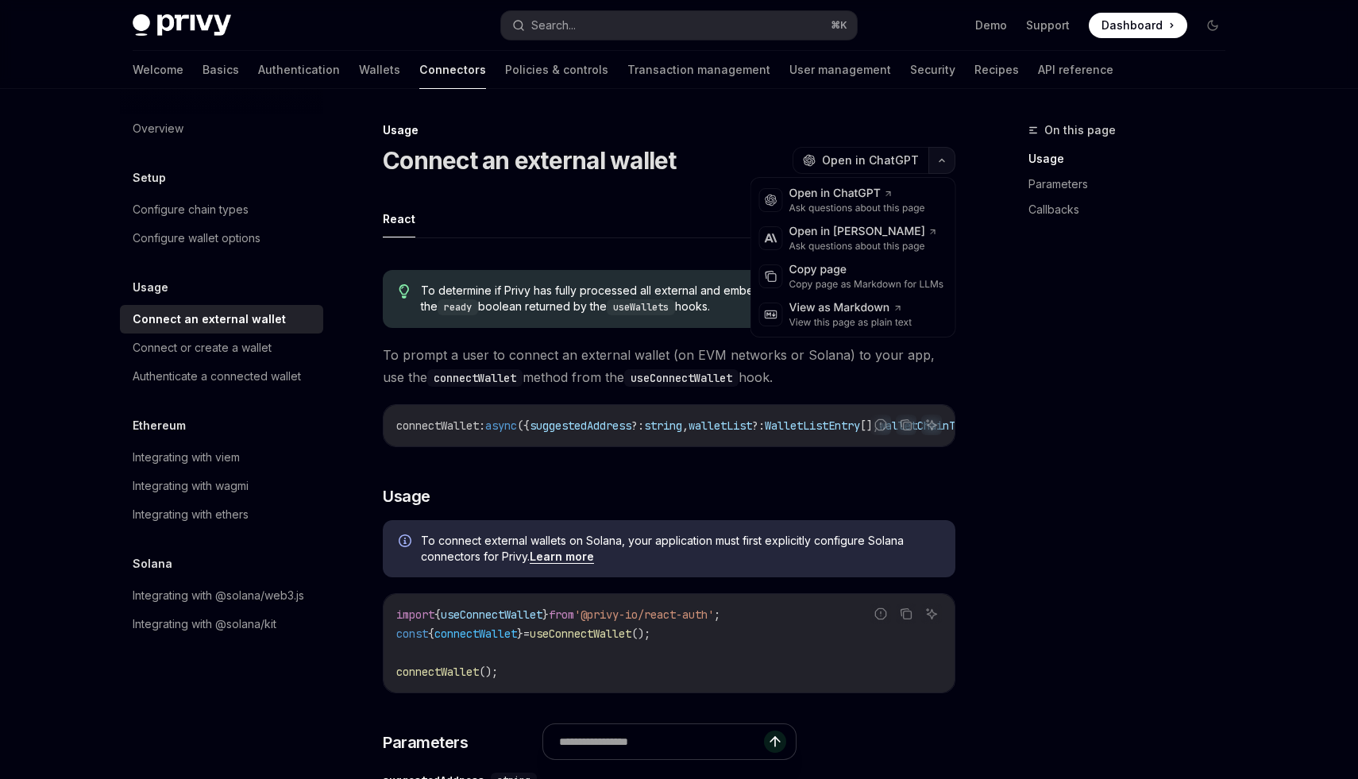
click at [940, 168] on button "button" at bounding box center [942, 160] width 27 height 27
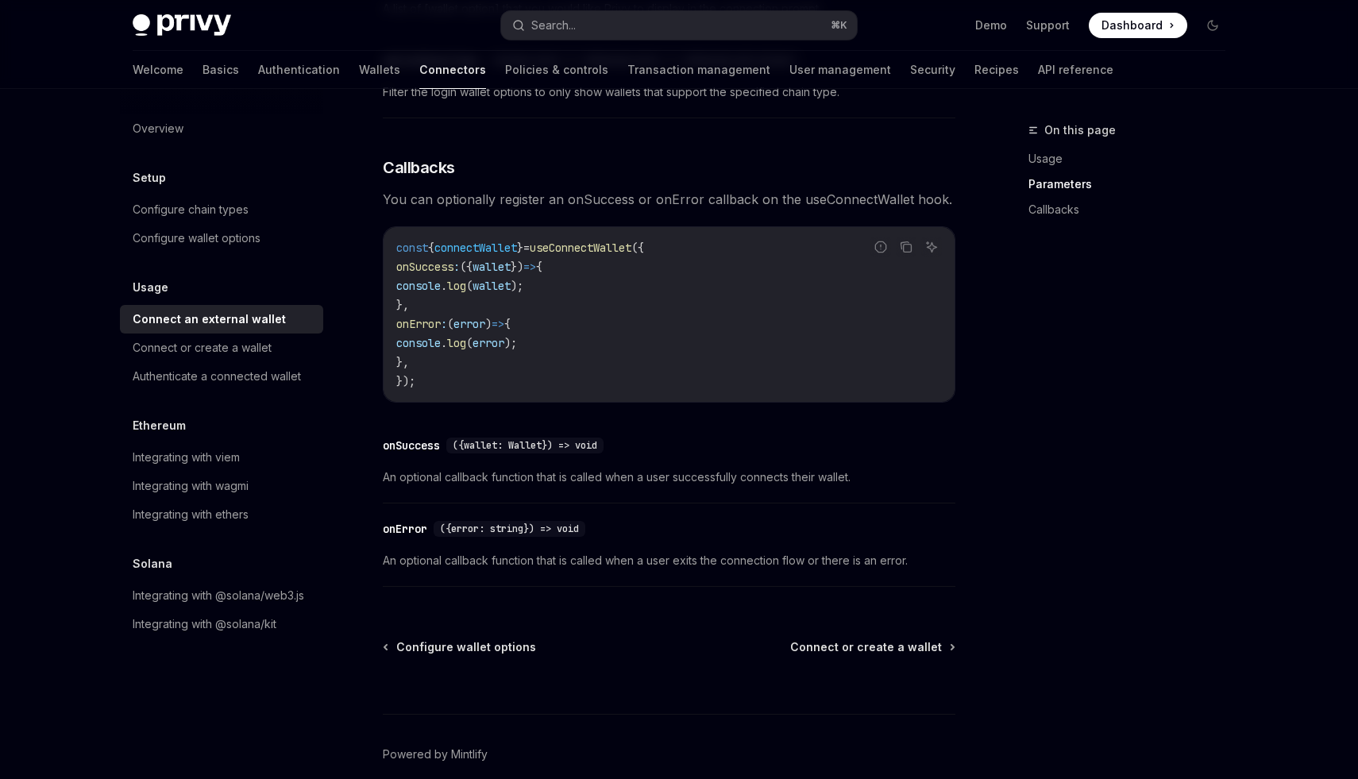
scroll to position [935, 0]
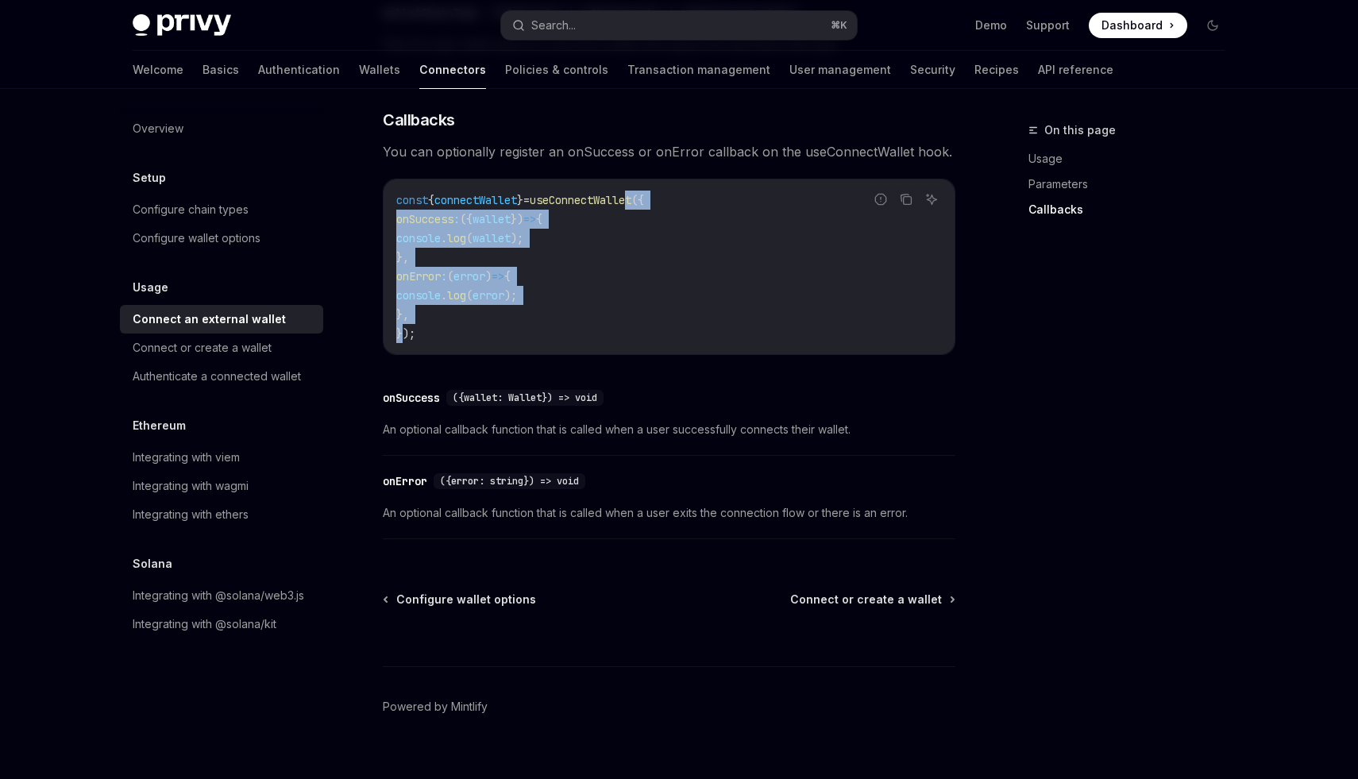
drag, startPoint x: 404, startPoint y: 341, endPoint x: 653, endPoint y: 210, distance: 281.1
click at [653, 210] on code "const { connectWallet } = useConnectWallet ({ onSuccess : ({ wallet }) => { con…" at bounding box center [669, 267] width 546 height 153
click at [632, 207] on span "useConnectWallet" at bounding box center [581, 200] width 102 height 14
drag, startPoint x: 398, startPoint y: 214, endPoint x: 493, endPoint y: 342, distance: 160.1
click at [493, 342] on code "const { connectWallet } = useConnectWallet ({ onSuccess : ({ wallet }) => { con…" at bounding box center [669, 267] width 546 height 153
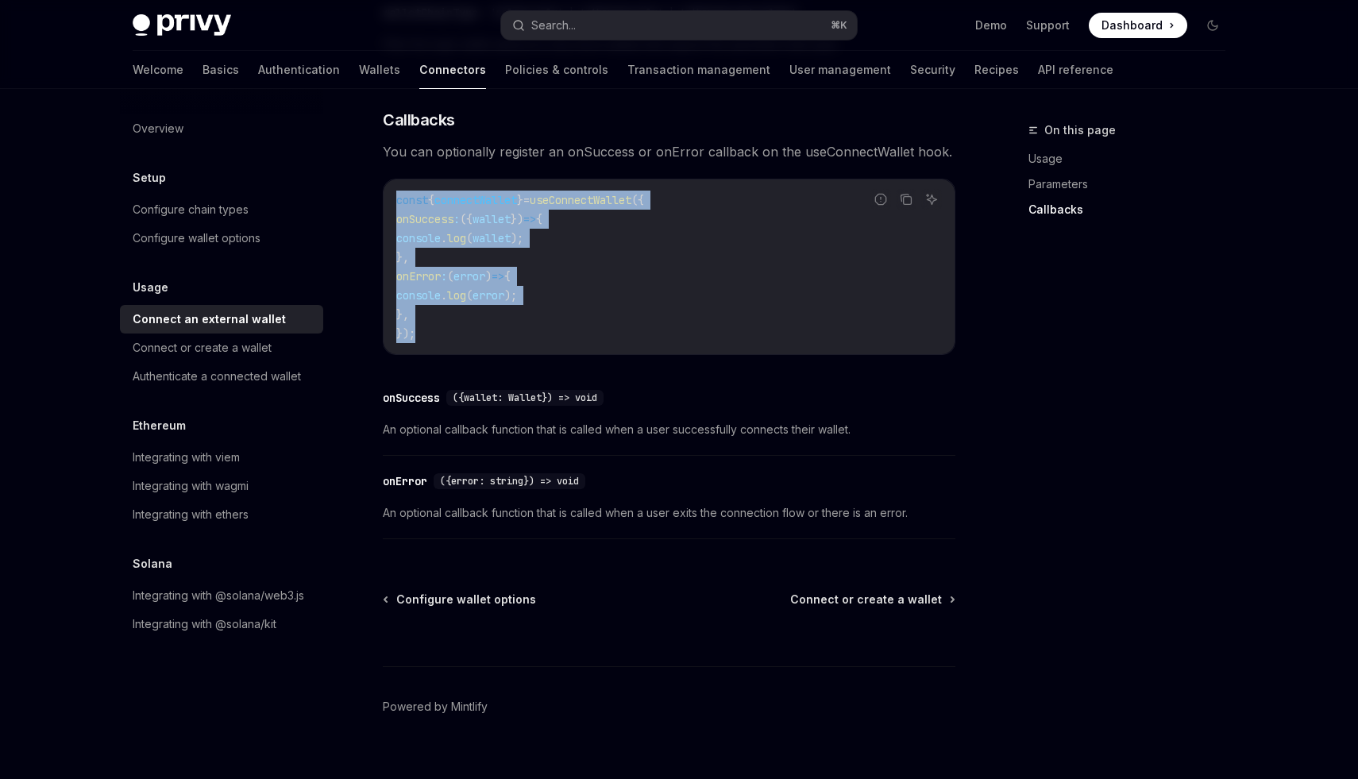
copy code "const { connectWallet } = useConnectWallet ({ onSuccess : ({ wallet }) => { con…"
click at [435, 715] on link "Powered by Mintlify" at bounding box center [435, 707] width 105 height 16
click at [1044, 25] on link "Support" at bounding box center [1048, 25] width 44 height 16
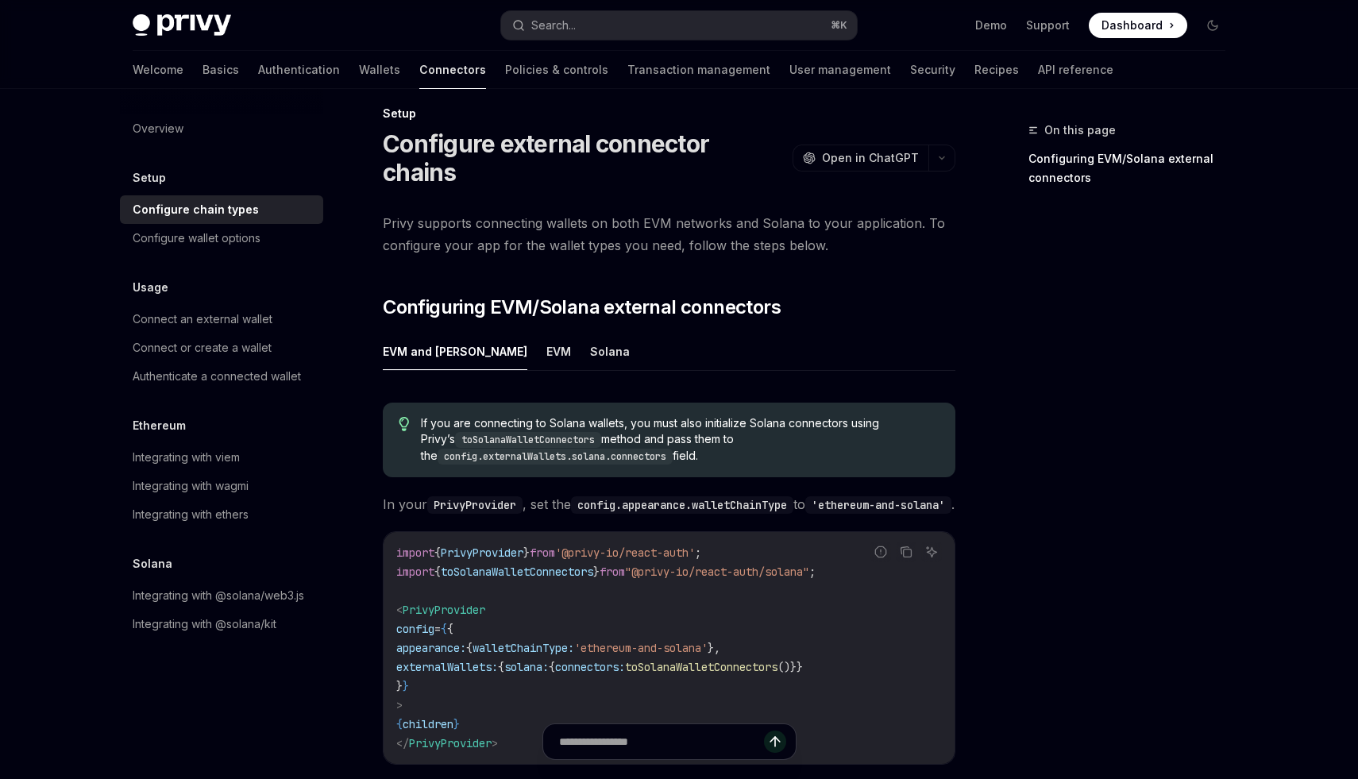
scroll to position [21, 0]
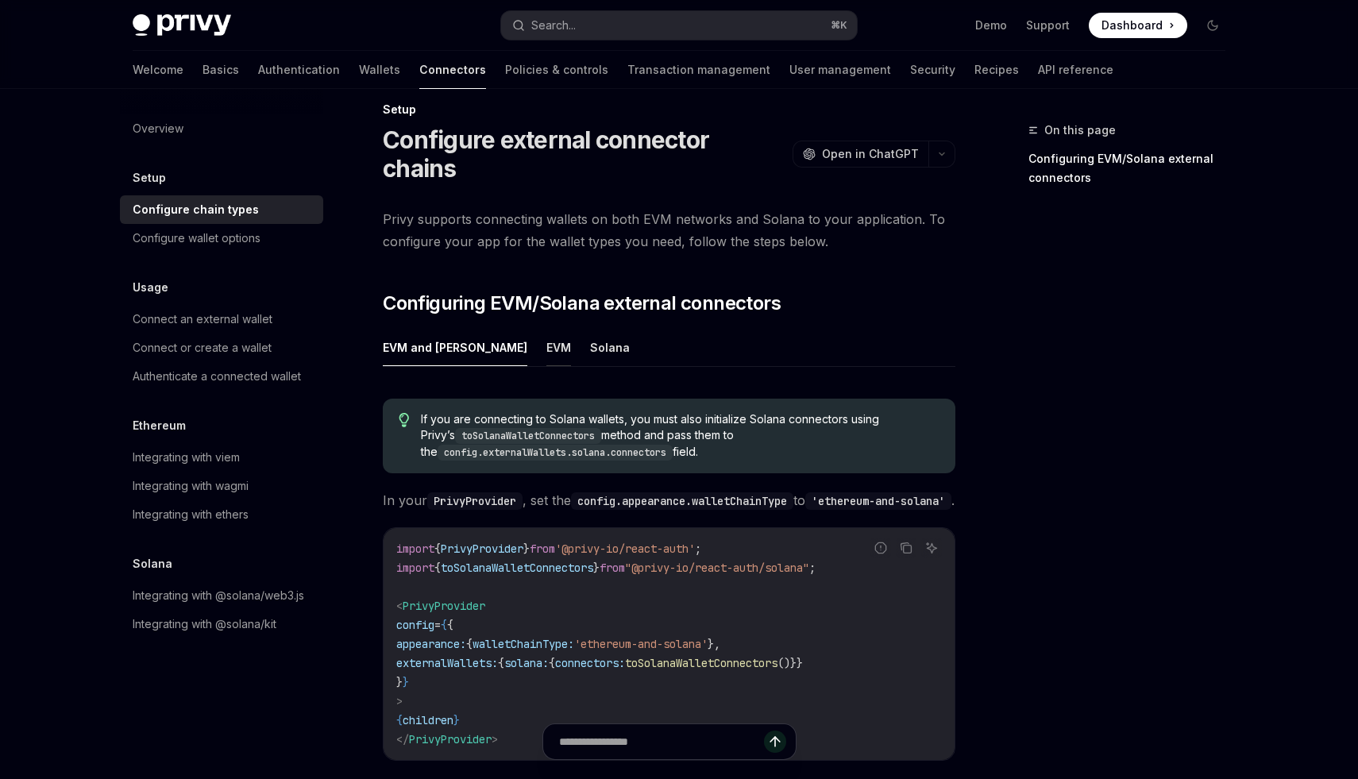
click at [547, 329] on button "EVM" at bounding box center [559, 347] width 25 height 37
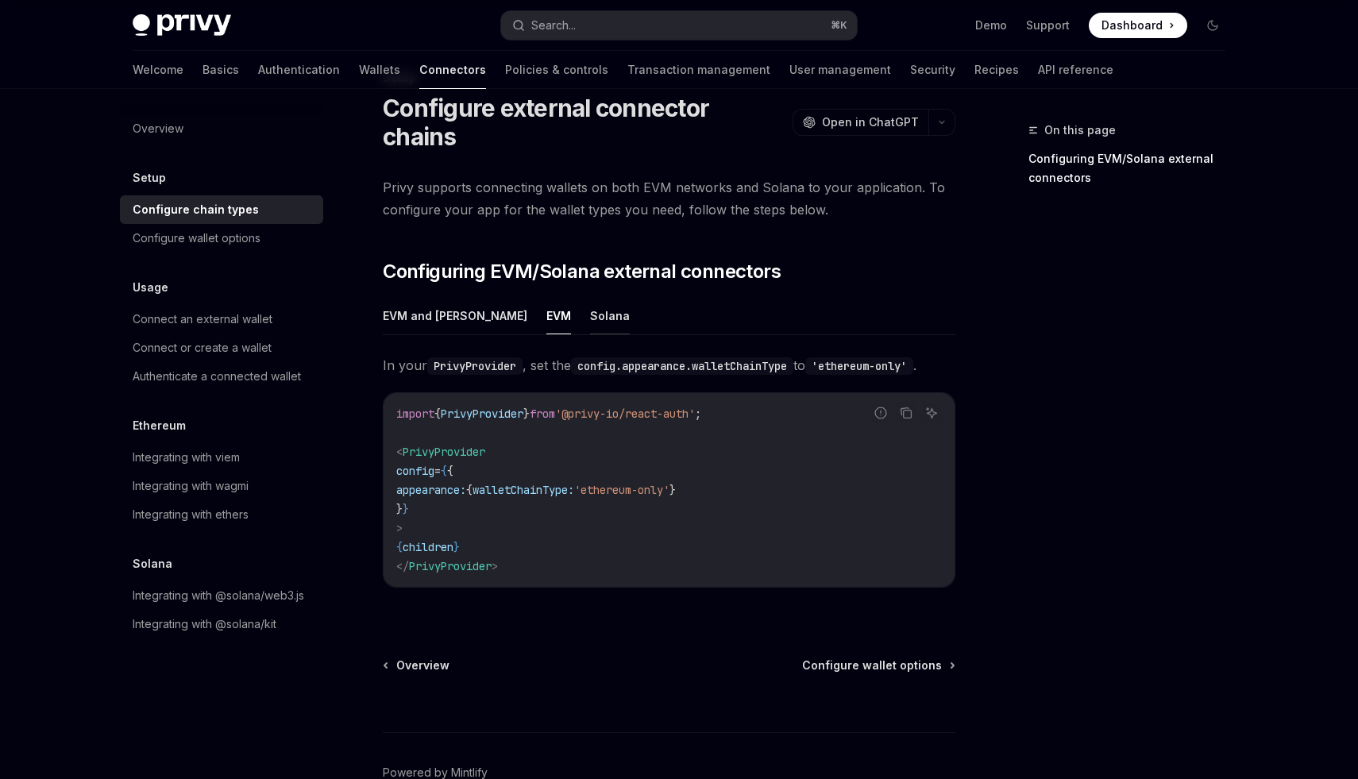
scroll to position [114, 0]
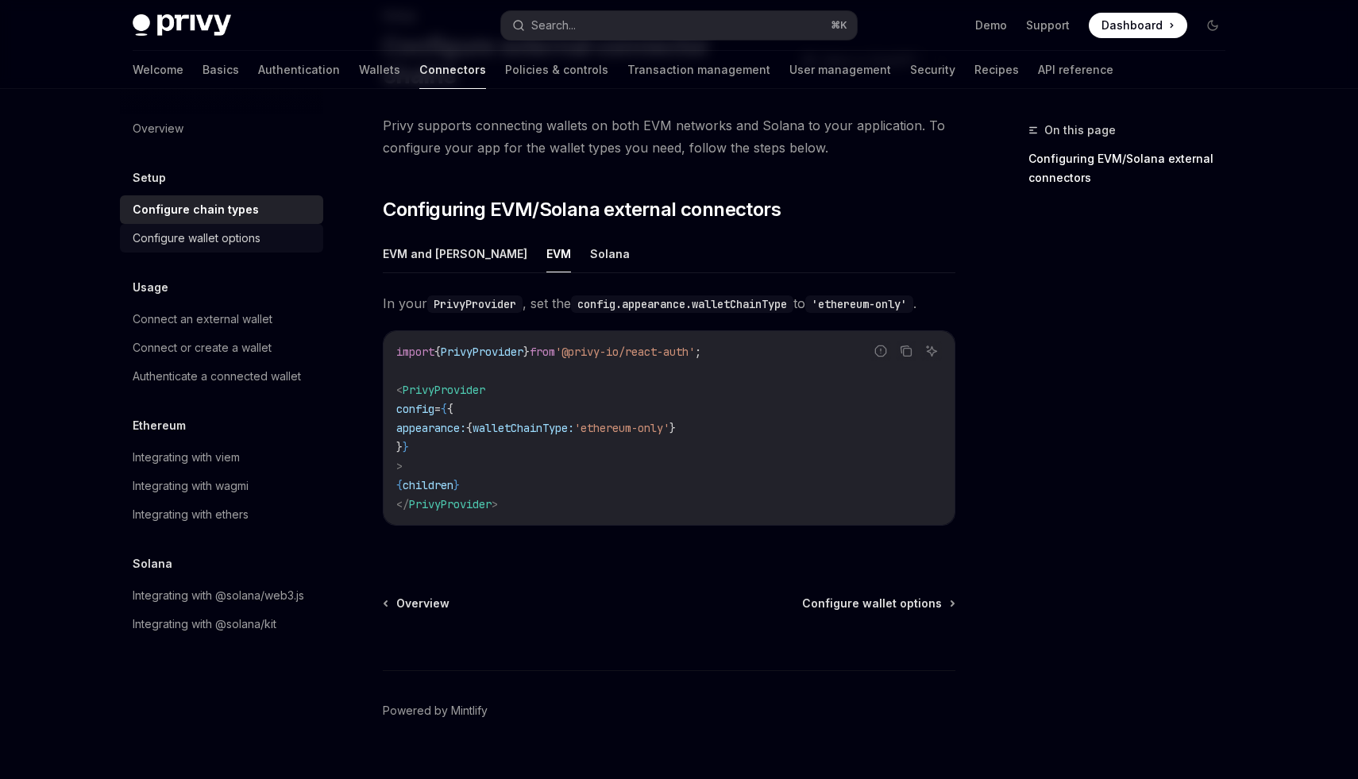
click at [197, 248] on link "Configure wallet options" at bounding box center [221, 238] width 203 height 29
type textarea "*"
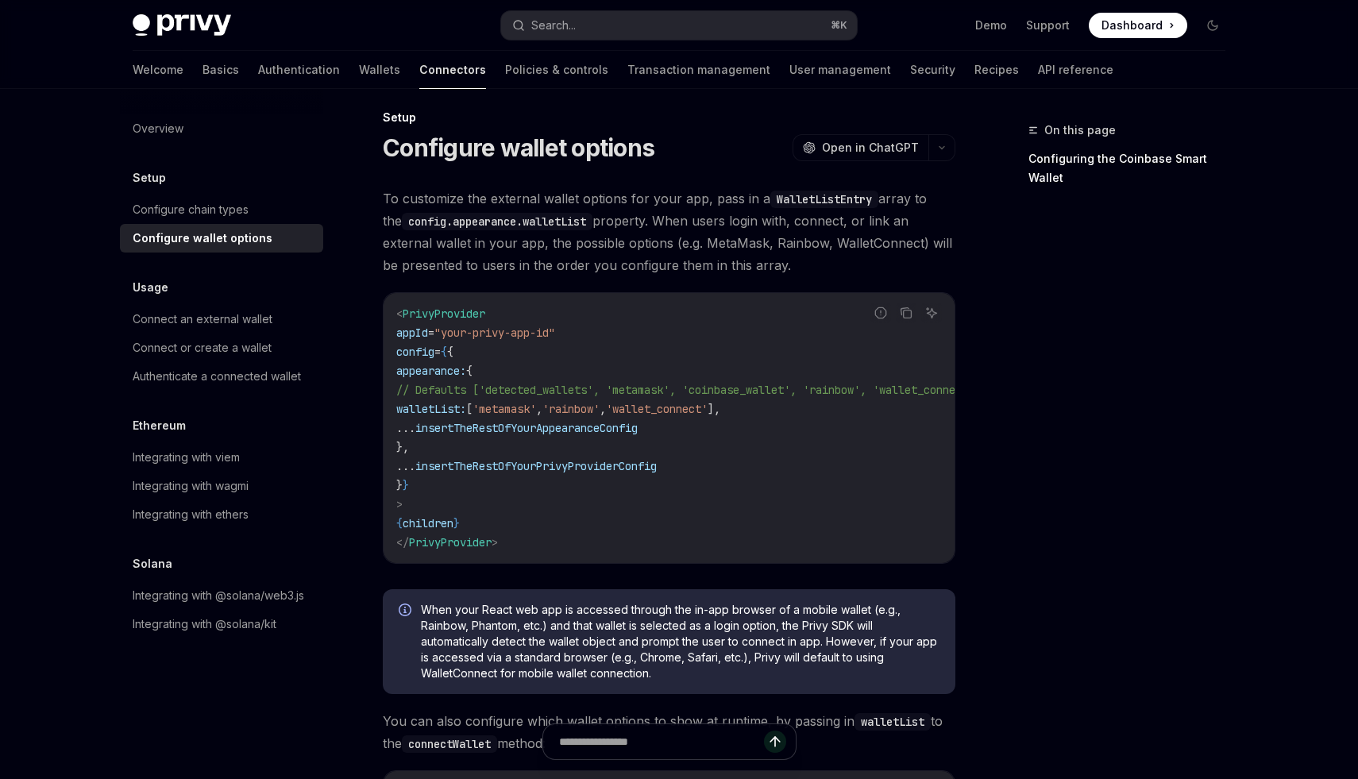
scroll to position [310, 0]
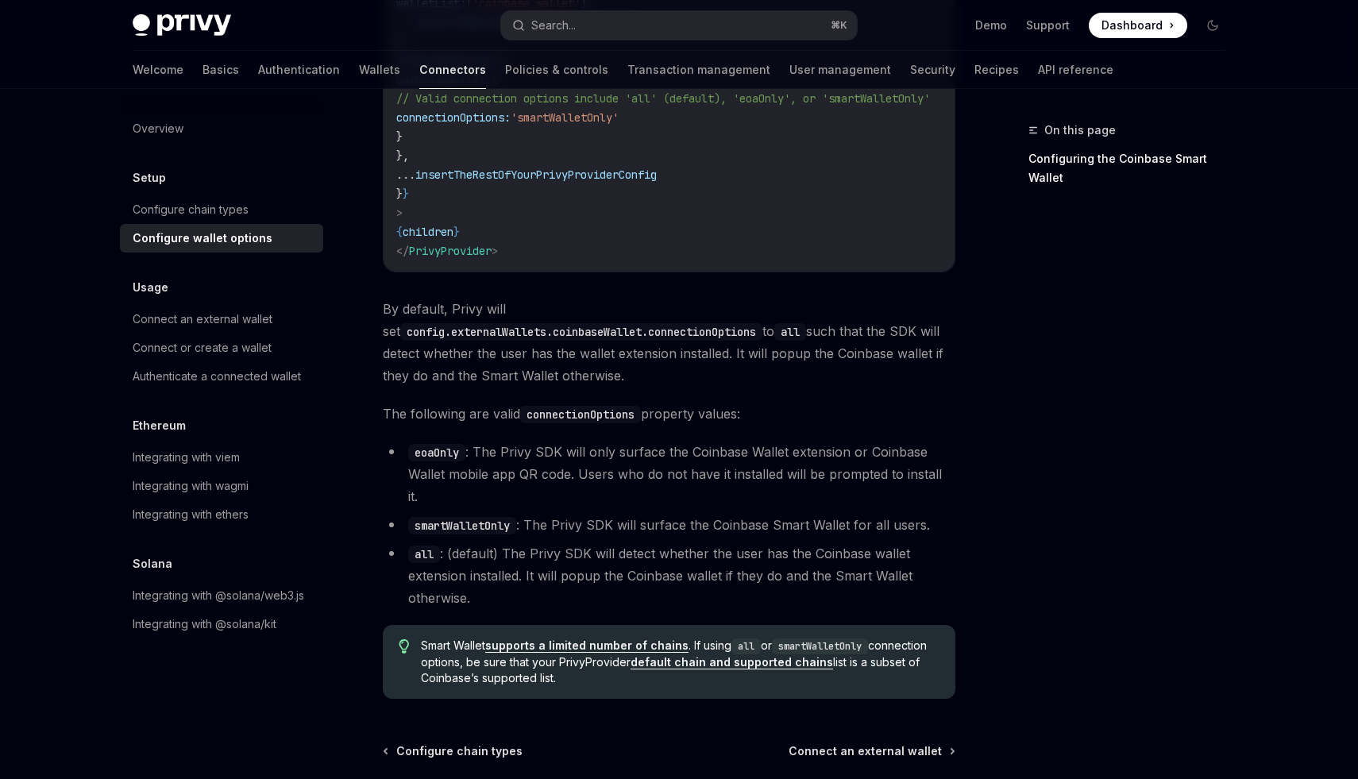
scroll to position [2247, 0]
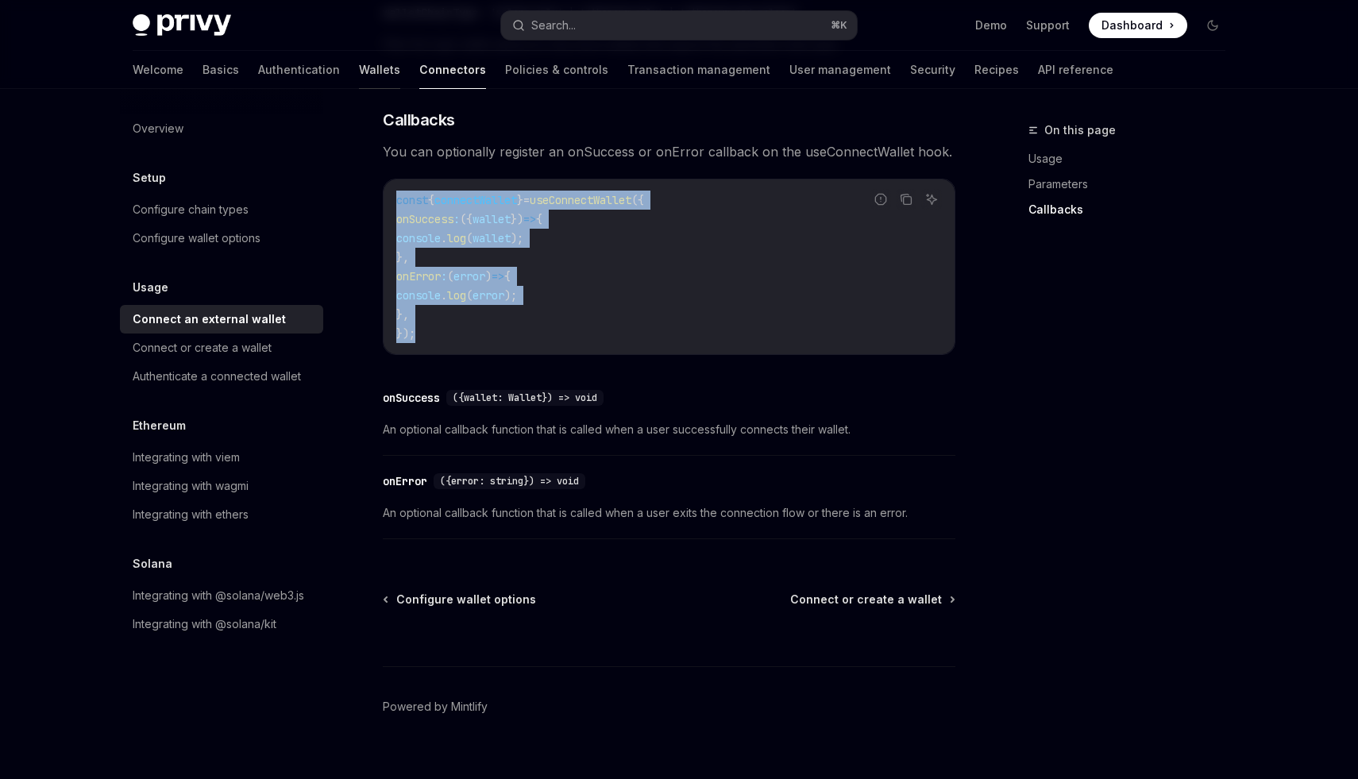
click at [359, 75] on link "Wallets" at bounding box center [379, 70] width 41 height 38
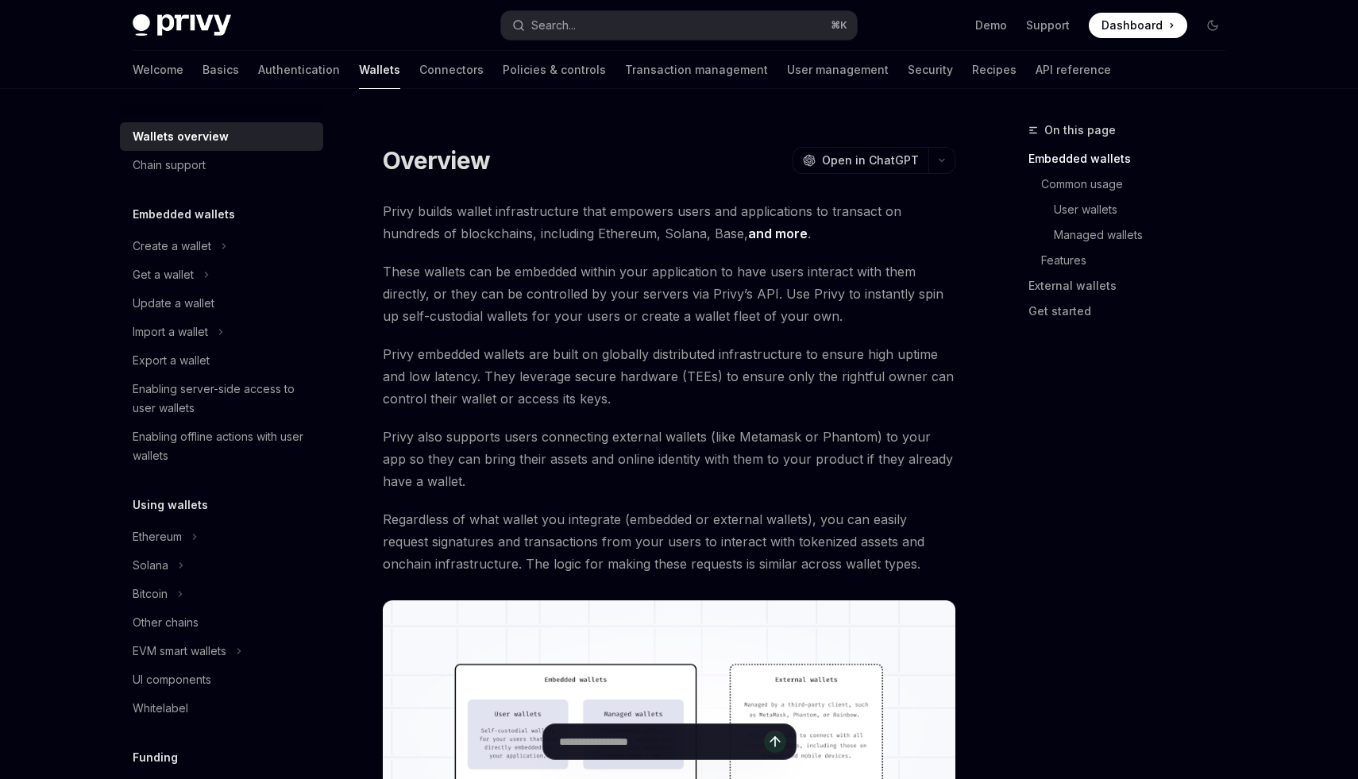
scroll to position [585, 0]
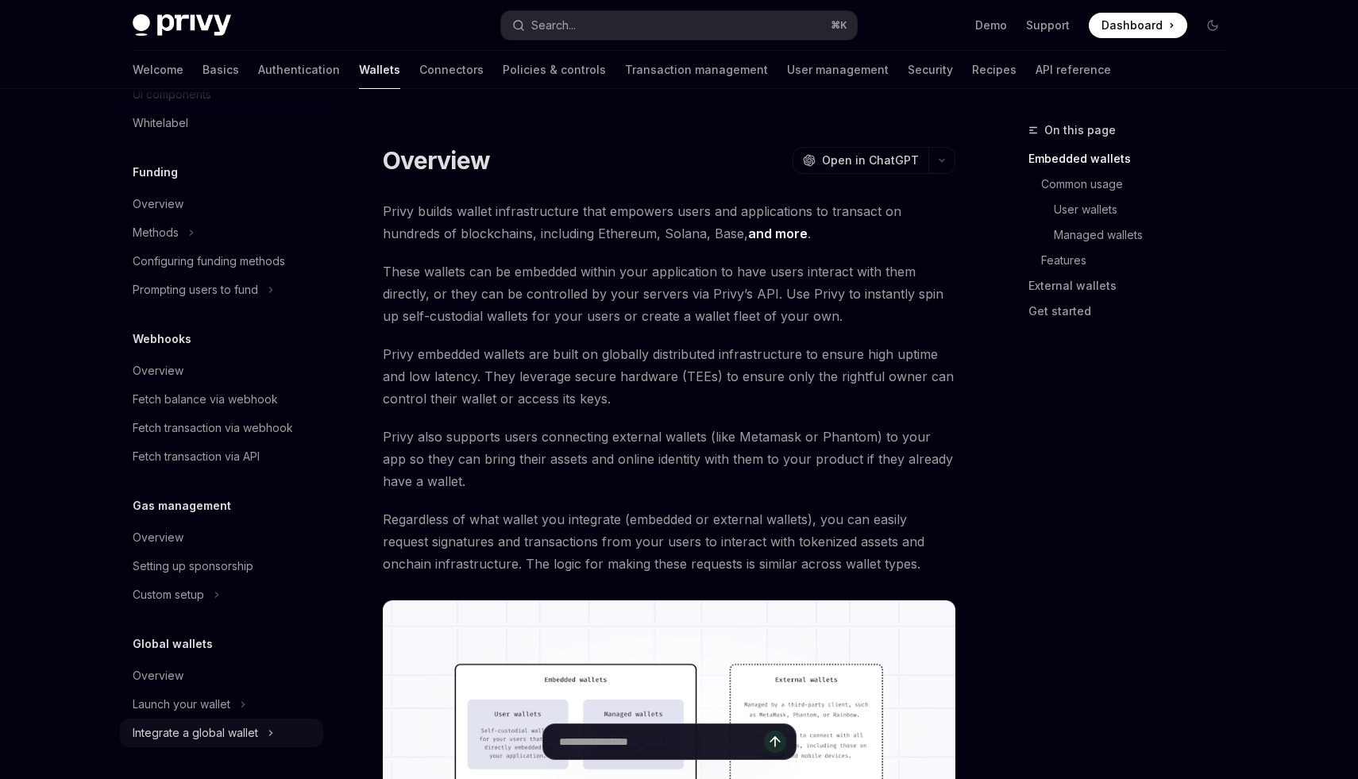
click at [152, 734] on div "Integrate a global wallet" at bounding box center [196, 733] width 126 height 19
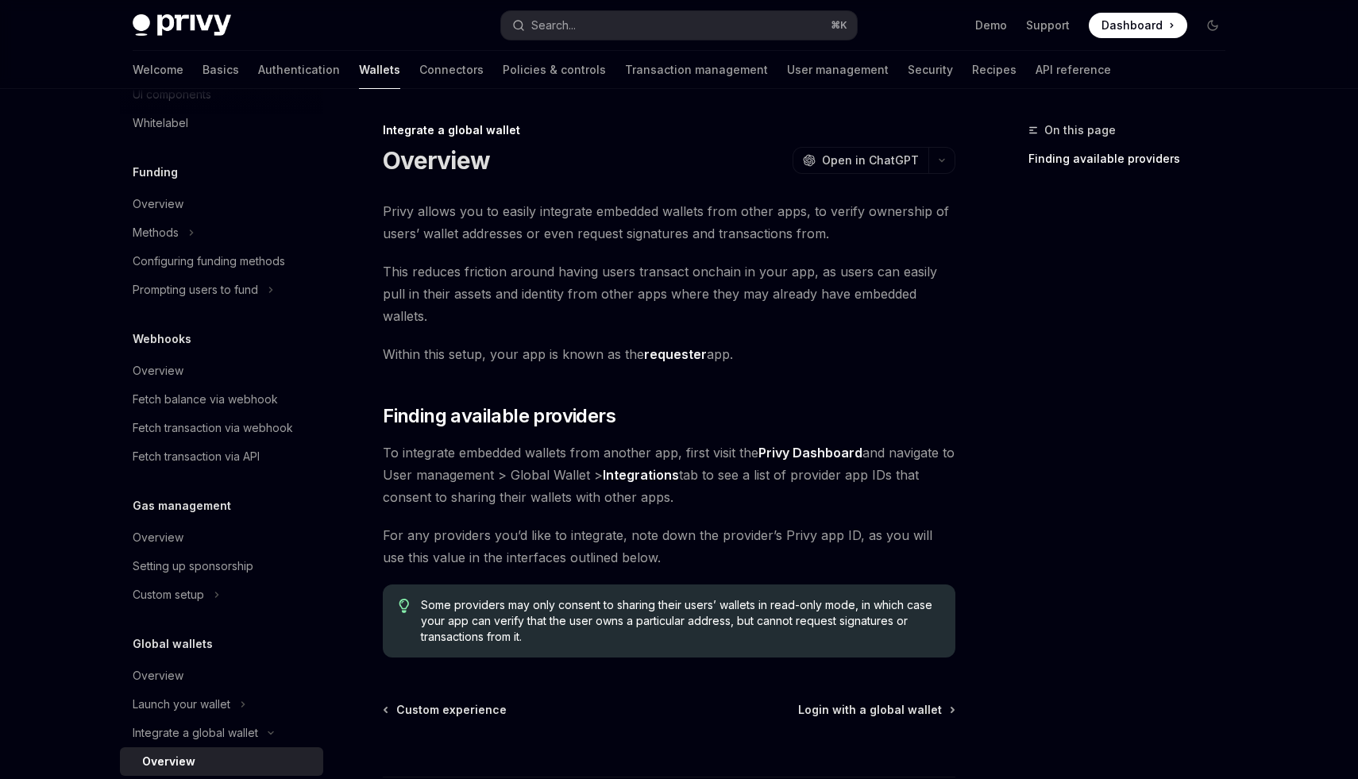
scroll to position [113, 0]
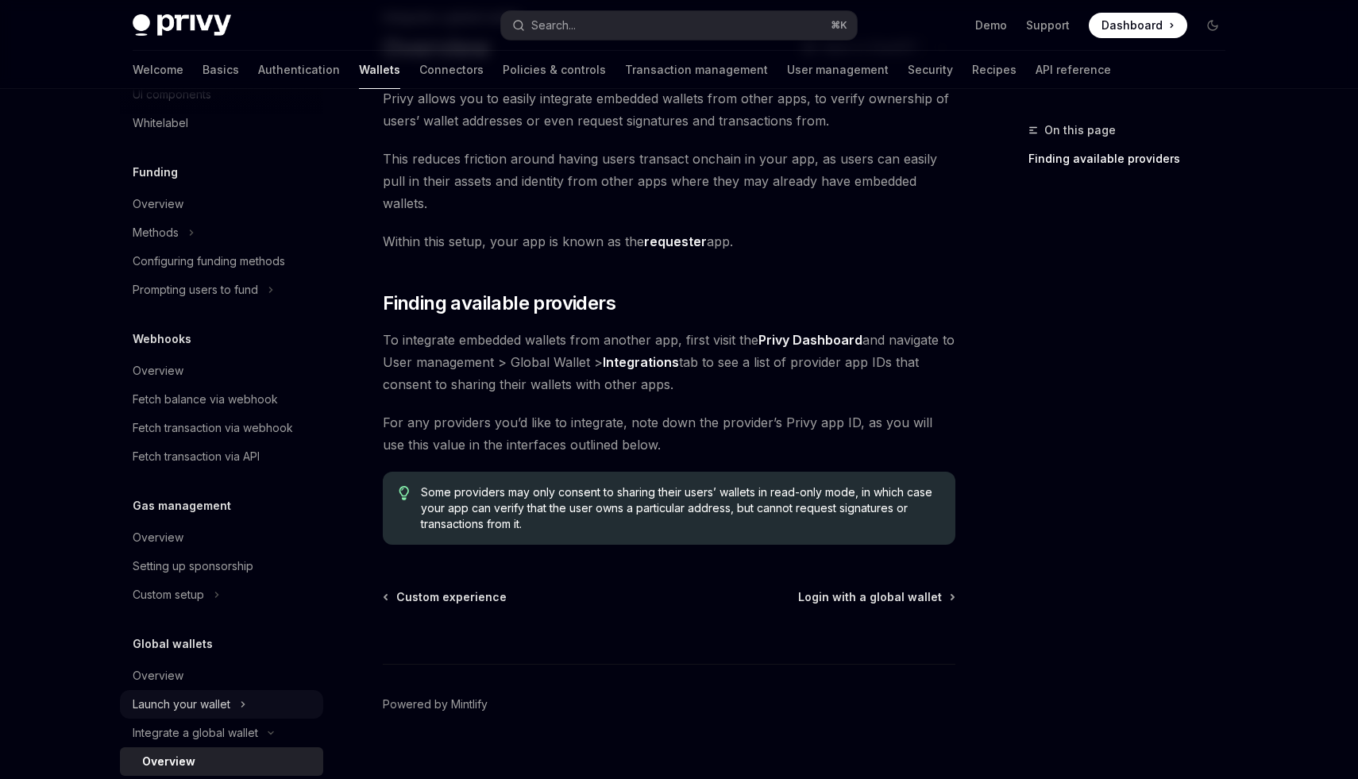
click at [198, 708] on div "Launch your wallet" at bounding box center [182, 704] width 98 height 19
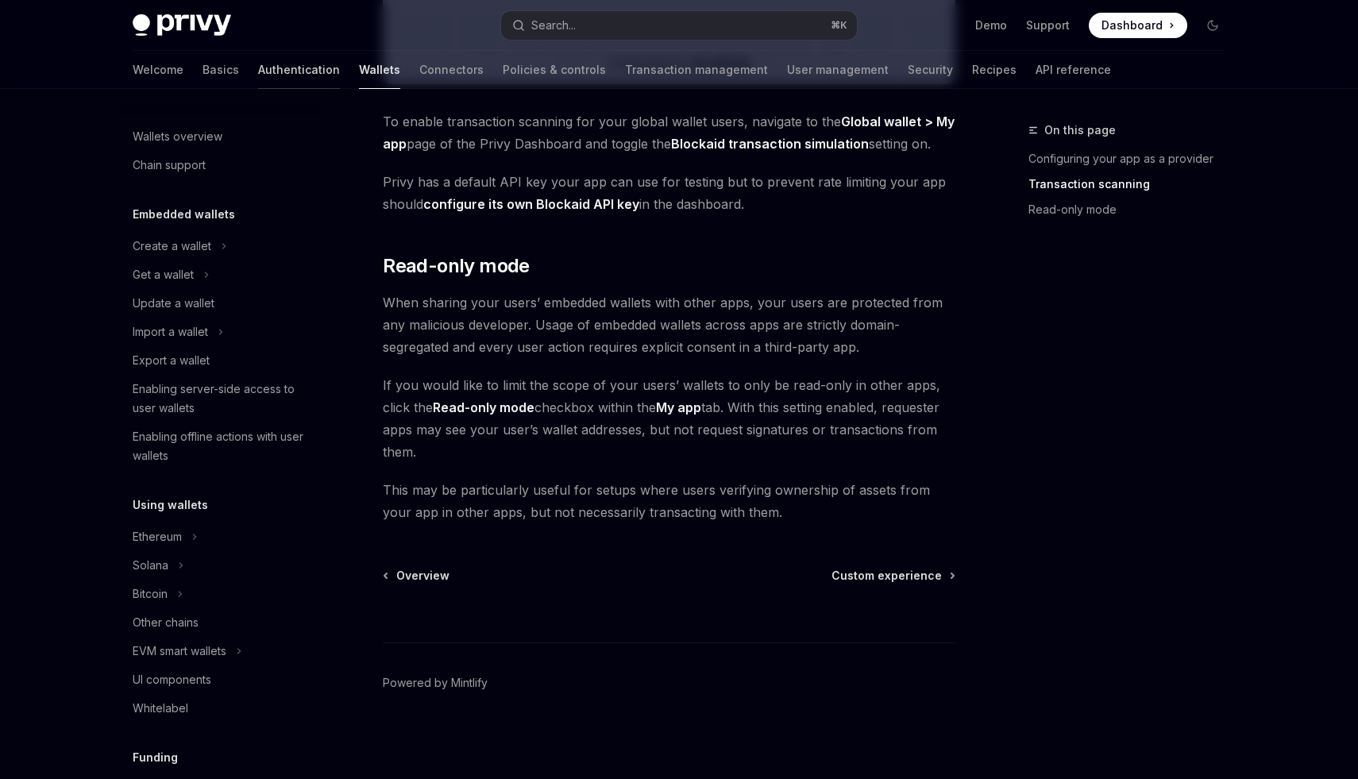
click at [258, 76] on link "Authentication" at bounding box center [299, 70] width 82 height 38
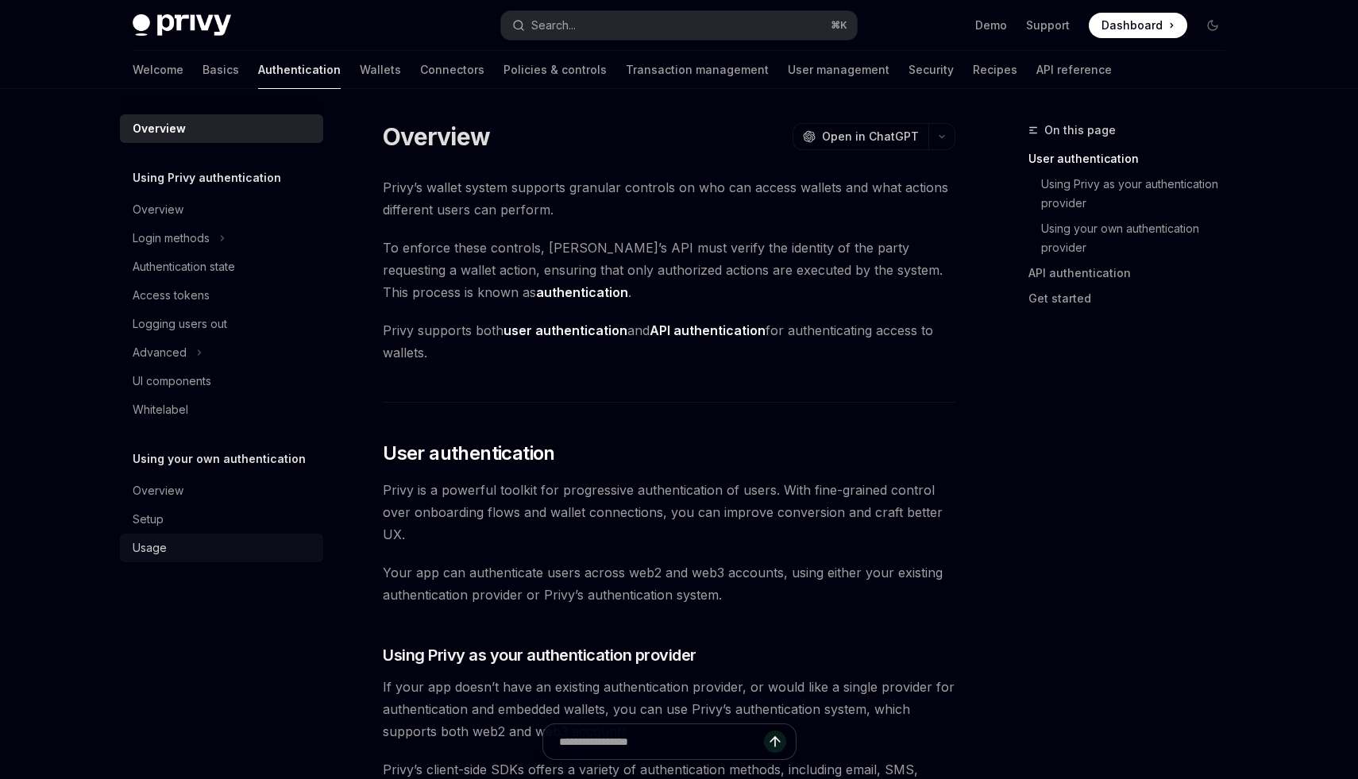
click at [165, 553] on div "Usage" at bounding box center [150, 548] width 34 height 19
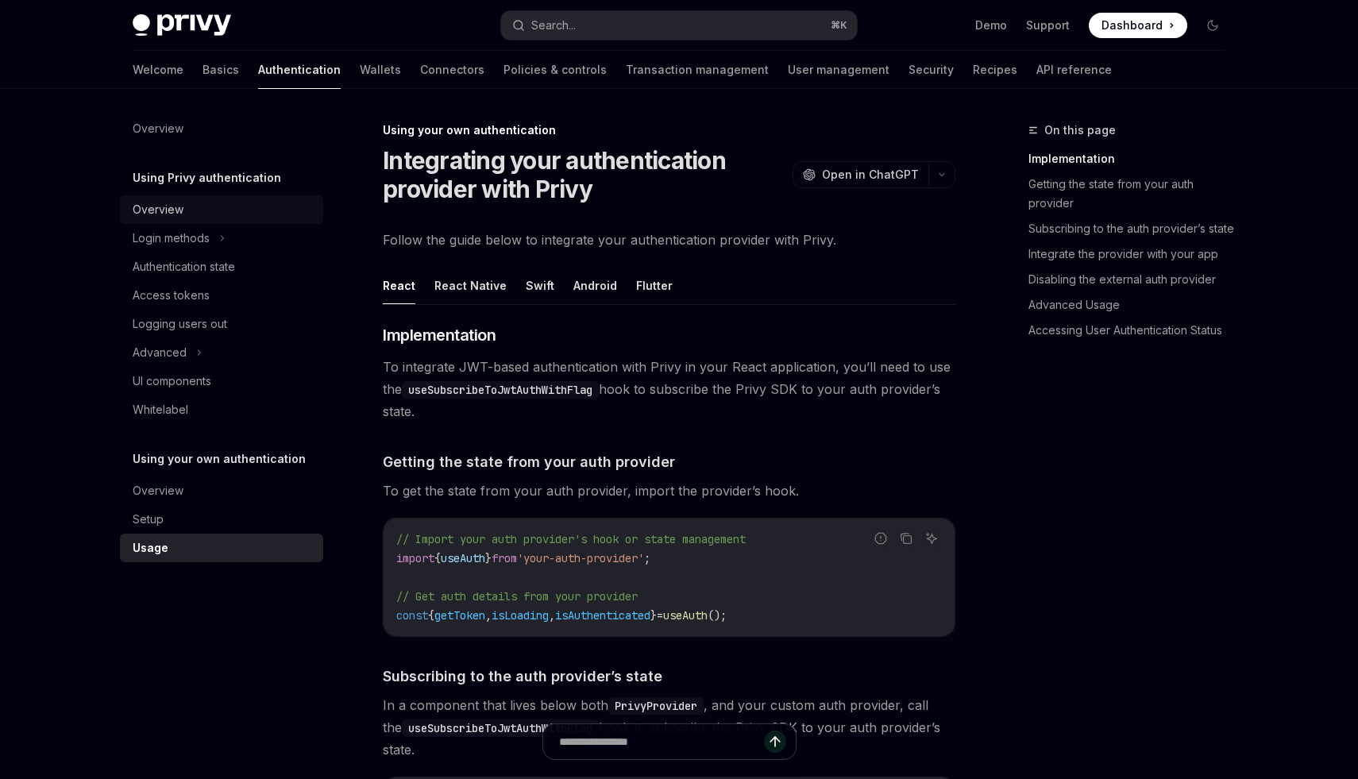
click at [191, 214] on div "Overview" at bounding box center [223, 209] width 181 height 19
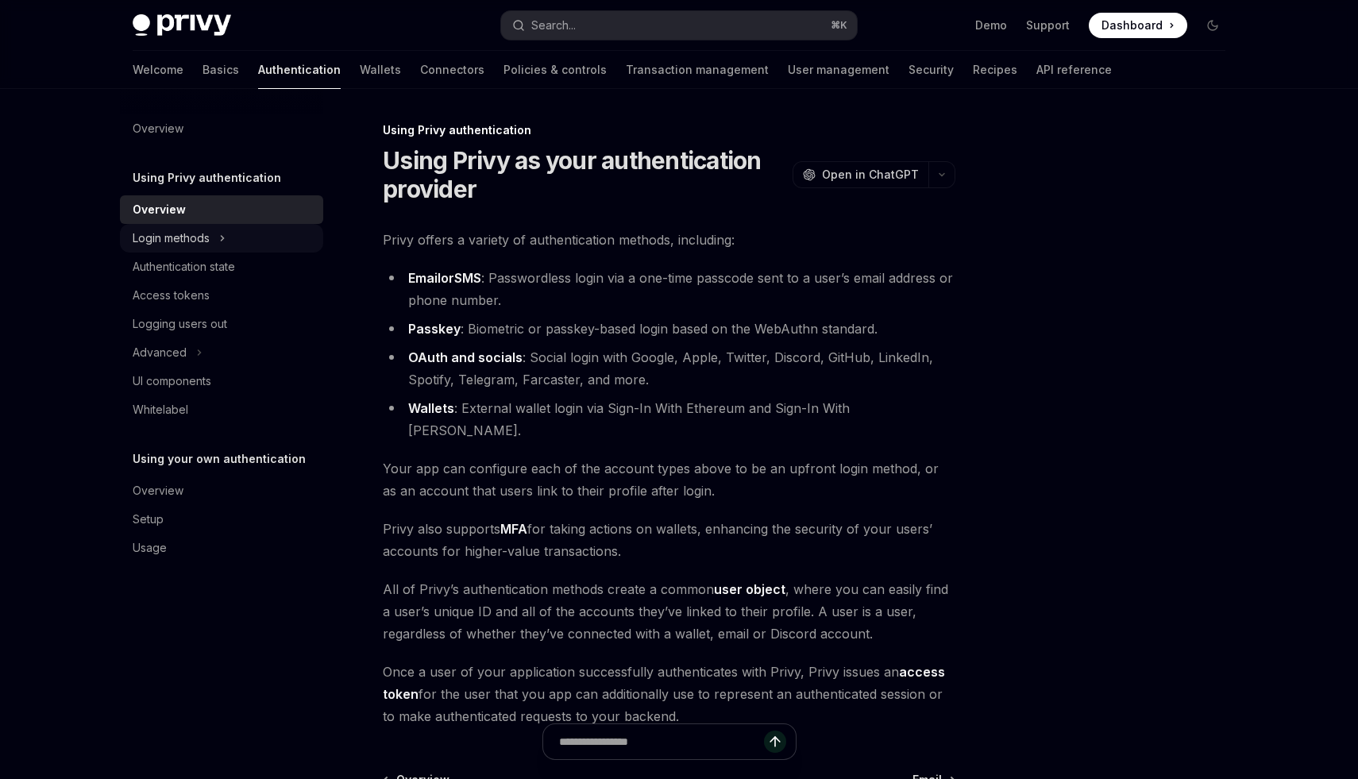
click at [186, 243] on div "Login methods" at bounding box center [171, 238] width 77 height 19
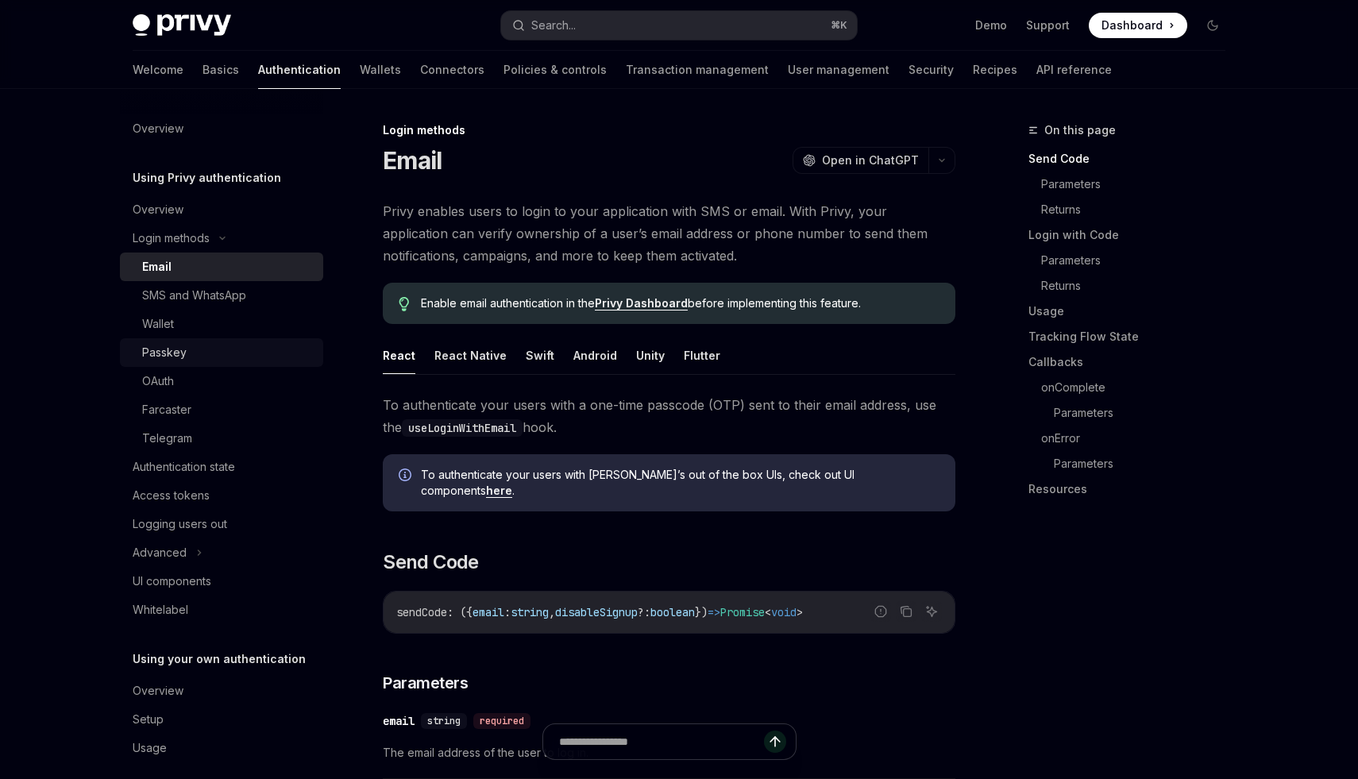
click at [168, 341] on link "Passkey" at bounding box center [221, 352] width 203 height 29
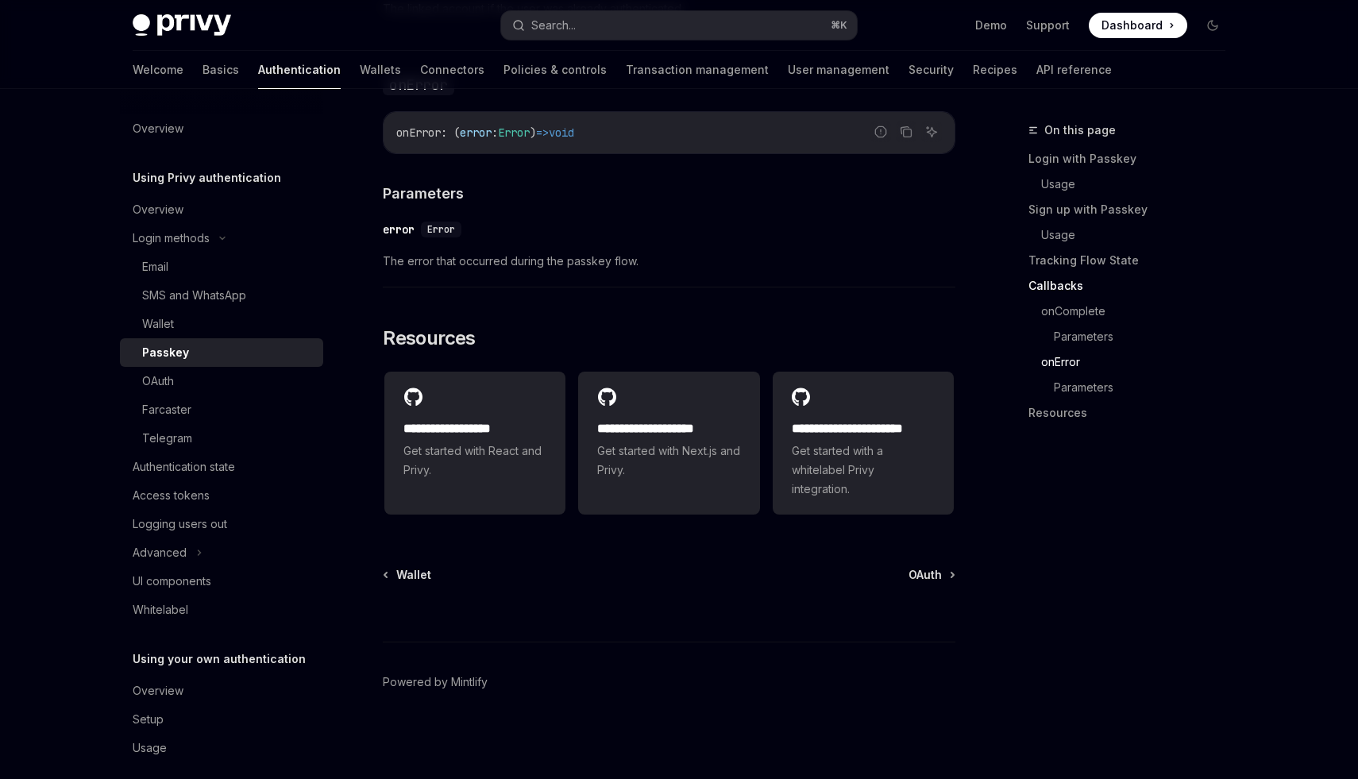
scroll to position [2695, 0]
click at [360, 68] on link "Wallets" at bounding box center [380, 70] width 41 height 38
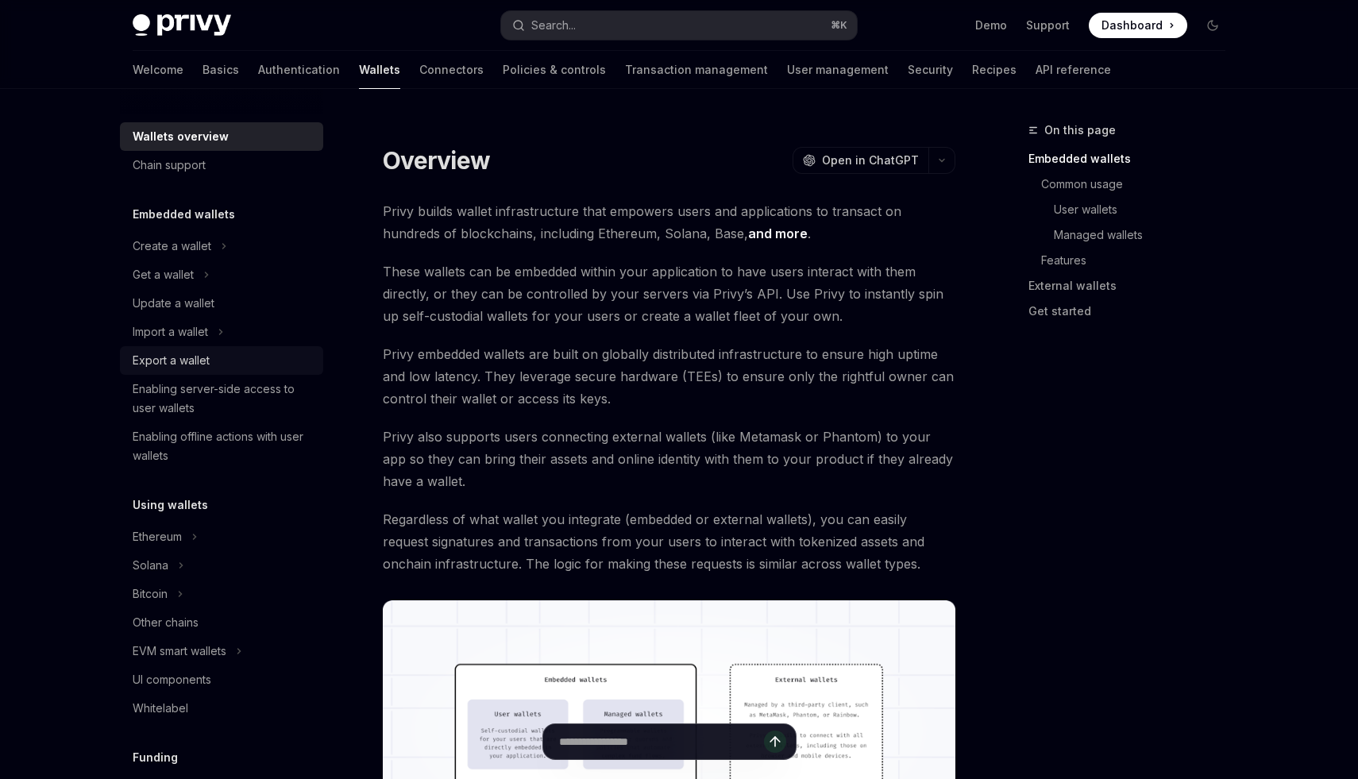
click at [211, 356] on div "Export a wallet" at bounding box center [223, 360] width 181 height 19
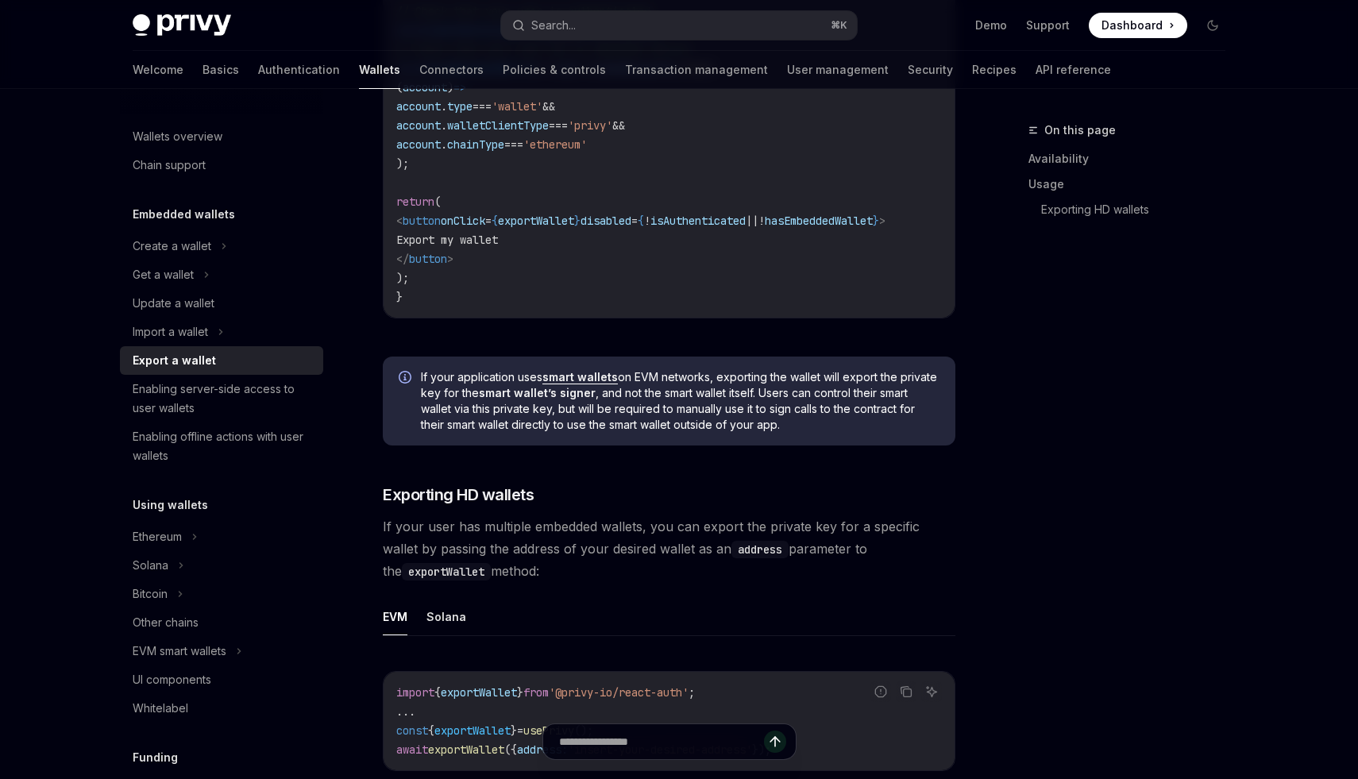
scroll to position [1547, 0]
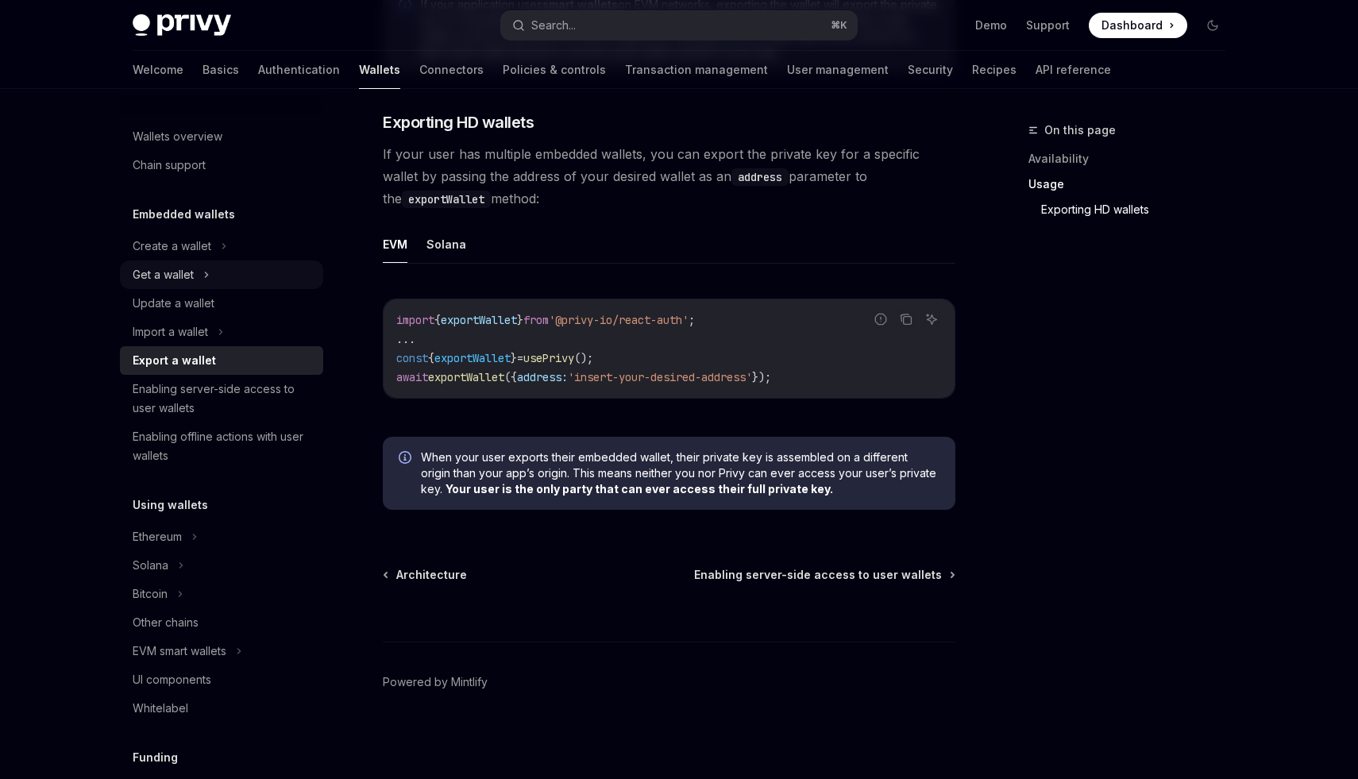
click at [170, 284] on div "Get a wallet" at bounding box center [221, 275] width 203 height 29
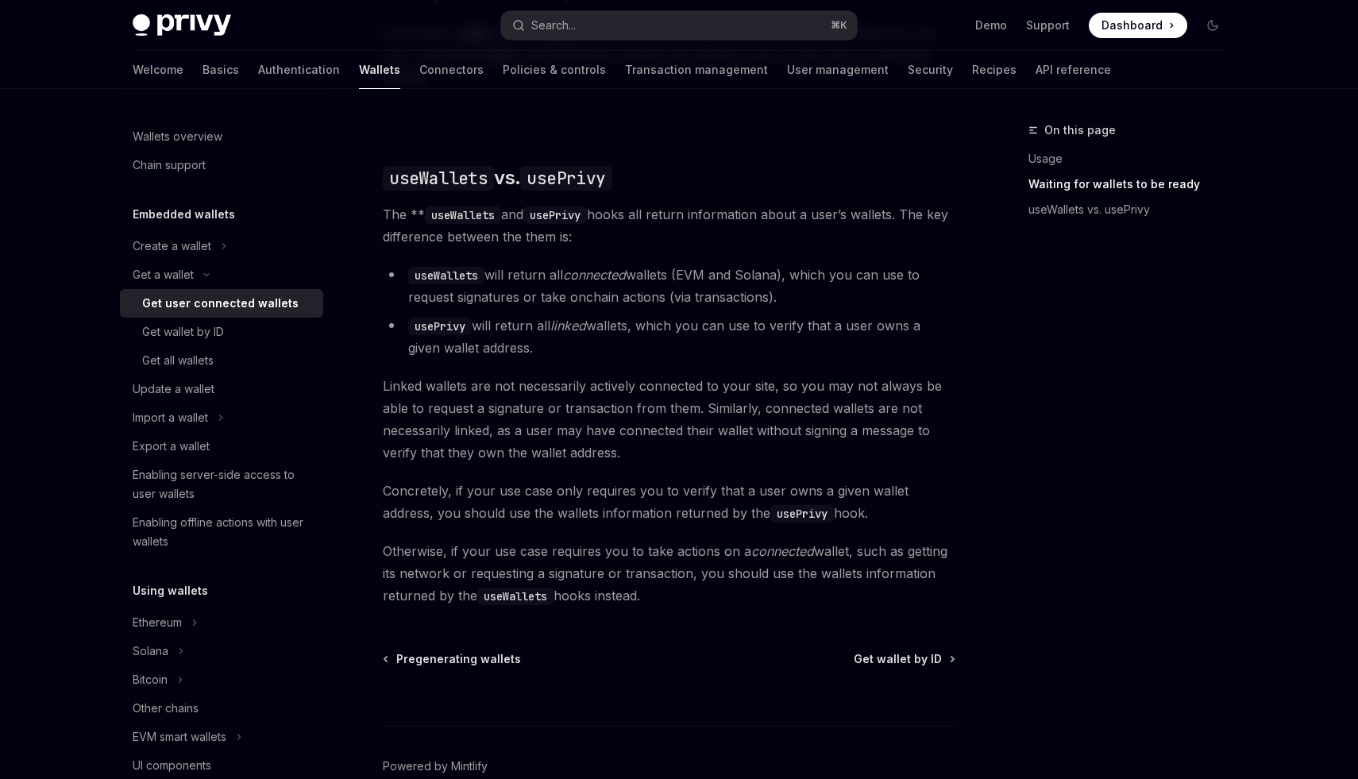
scroll to position [1343, 0]
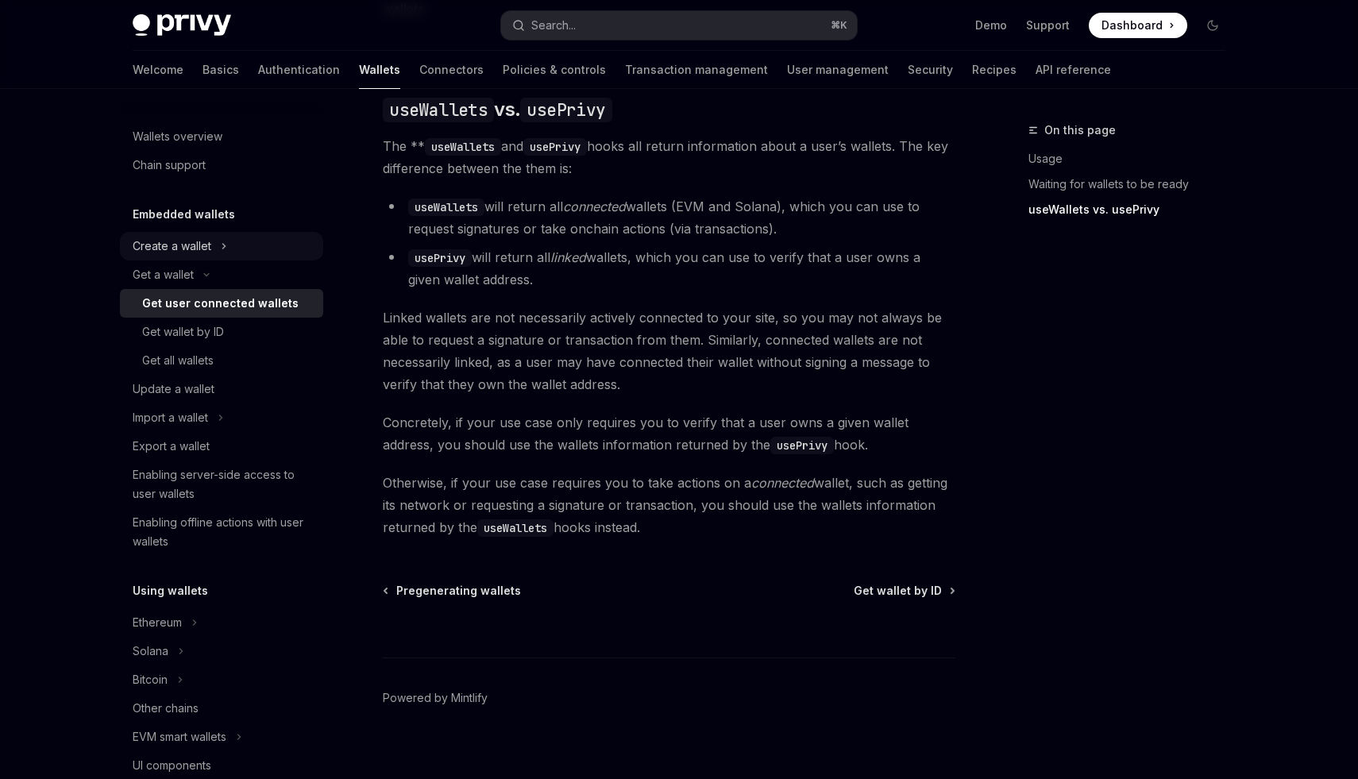
click at [188, 244] on div "Create a wallet" at bounding box center [172, 246] width 79 height 19
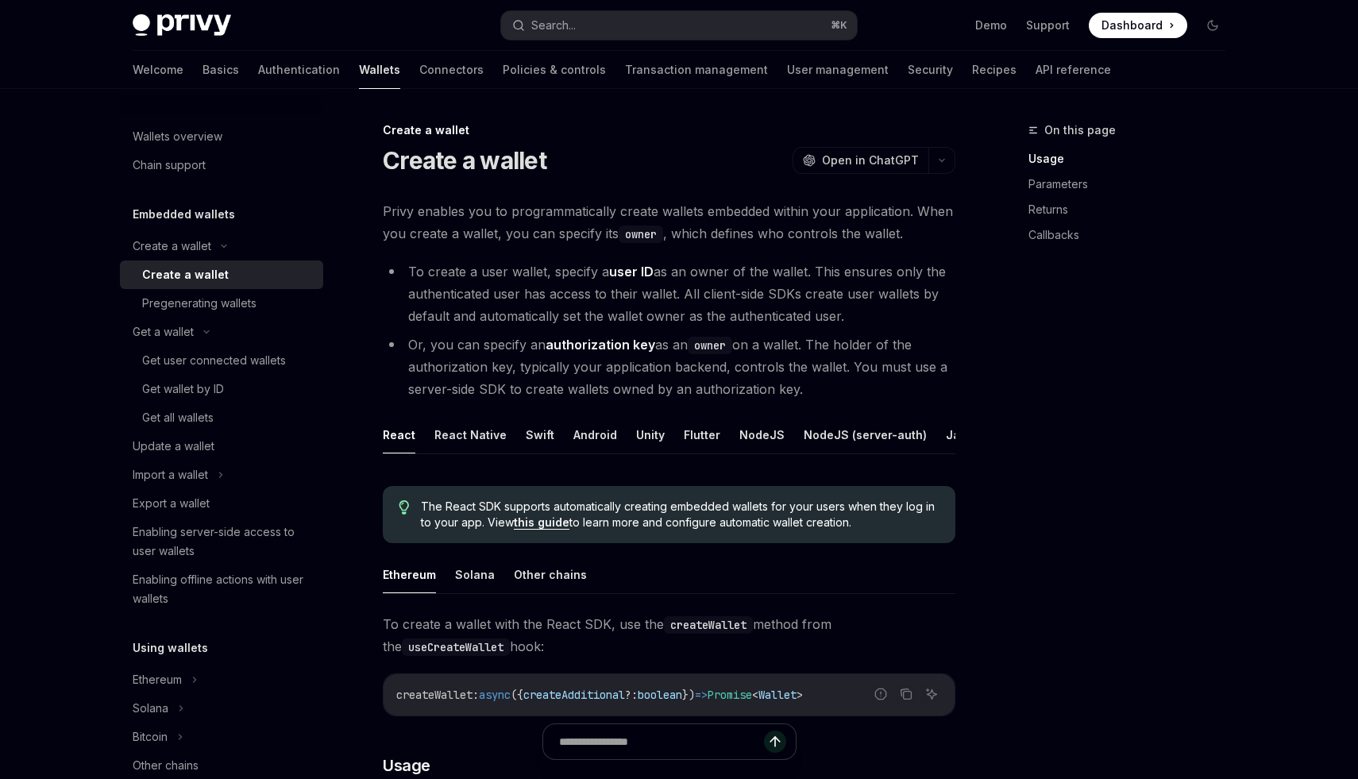
click at [202, 278] on div "Create a wallet" at bounding box center [185, 274] width 87 height 19
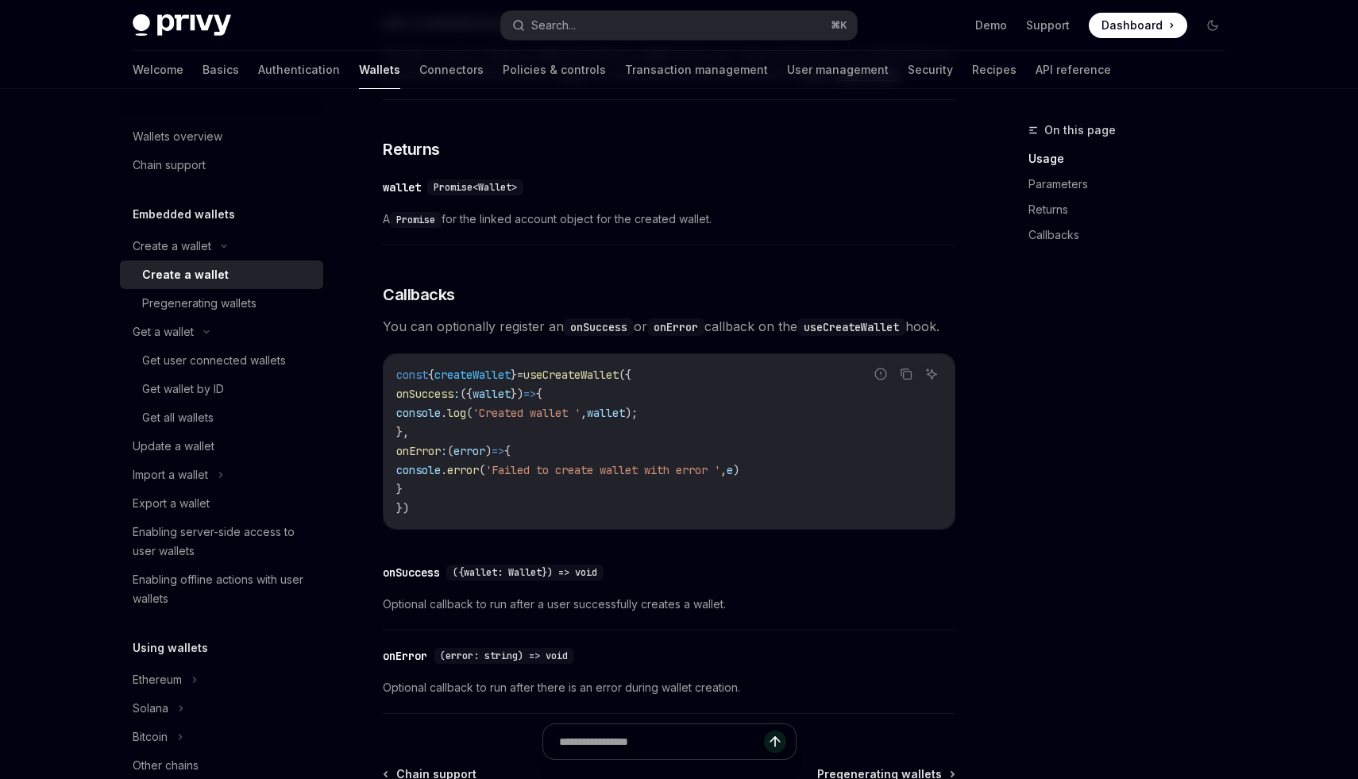
scroll to position [1141, 0]
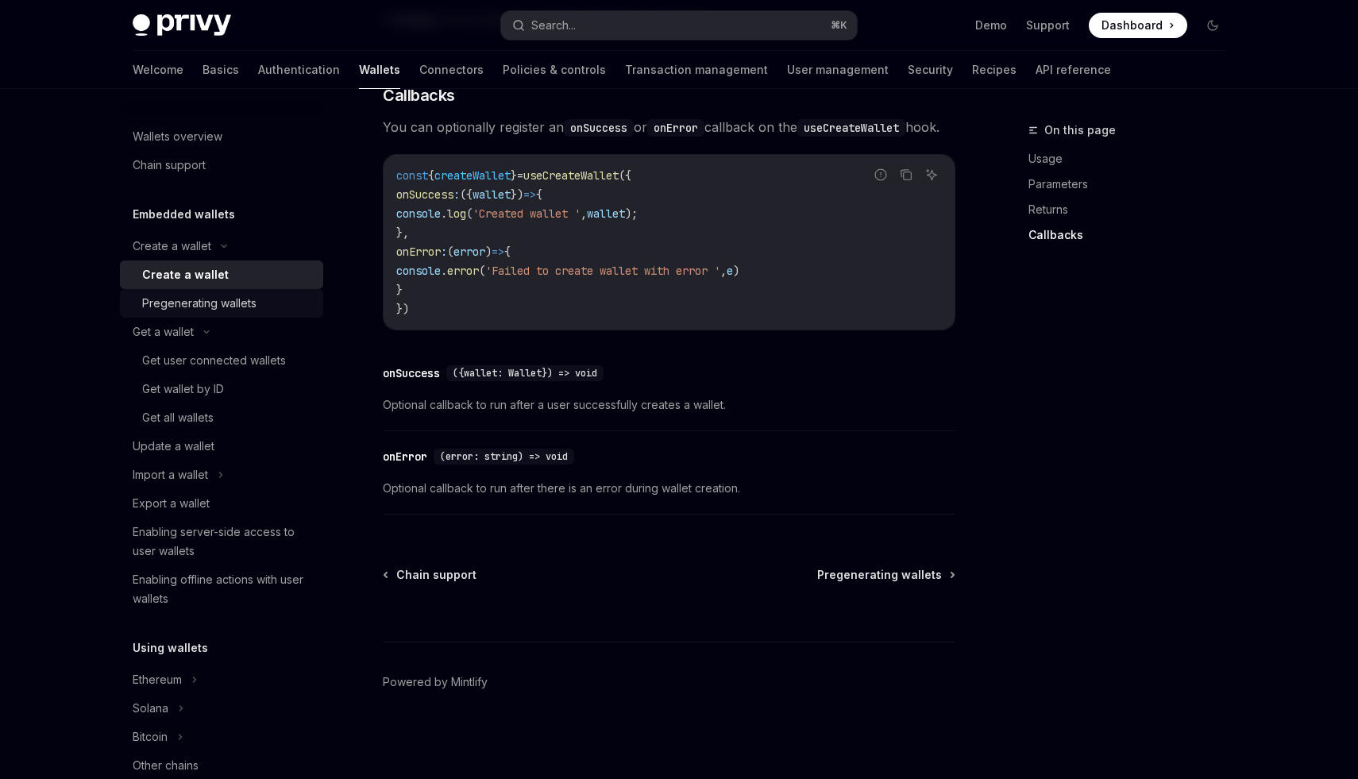
click at [206, 296] on div "Pregenerating wallets" at bounding box center [199, 303] width 114 height 19
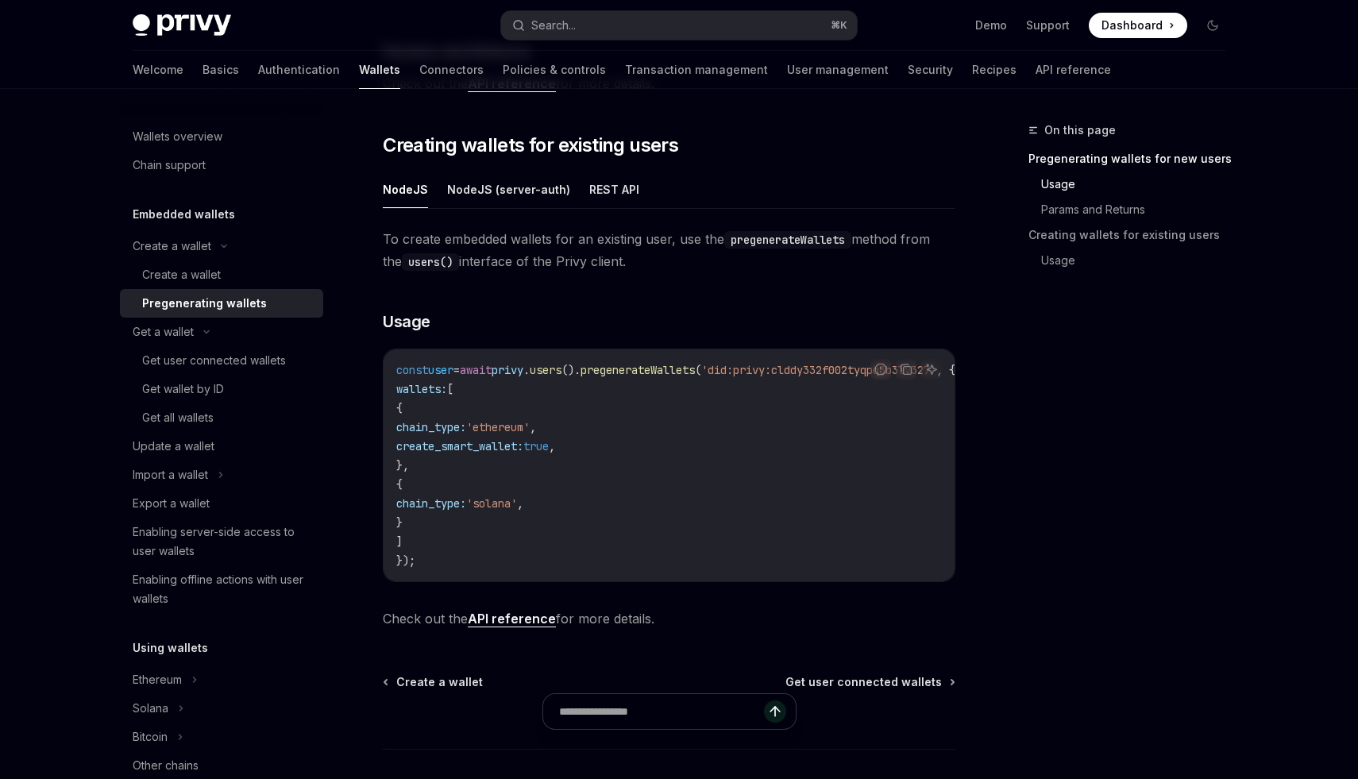
scroll to position [896, 0]
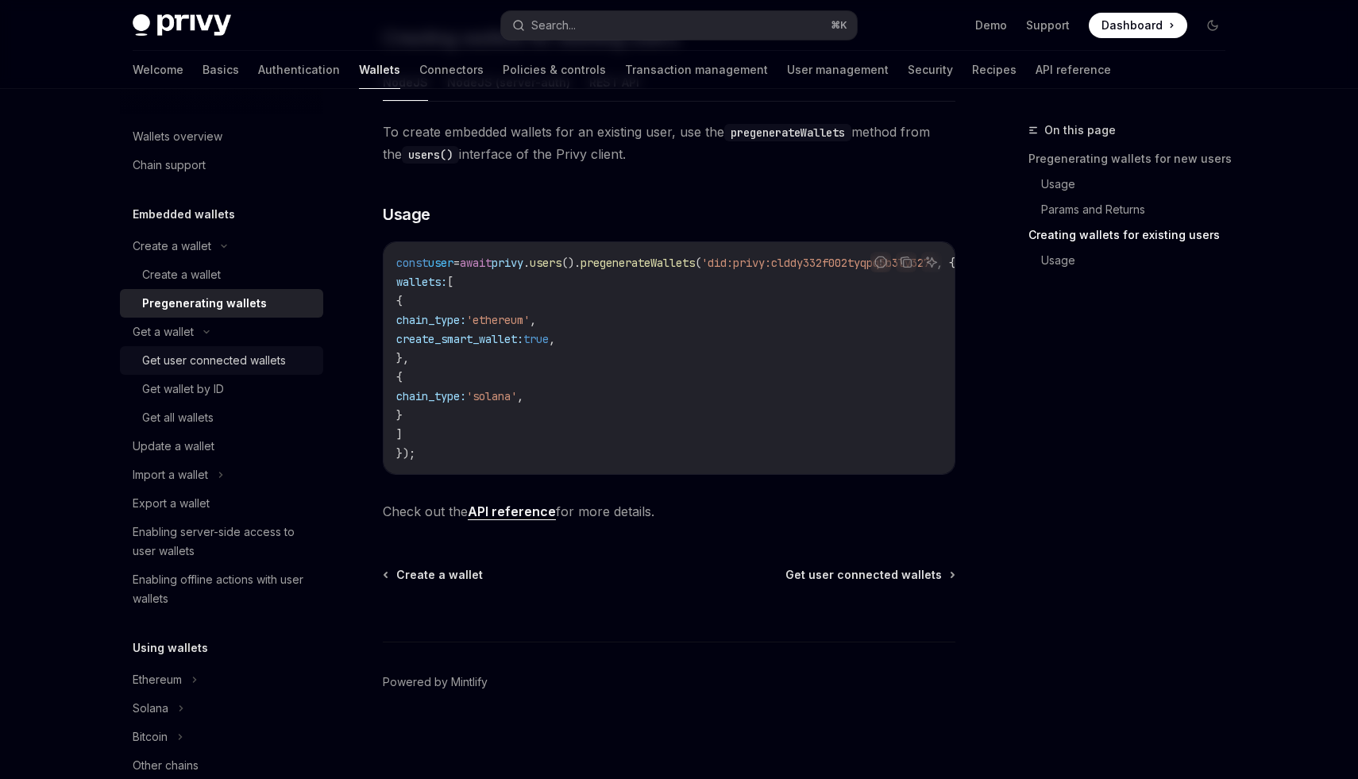
click at [202, 357] on div "Get user connected wallets" at bounding box center [214, 360] width 144 height 19
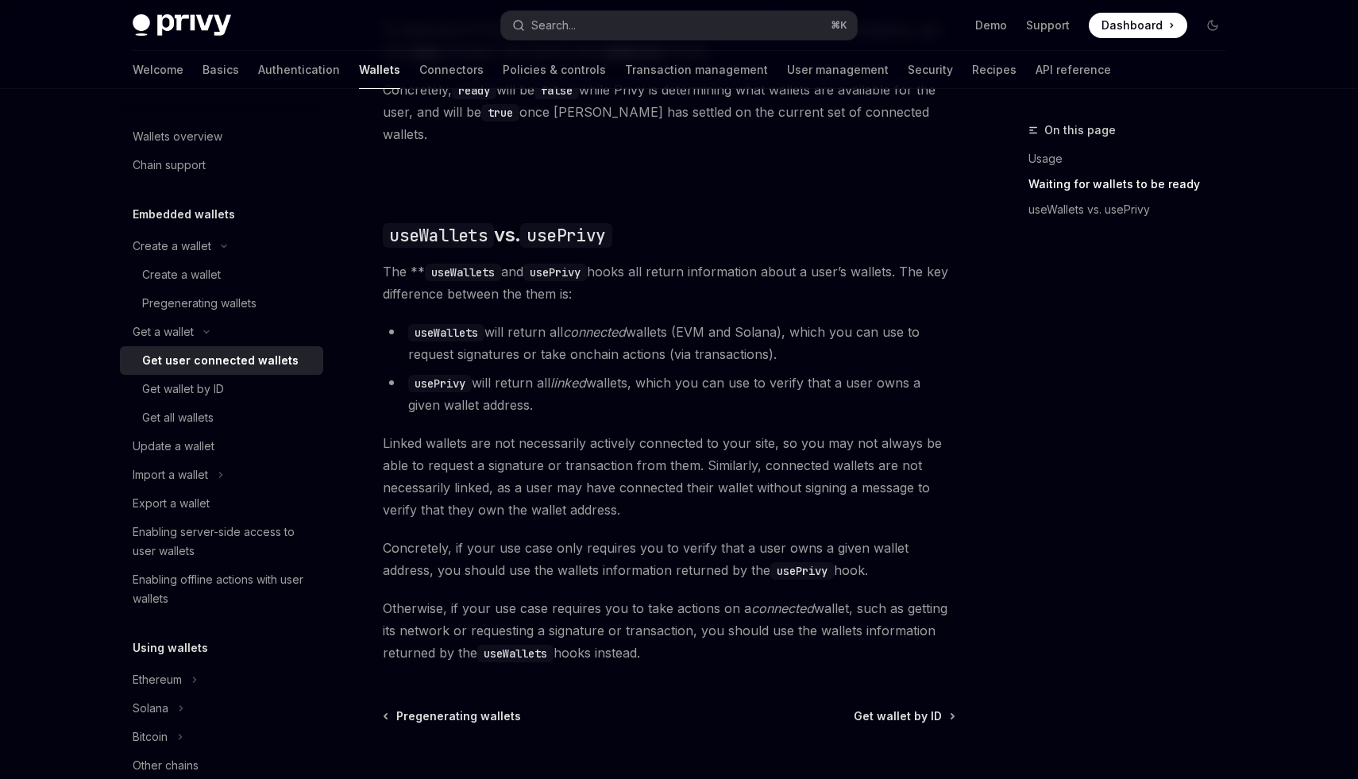
scroll to position [1343, 0]
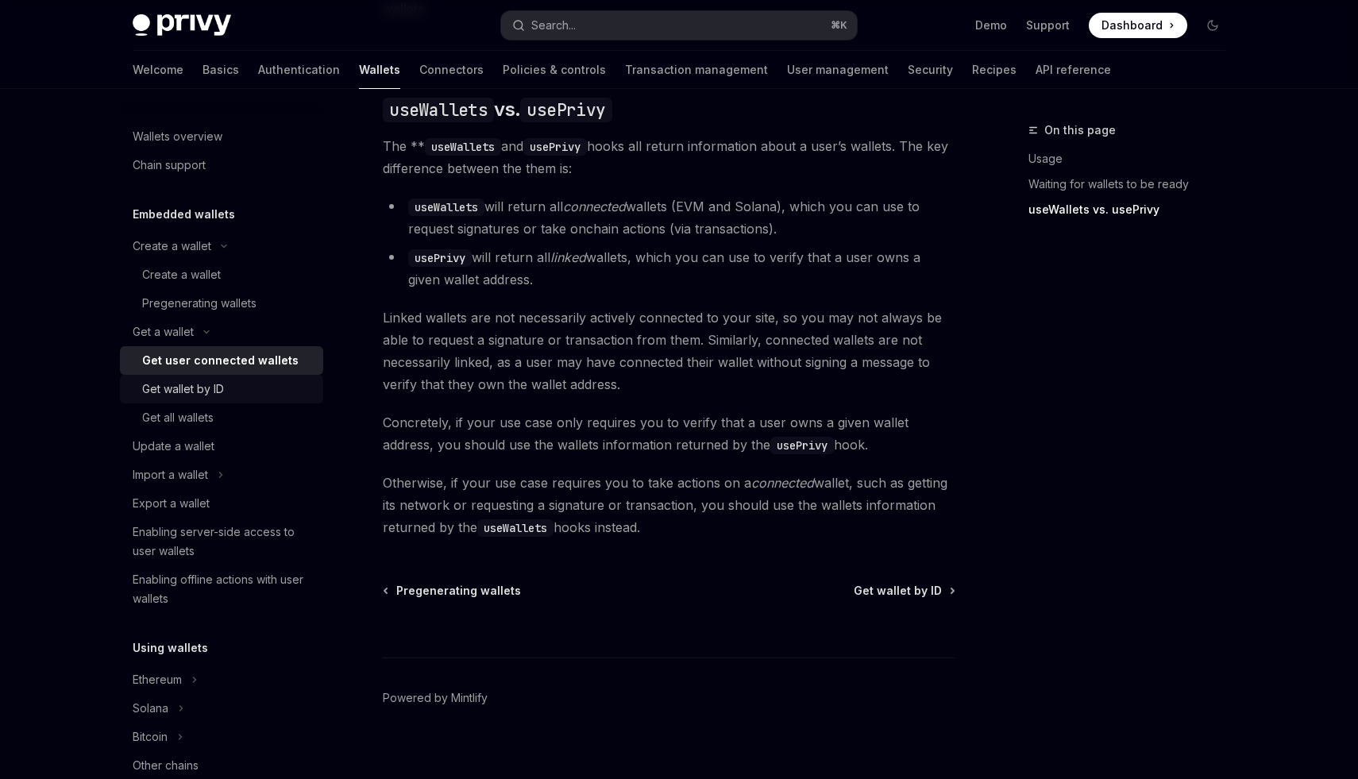
click at [239, 400] on link "Get wallet by ID" at bounding box center [221, 389] width 203 height 29
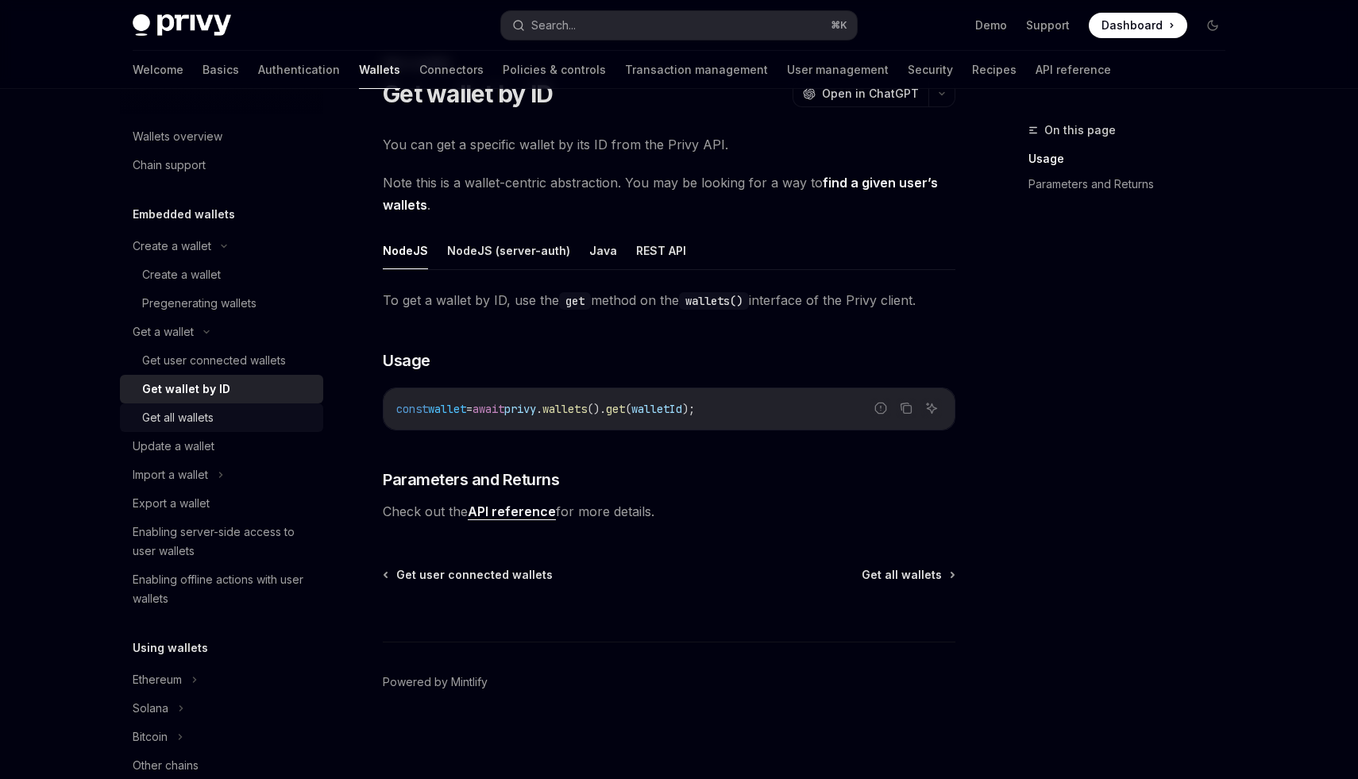
click at [189, 412] on div "Get all wallets" at bounding box center [177, 417] width 71 height 19
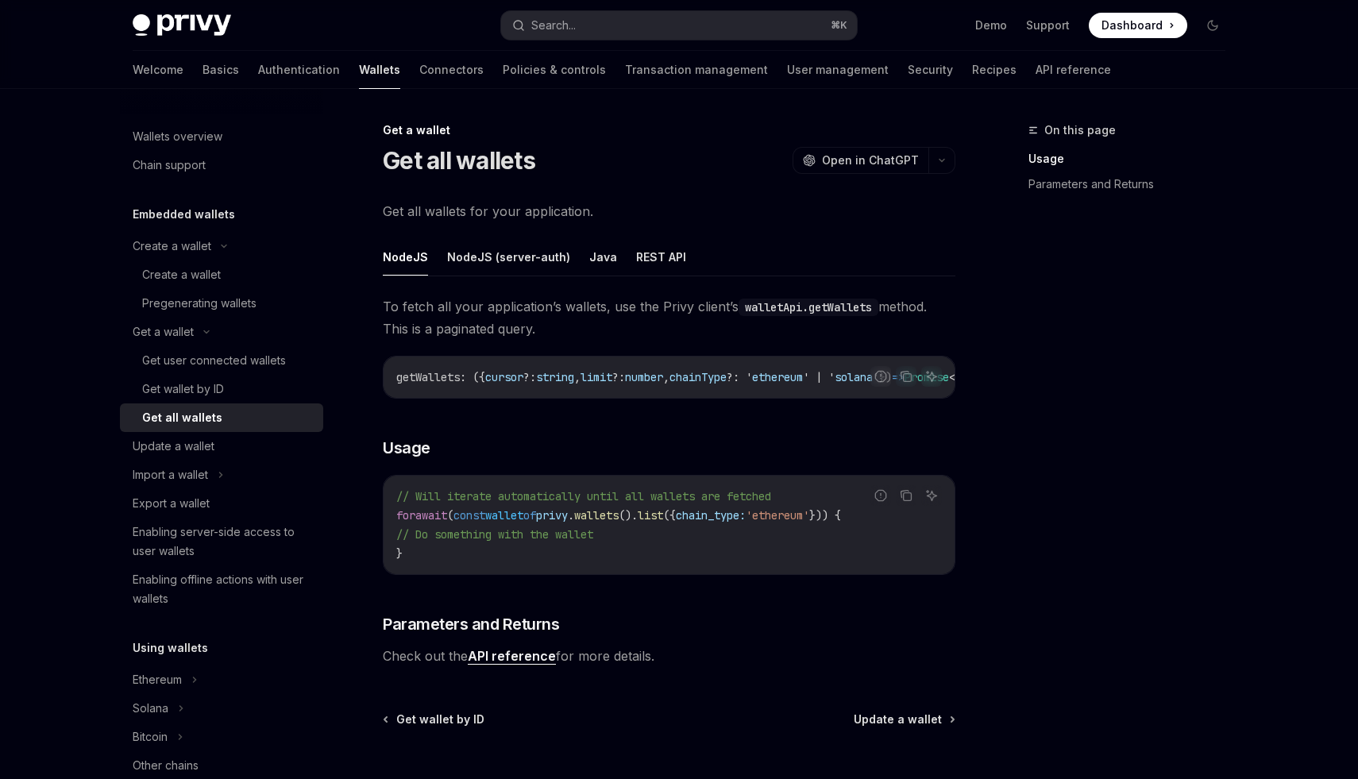
scroll to position [38, 0]
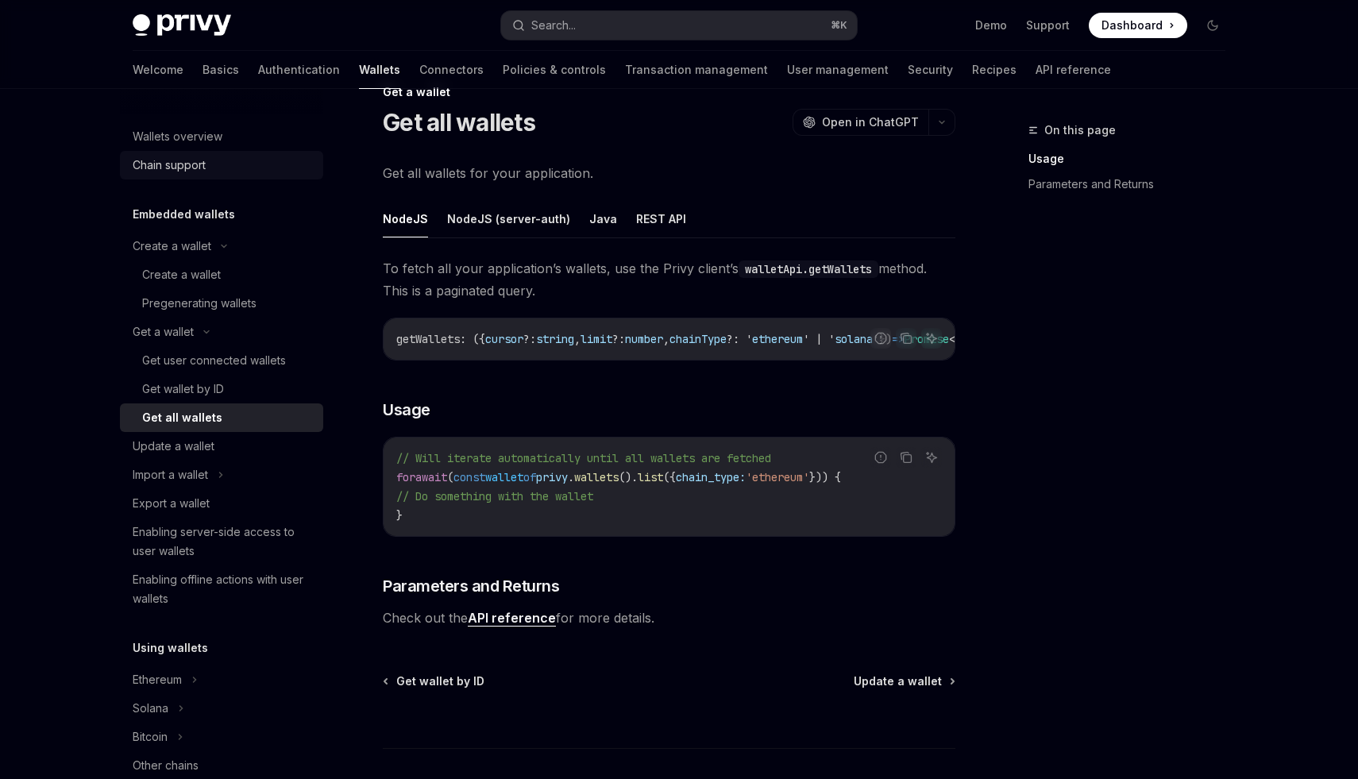
click at [187, 175] on link "Chain support" at bounding box center [221, 165] width 203 height 29
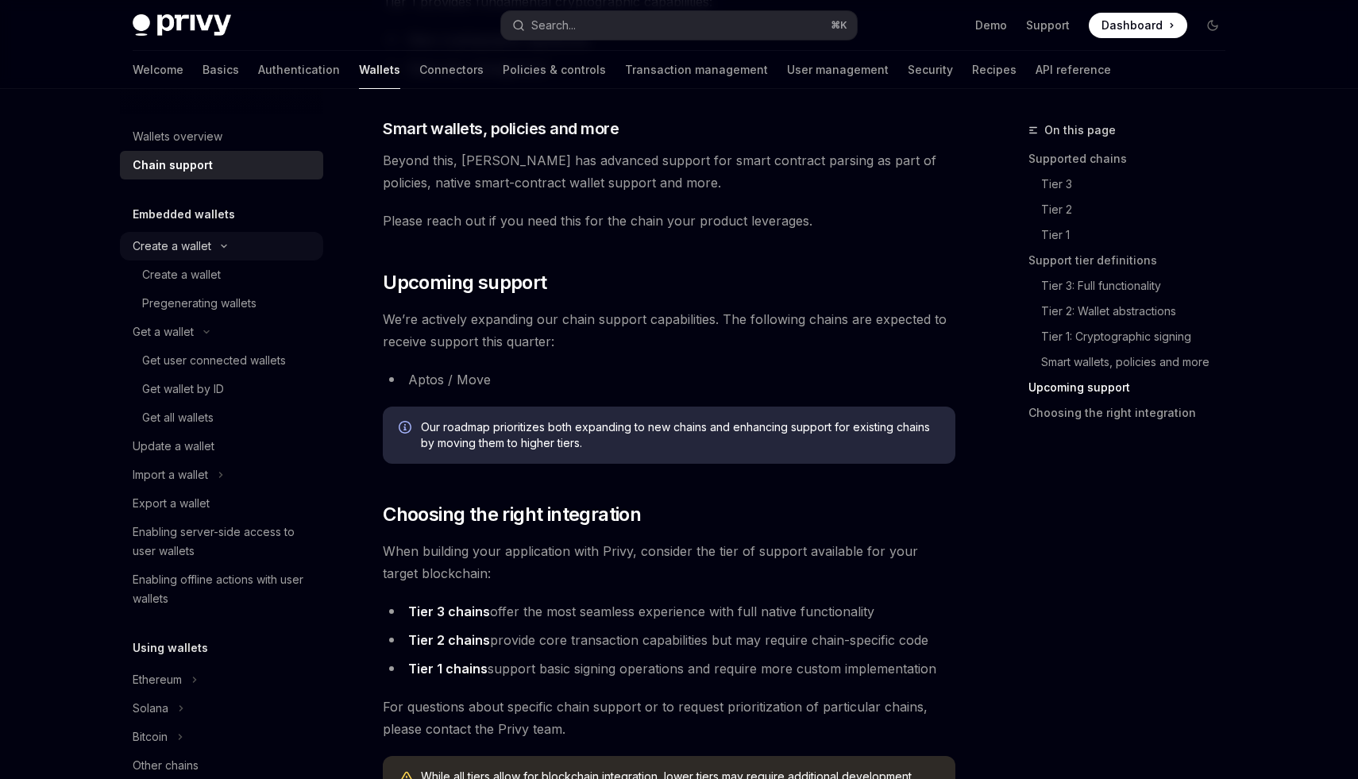
scroll to position [1493, 0]
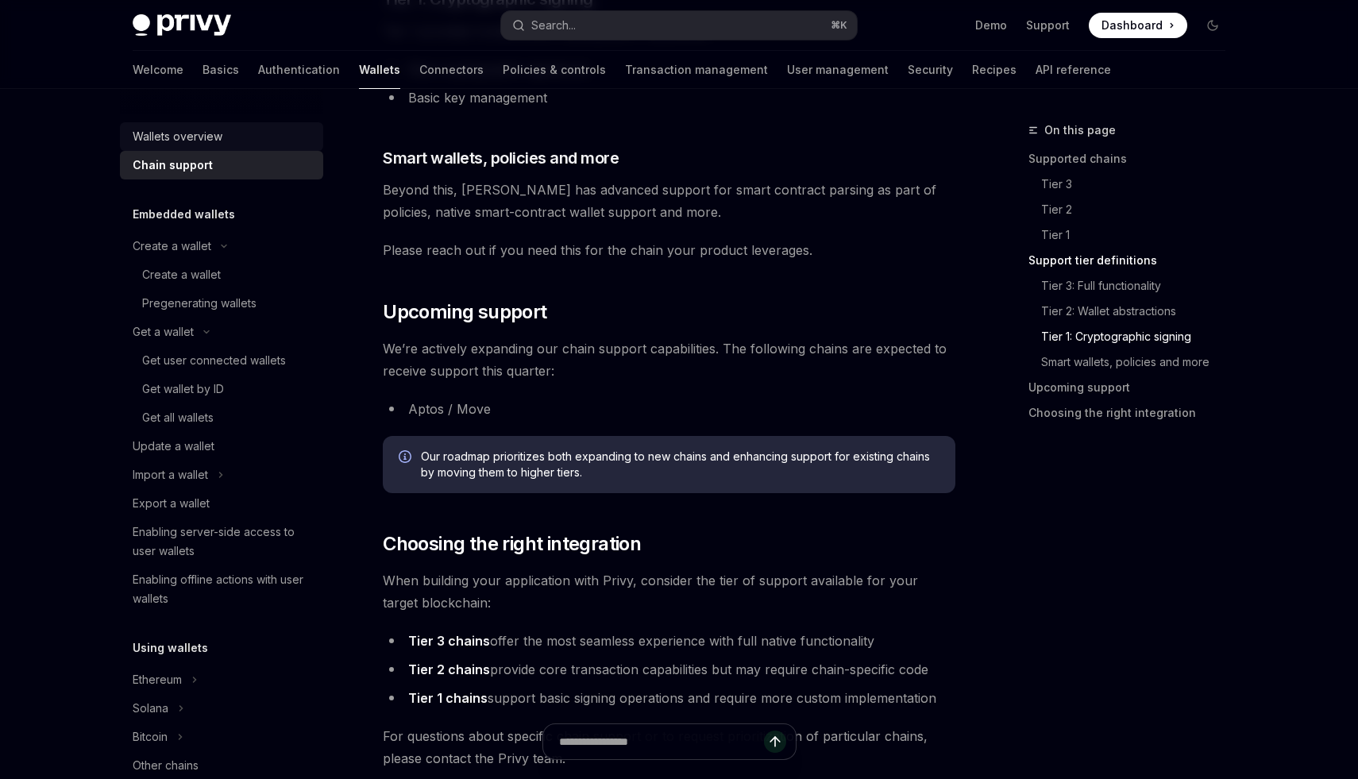
click at [153, 141] on div "Wallets overview" at bounding box center [178, 136] width 90 height 19
type textarea "*"
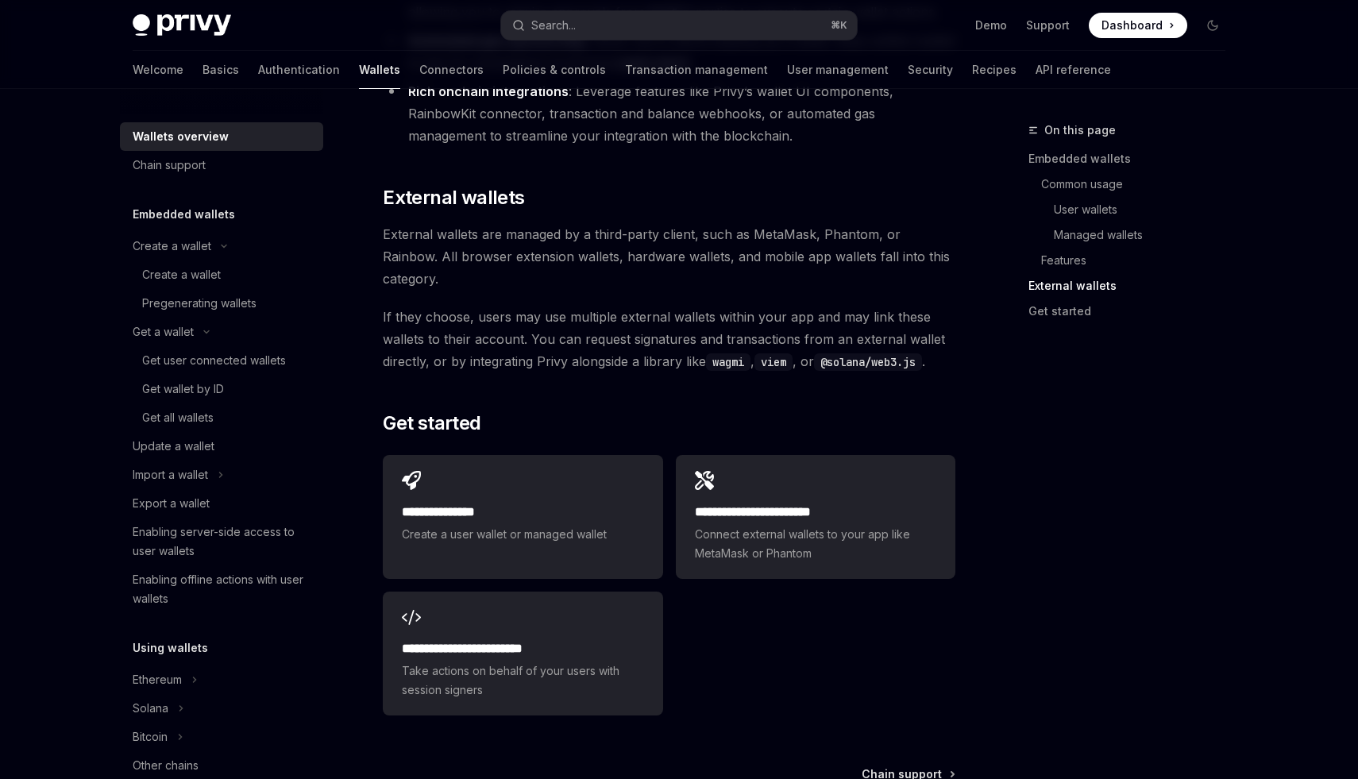
scroll to position [2404, 0]
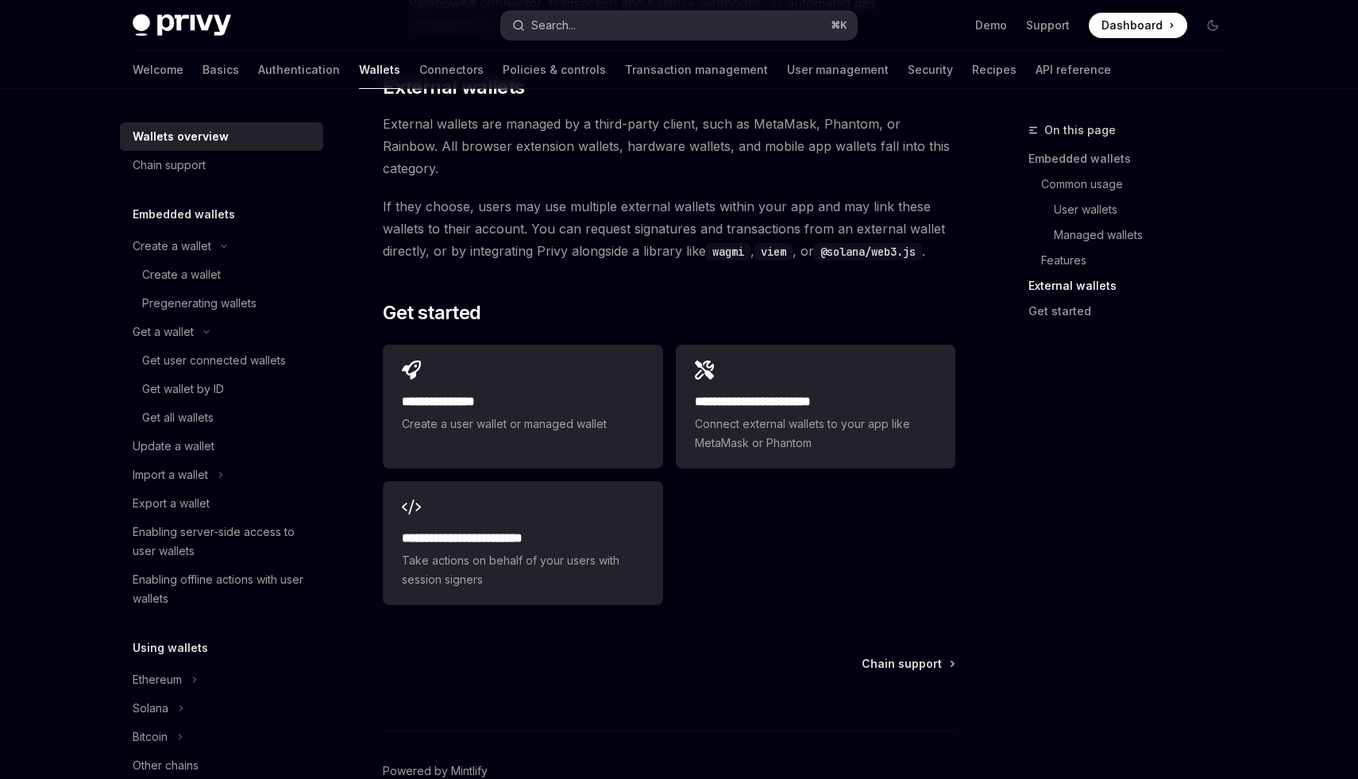
click at [555, 29] on div "Search..." at bounding box center [553, 25] width 44 height 19
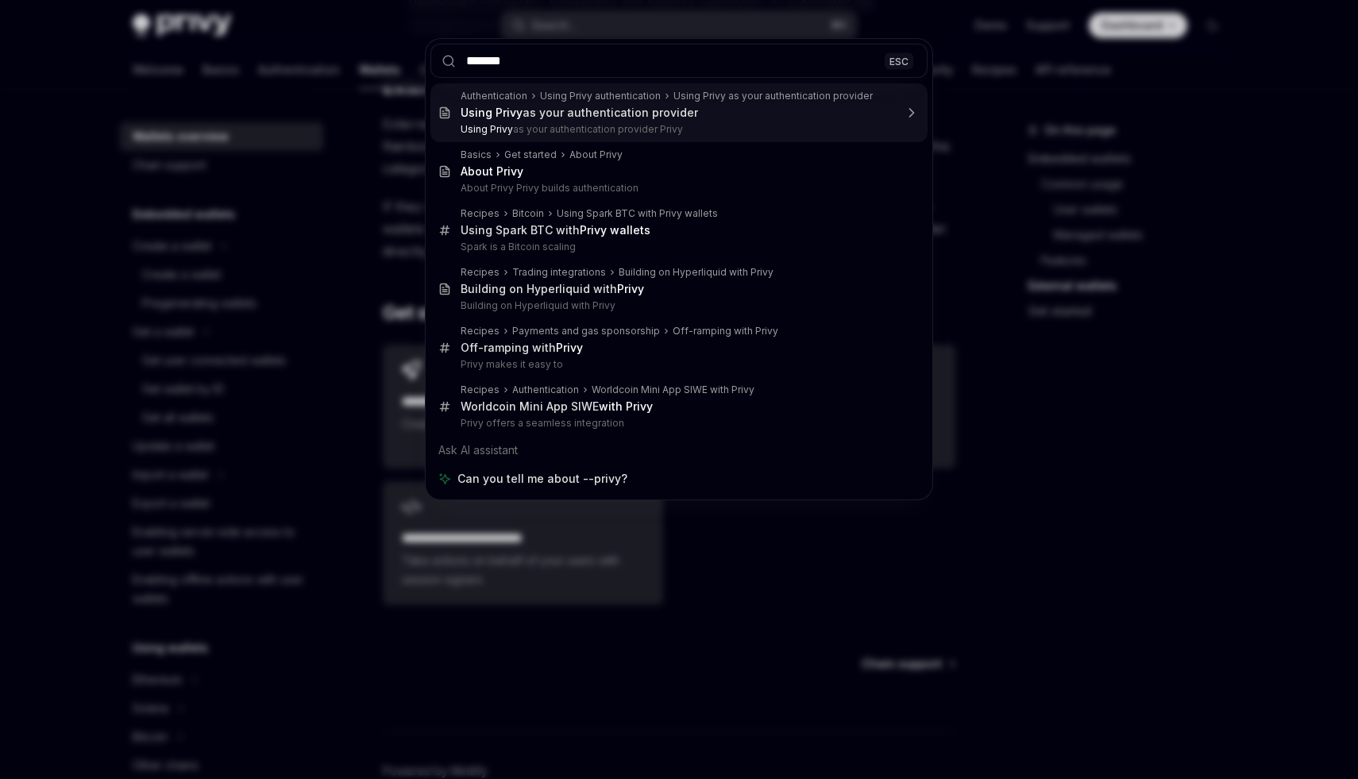
type input "*******"
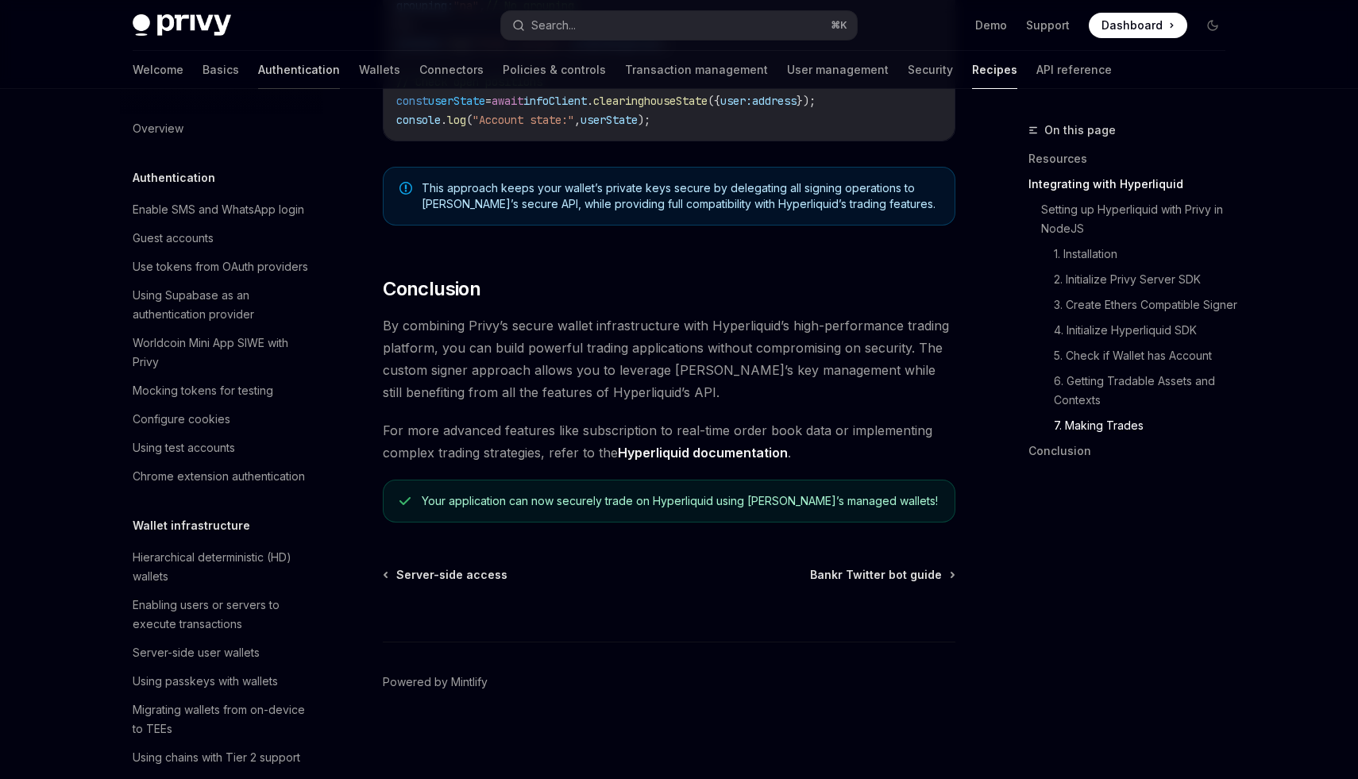
click at [258, 65] on link "Authentication" at bounding box center [299, 70] width 82 height 38
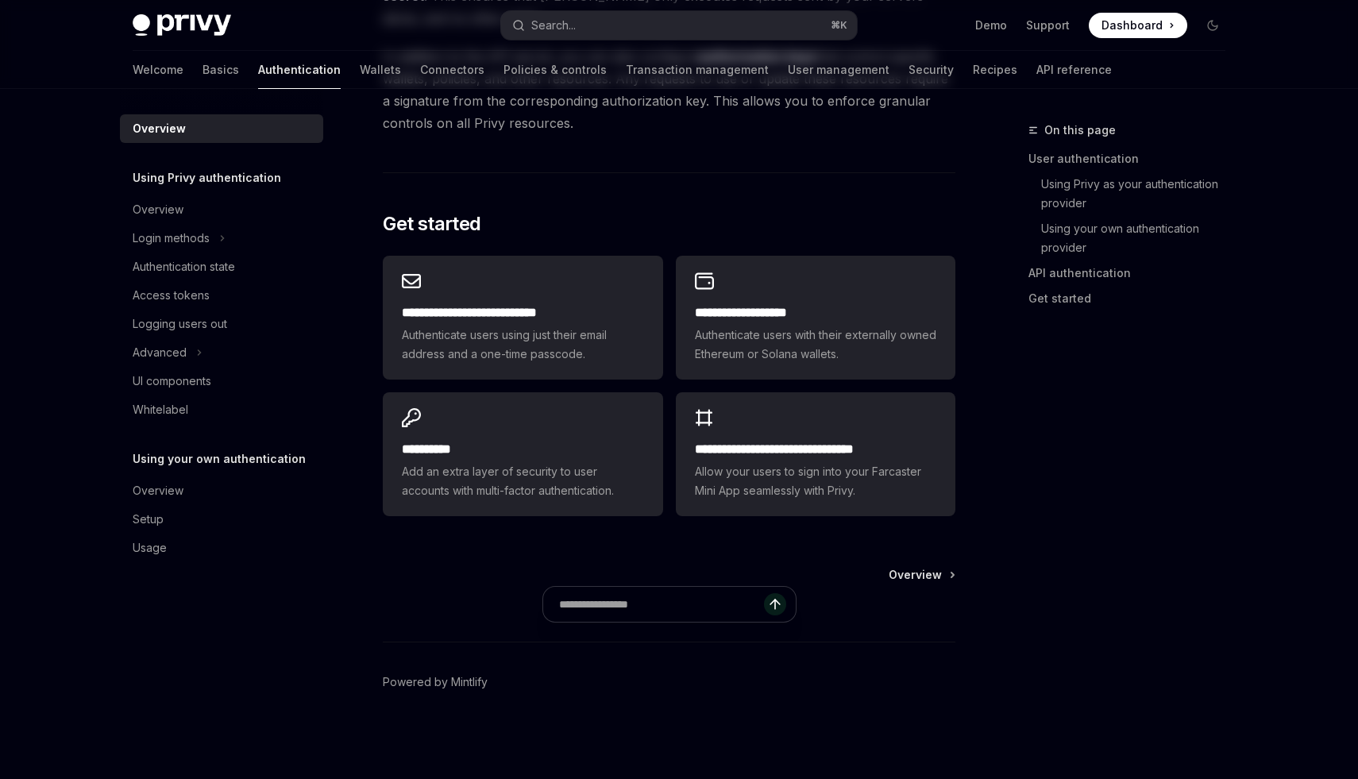
type textarea "*"
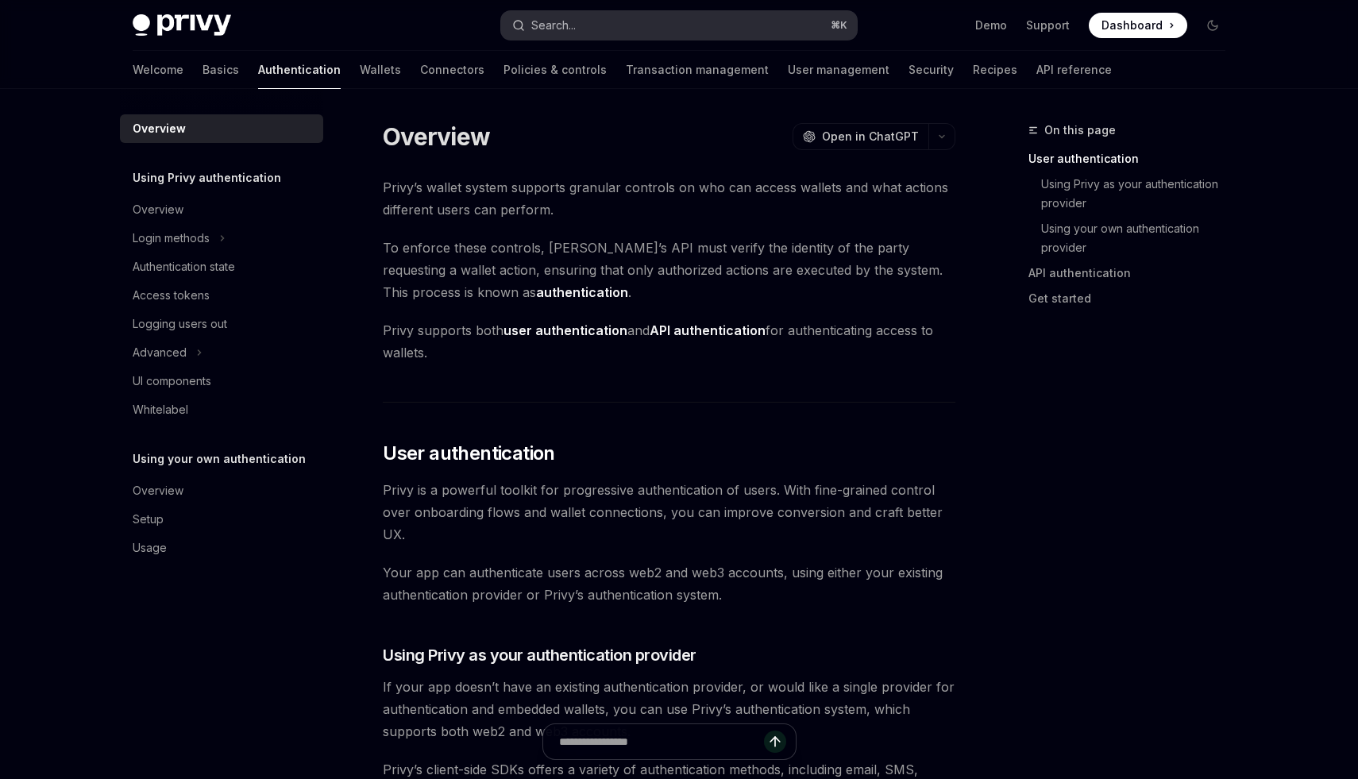
click at [607, 23] on button "Search... ⌘ K" at bounding box center [679, 25] width 356 height 29
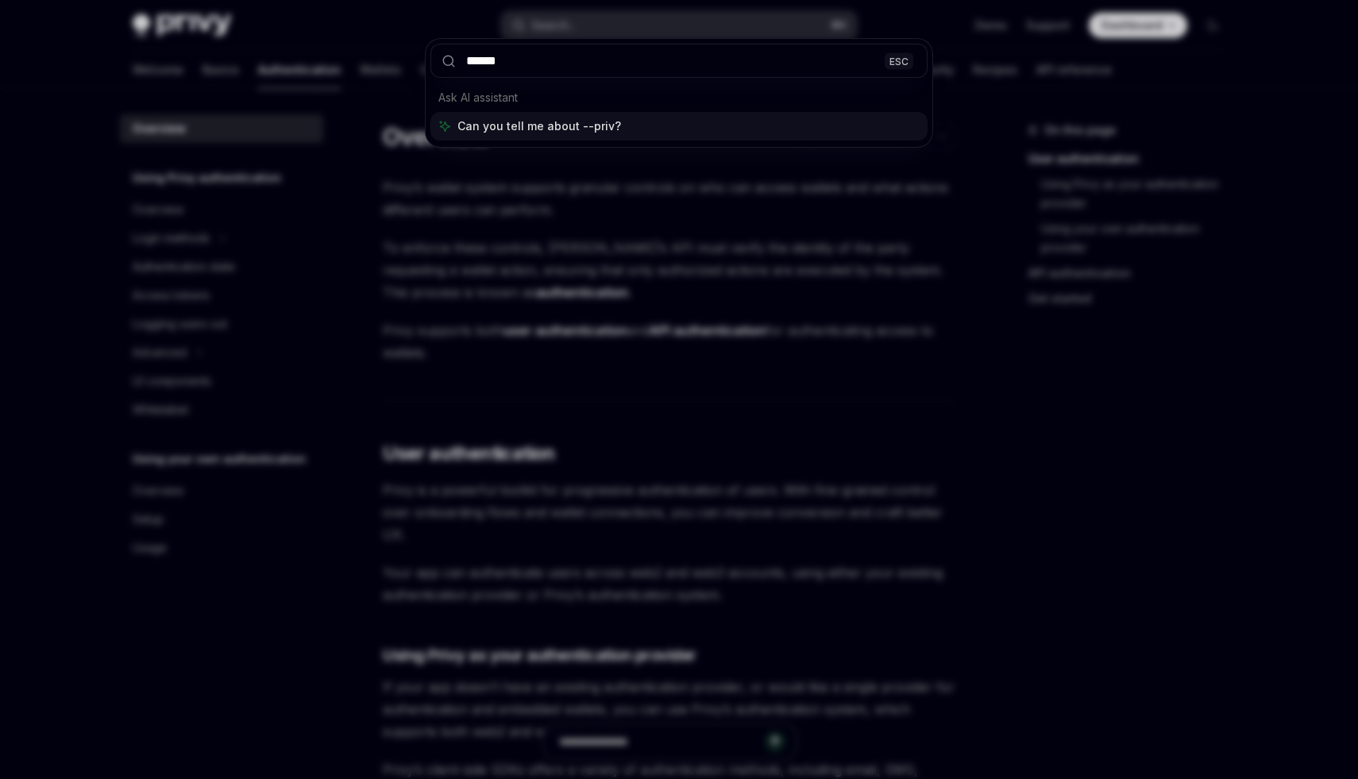
type input "*******"
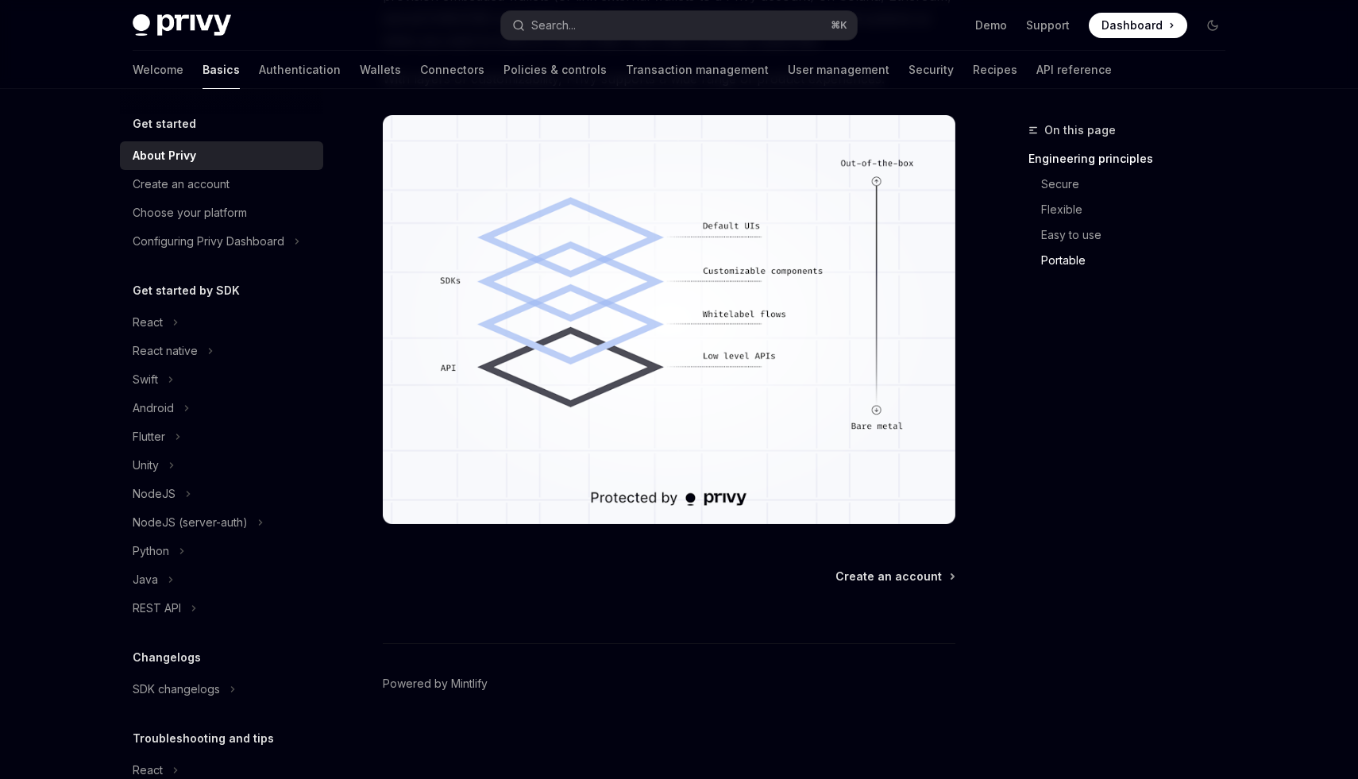
scroll to position [1319, 0]
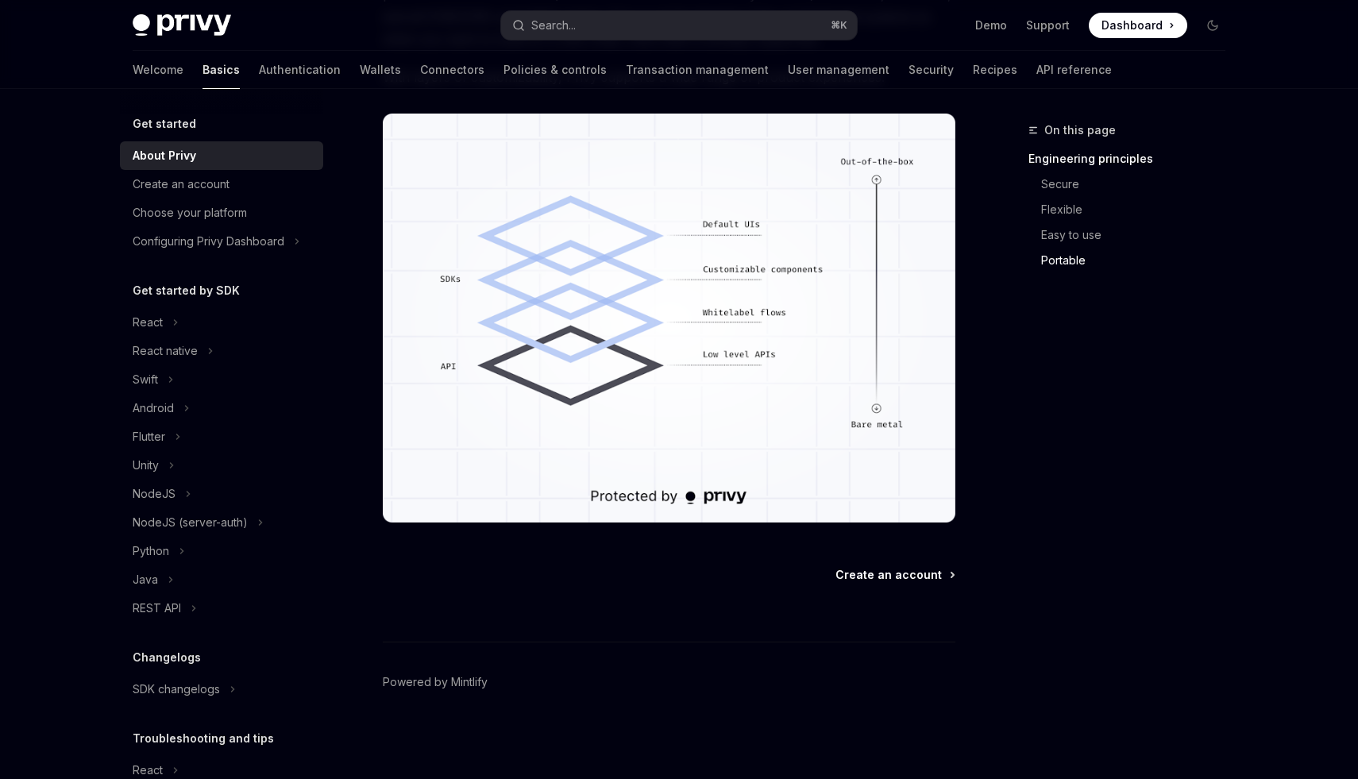
click at [872, 581] on span "Create an account" at bounding box center [889, 575] width 106 height 16
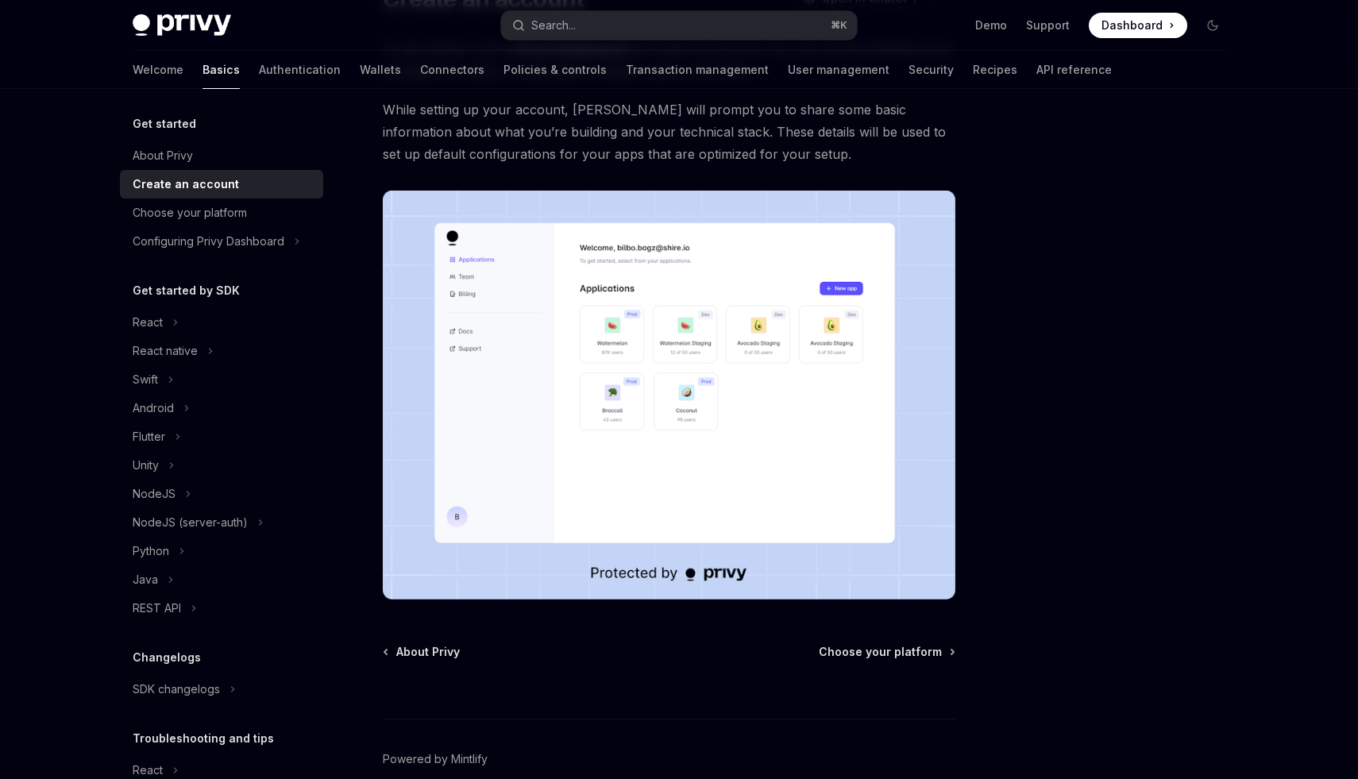
scroll to position [239, 0]
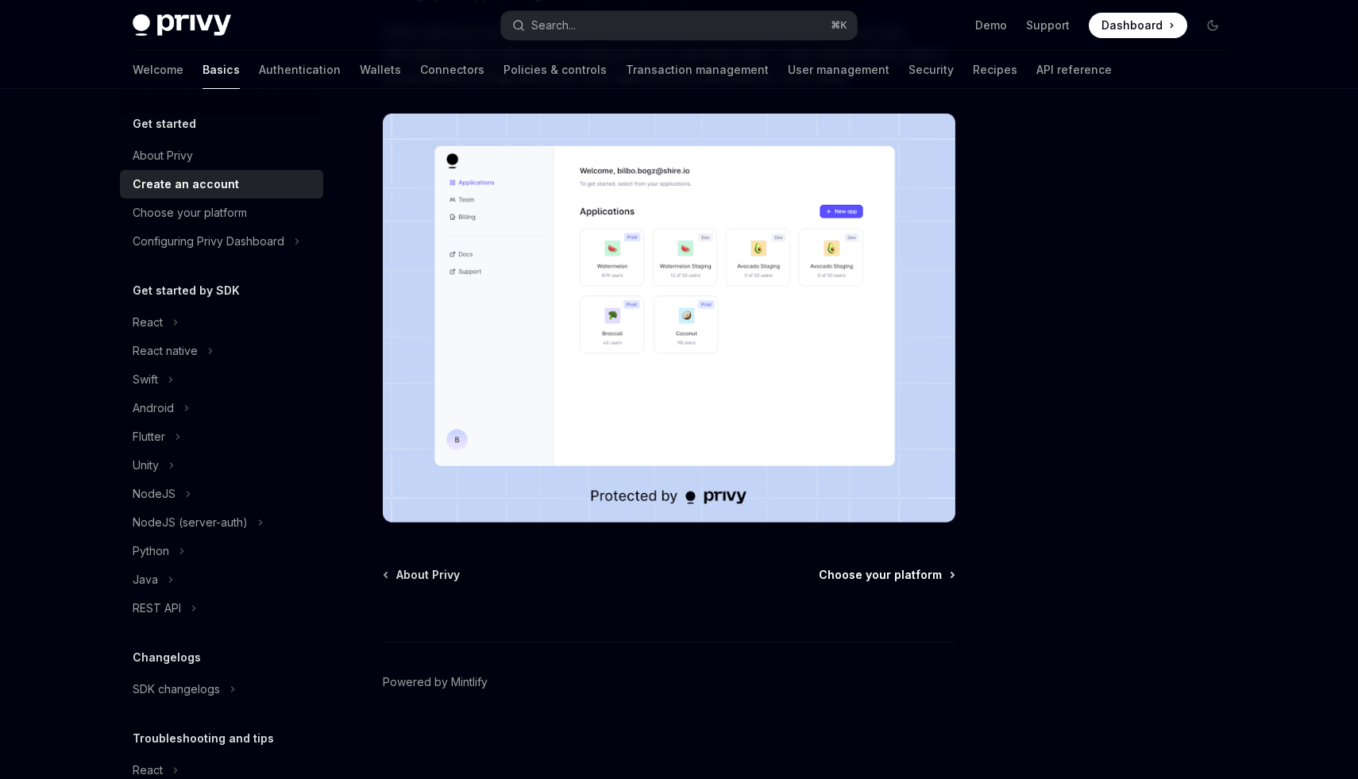
click at [840, 571] on span "Choose your platform" at bounding box center [880, 575] width 123 height 16
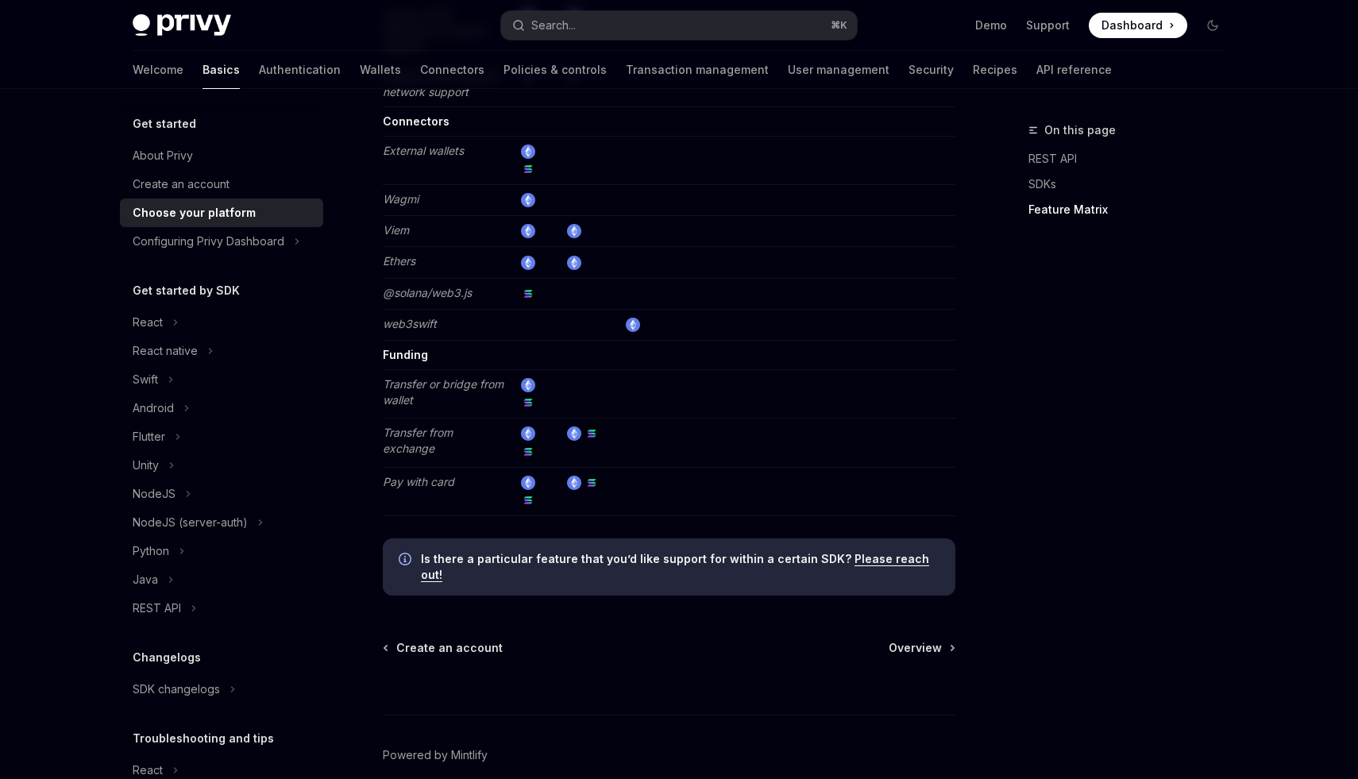
scroll to position [2954, 0]
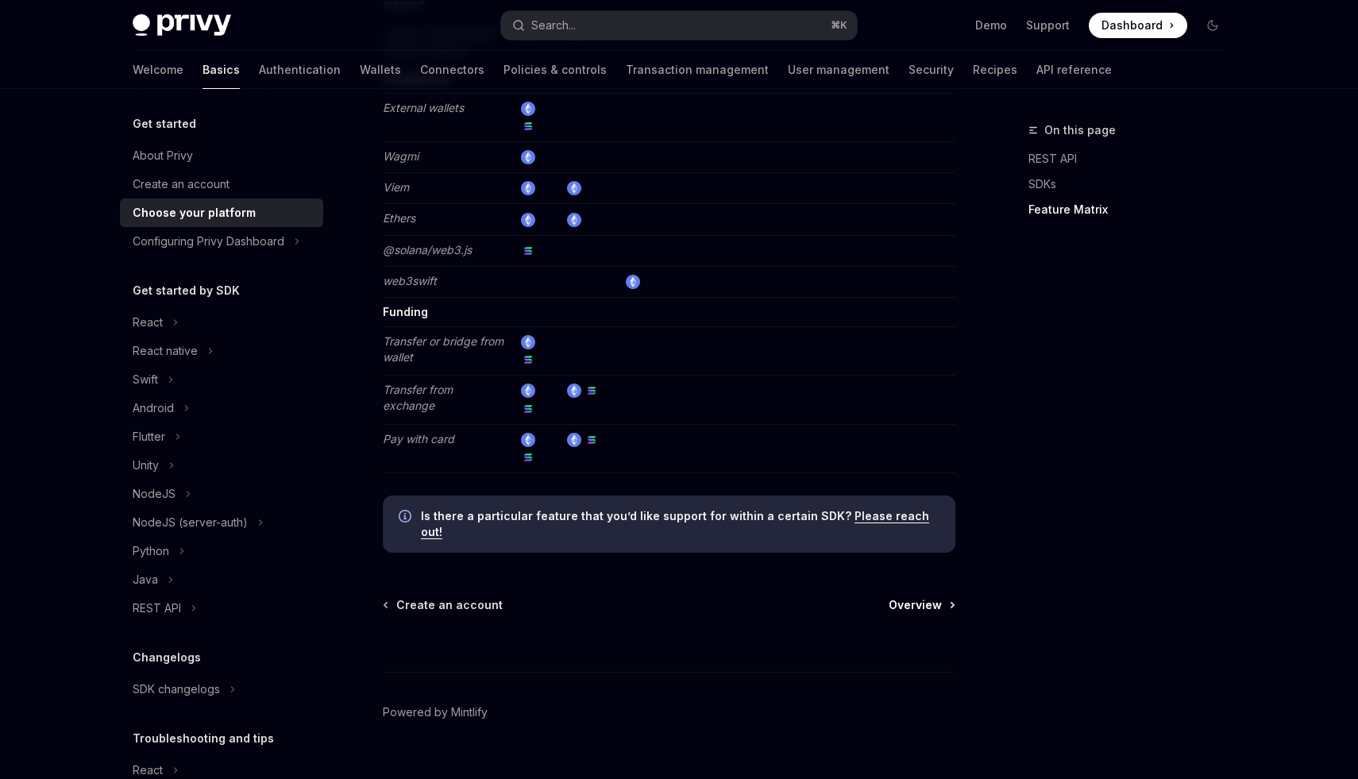
click at [915, 597] on span "Overview" at bounding box center [915, 605] width 53 height 16
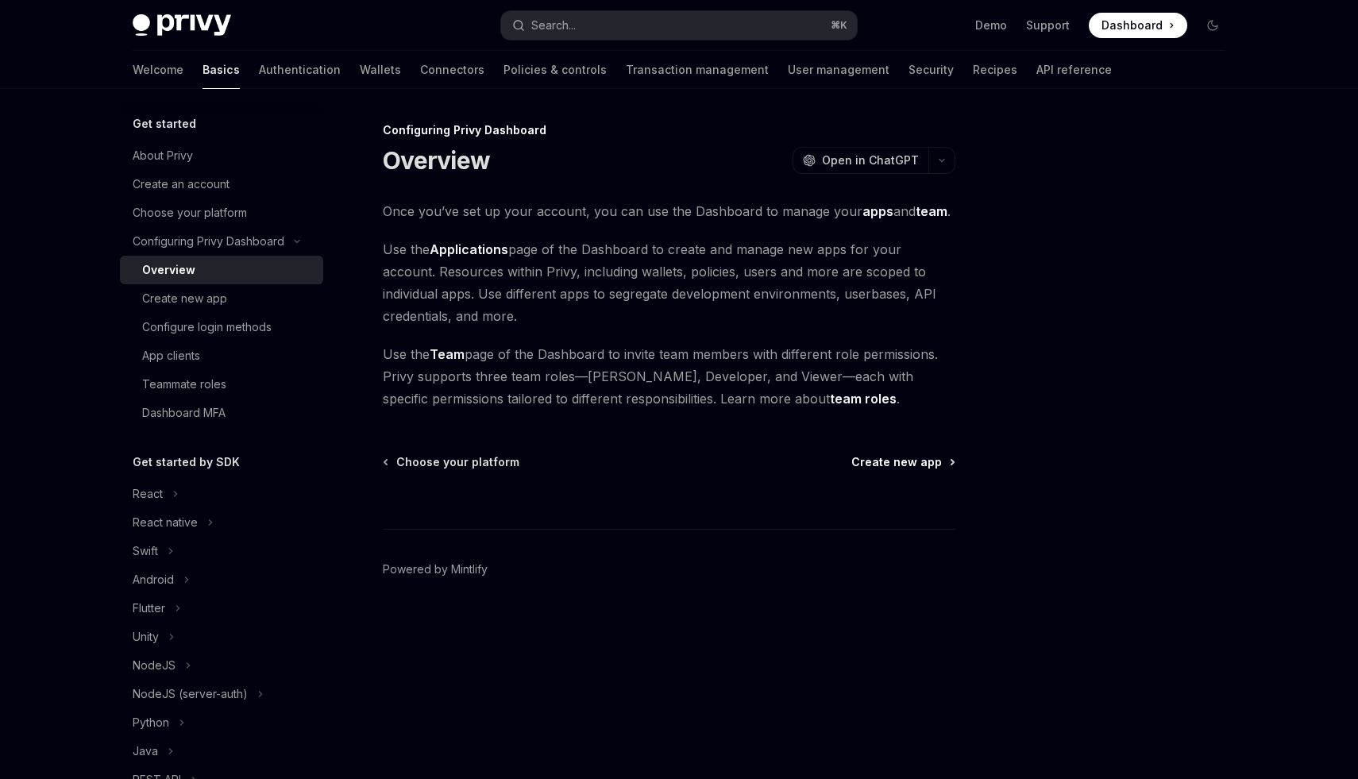
click at [897, 465] on span "Create new app" at bounding box center [897, 462] width 91 height 16
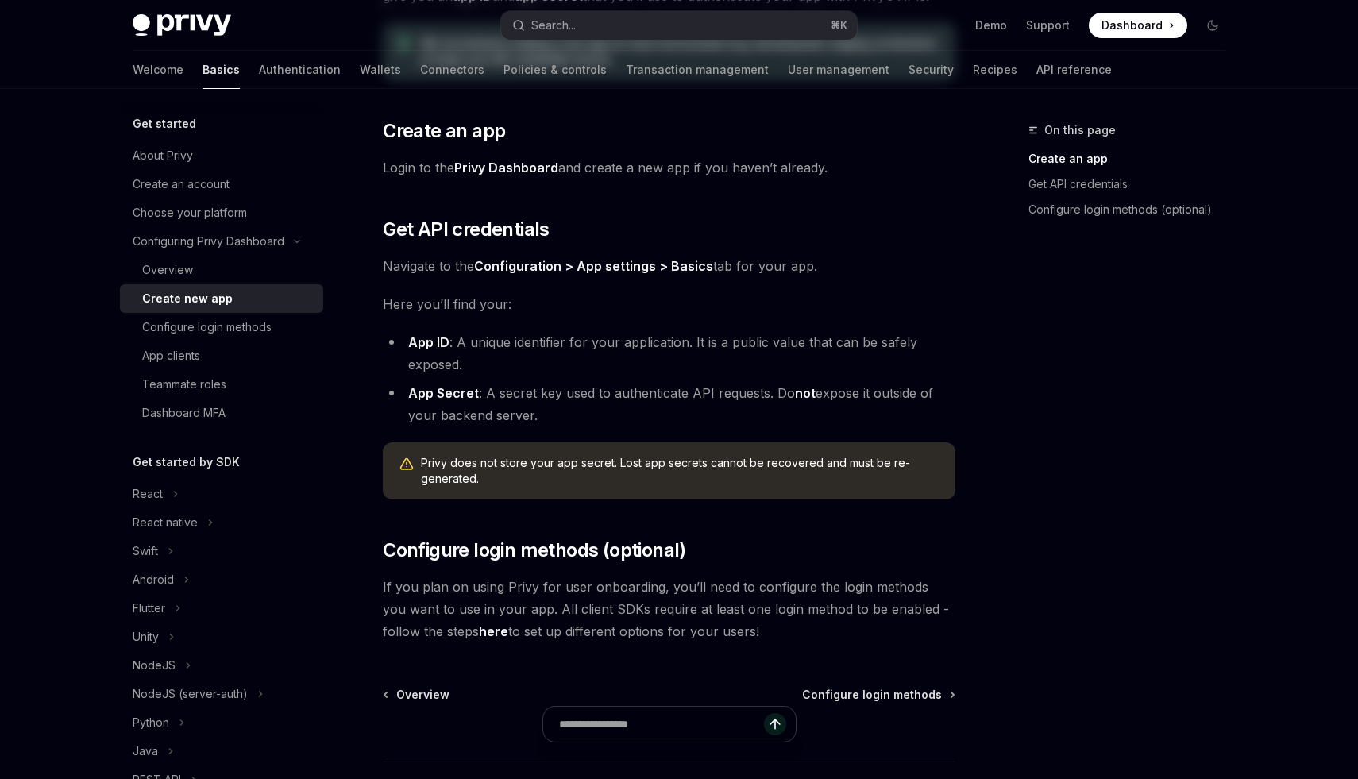
scroll to position [357, 0]
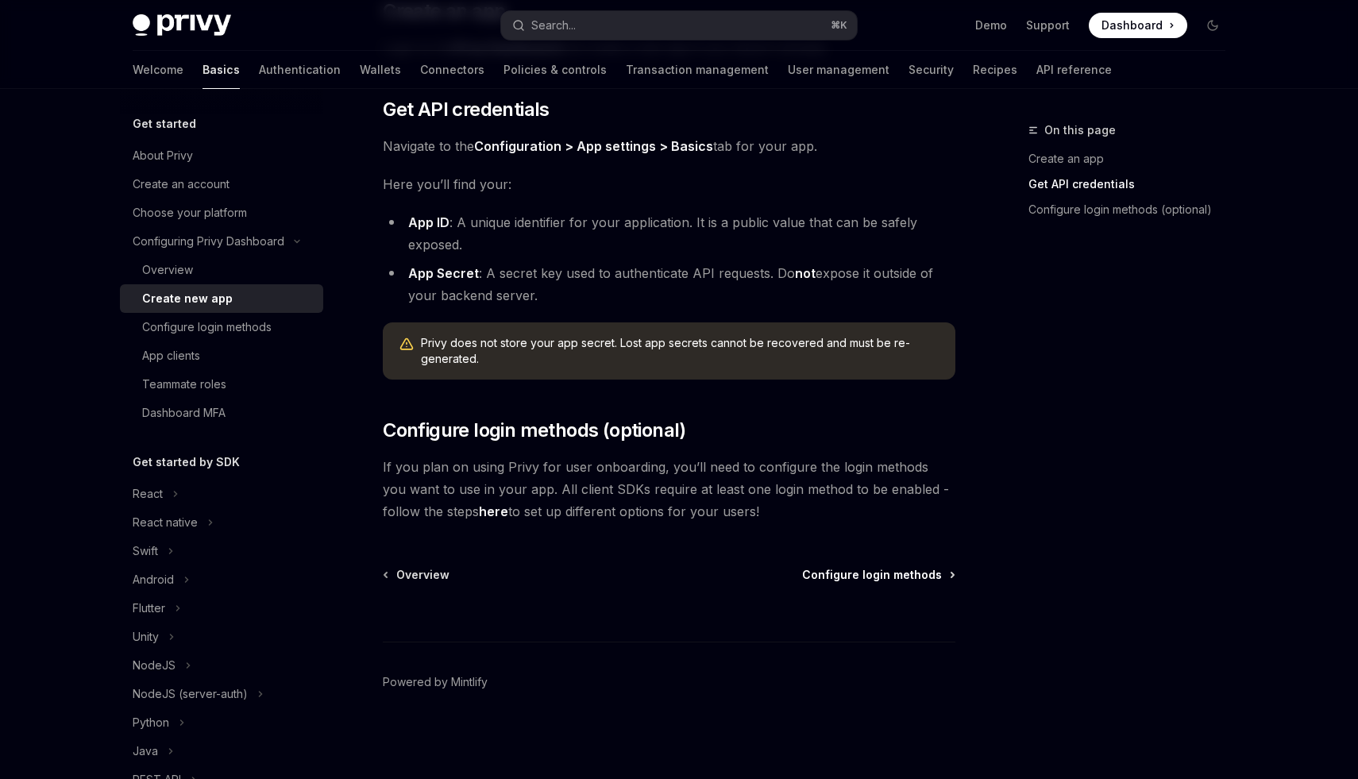
click at [890, 574] on span "Configure login methods" at bounding box center [872, 575] width 140 height 16
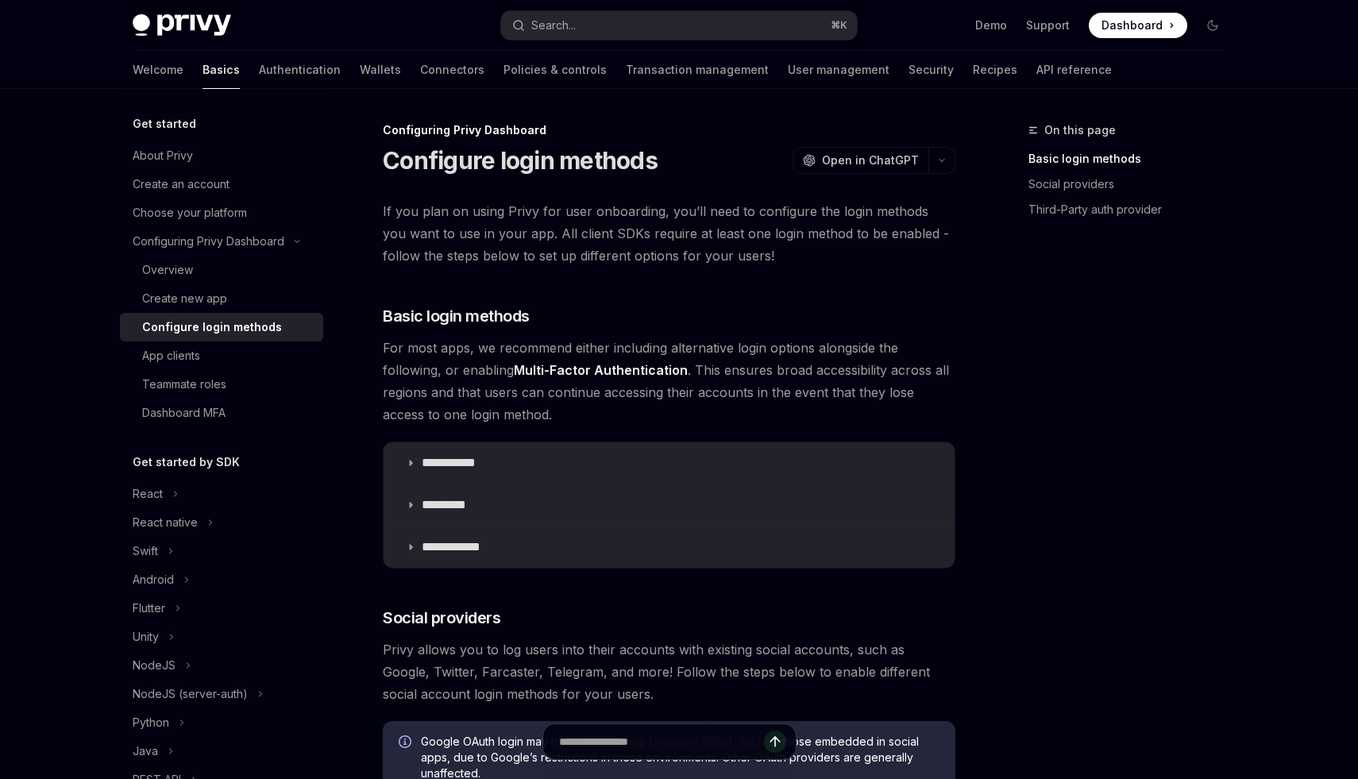
scroll to position [674, 0]
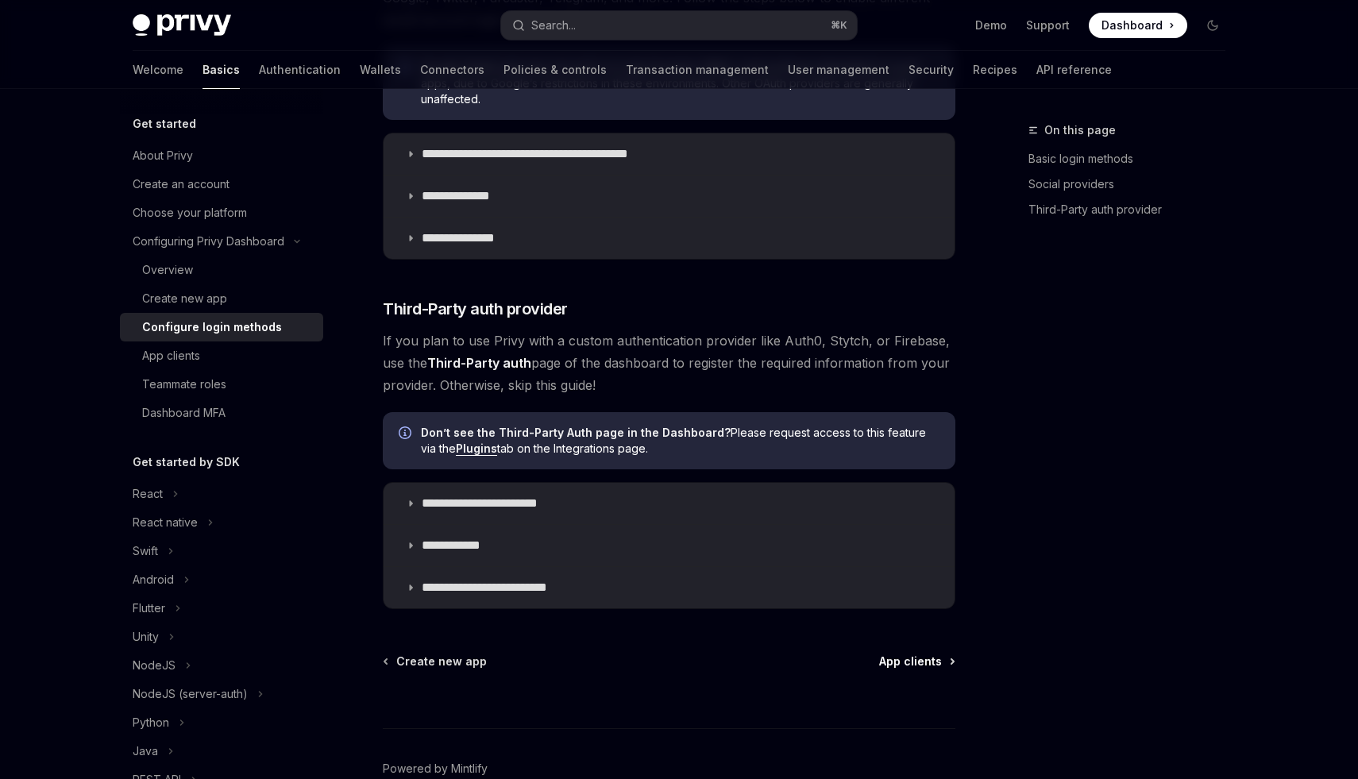
click at [918, 655] on span "App clients" at bounding box center [910, 662] width 63 height 16
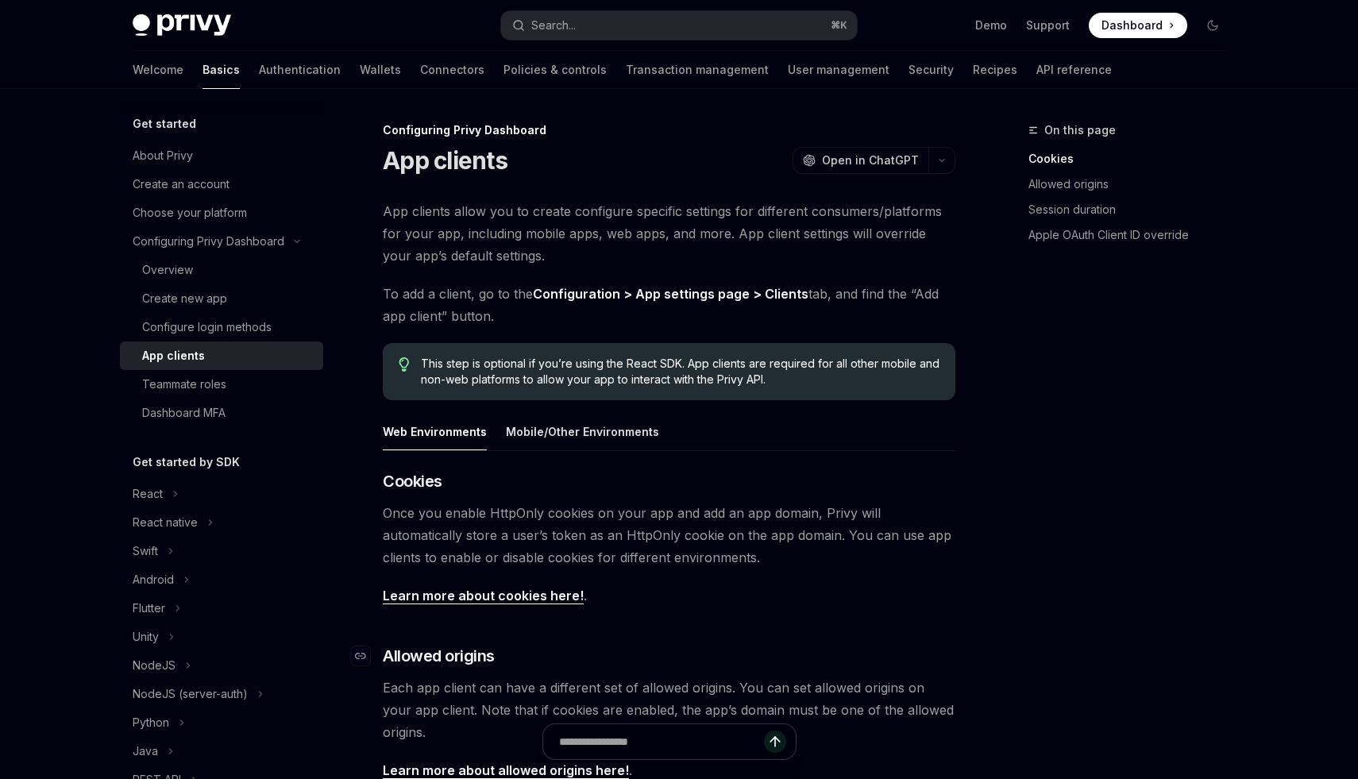
scroll to position [532, 0]
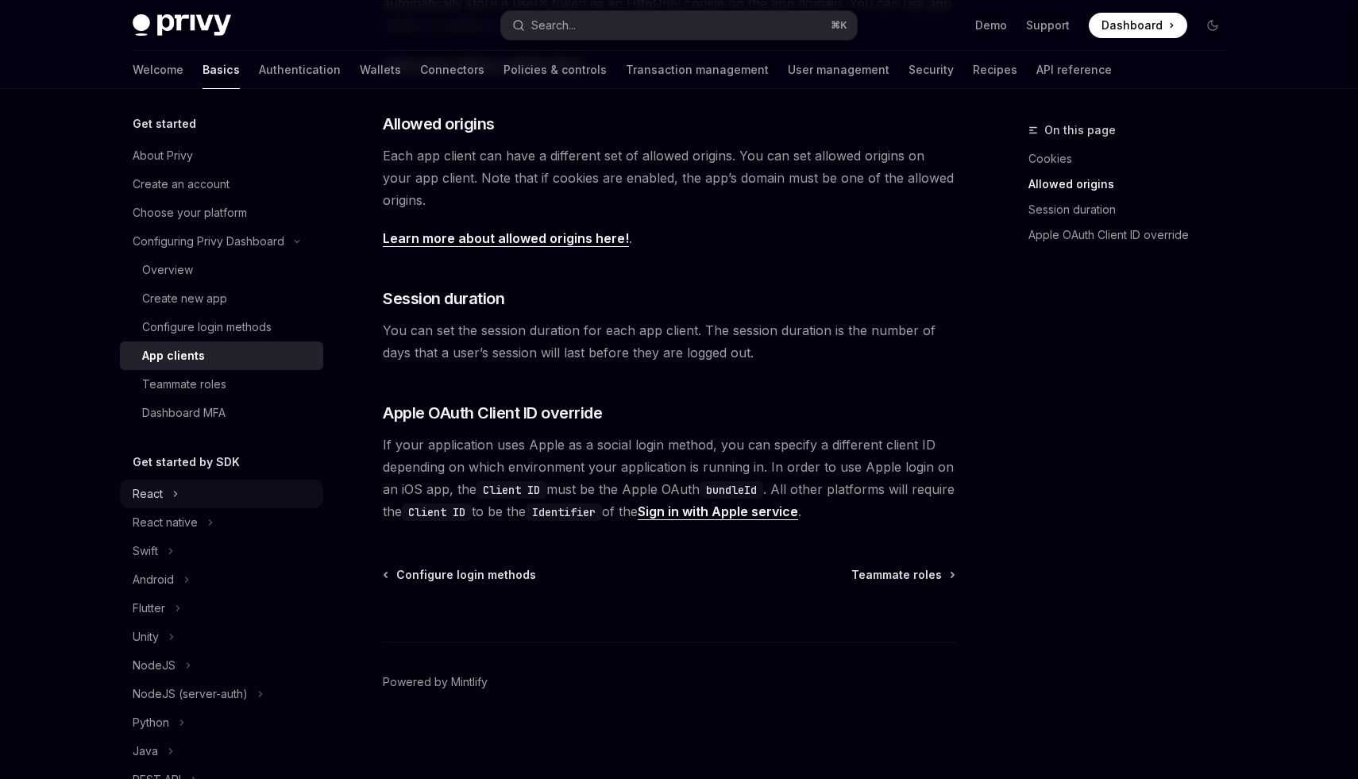
click at [127, 491] on div "React" at bounding box center [221, 494] width 203 height 29
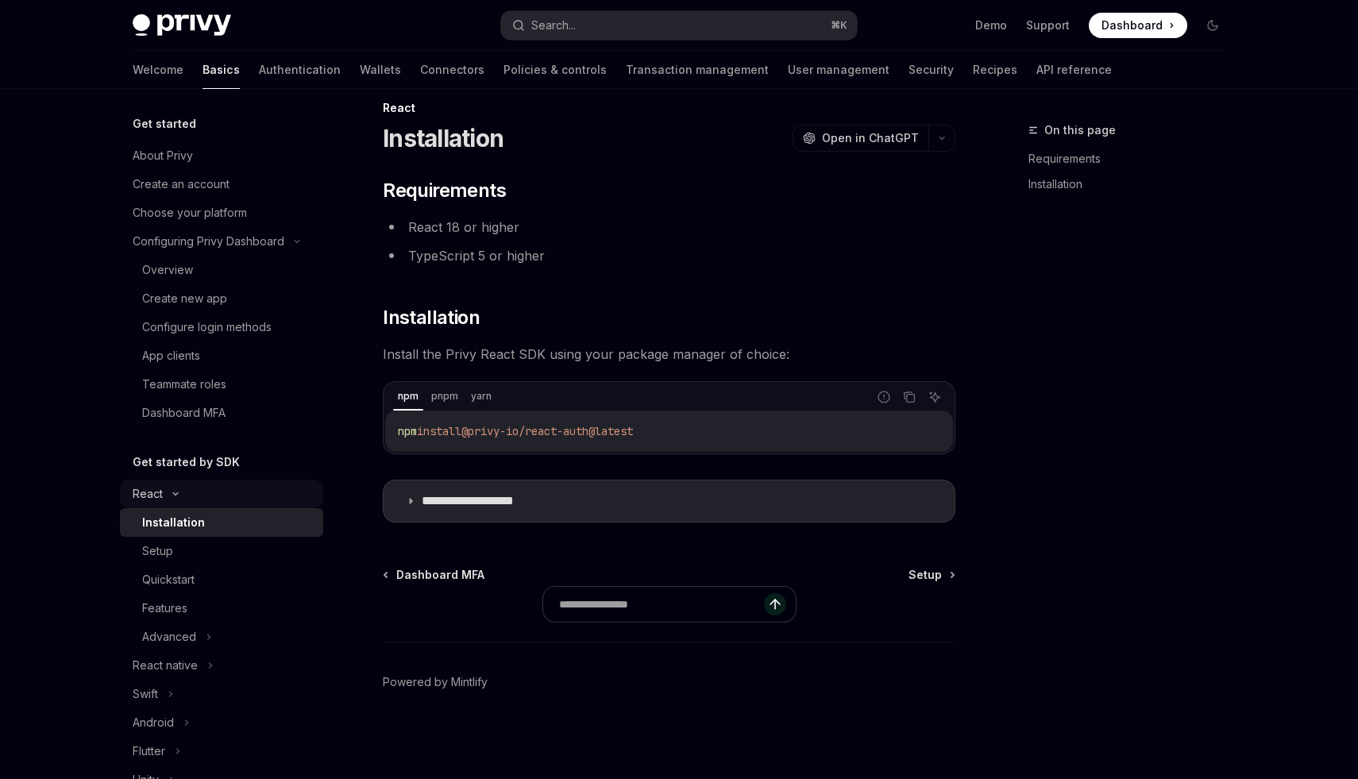
scroll to position [22, 0]
click at [190, 558] on div "Setup" at bounding box center [228, 551] width 172 height 19
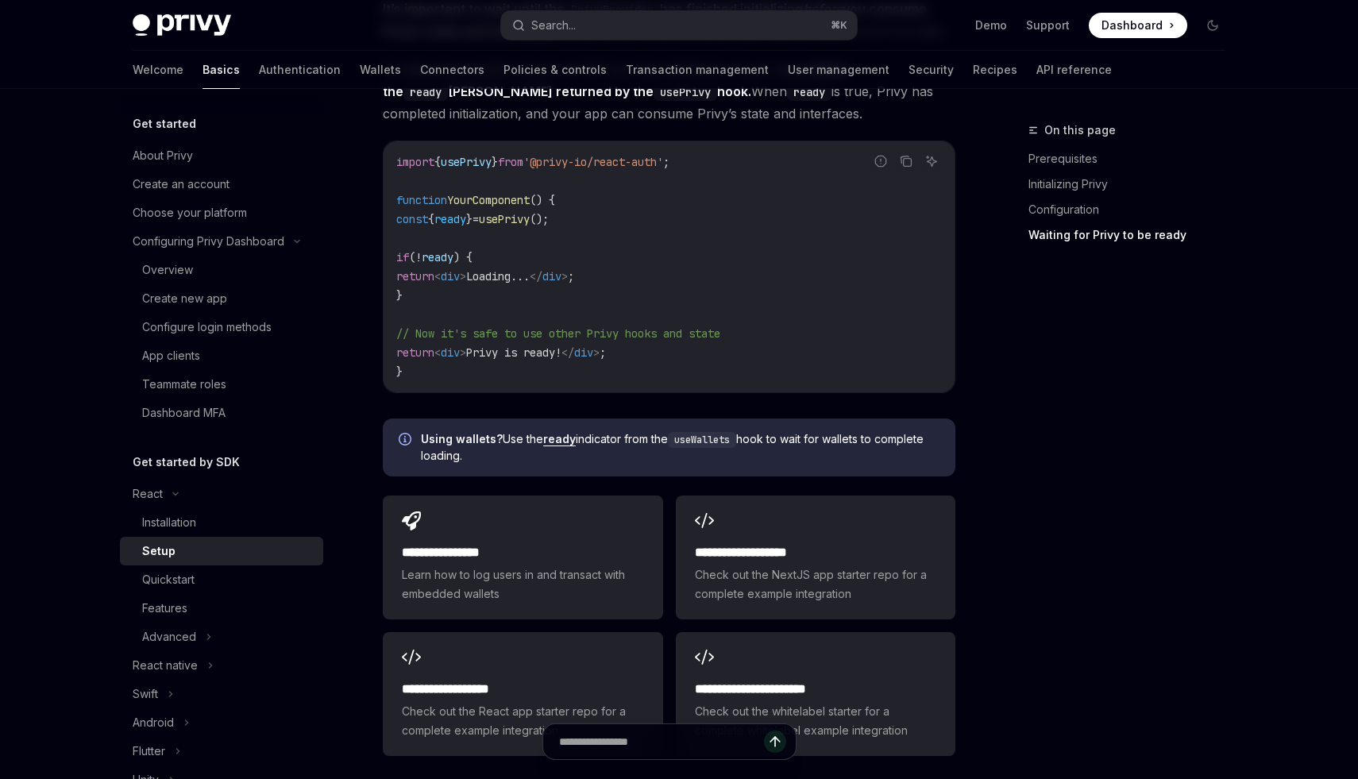
scroll to position [1968, 0]
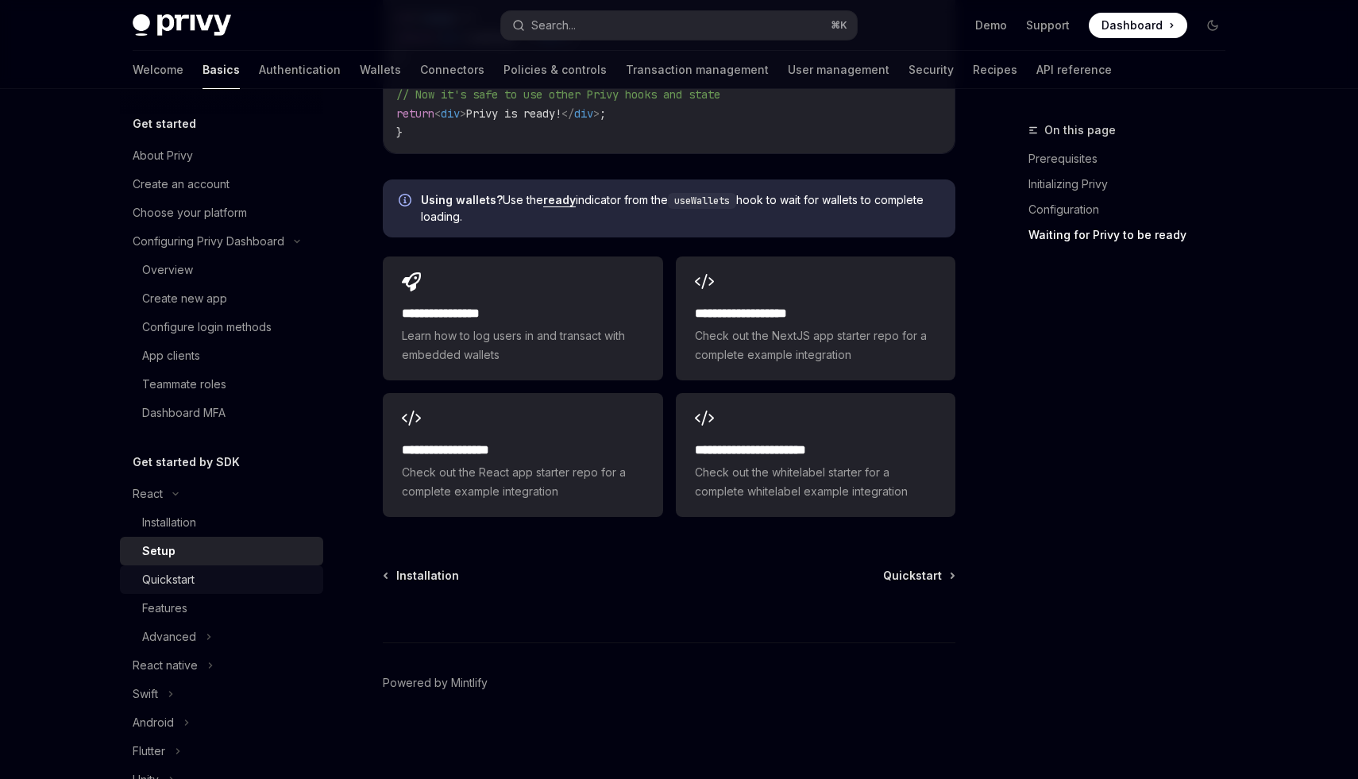
click at [221, 581] on div "Quickstart" at bounding box center [228, 579] width 172 height 19
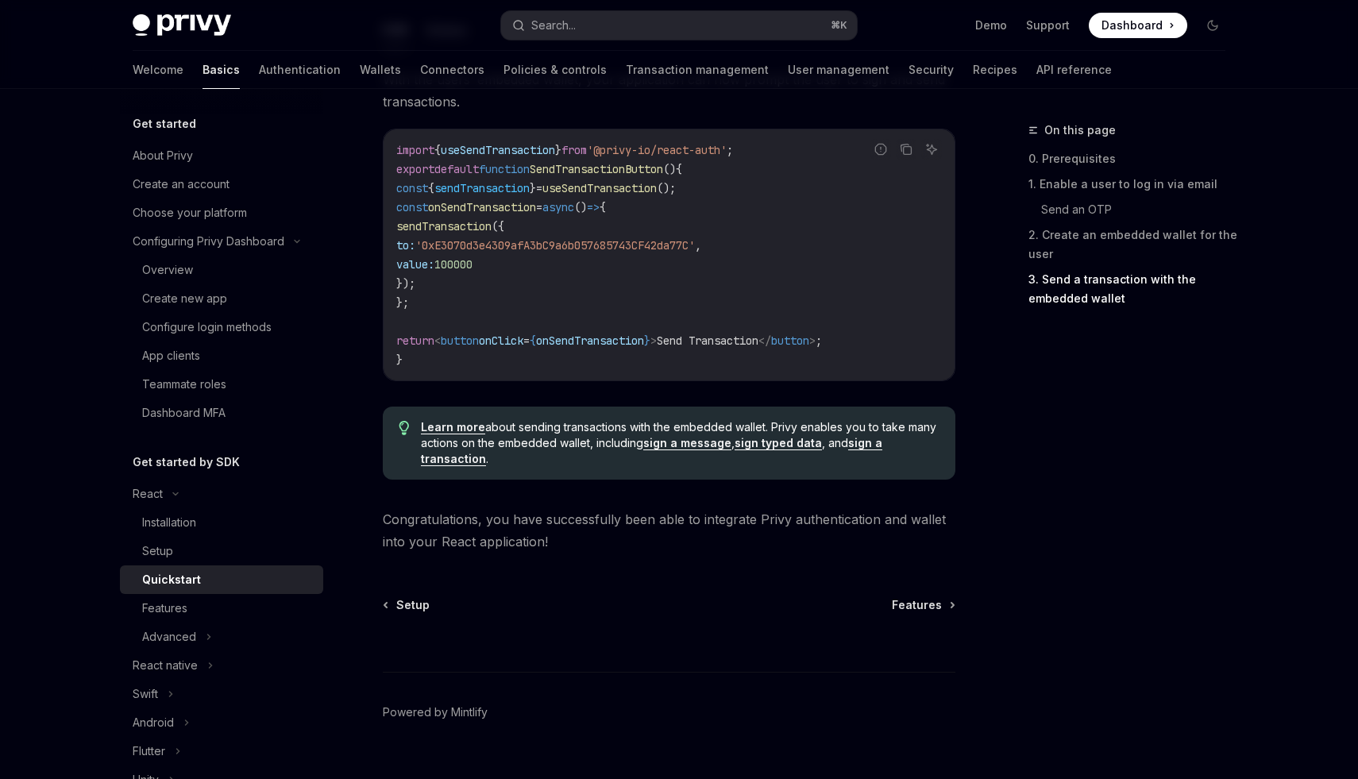
scroll to position [1546, 0]
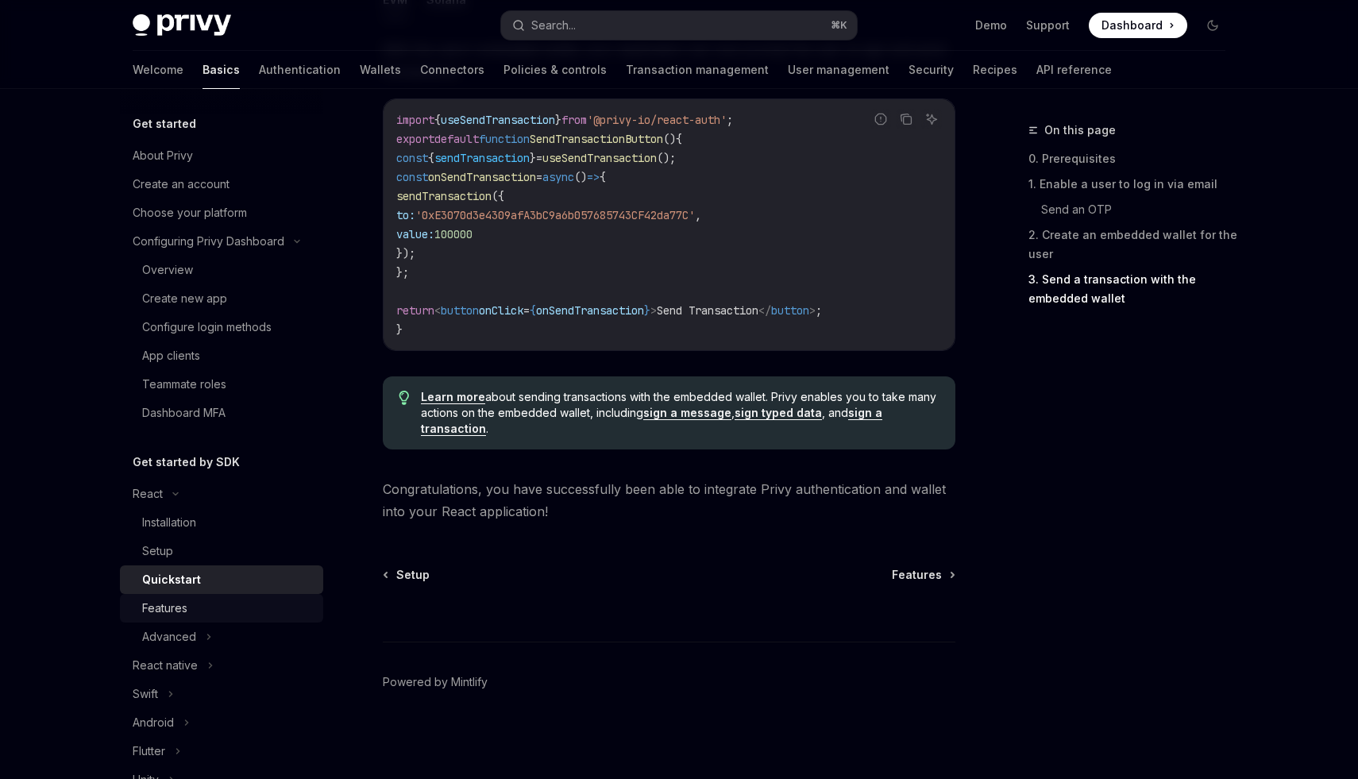
click at [188, 616] on div "Features" at bounding box center [228, 608] width 172 height 19
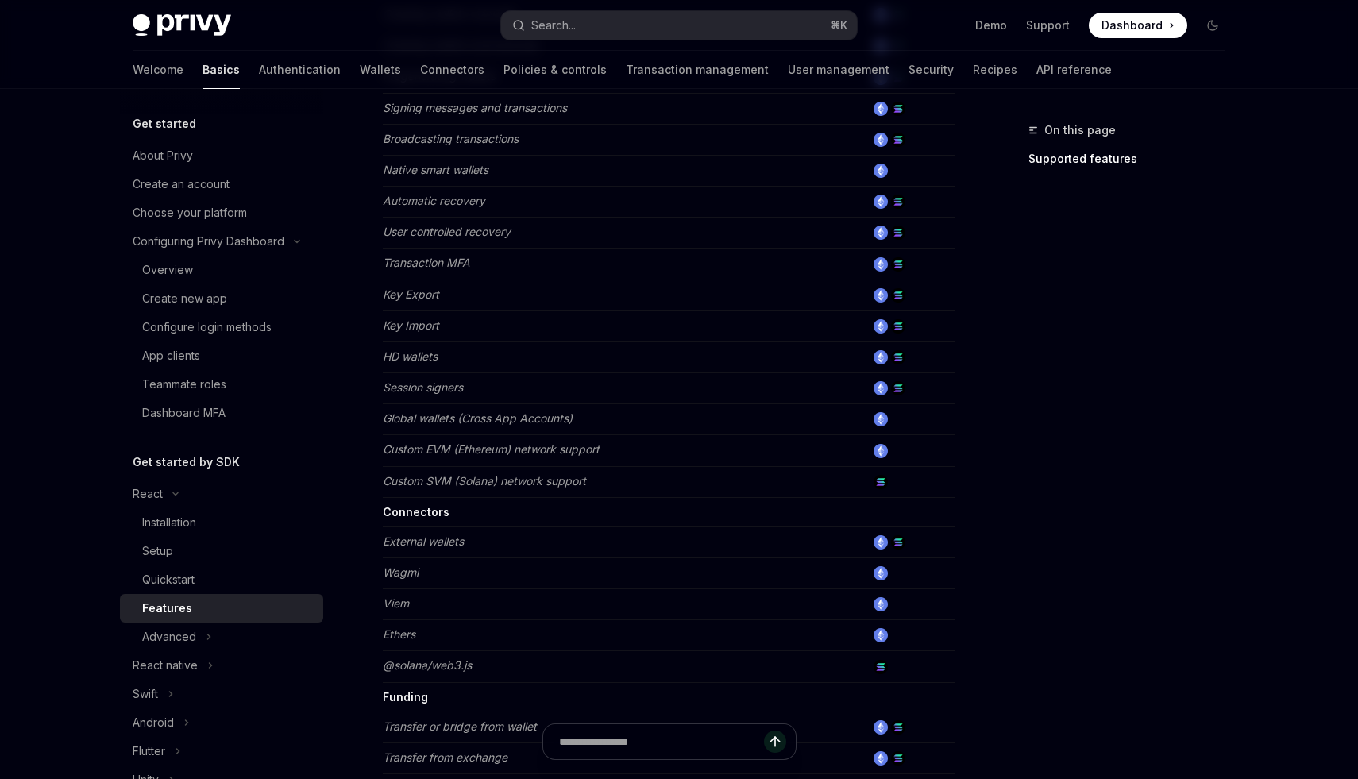
scroll to position [932, 0]
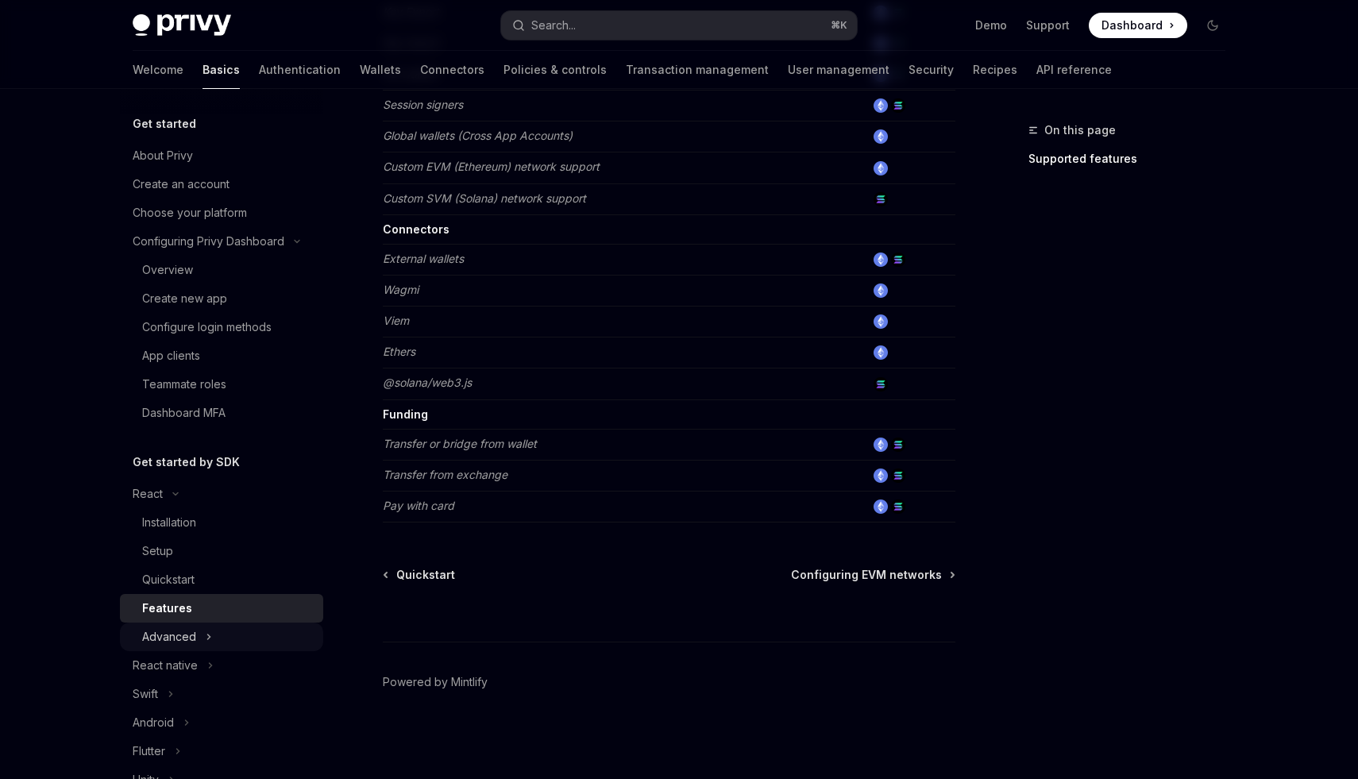
click at [179, 636] on div "Advanced" at bounding box center [169, 637] width 54 height 19
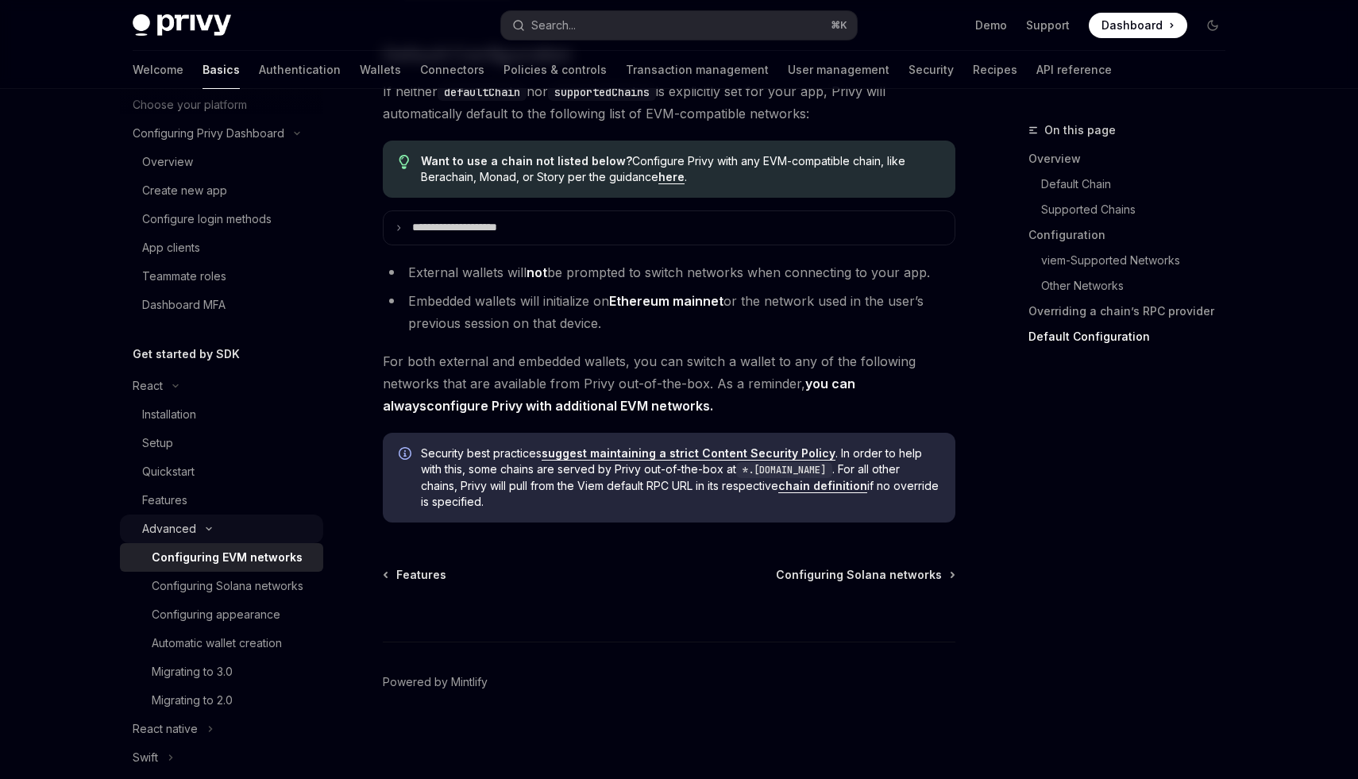
scroll to position [139, 0]
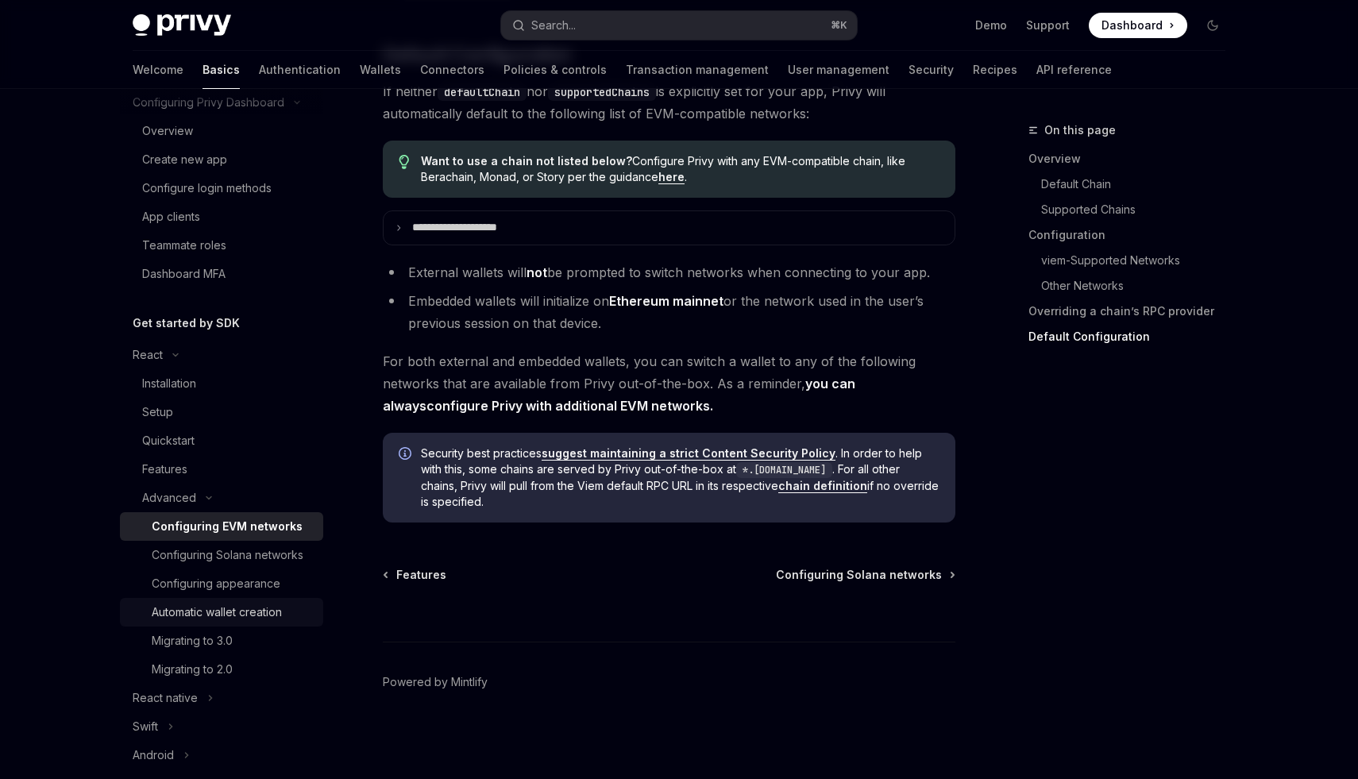
click at [222, 624] on link "Automatic wallet creation" at bounding box center [221, 612] width 203 height 29
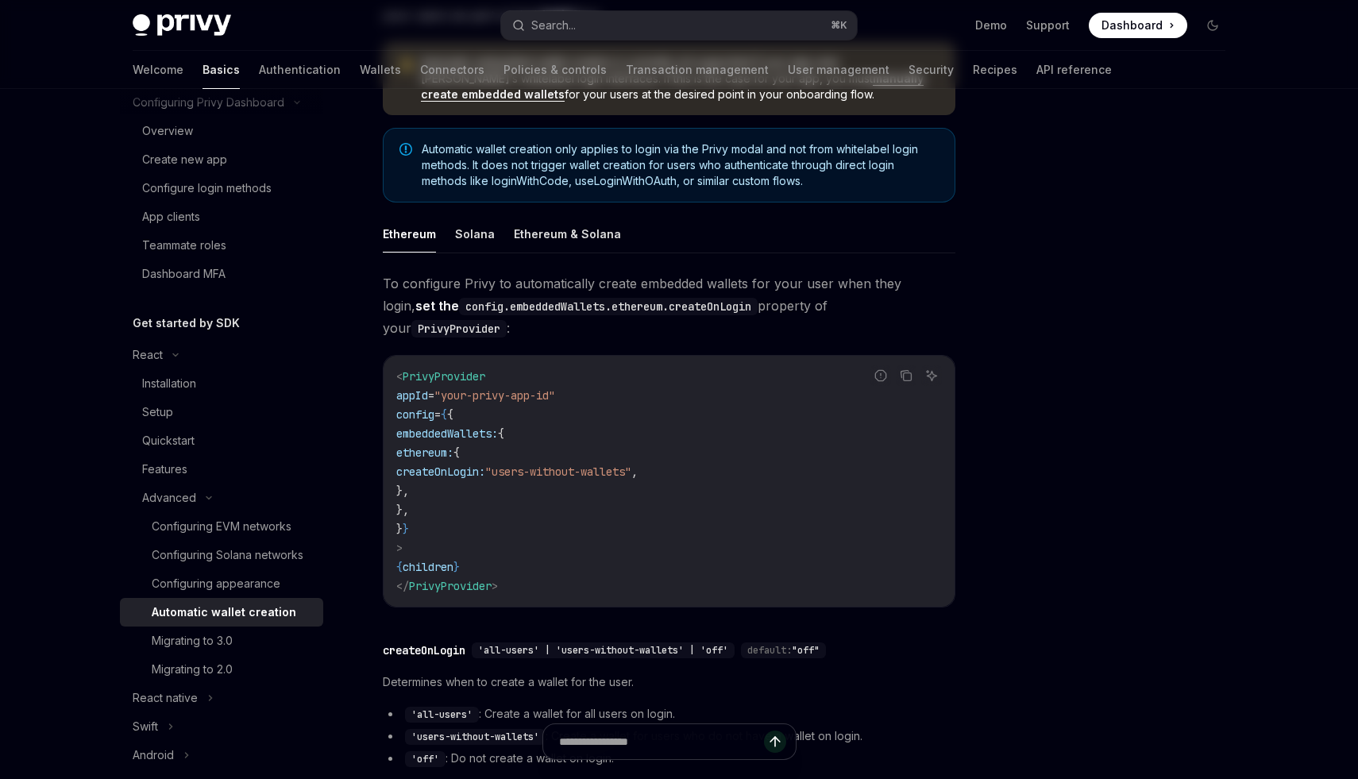
scroll to position [469, 0]
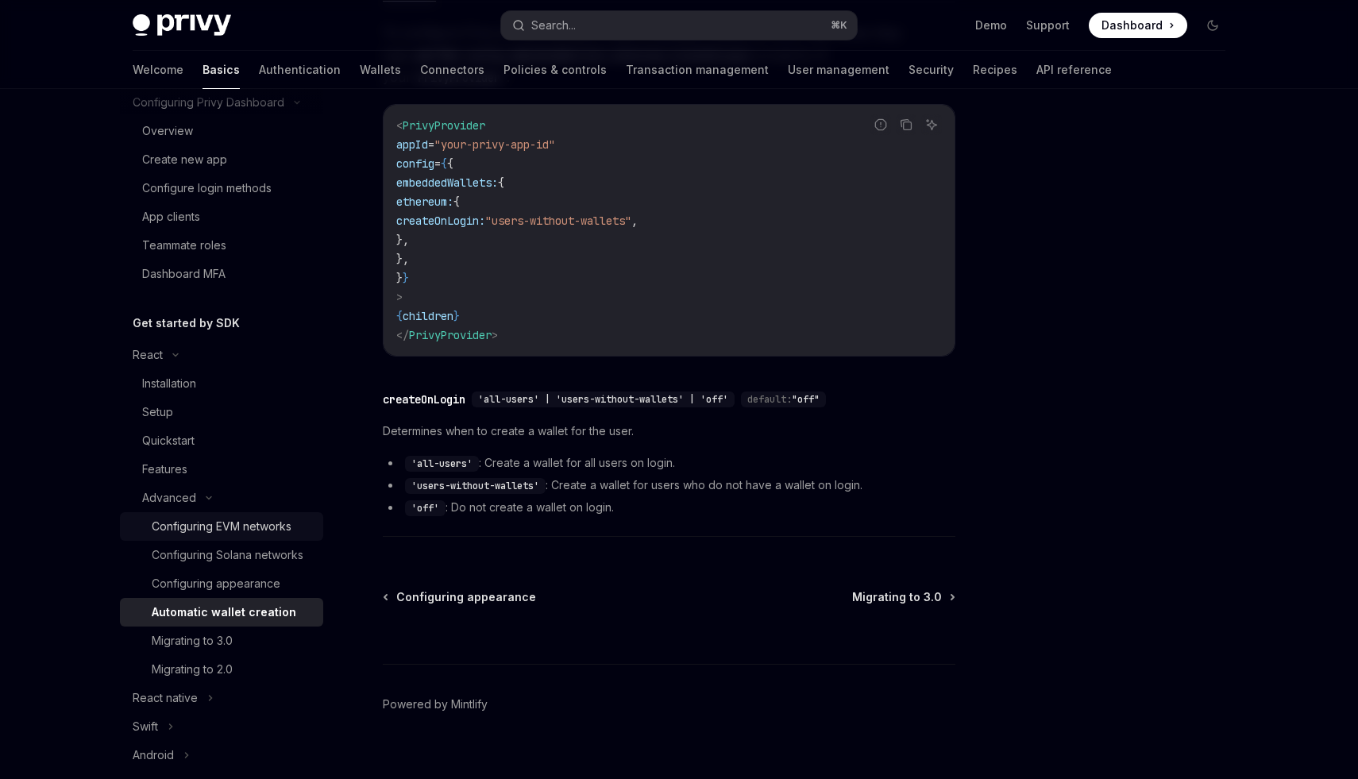
click at [204, 523] on div "Configuring EVM networks" at bounding box center [222, 526] width 140 height 19
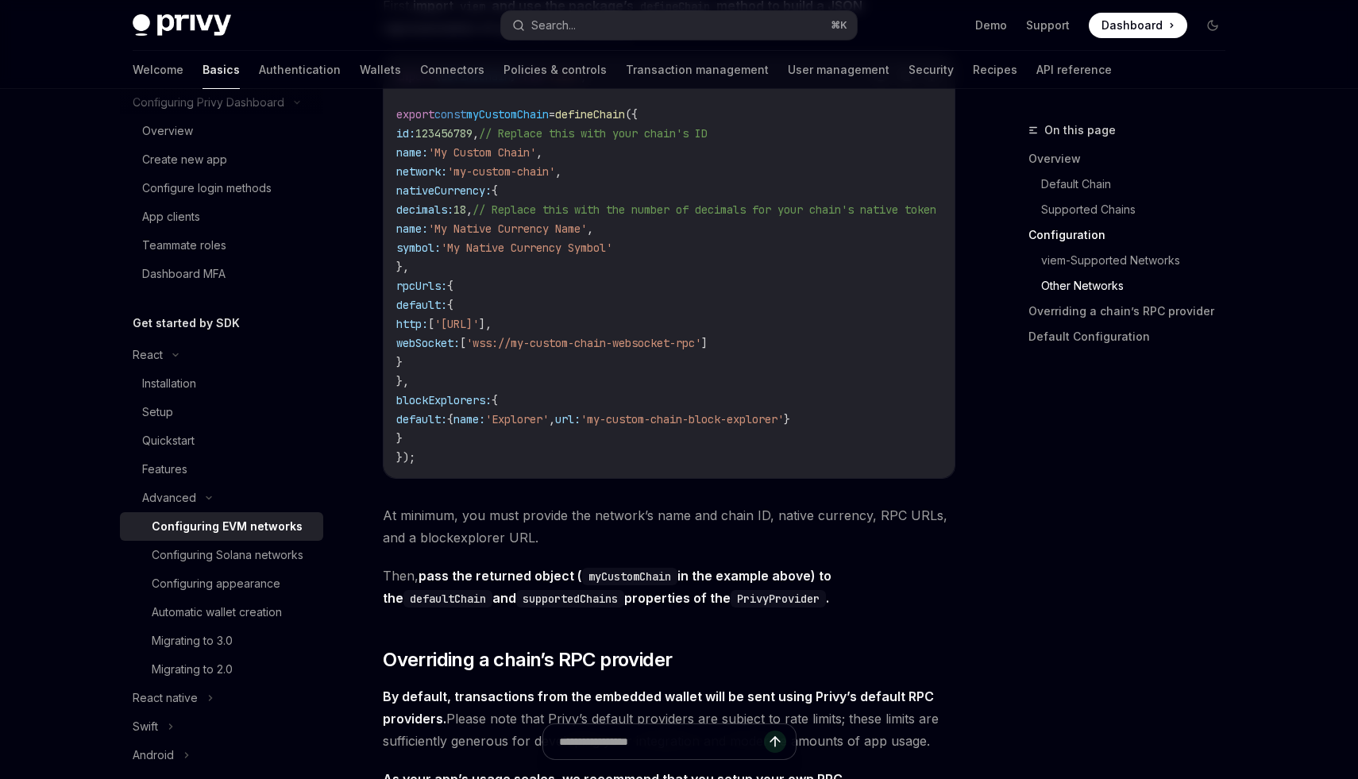
scroll to position [2947, 0]
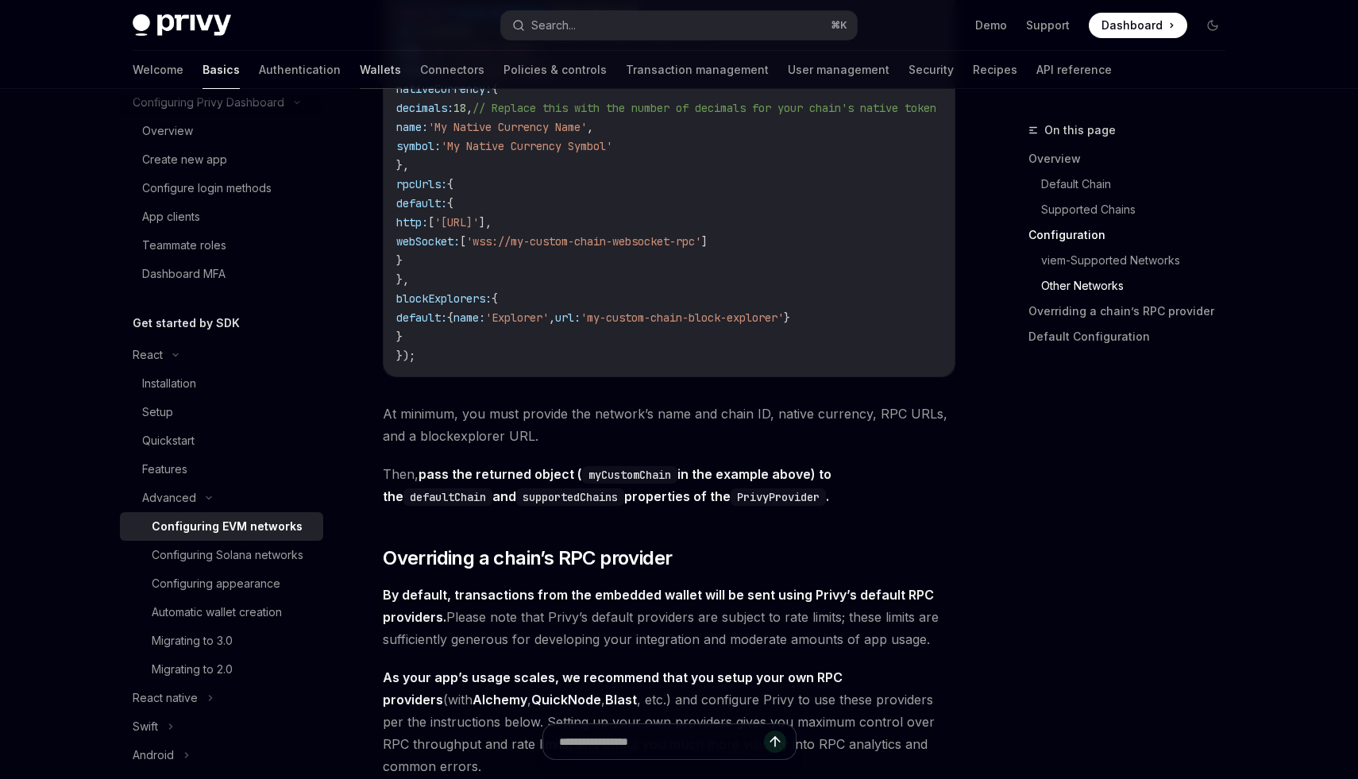
click at [360, 69] on link "Wallets" at bounding box center [380, 70] width 41 height 38
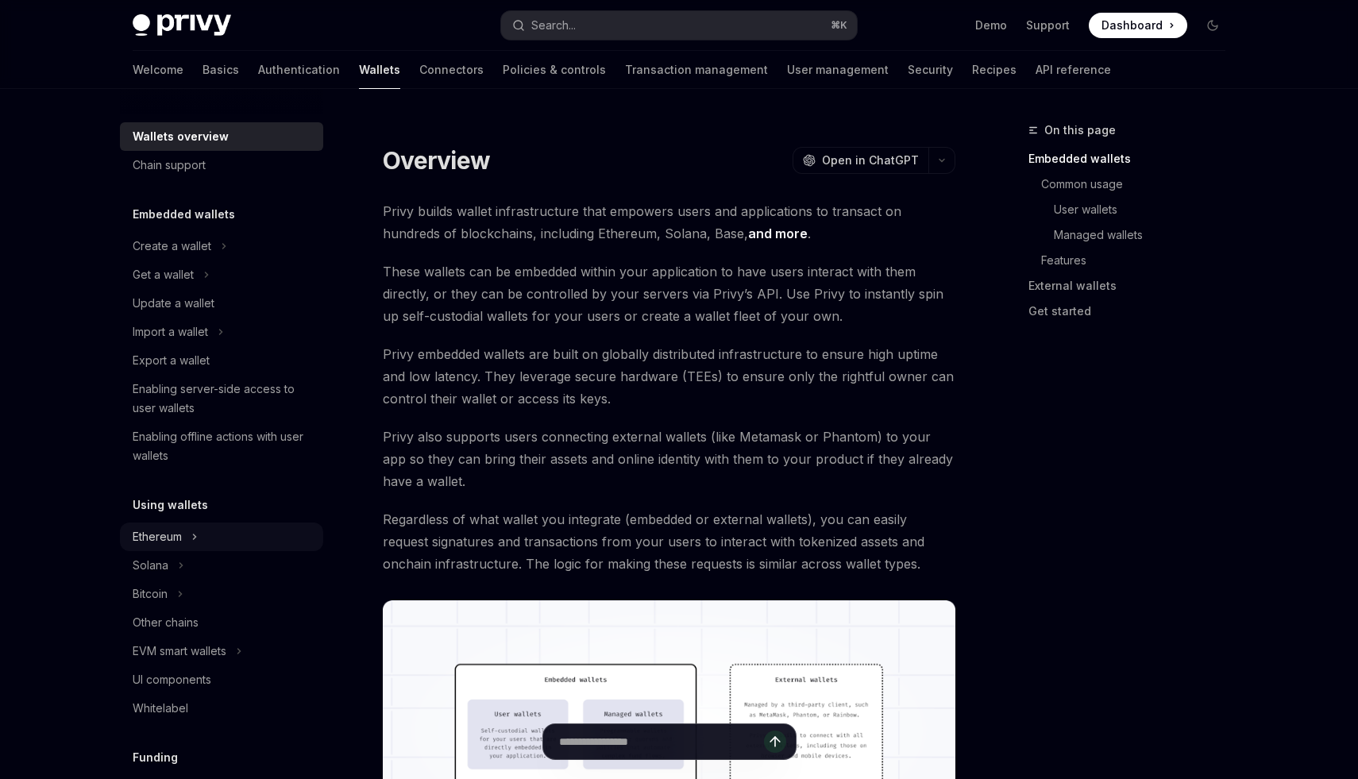
click at [188, 531] on div "Ethereum" at bounding box center [221, 537] width 203 height 29
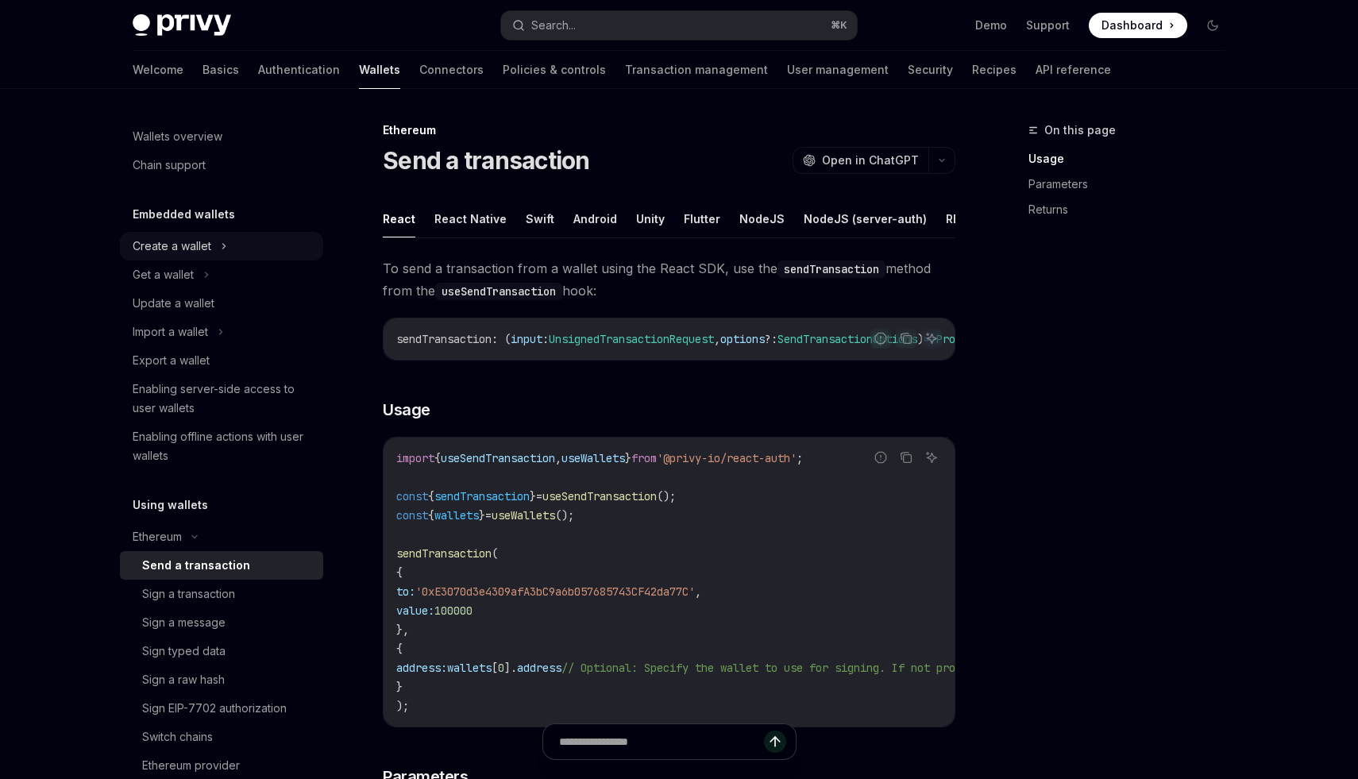
click at [211, 252] on div "Create a wallet" at bounding box center [221, 246] width 203 height 29
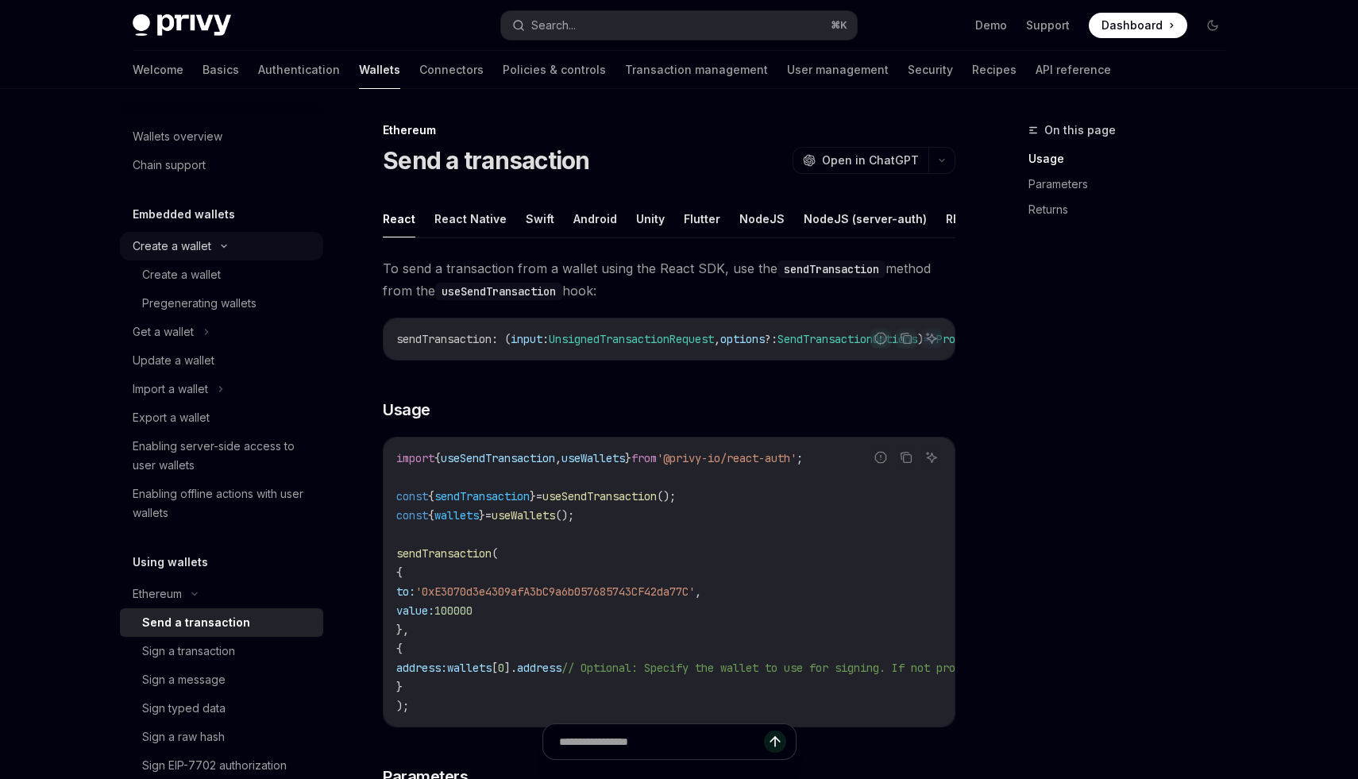
type textarea "*"
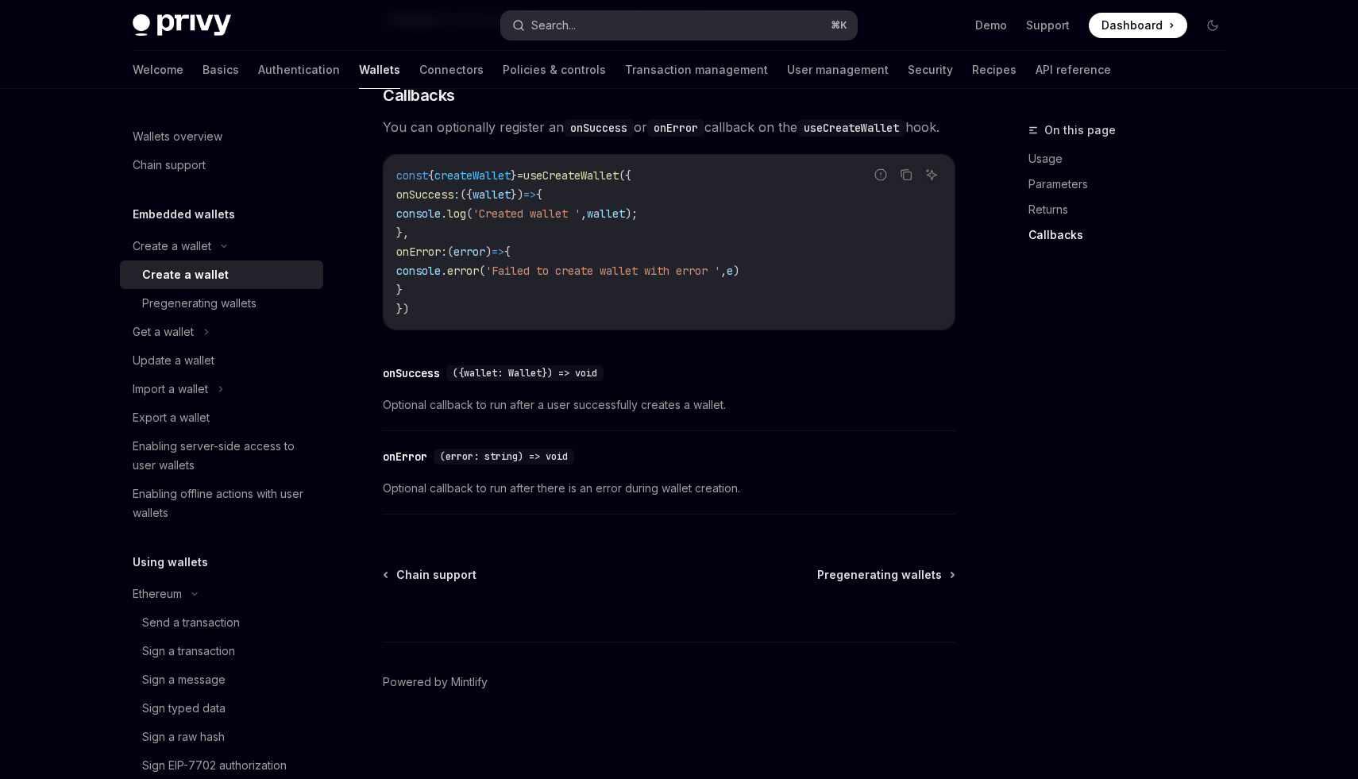
click at [634, 21] on button "Search... ⌘ K" at bounding box center [679, 25] width 356 height 29
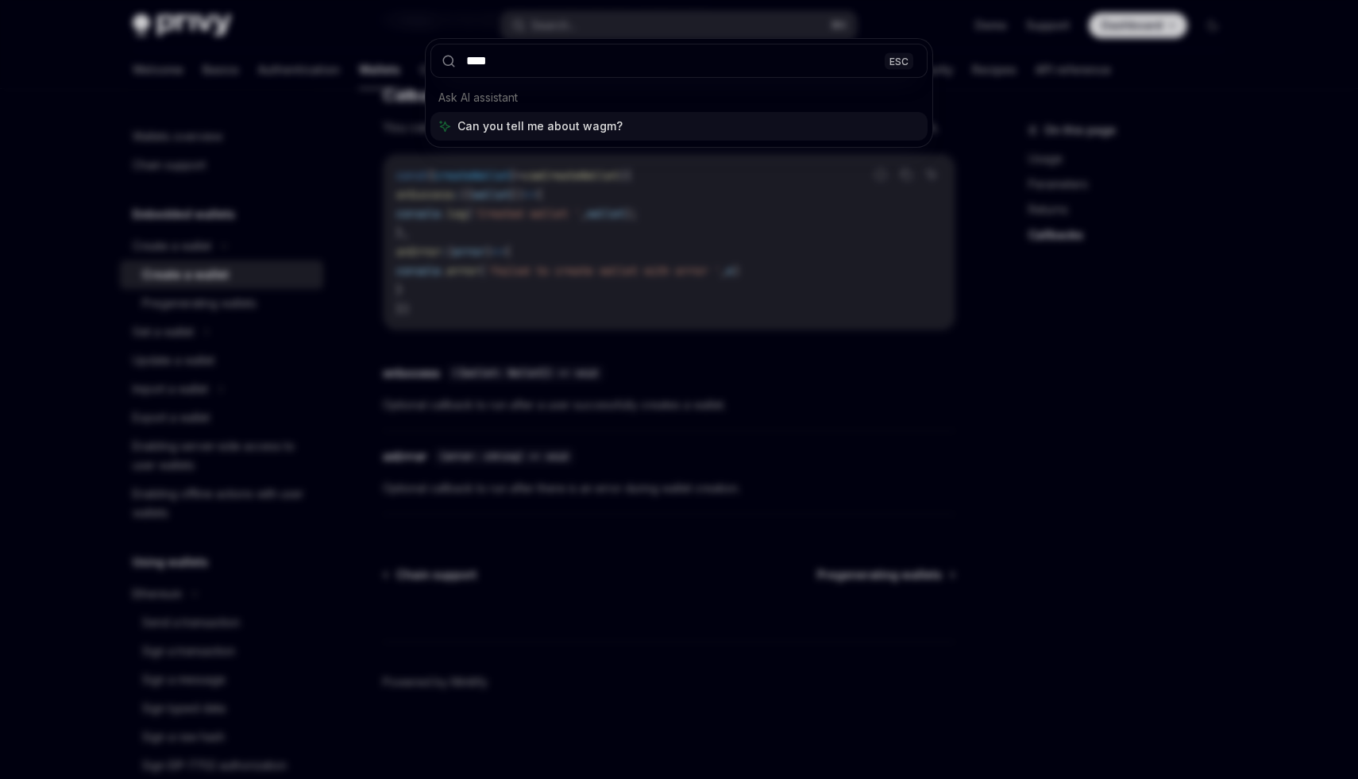
type input "*****"
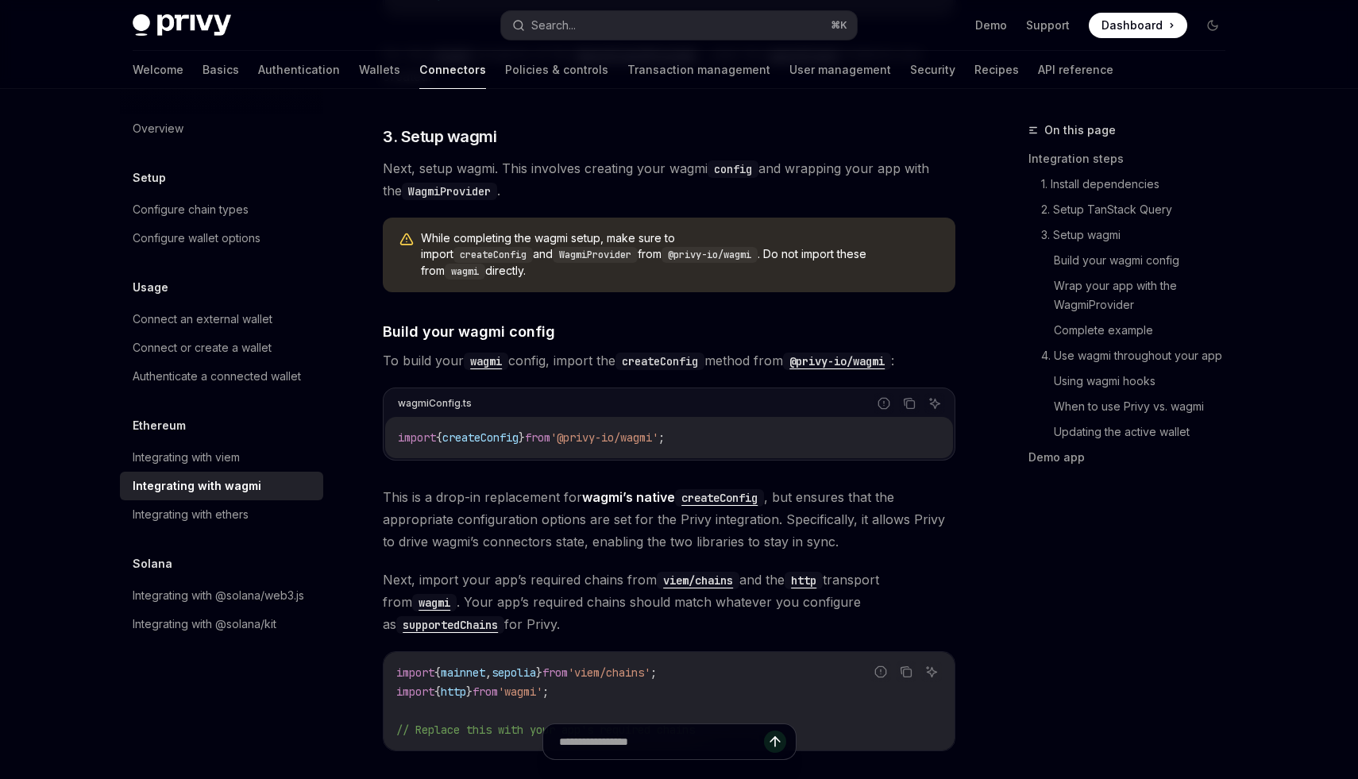
scroll to position [89, 0]
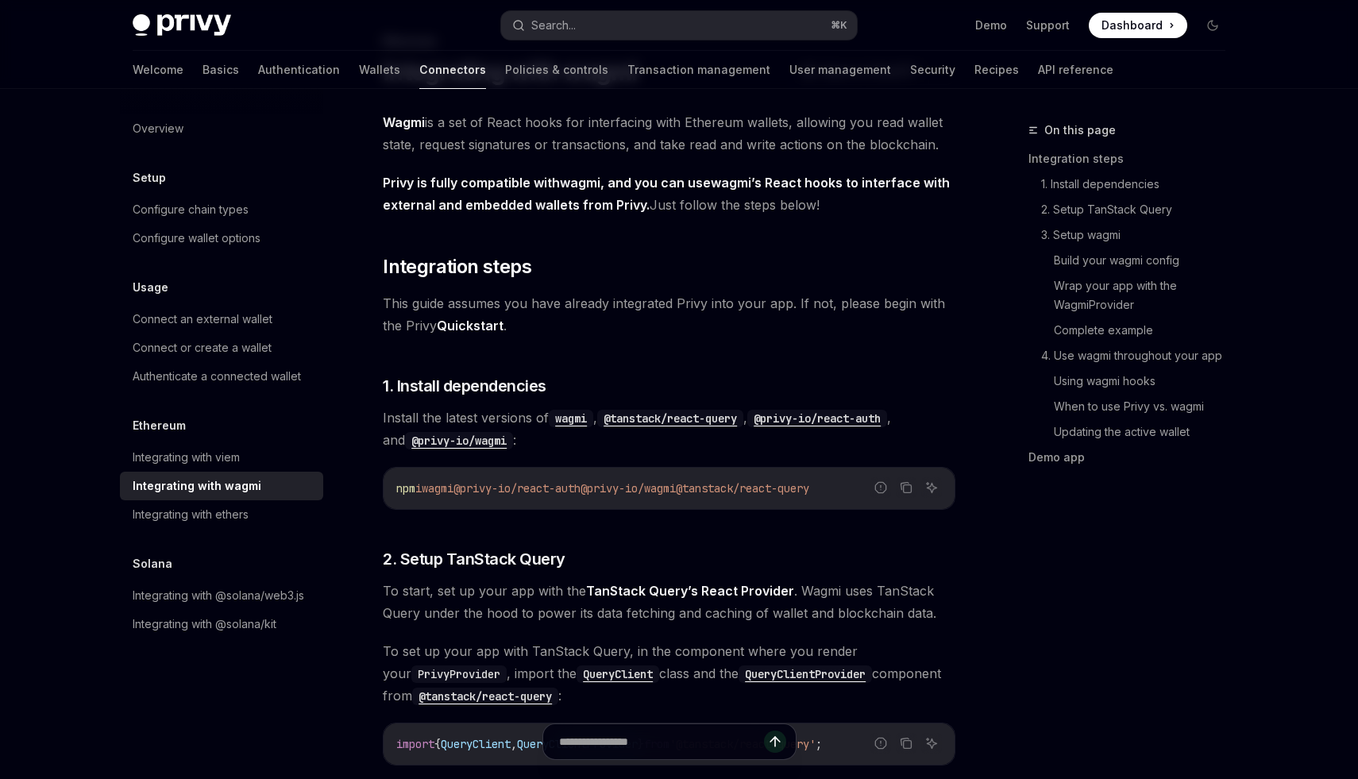
type textarea "*"
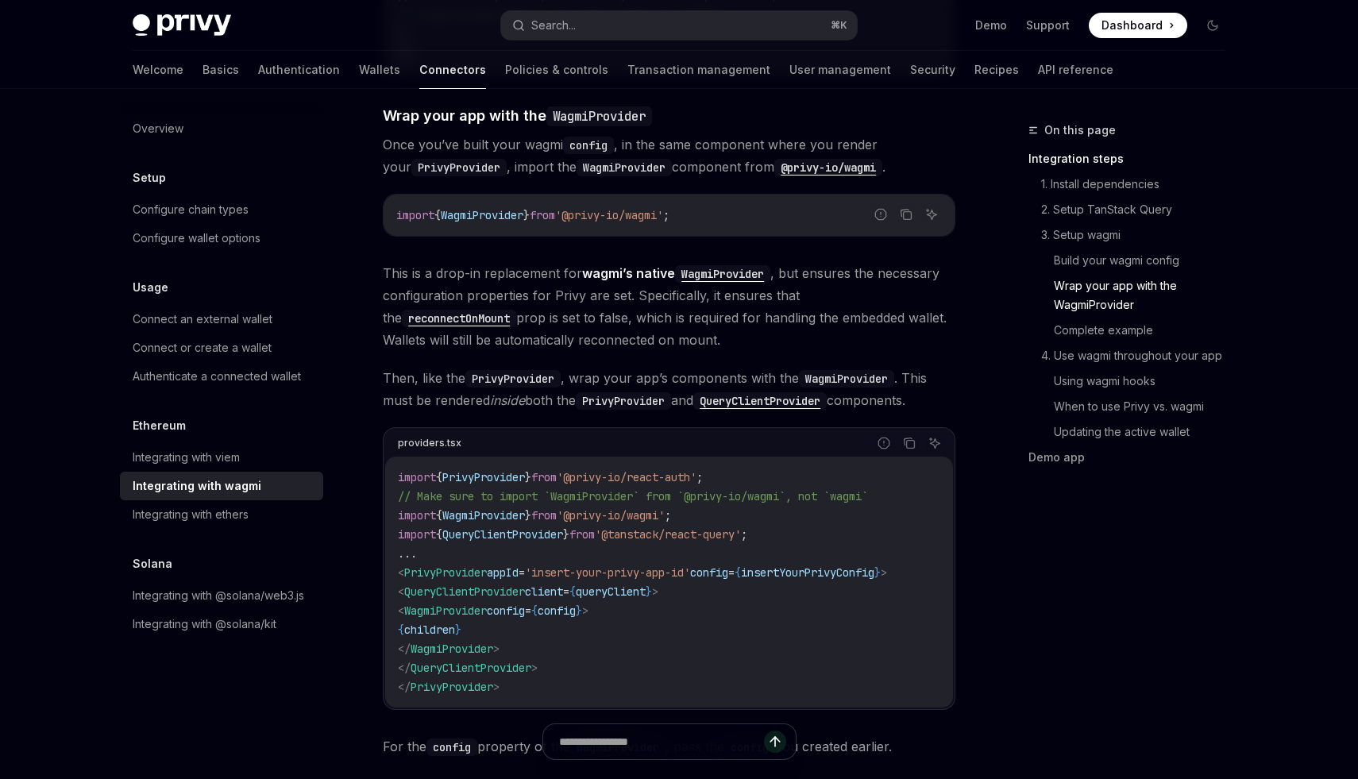
scroll to position [2190, 0]
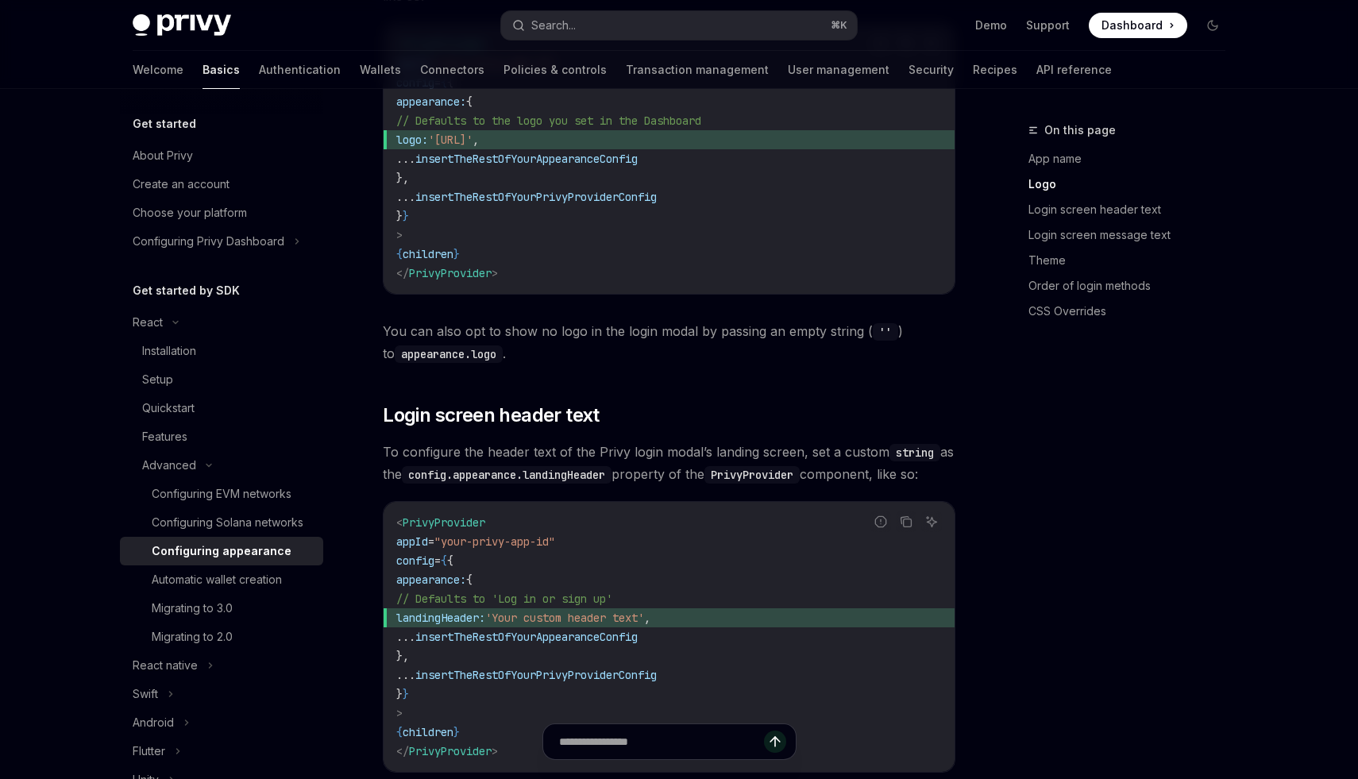
scroll to position [968, 0]
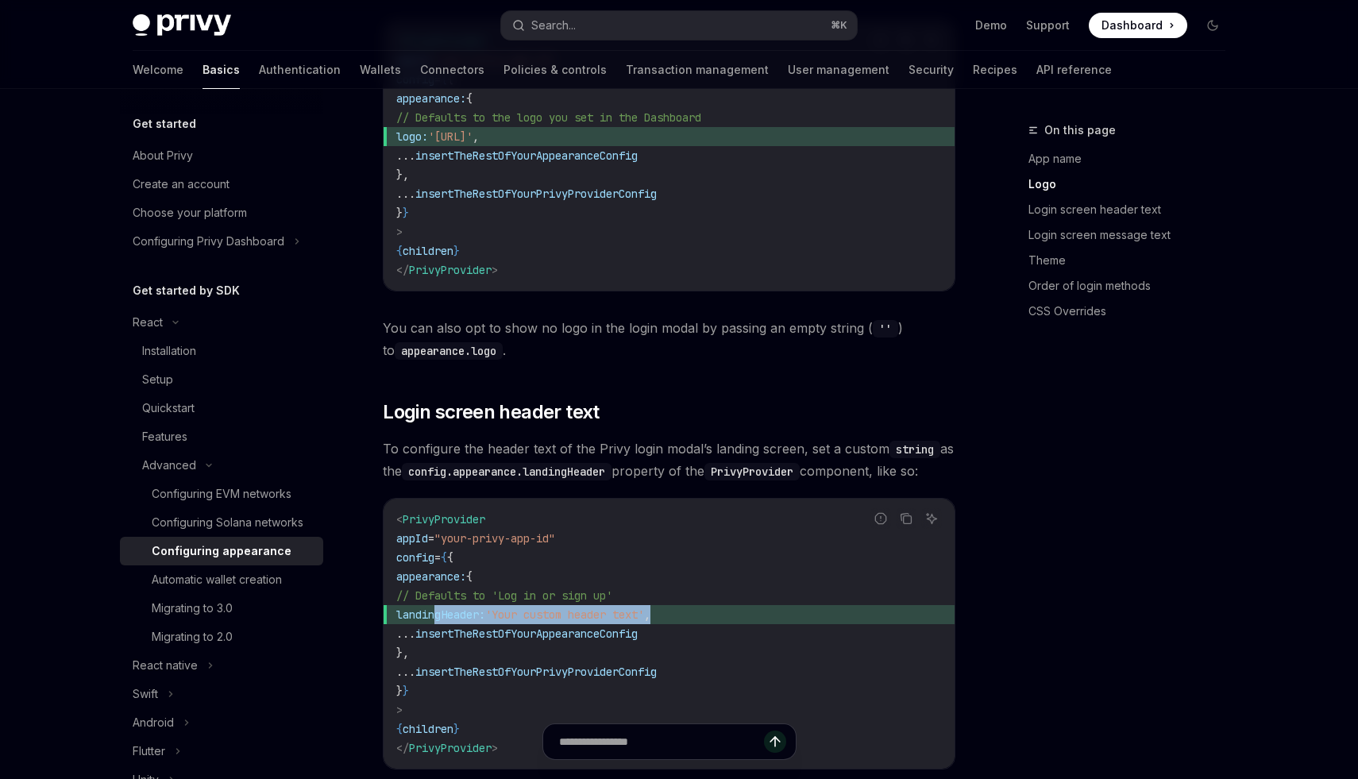
drag, startPoint x: 438, startPoint y: 593, endPoint x: 709, endPoint y: 594, distance: 270.1
click at [709, 605] on span "landingHeader: 'Your custom header text' ," at bounding box center [669, 614] width 546 height 19
copy span "landingHeader: 'Your custom header text' ,"
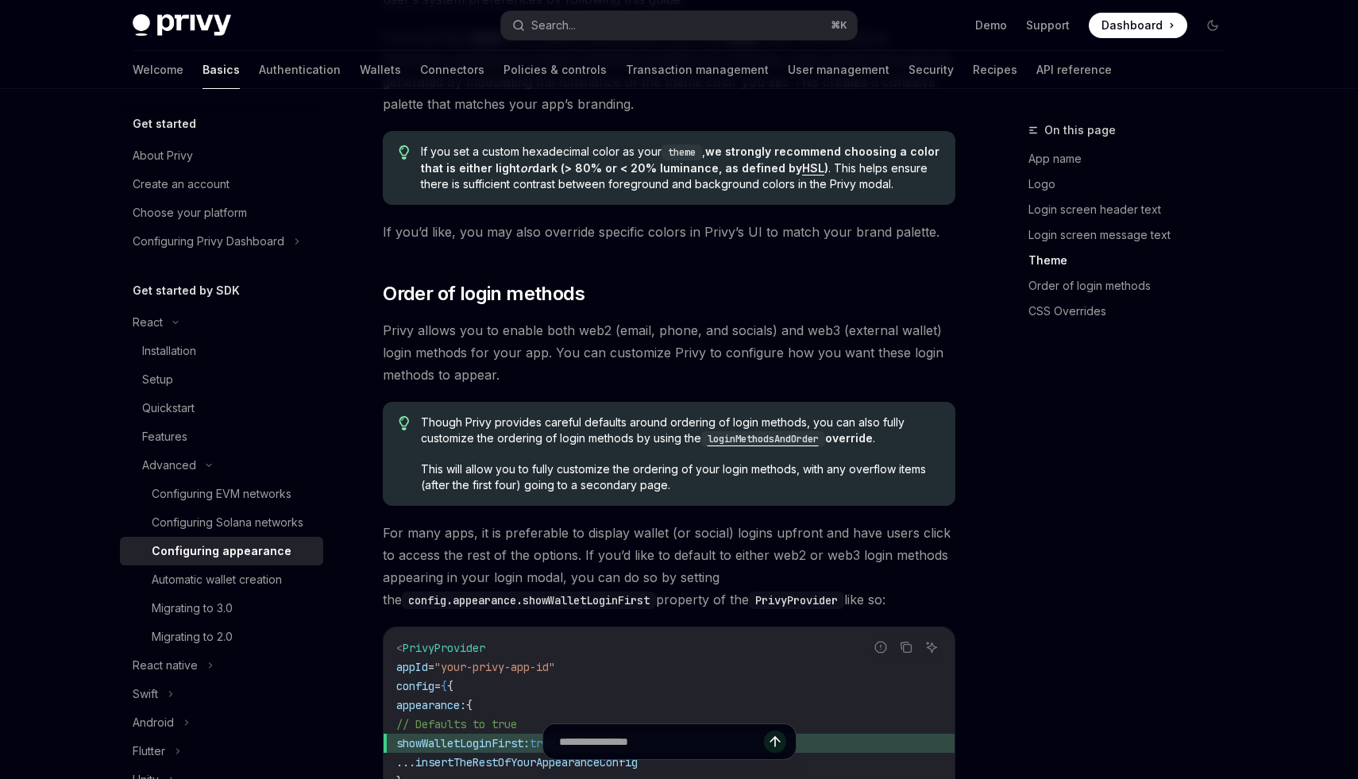
scroll to position [2906, 0]
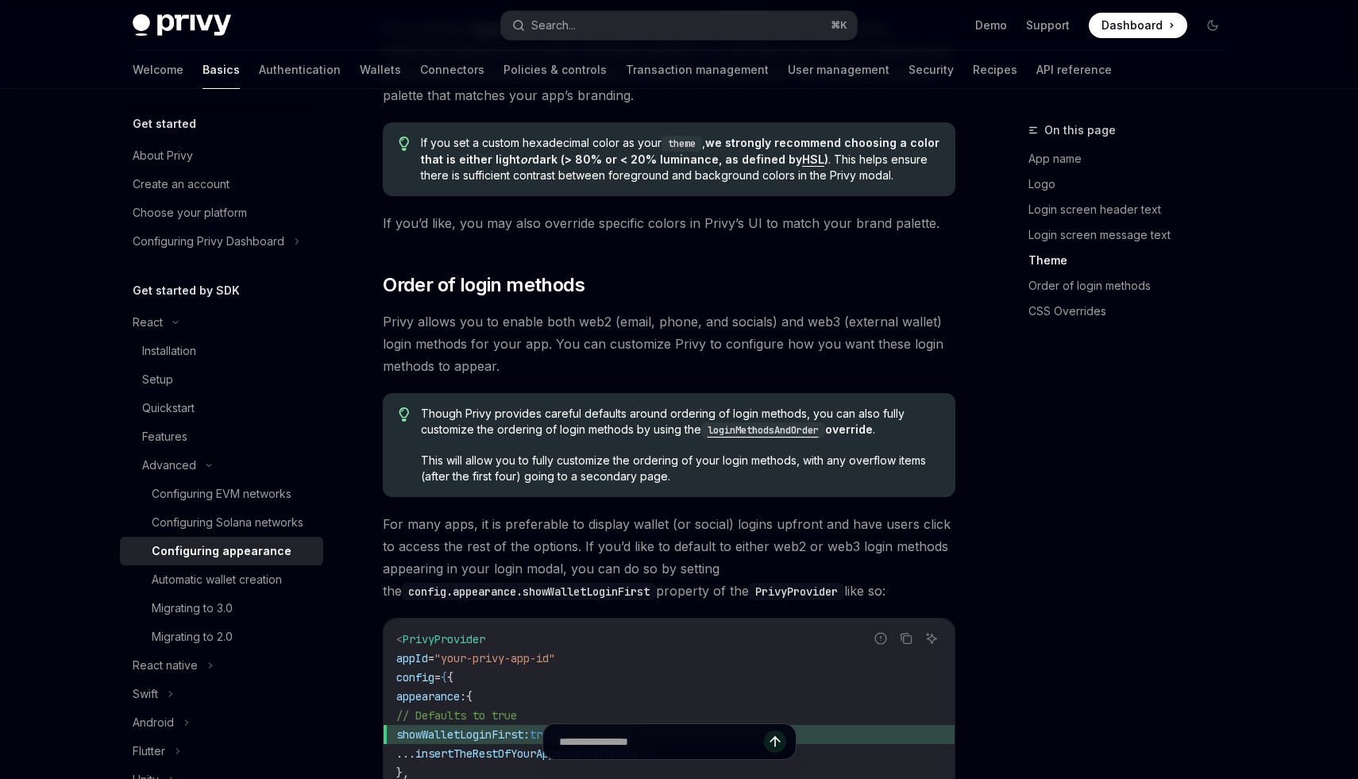
click at [530, 728] on span "showWalletLoginFirst:" at bounding box center [462, 735] width 133 height 14
copy span "showWalletLoginFirst"
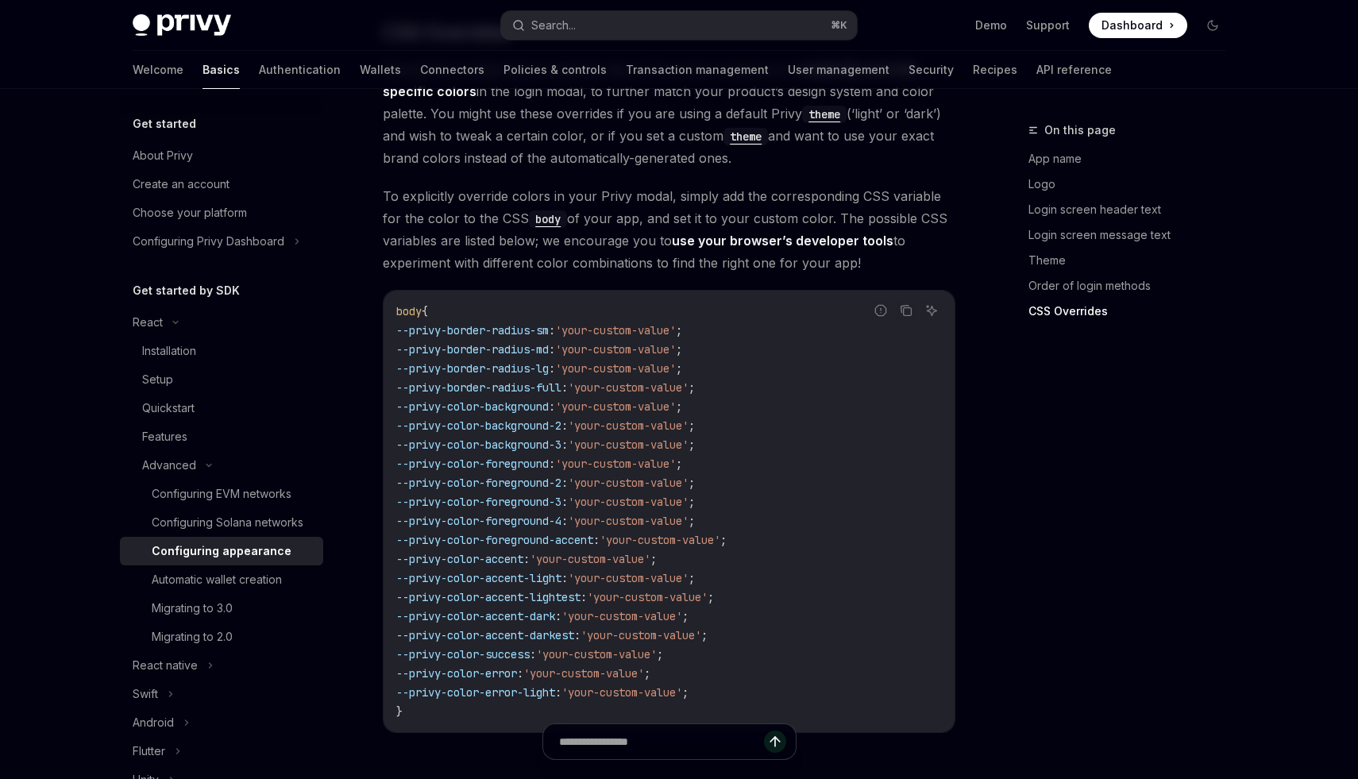
scroll to position [3813, 0]
click at [908, 305] on icon "Copy the contents from the code block" at bounding box center [906, 311] width 13 height 13
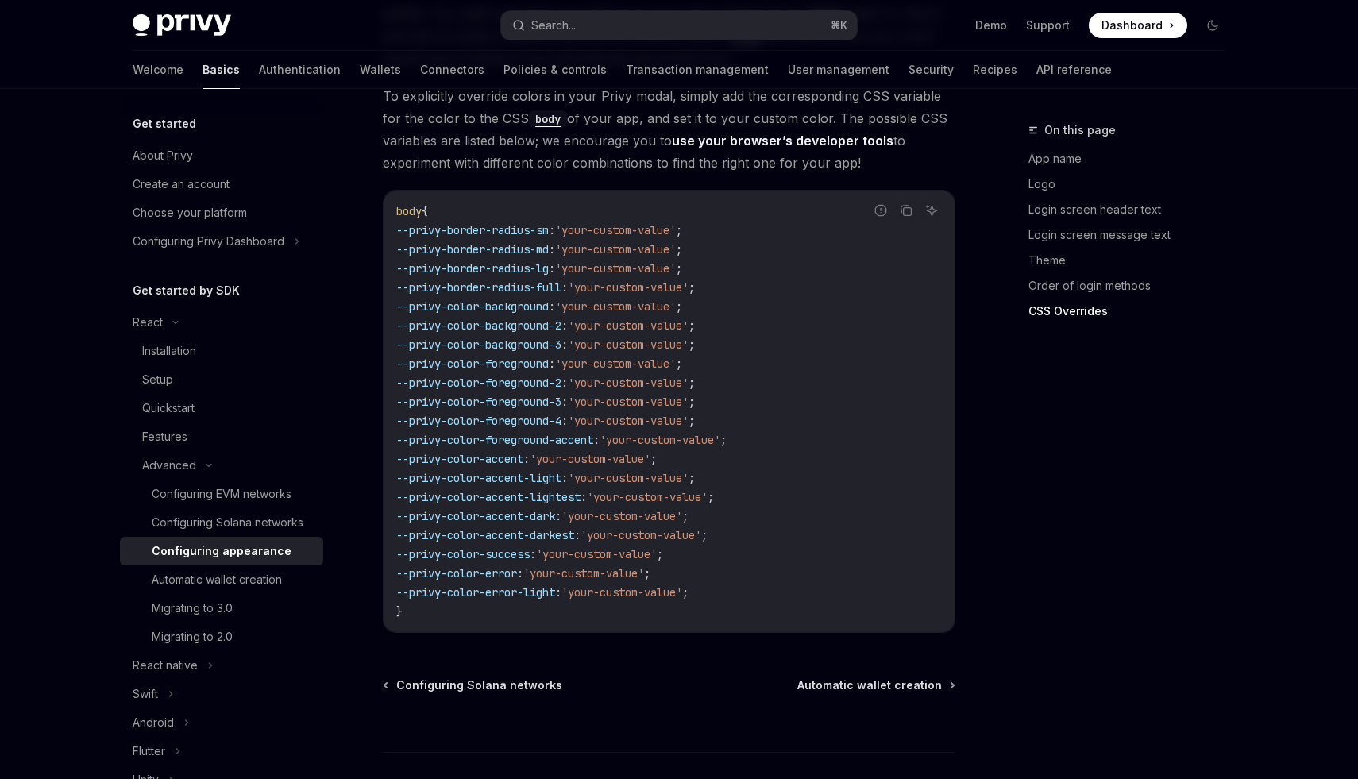
scroll to position [3927, 0]
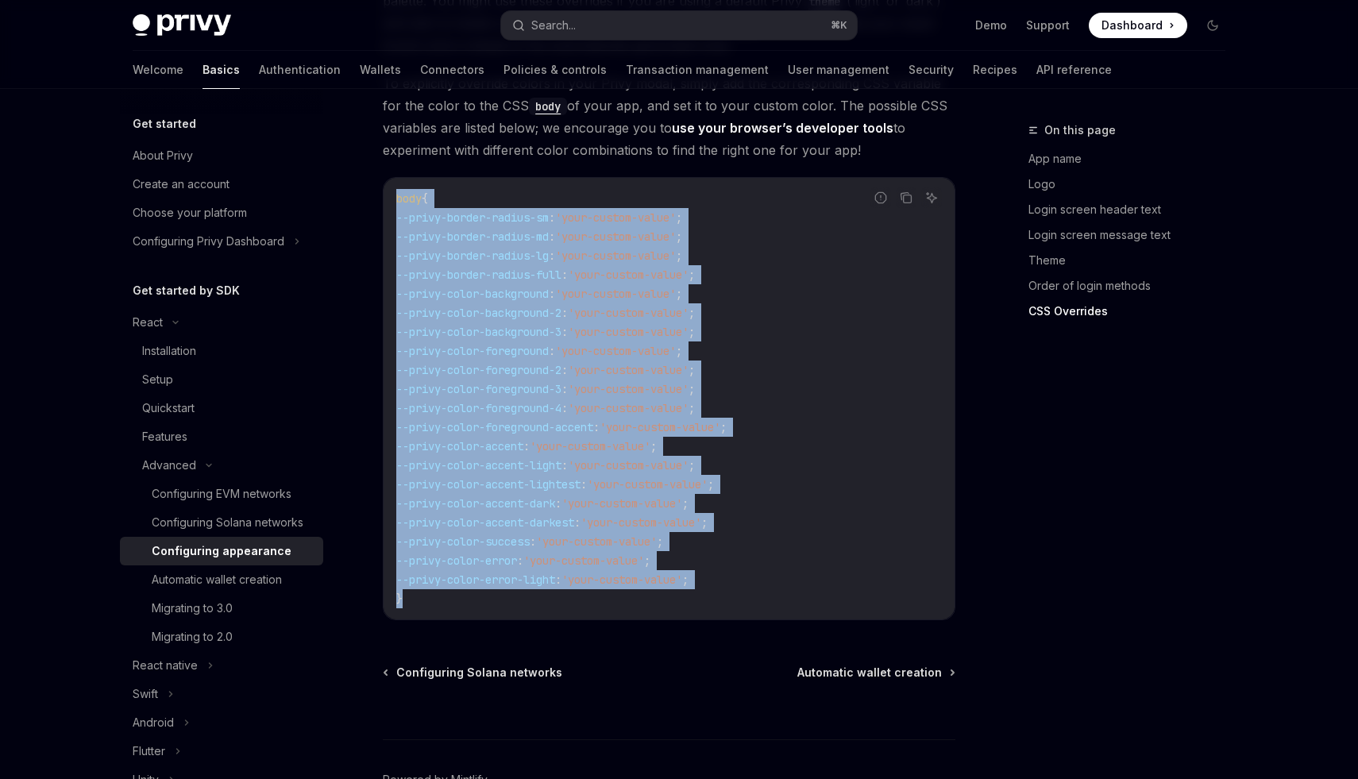
drag, startPoint x: 395, startPoint y: 158, endPoint x: 458, endPoint y: 566, distance: 412.3
click at [458, 566] on div "body { --privy-border-radius-sm : 'your-custom-value' ; --privy-border-radius-m…" at bounding box center [669, 399] width 571 height 442
copy code "body { --privy-border-radius-sm : 'your-custom-value' ; --privy-border-radius-m…"
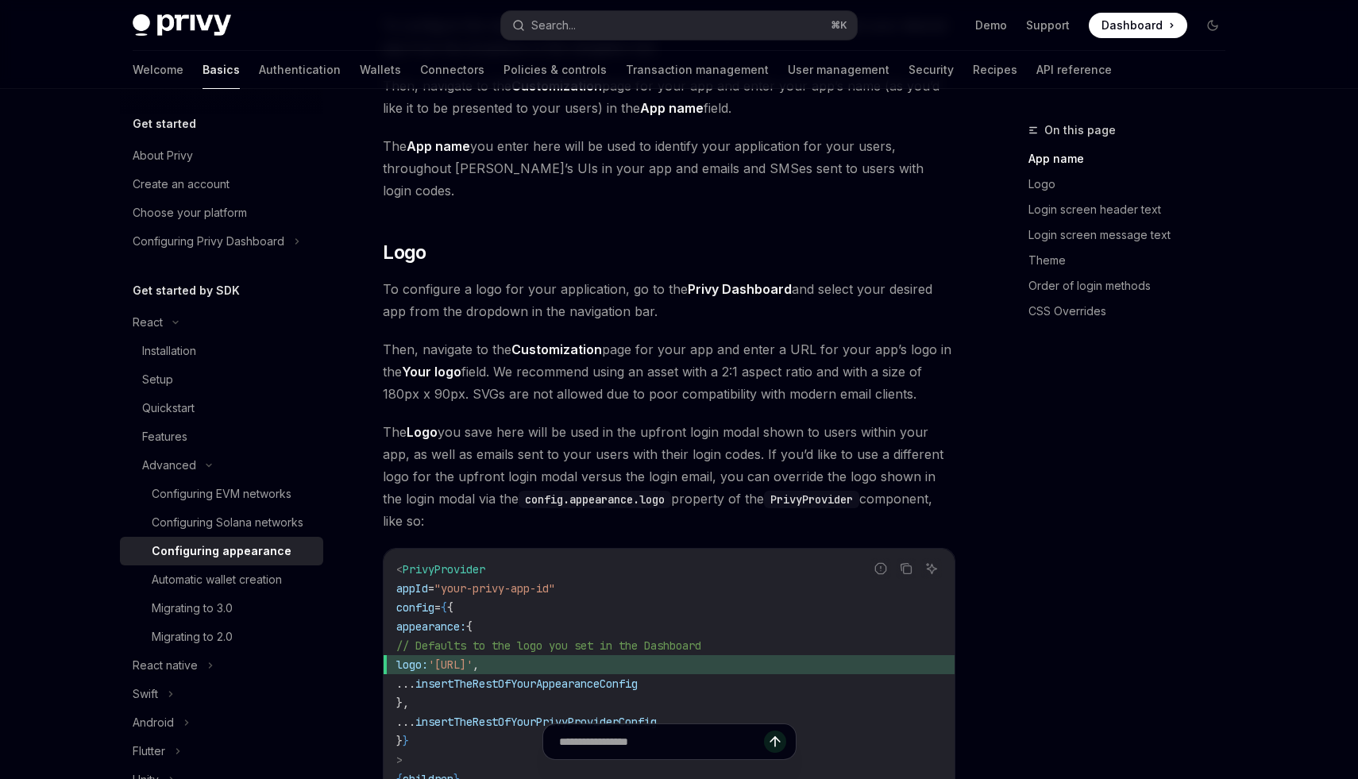
scroll to position [436, 0]
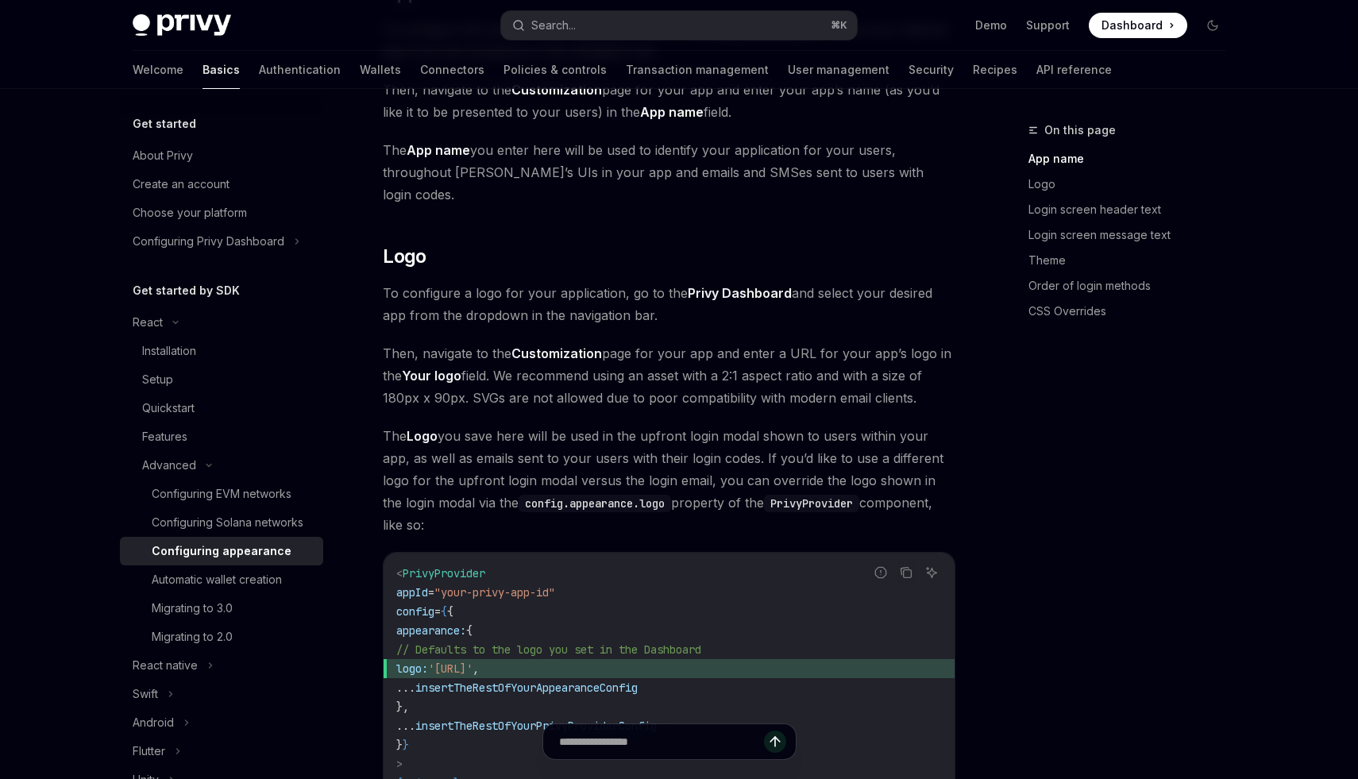
click at [759, 285] on strong "Privy Dashboard" at bounding box center [740, 293] width 104 height 16
click at [748, 285] on strong "Privy Dashboard" at bounding box center [740, 293] width 104 height 16
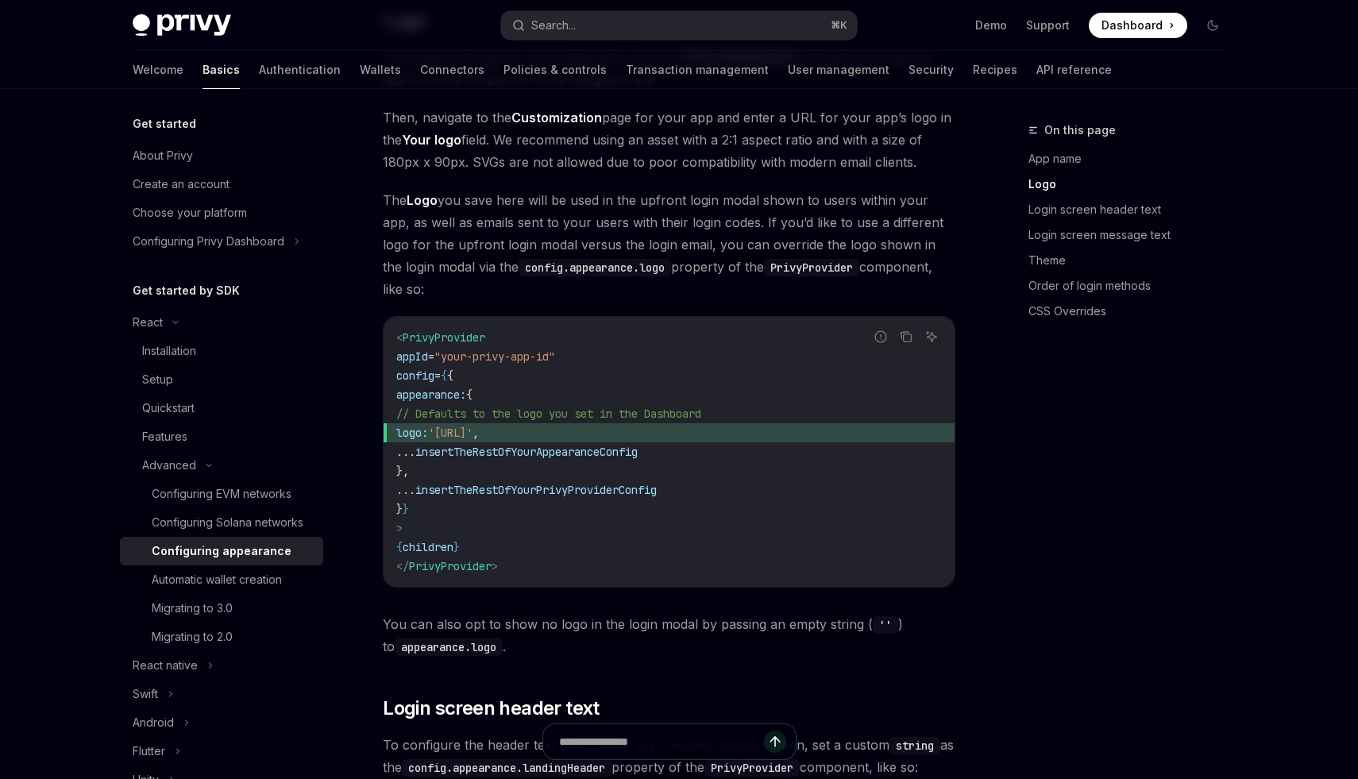
scroll to position [1107, 0]
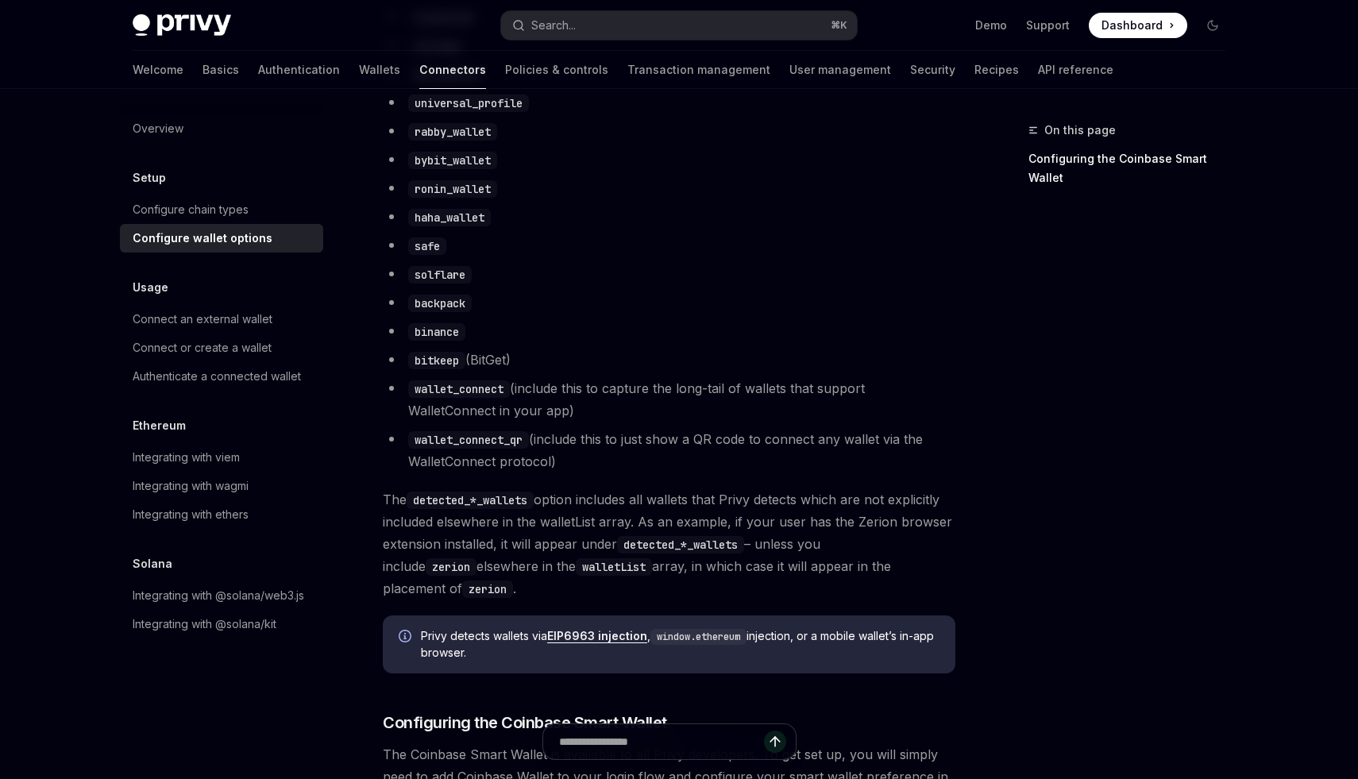
scroll to position [1190, 0]
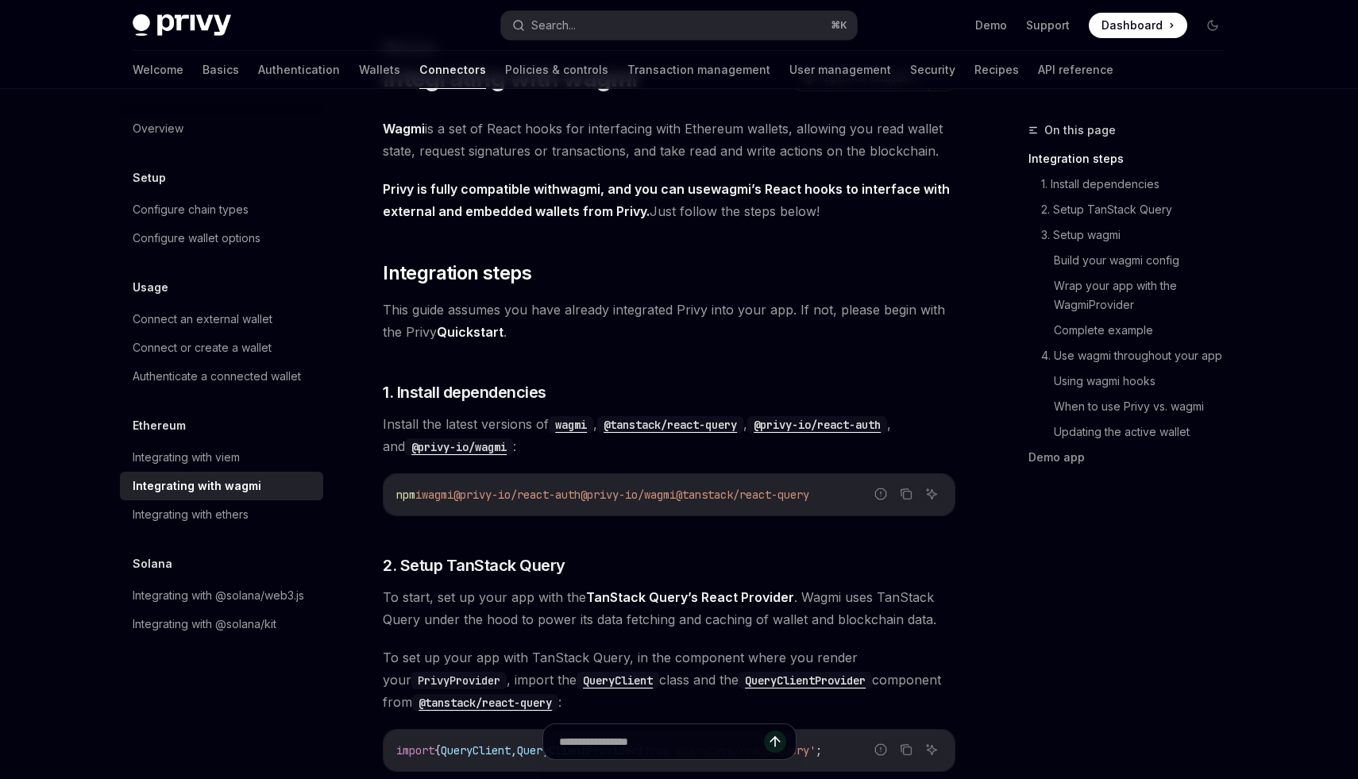
scroll to position [84, 0]
drag, startPoint x: 434, startPoint y: 496, endPoint x: 717, endPoint y: 496, distance: 283.6
click at [717, 496] on span "npm i wagmi @privy-io/react-auth @privy-io/wagmi @tanstack/react-query" at bounding box center [602, 493] width 413 height 14
copy span "wagmi @privy-io/react-auth @privy-io/wagmi"
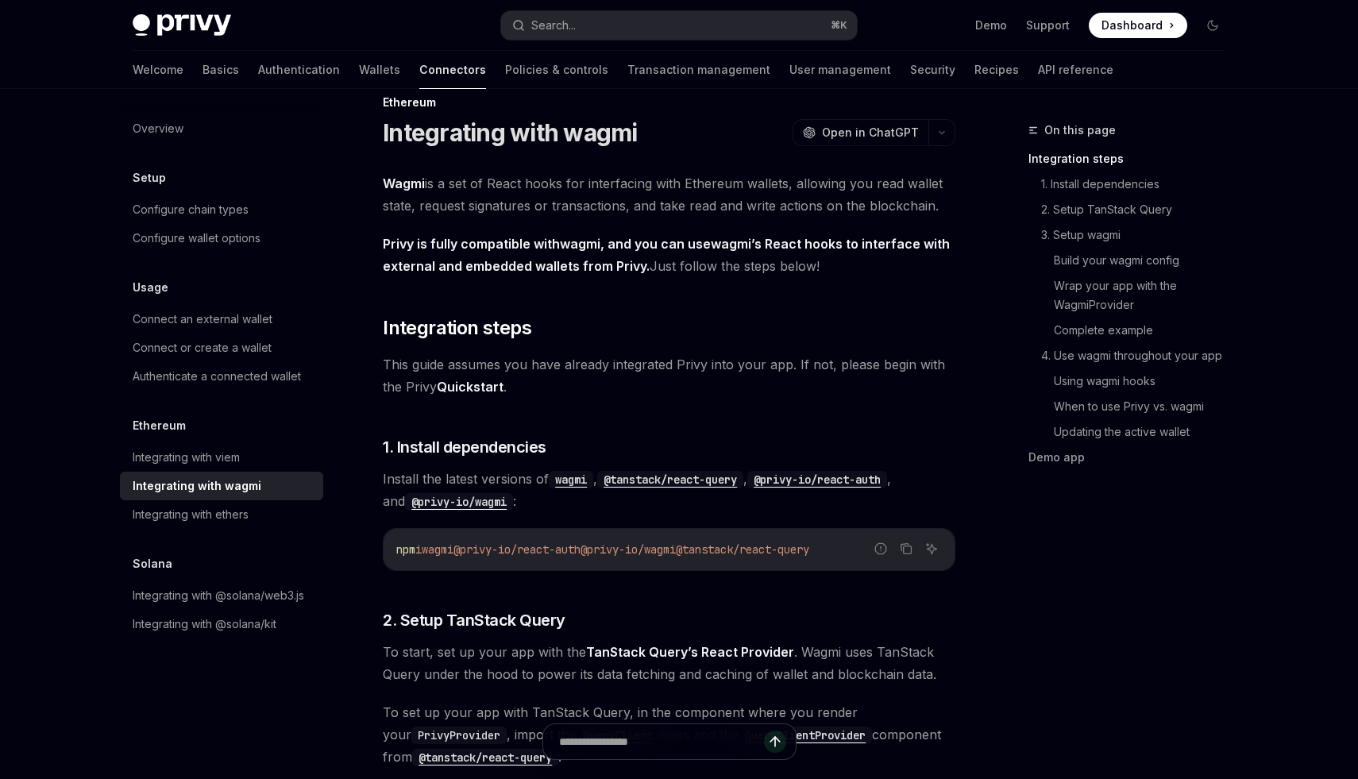
scroll to position [0, 0]
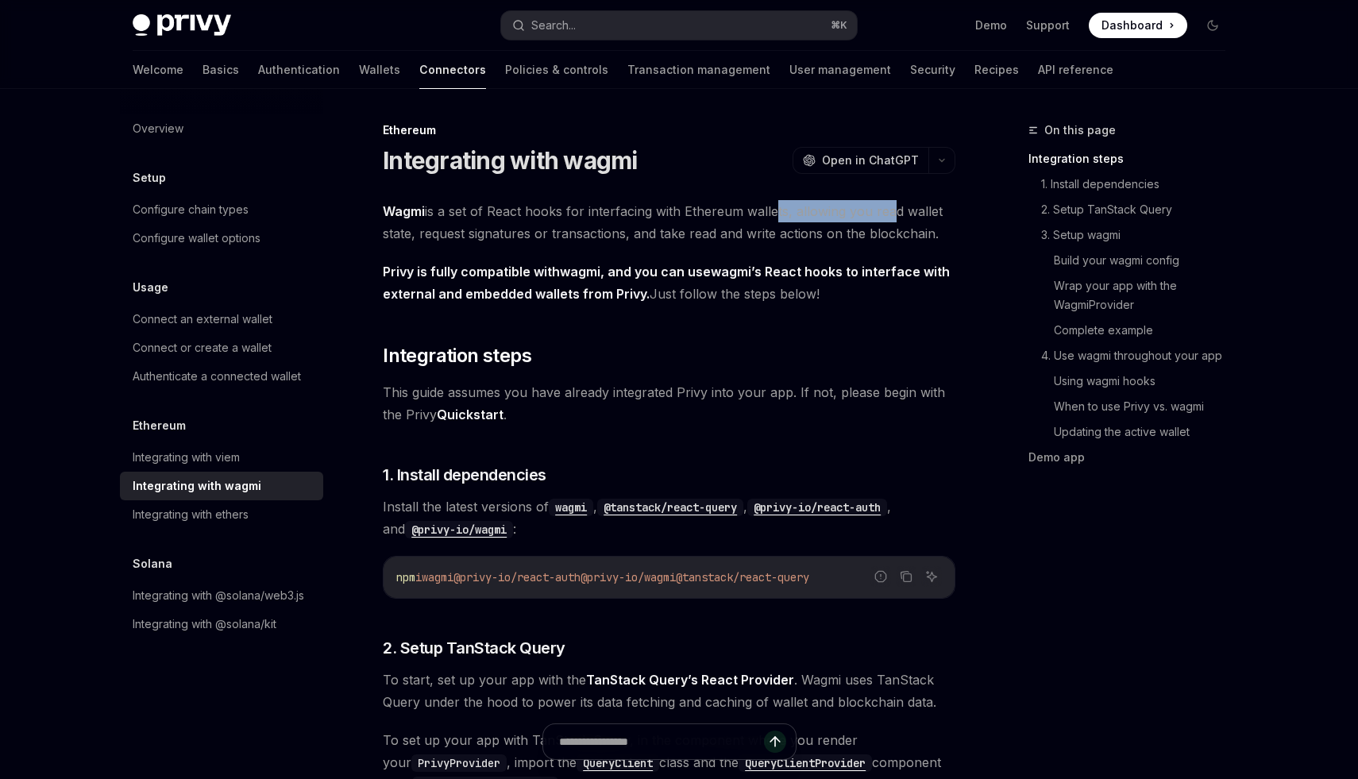
drag, startPoint x: 771, startPoint y: 218, endPoint x: 887, endPoint y: 215, distance: 116.8
click at [887, 215] on span "Wagmi is a set of React hooks for interfacing with Ethereum wallets, allowing y…" at bounding box center [669, 222] width 573 height 44
click at [592, 226] on span "Wagmi is a set of React hooks for interfacing with Ethereum wallets, allowing y…" at bounding box center [669, 222] width 573 height 44
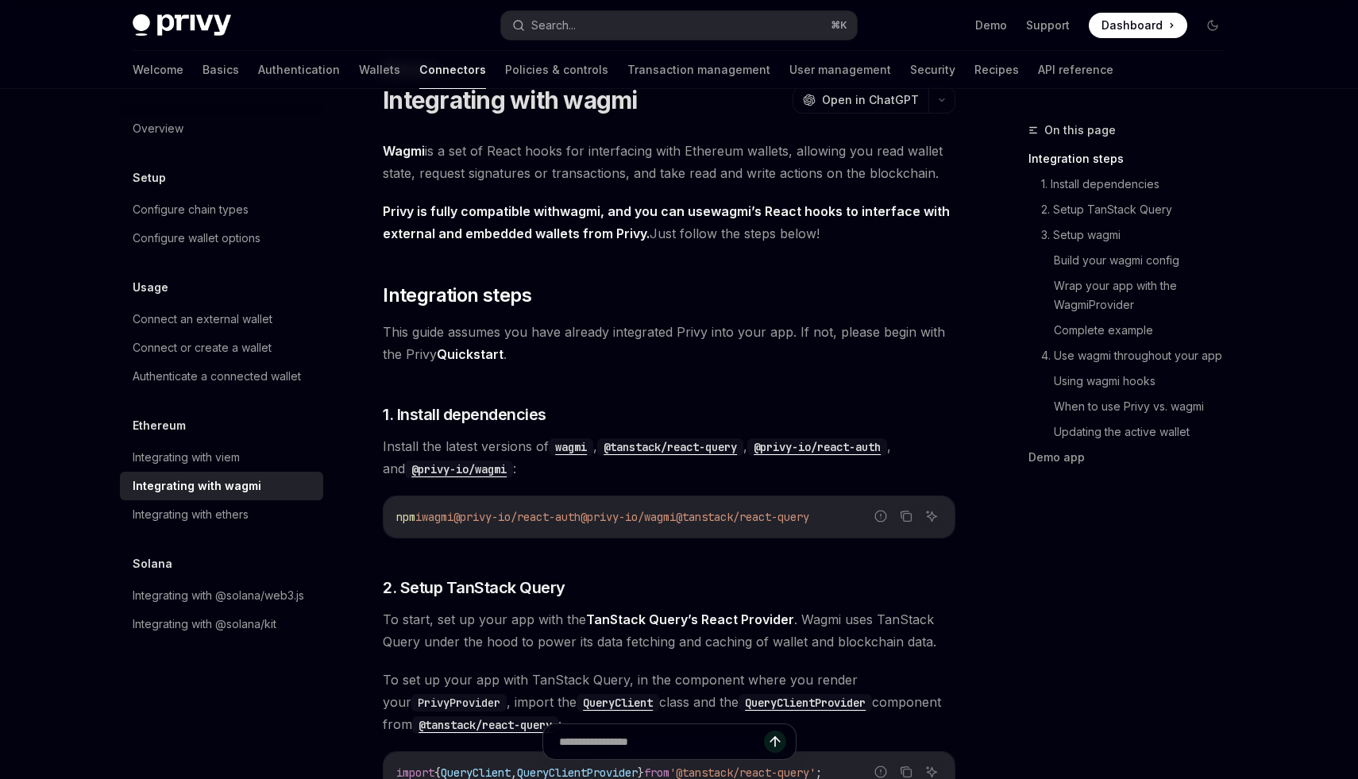
scroll to position [64, 0]
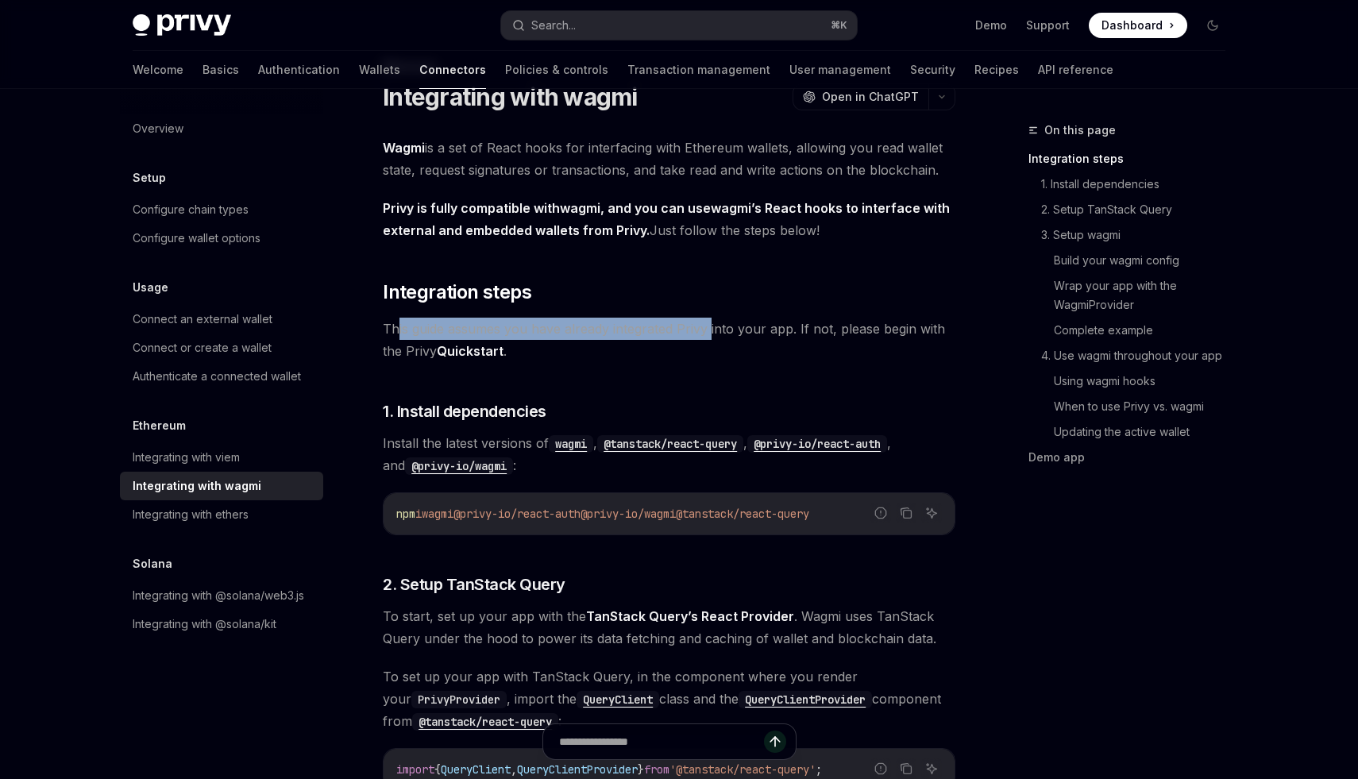
drag, startPoint x: 396, startPoint y: 319, endPoint x: 725, endPoint y: 322, distance: 329.7
click at [724, 321] on span "This guide assumes you have already integrated Privy into your app. If not, ple…" at bounding box center [669, 340] width 573 height 44
click at [706, 354] on span "This guide assumes you have already integrated Privy into your app. If not, ple…" at bounding box center [669, 340] width 573 height 44
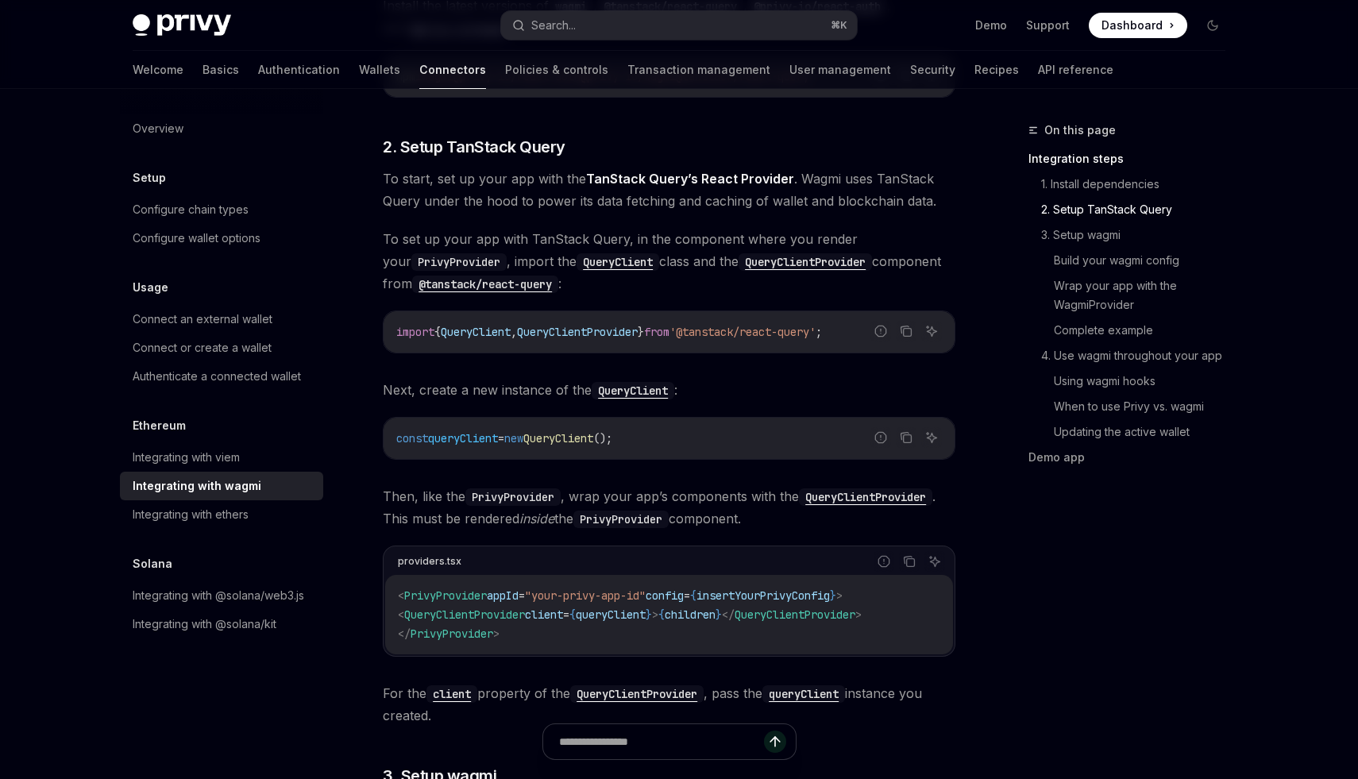
scroll to position [533, 0]
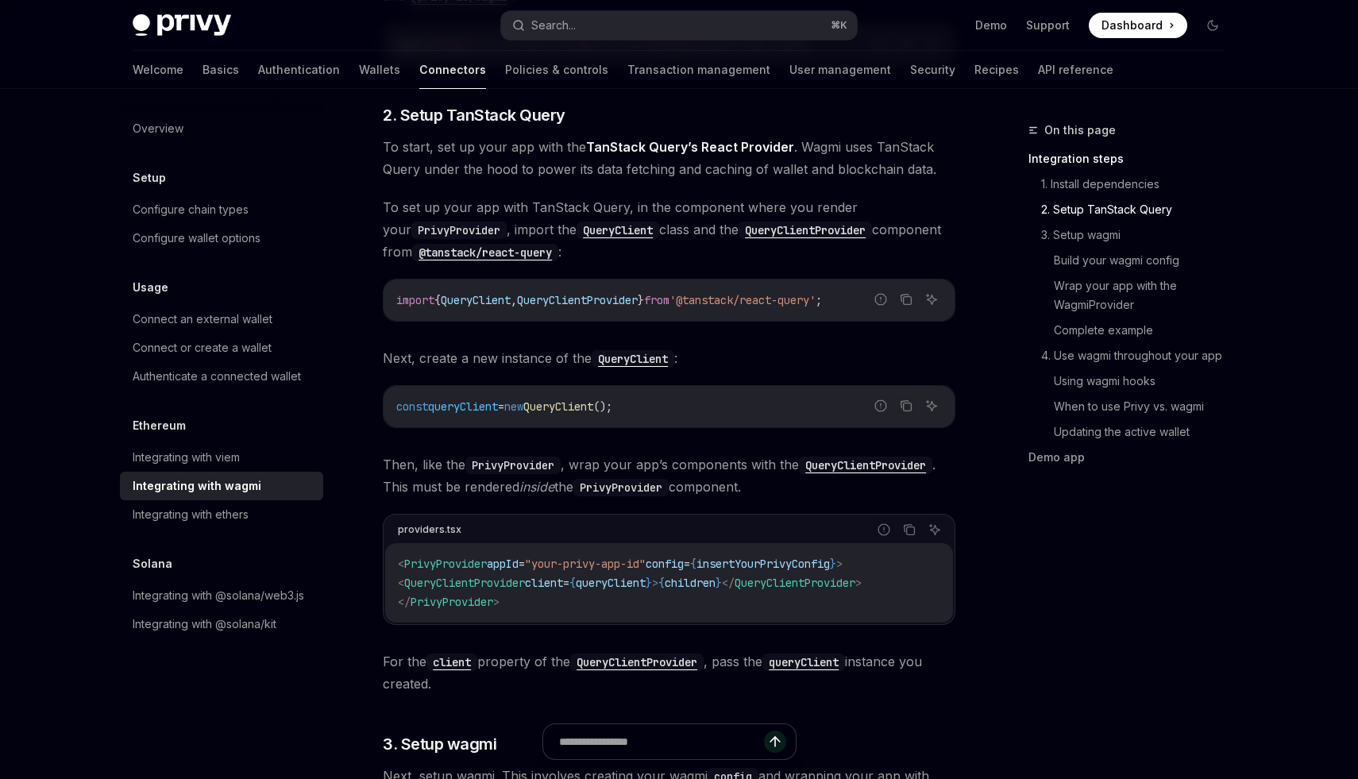
drag, startPoint x: 408, startPoint y: 583, endPoint x: 912, endPoint y: 584, distance: 503.6
click at [912, 584] on code "< PrivyProvider appId = "your-privy-app-id" config = { insertYourPrivyConfig } …" at bounding box center [669, 582] width 543 height 57
copy span "< QueryClientProvider client = { queryClient } > { children } </ QueryClientPro…"
click at [903, 313] on div "import { QueryClient , QueryClientProvider } from '@tanstack/react-query' ;" at bounding box center [669, 300] width 571 height 41
click at [903, 296] on icon "Copy the contents from the code block" at bounding box center [906, 299] width 13 height 13
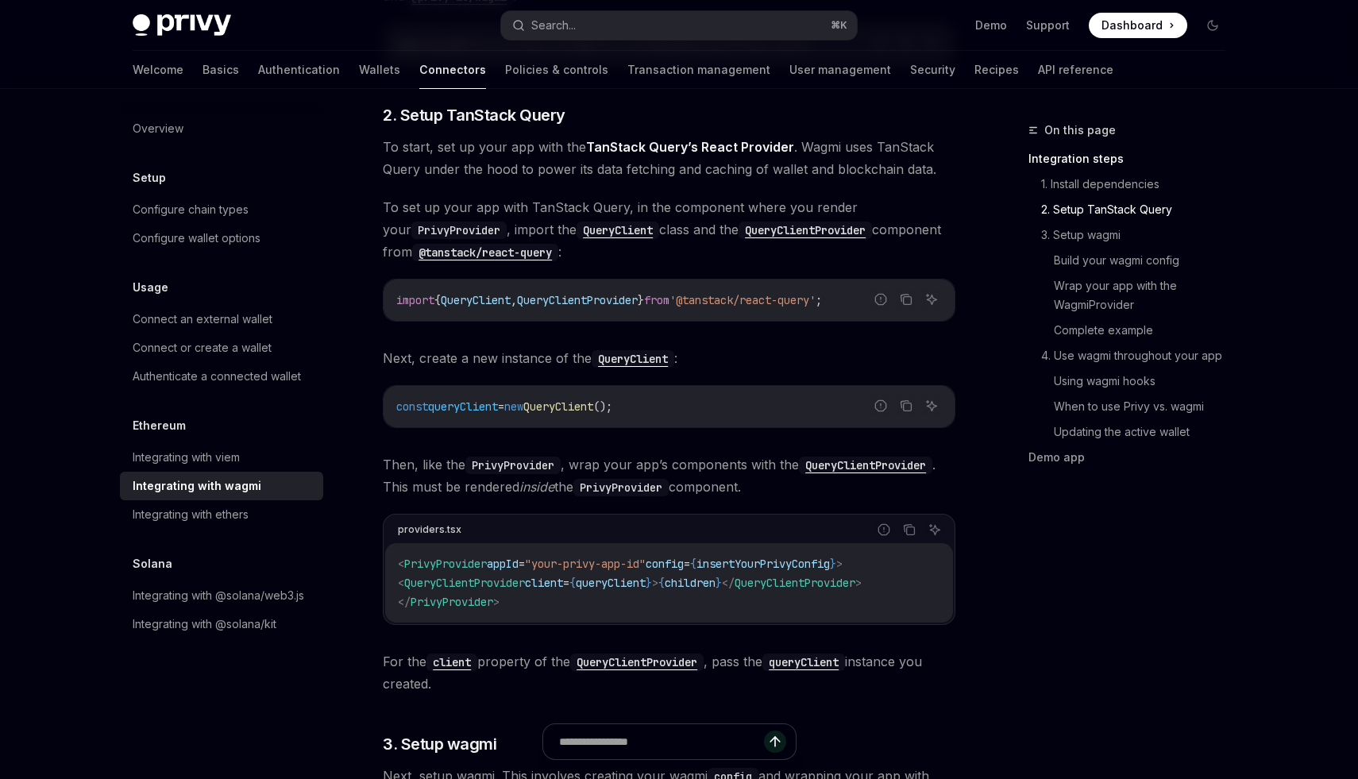
drag, startPoint x: 665, startPoint y: 409, endPoint x: 717, endPoint y: 402, distance: 52.1
click at [389, 401] on div "const queryClient = new QueryClient ();" at bounding box center [669, 406] width 571 height 41
copy span "const queryClient = new QueryClient ();"
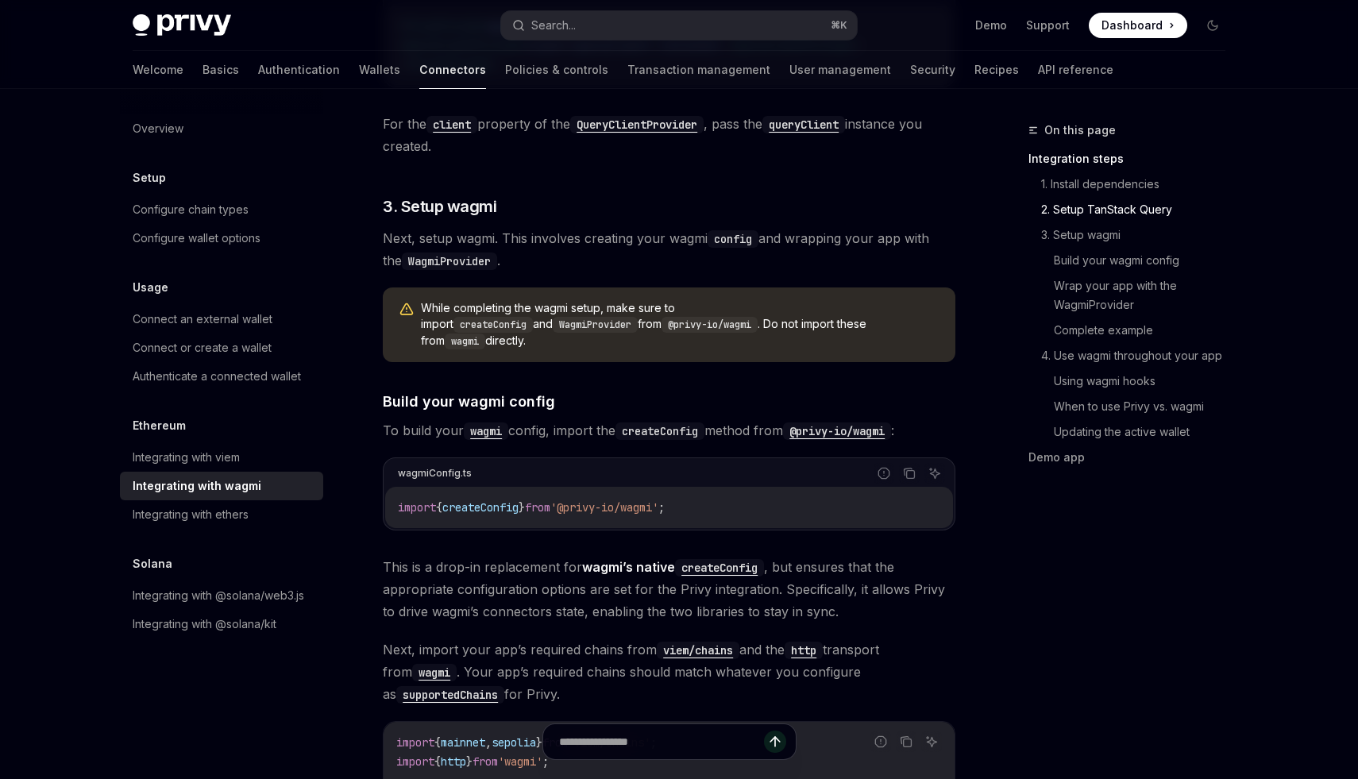
scroll to position [1075, 0]
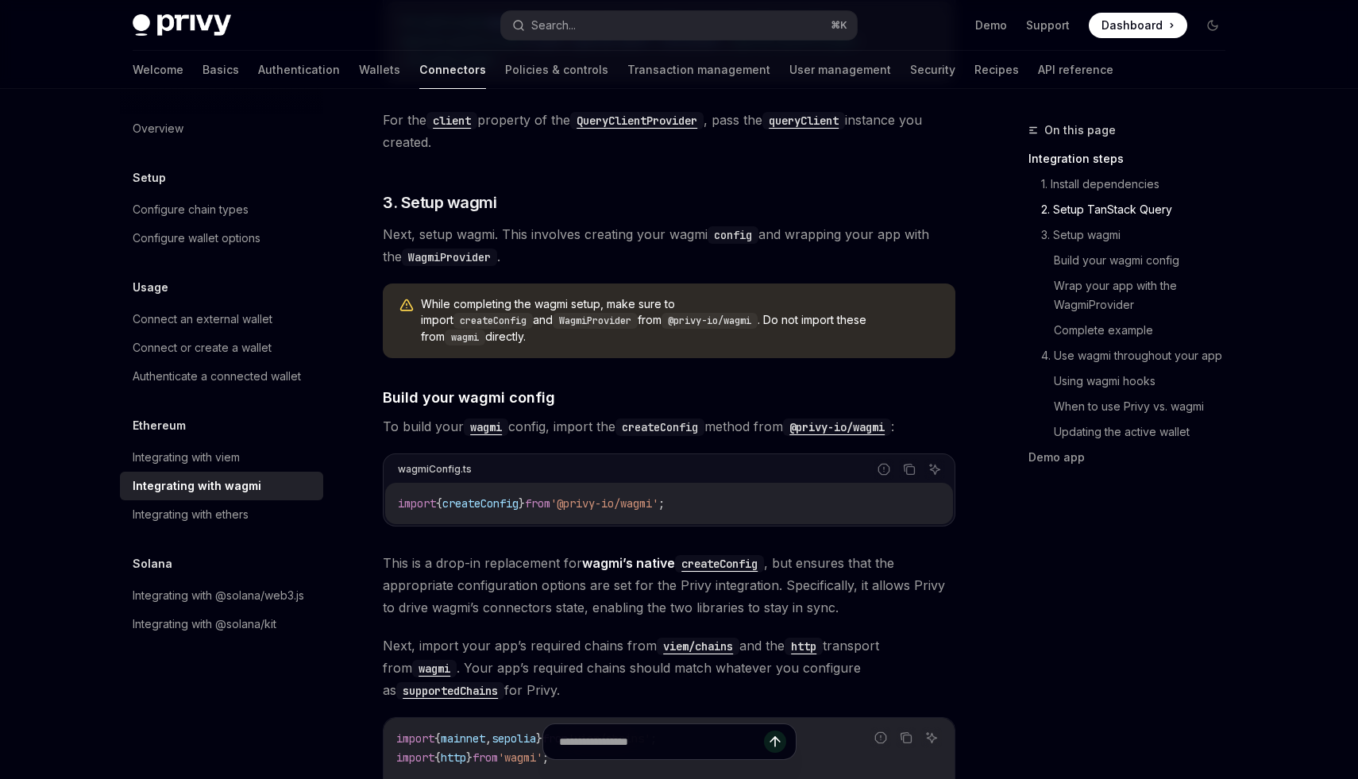
drag, startPoint x: 731, startPoint y: 484, endPoint x: 368, endPoint y: 484, distance: 363.0
copy span "import { createConfig } from '@privy-io/wagmi' ;"
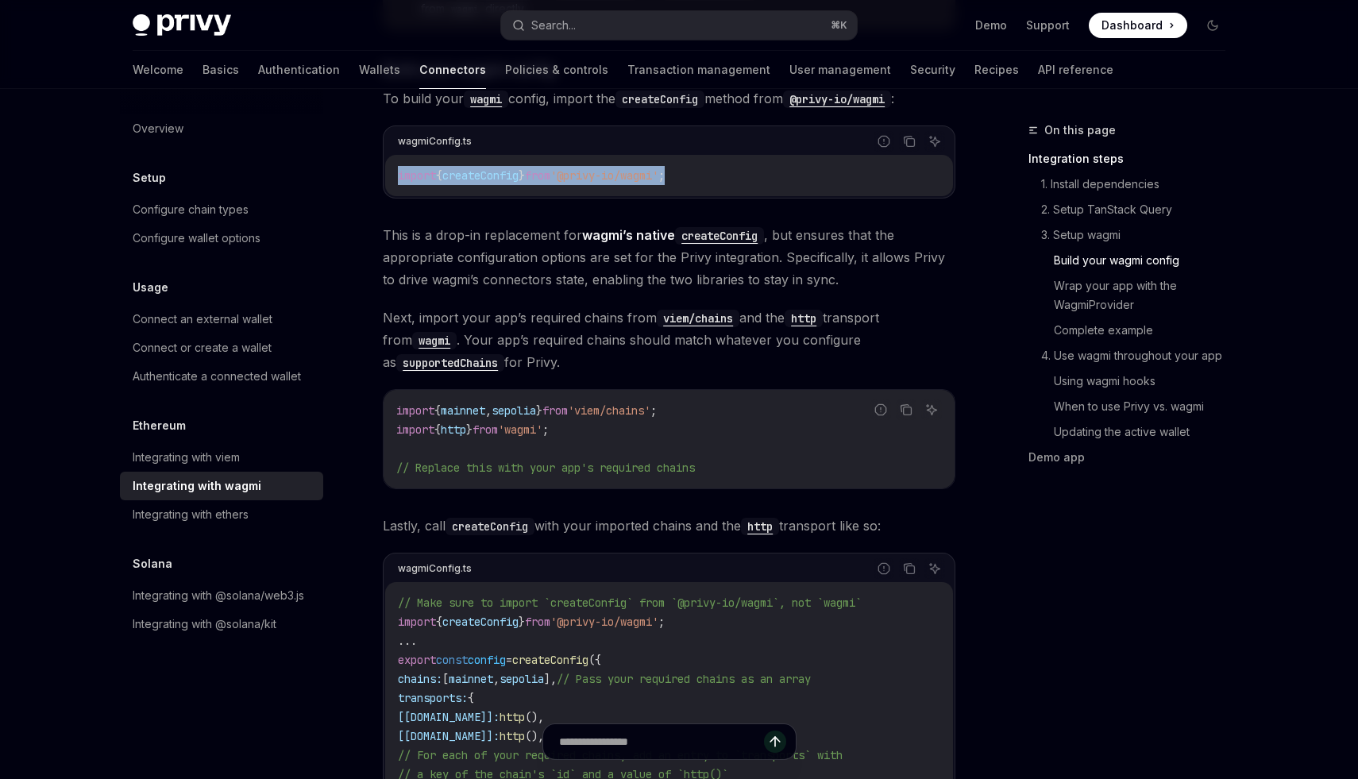
scroll to position [1406, 0]
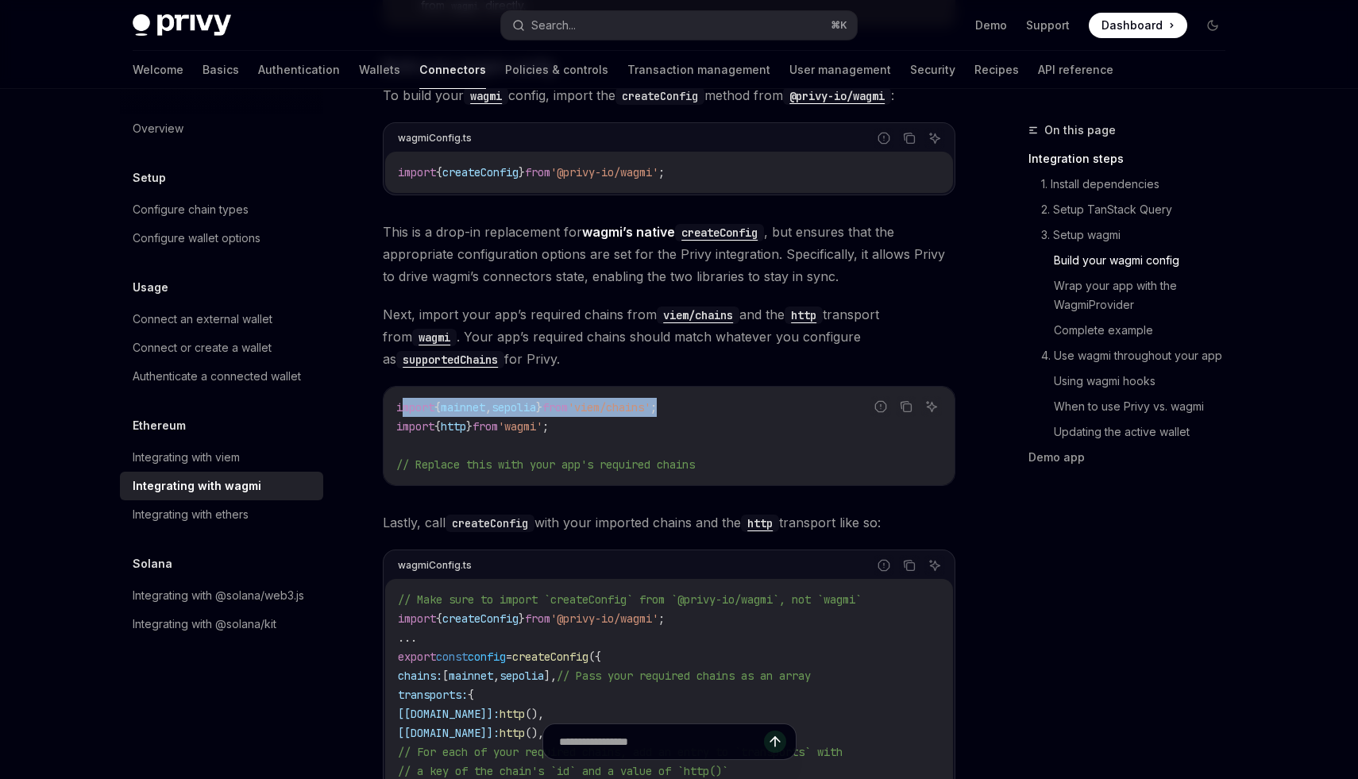
drag, startPoint x: 705, startPoint y: 396, endPoint x: 403, endPoint y: 397, distance: 302.7
click at [403, 398] on code "import { mainnet , sepolia } from 'viem/chains' ; import { http } from 'wagmi' …" at bounding box center [669, 436] width 546 height 76
drag, startPoint x: 600, startPoint y: 419, endPoint x: 374, endPoint y: 390, distance: 227.5
copy code "import { mainnet , sepolia } from 'viem/chains' ; import { http } from 'wagmi' ;"
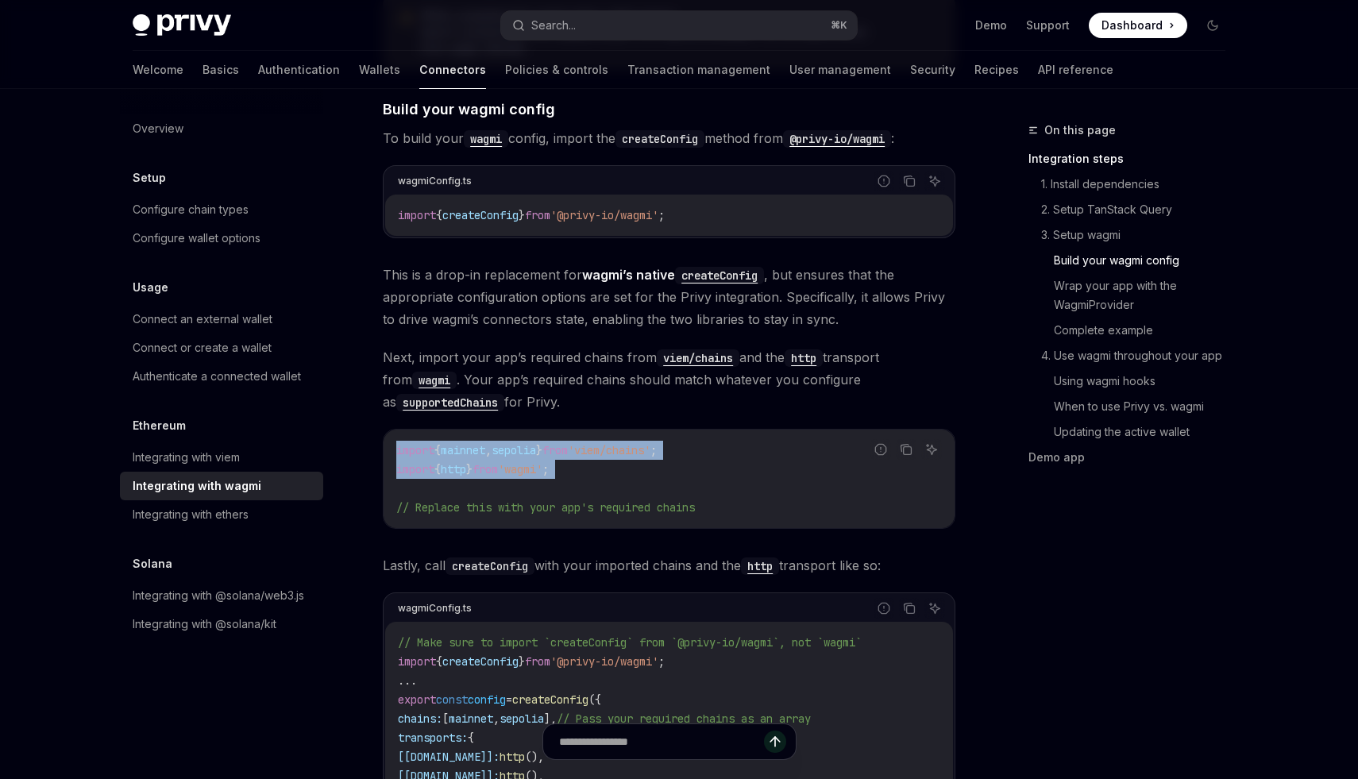
scroll to position [1364, 0]
click at [439, 393] on code "supportedChains" at bounding box center [450, 401] width 108 height 17
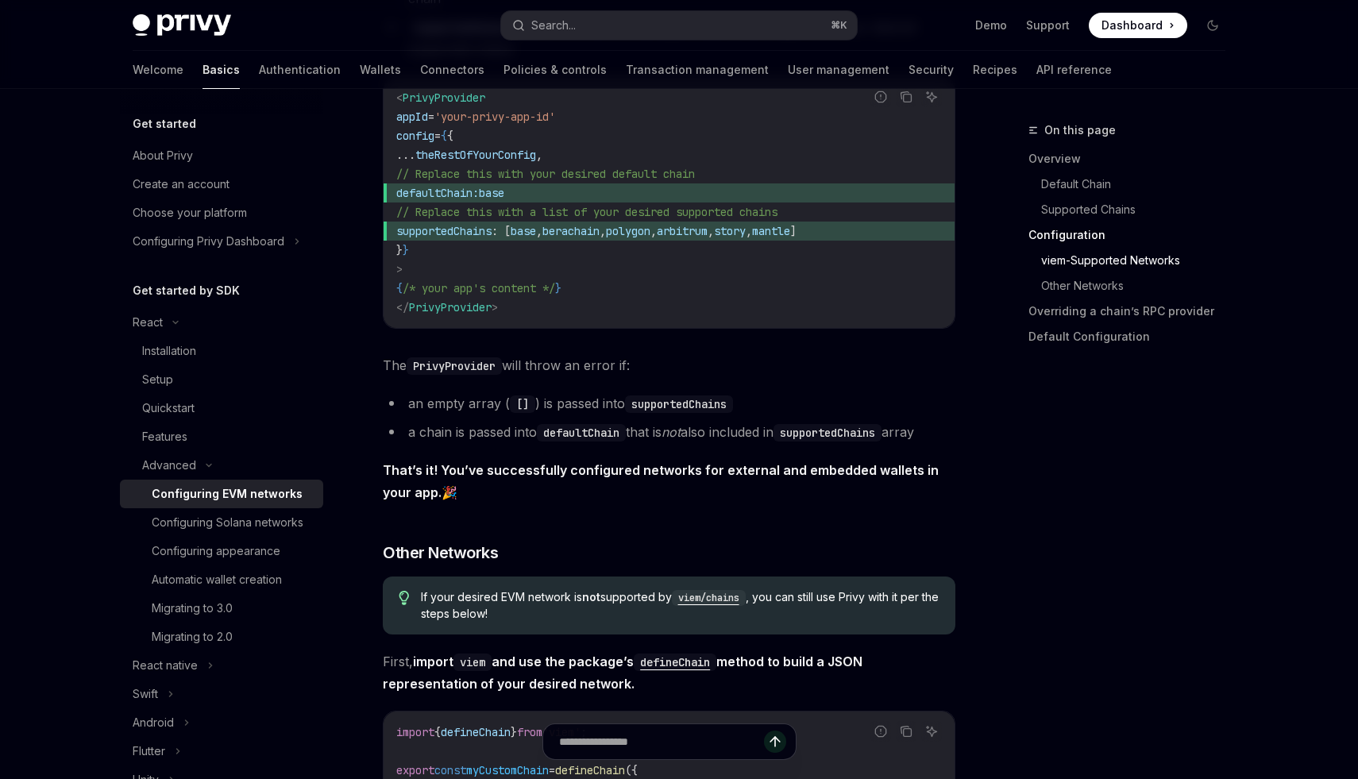
scroll to position [2725, 0]
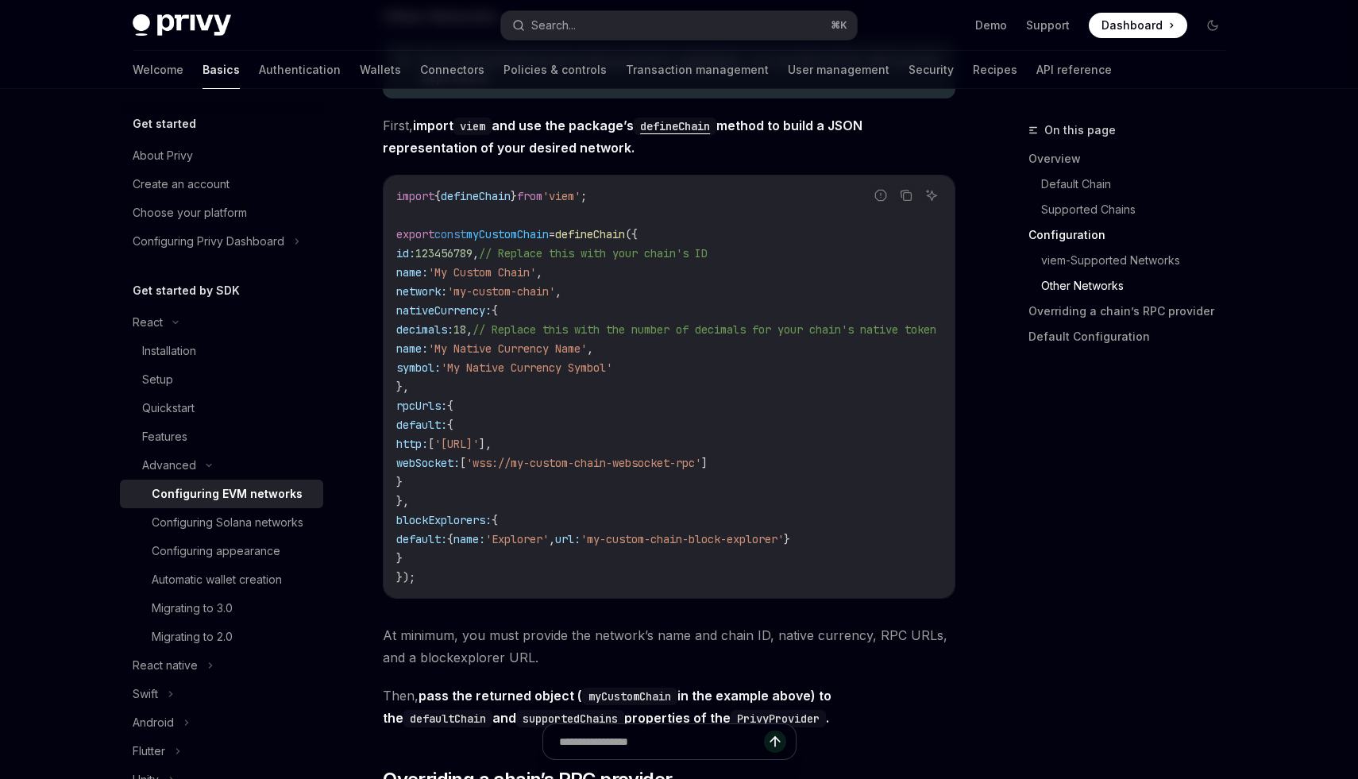
type textarea "*"
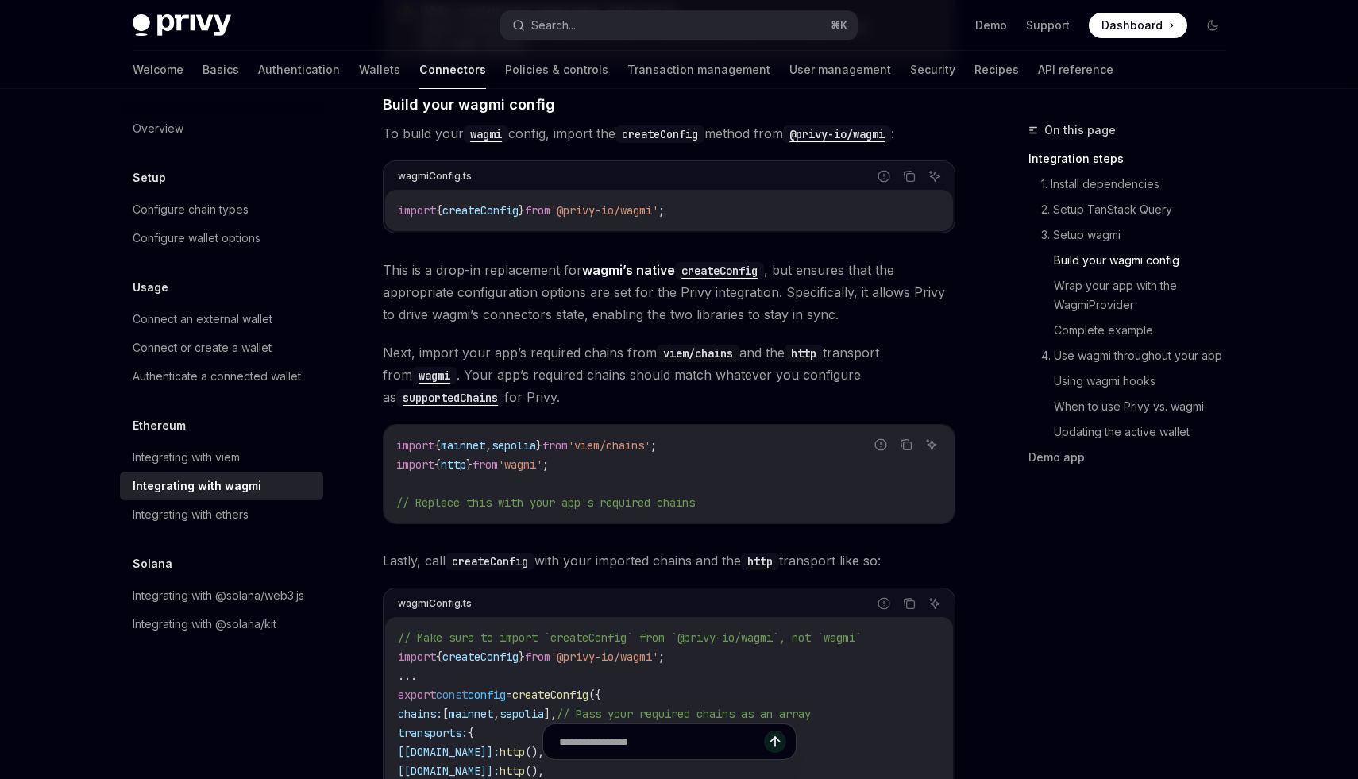
scroll to position [1381, 0]
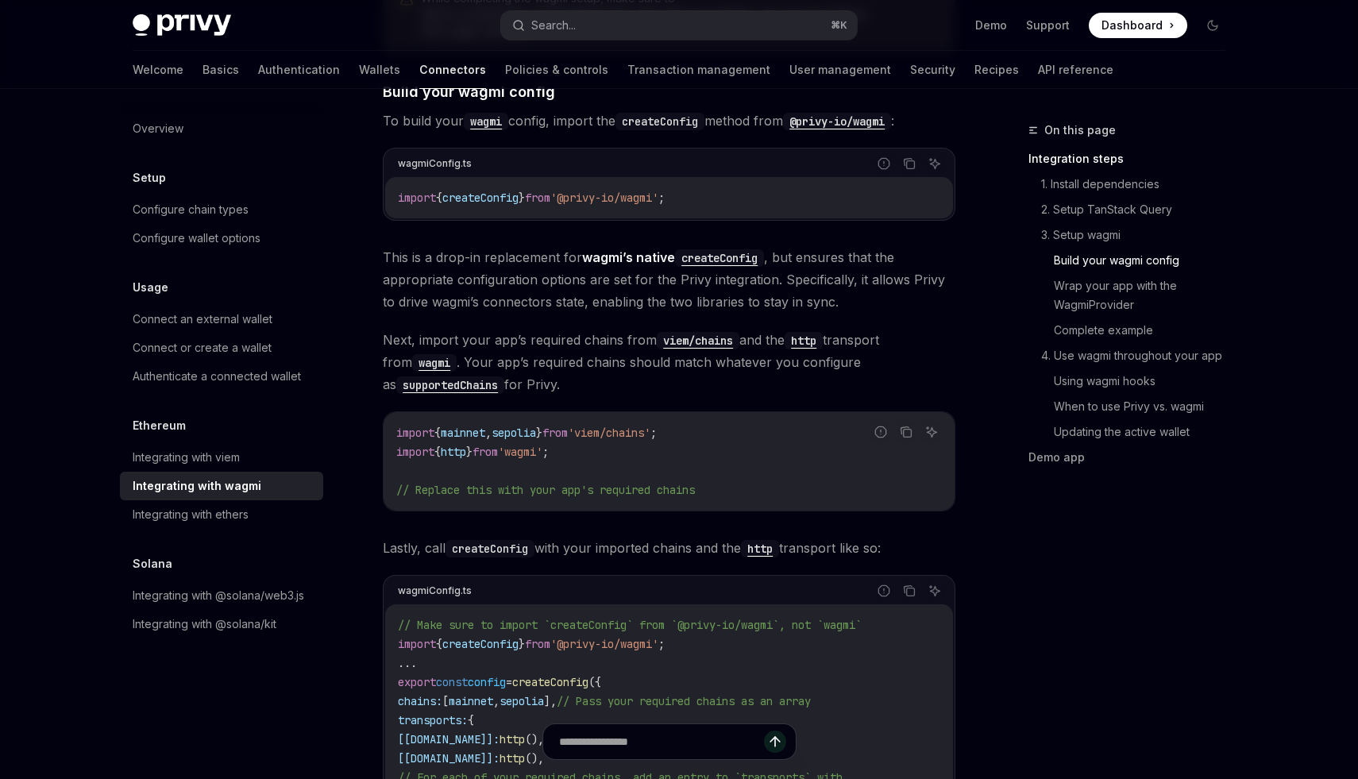
click at [451, 377] on code "supportedChains" at bounding box center [450, 385] width 108 height 17
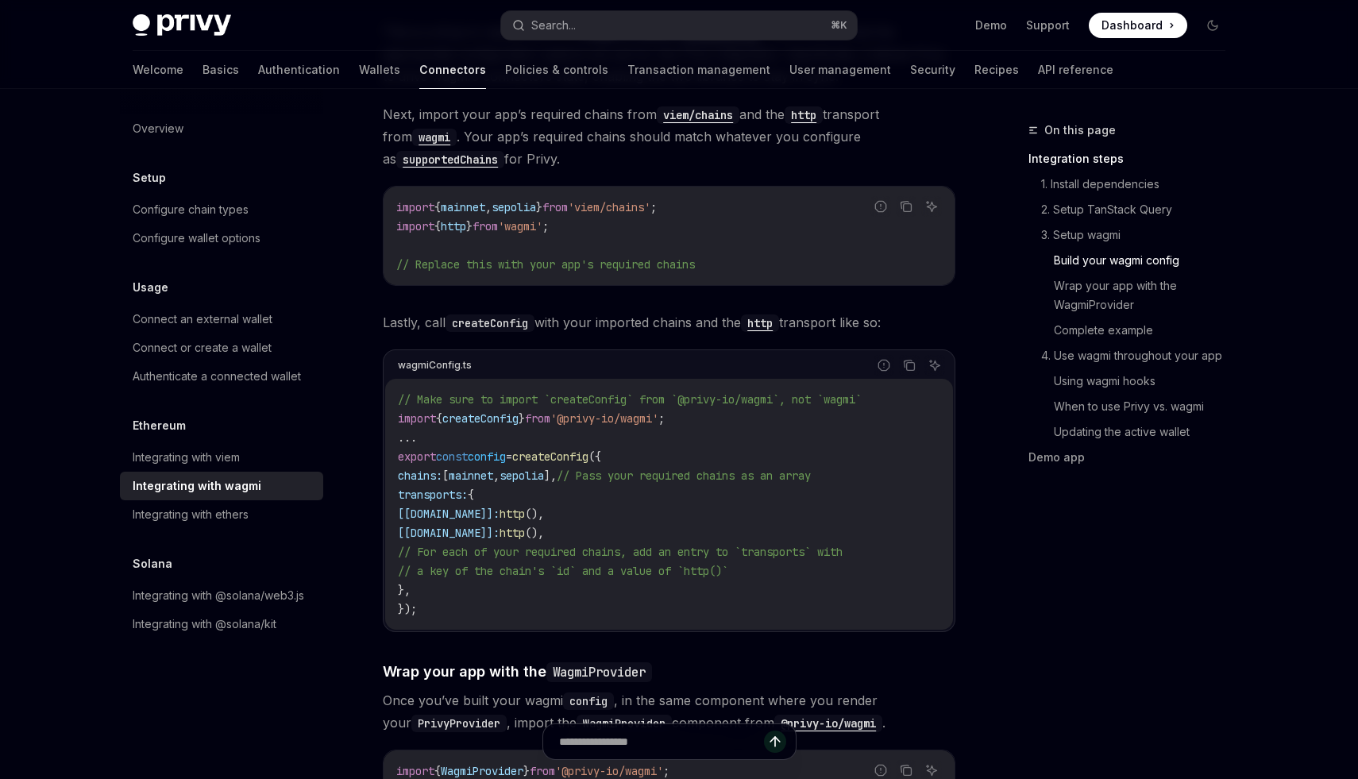
scroll to position [1609, 0]
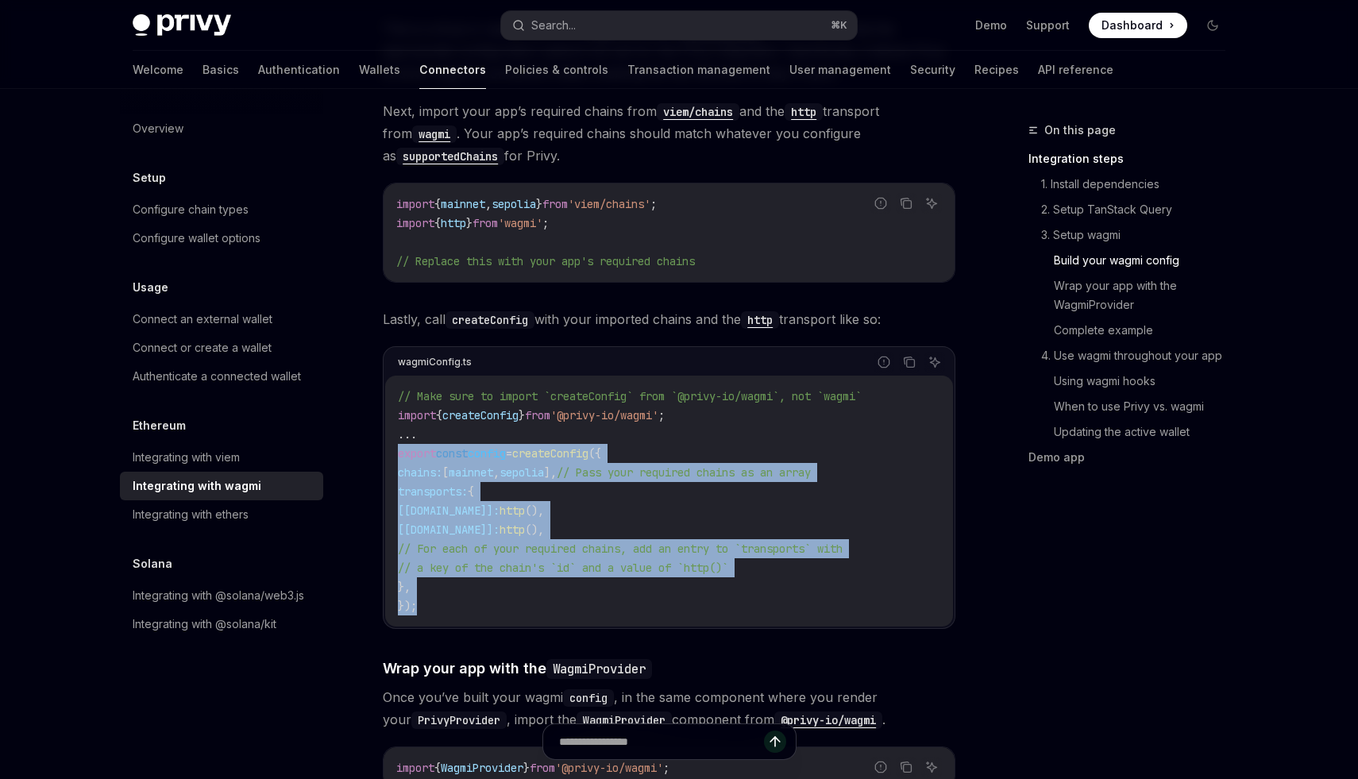
drag, startPoint x: 423, startPoint y: 594, endPoint x: 391, endPoint y: 442, distance: 156.0
click at [391, 442] on div "// Make sure to import `createConfig` from `@privy-io/wagmi`, not `wagmi` impor…" at bounding box center [669, 501] width 568 height 251
copy code "export const config = createConfig ({ chains: [ mainnet , sepolia ], // Pass yo…"
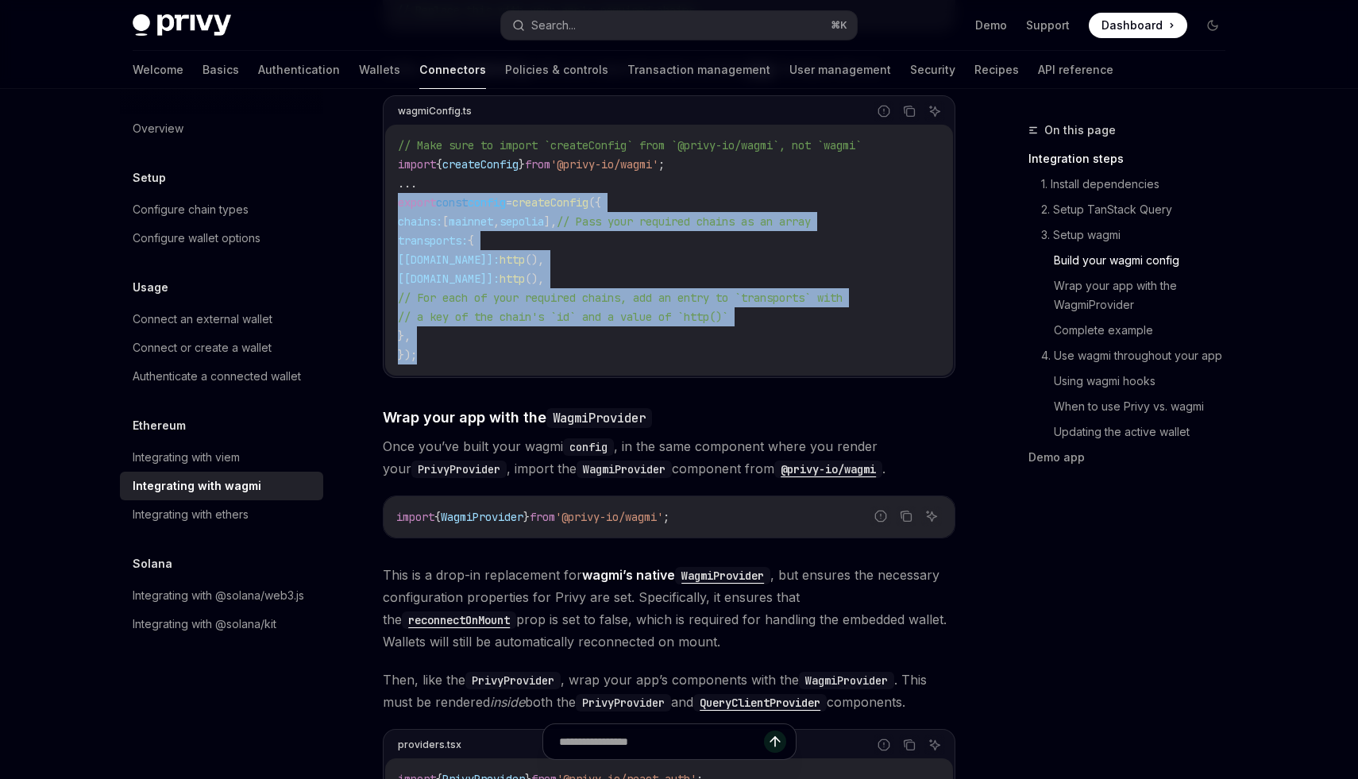
scroll to position [1864, 0]
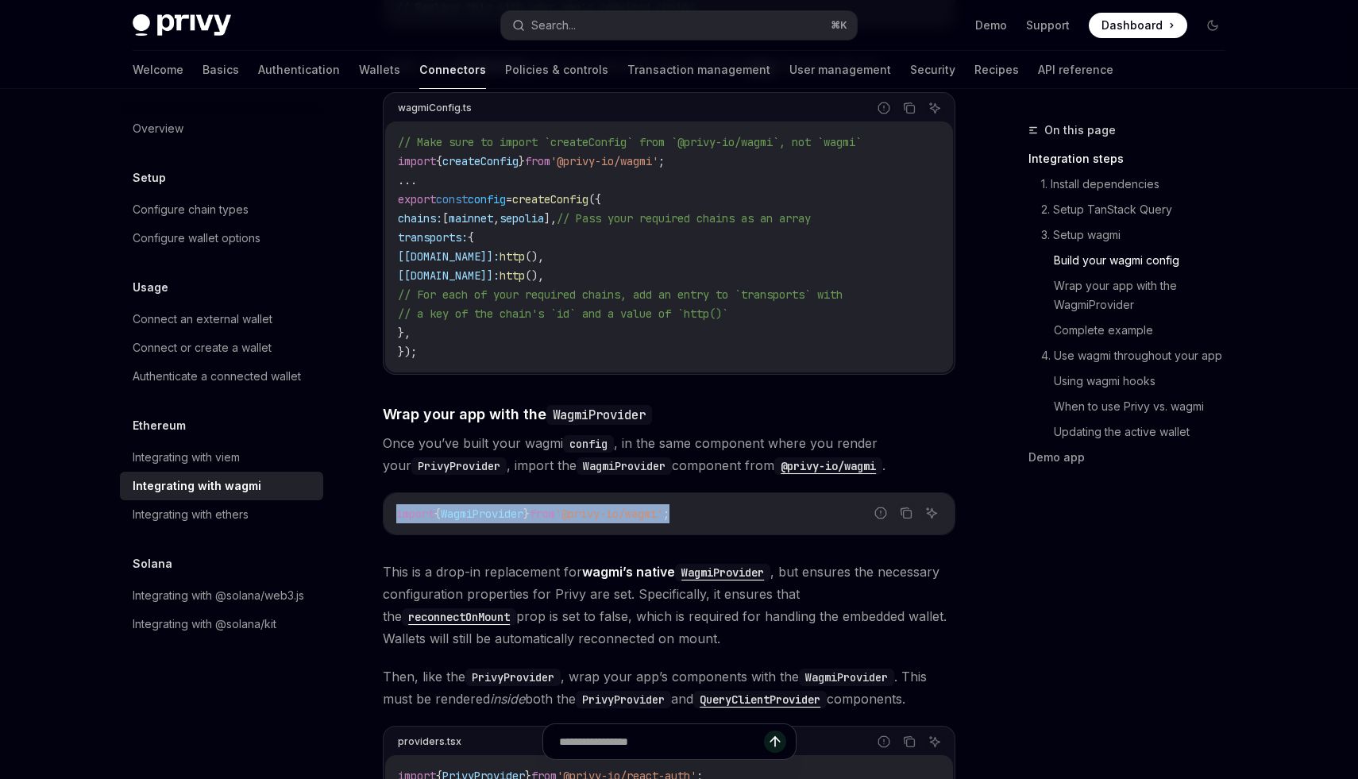
drag, startPoint x: 714, startPoint y: 500, endPoint x: 387, endPoint y: 498, distance: 327.3
click at [387, 498] on div "import { WagmiProvider } from '@privy-io/wagmi' ;" at bounding box center [669, 513] width 571 height 41
copy span "import { WagmiProvider } from '@privy-io/wagmi' ;"
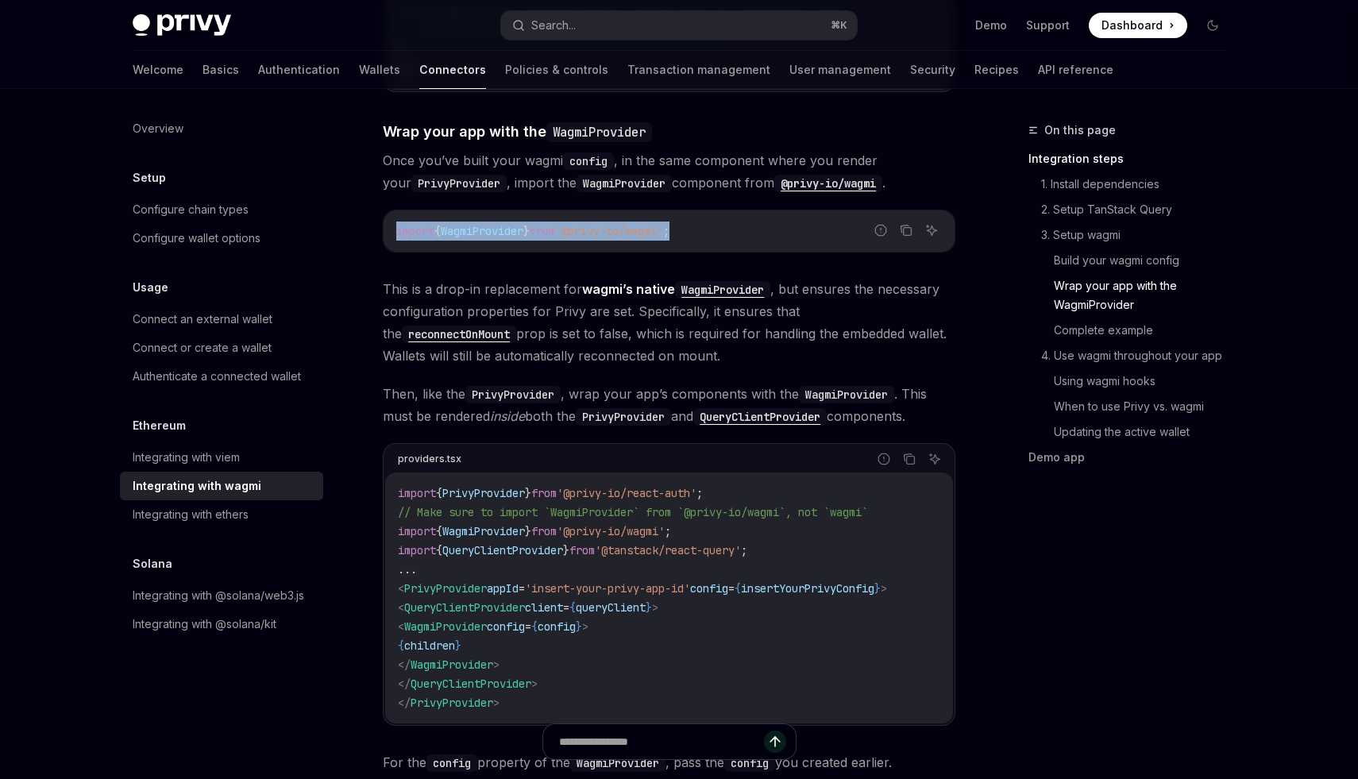
scroll to position [2147, 0]
drag, startPoint x: 427, startPoint y: 614, endPoint x: 554, endPoint y: 651, distance: 131.5
click at [554, 651] on code "import { PrivyProvider } from '@privy-io/react-auth' ; // Make sure to import `…" at bounding box center [669, 597] width 543 height 229
copy code "< WagmiProvider config = { config } > { children } </ WagmiProvider >"
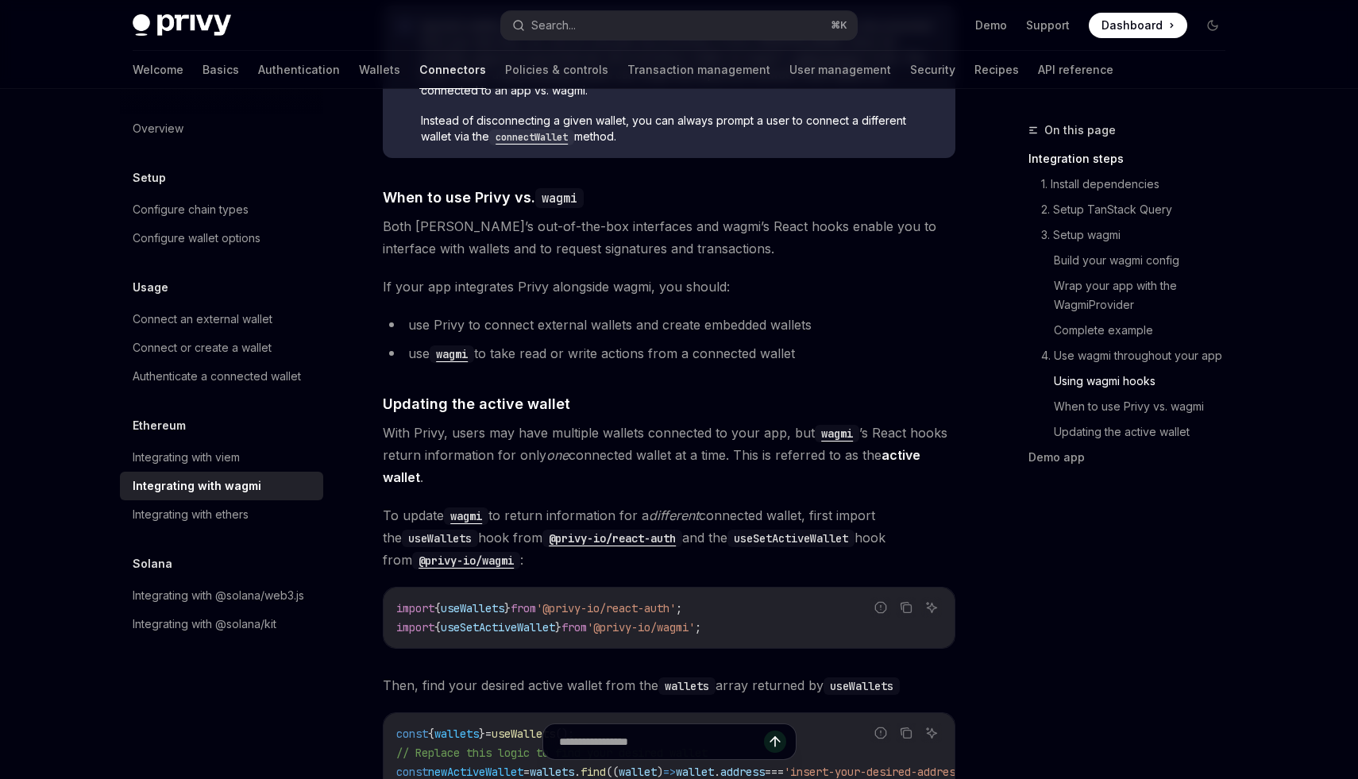
scroll to position [3954, 0]
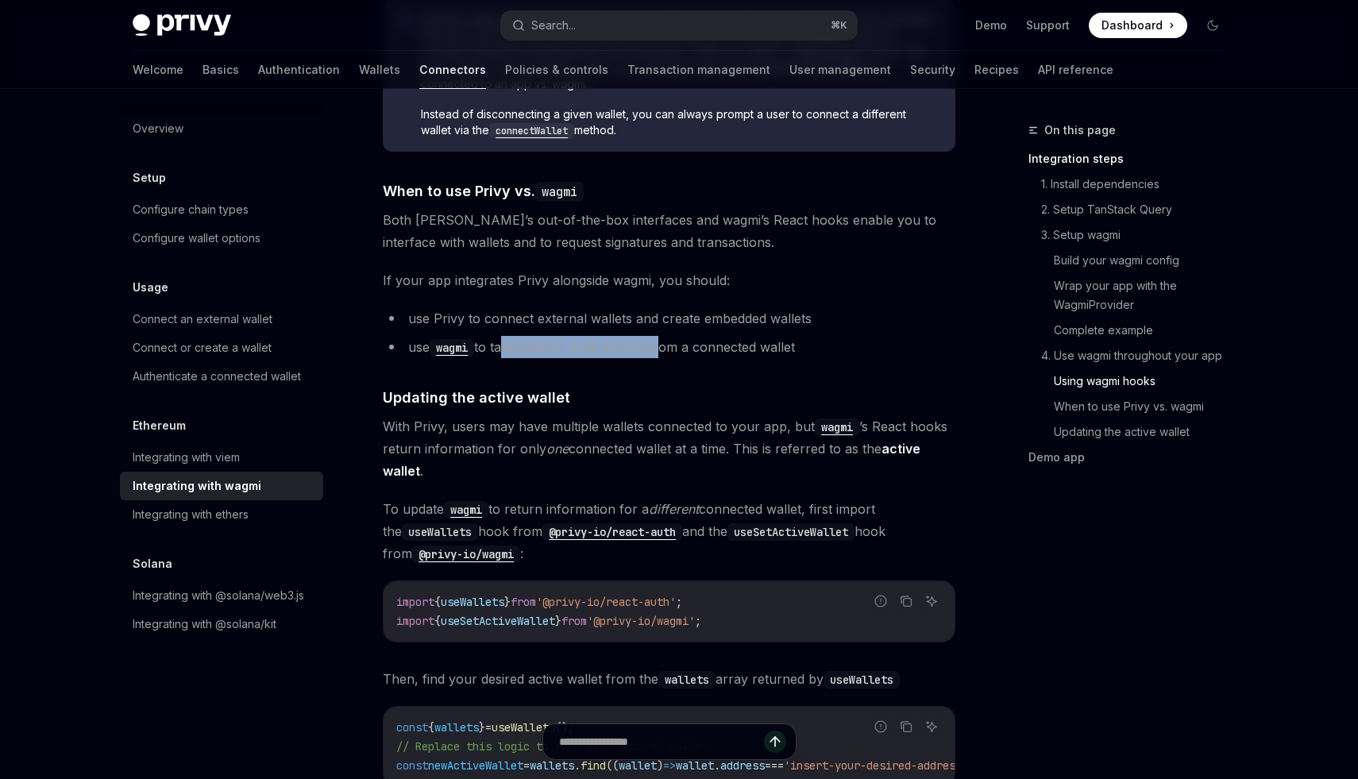
drag, startPoint x: 505, startPoint y: 334, endPoint x: 705, endPoint y: 338, distance: 199.4
click at [705, 338] on li "use wagmi to take read or write actions from a connected wallet" at bounding box center [669, 347] width 573 height 22
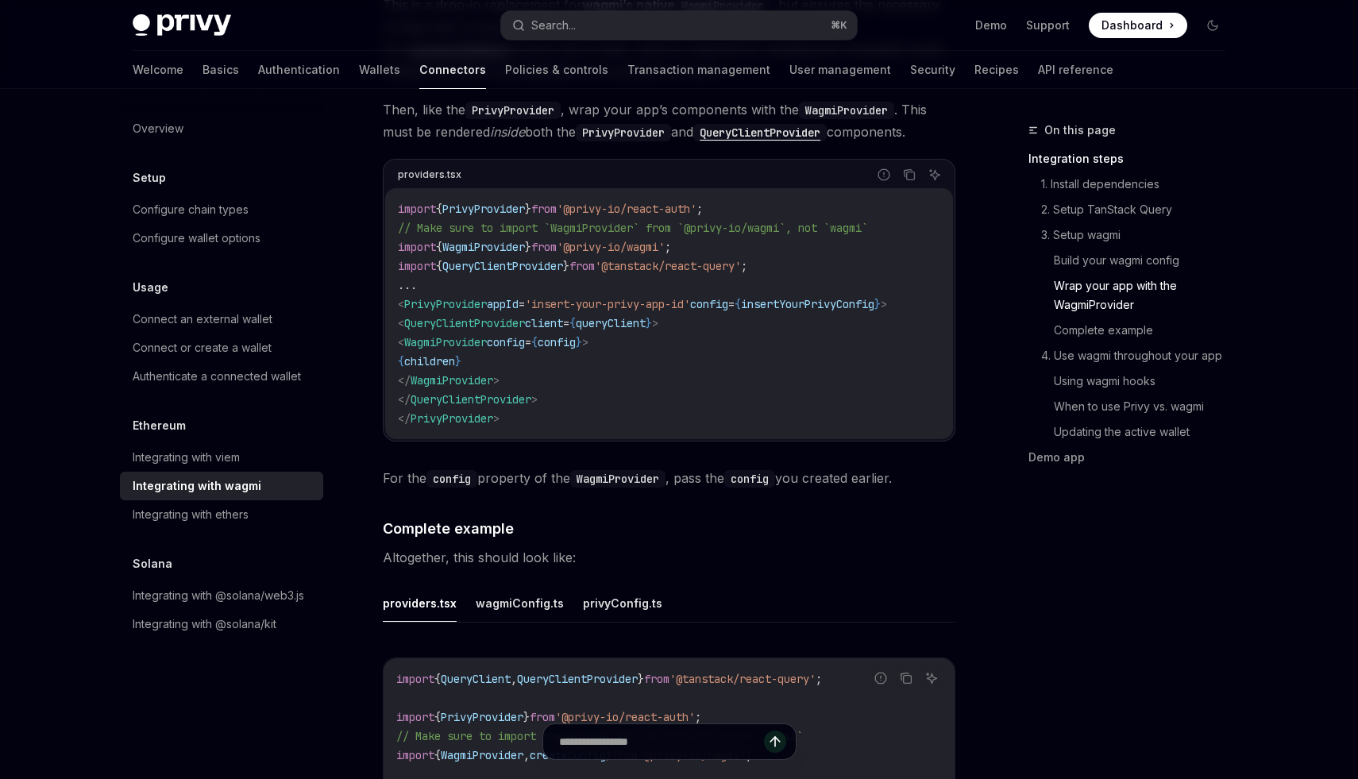
scroll to position [2419, 0]
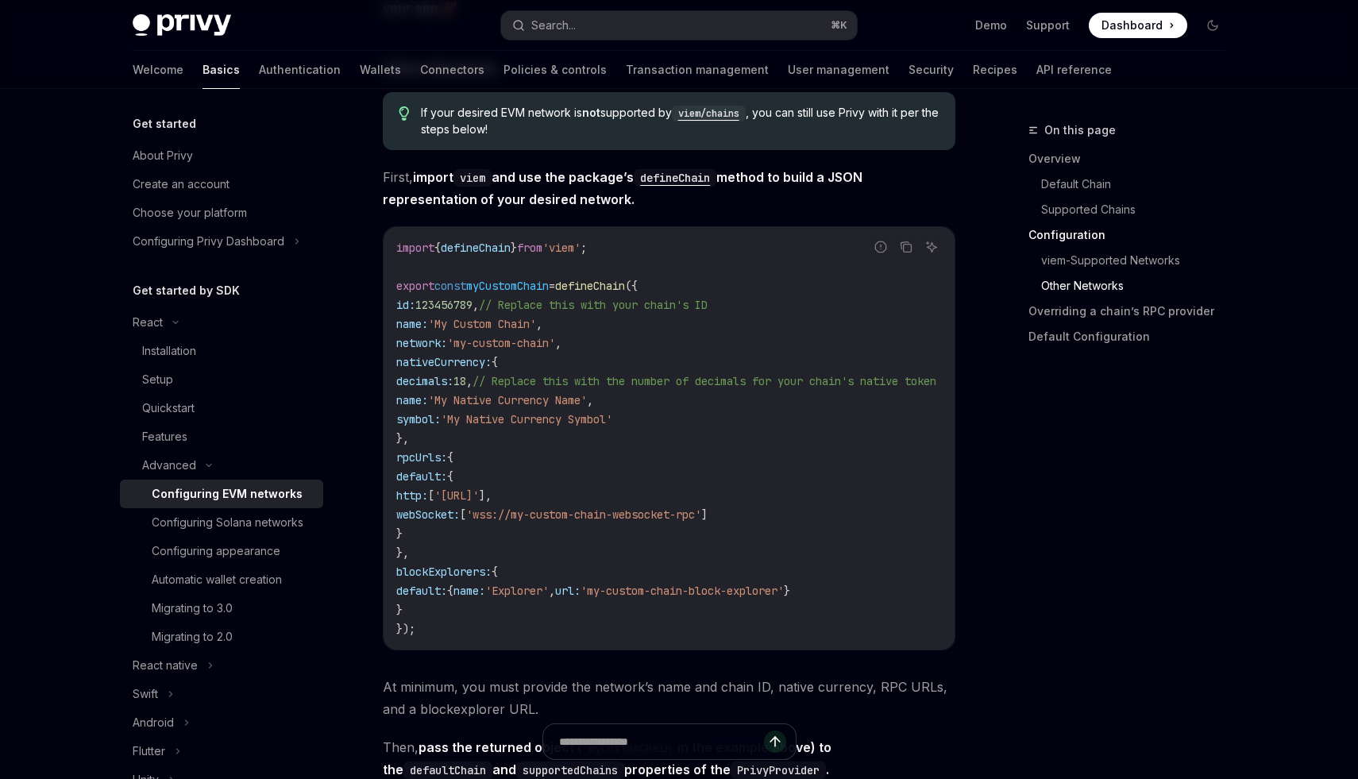
scroll to position [2673, 0]
click at [917, 259] on code "import { defineChain } from 'viem' ; export const myCustomChain = defineChain (…" at bounding box center [685, 439] width 578 height 400
click at [907, 254] on icon "Copy the contents from the code block" at bounding box center [906, 247] width 13 height 13
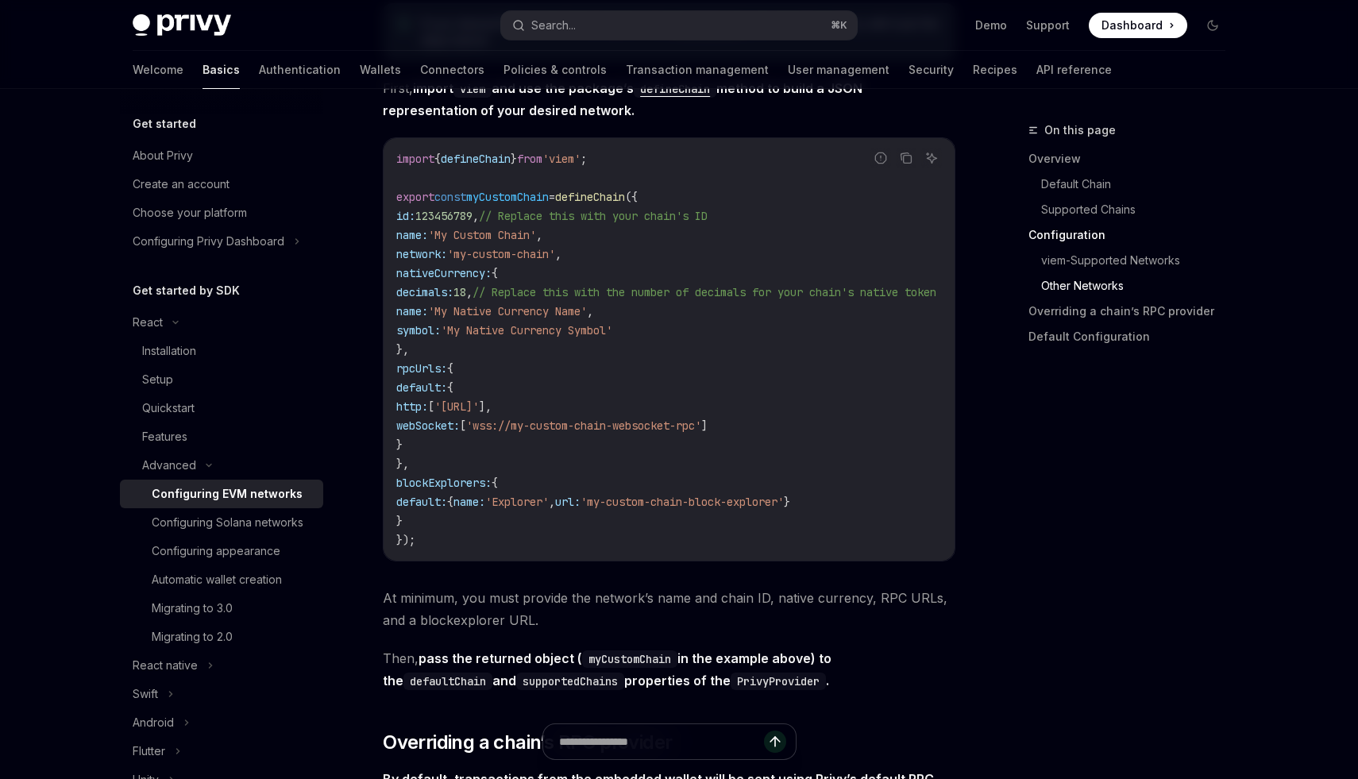
scroll to position [2761, 0]
